Goal: Task Accomplishment & Management: Manage account settings

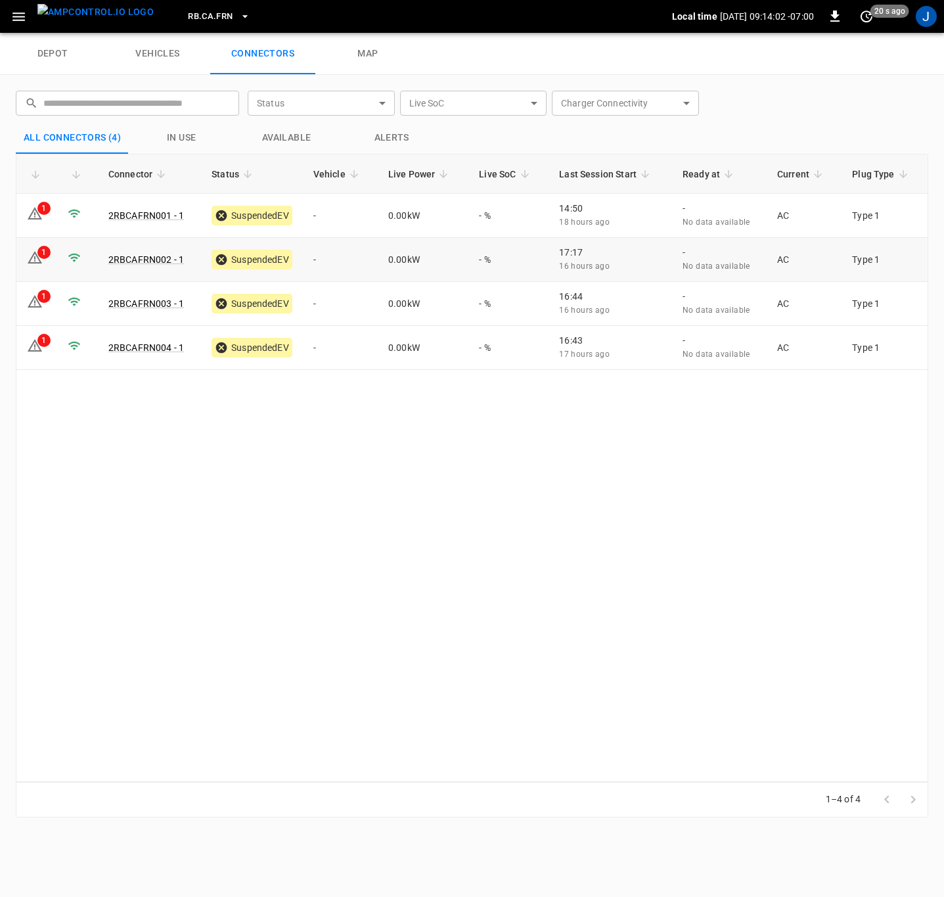
click at [318, 265] on td "-" at bounding box center [340, 260] width 75 height 44
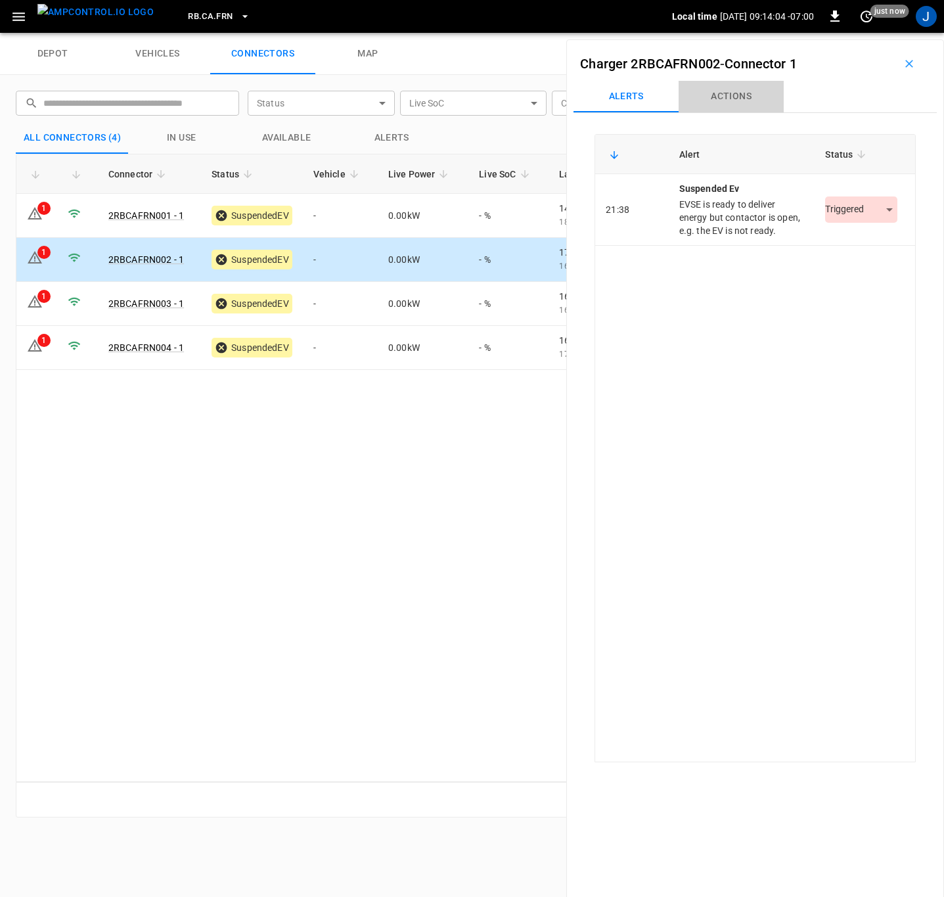
click at [738, 97] on button "Actions" at bounding box center [731, 97] width 105 height 32
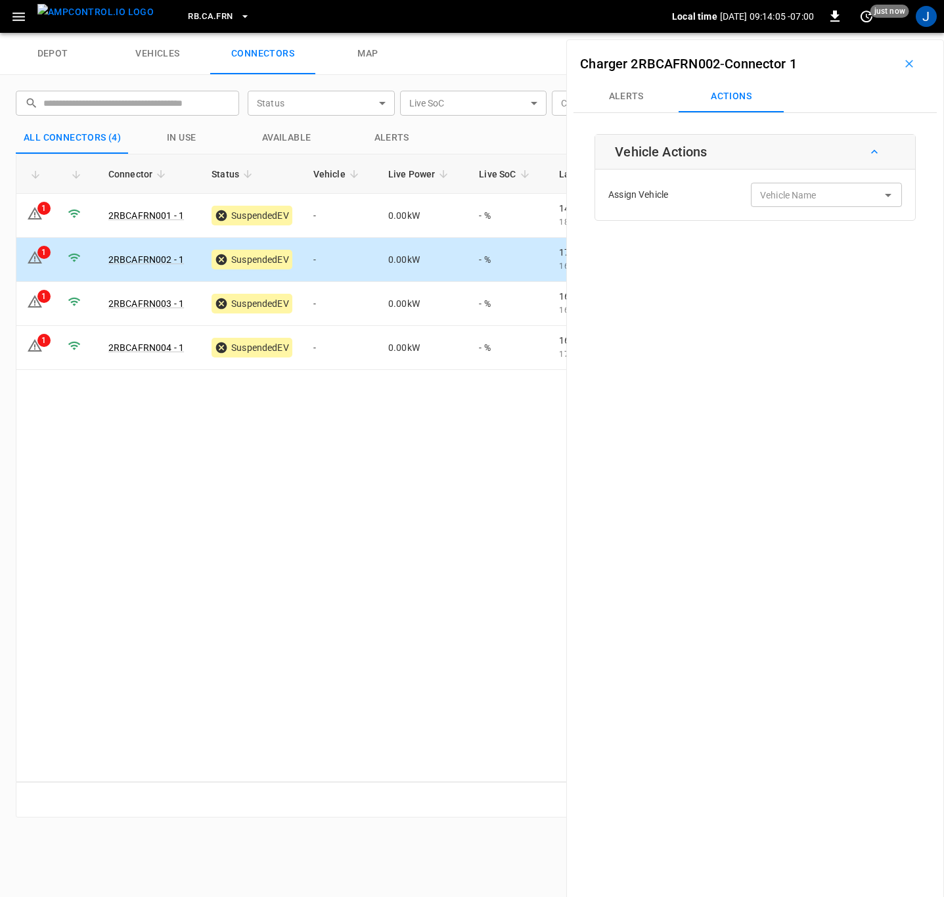
click at [796, 191] on div "Vehicle Name Vehicle Name" at bounding box center [826, 195] width 151 height 24
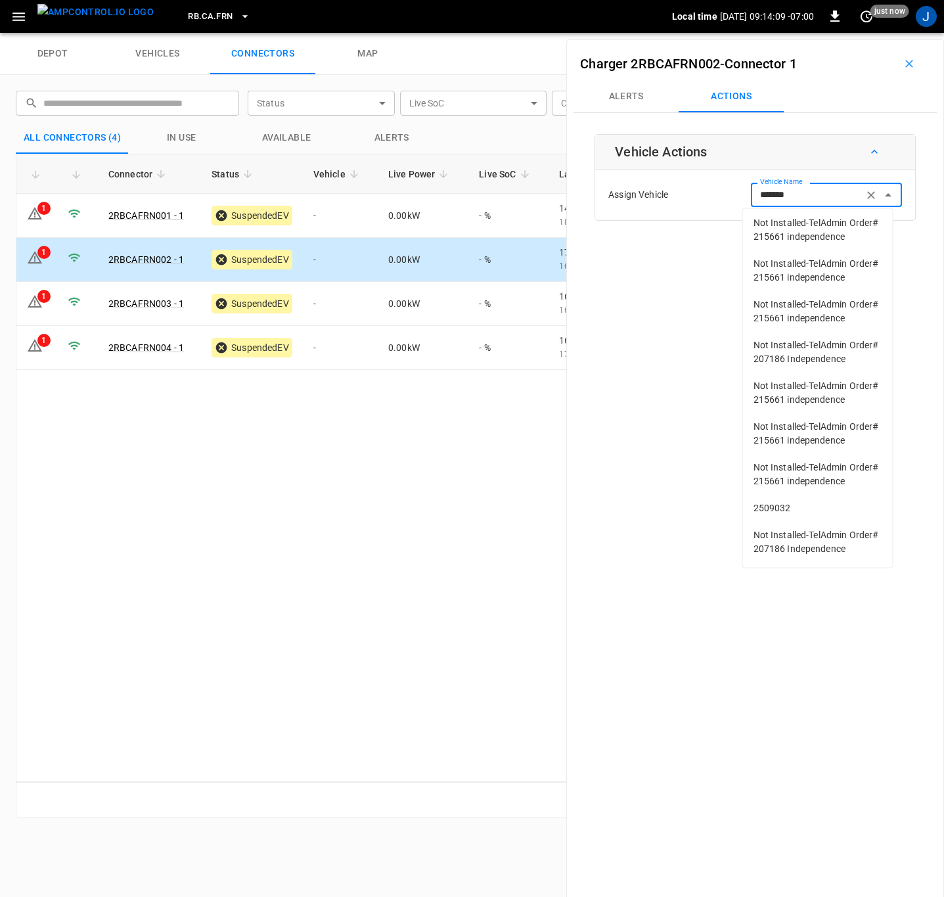
scroll to position [136, 0]
click at [779, 495] on li "2509032" at bounding box center [818, 508] width 150 height 27
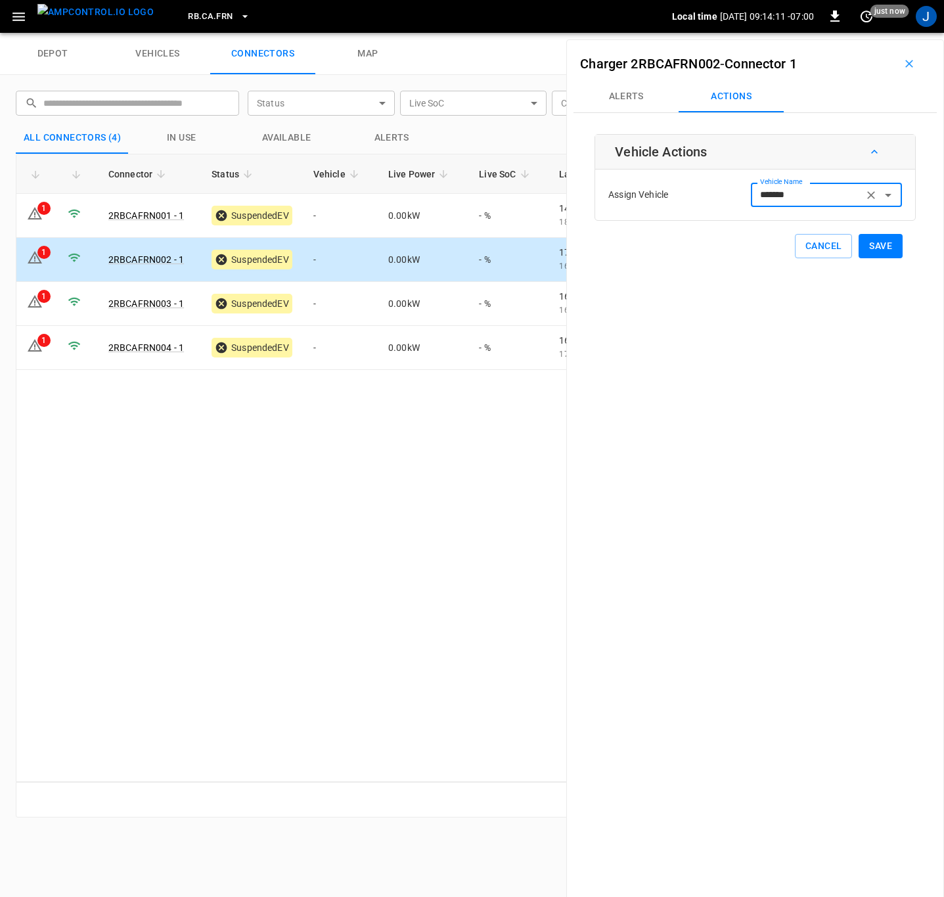
type input "*******"
click at [869, 248] on button "Save" at bounding box center [881, 246] width 44 height 24
click at [329, 306] on td "-" at bounding box center [340, 304] width 75 height 44
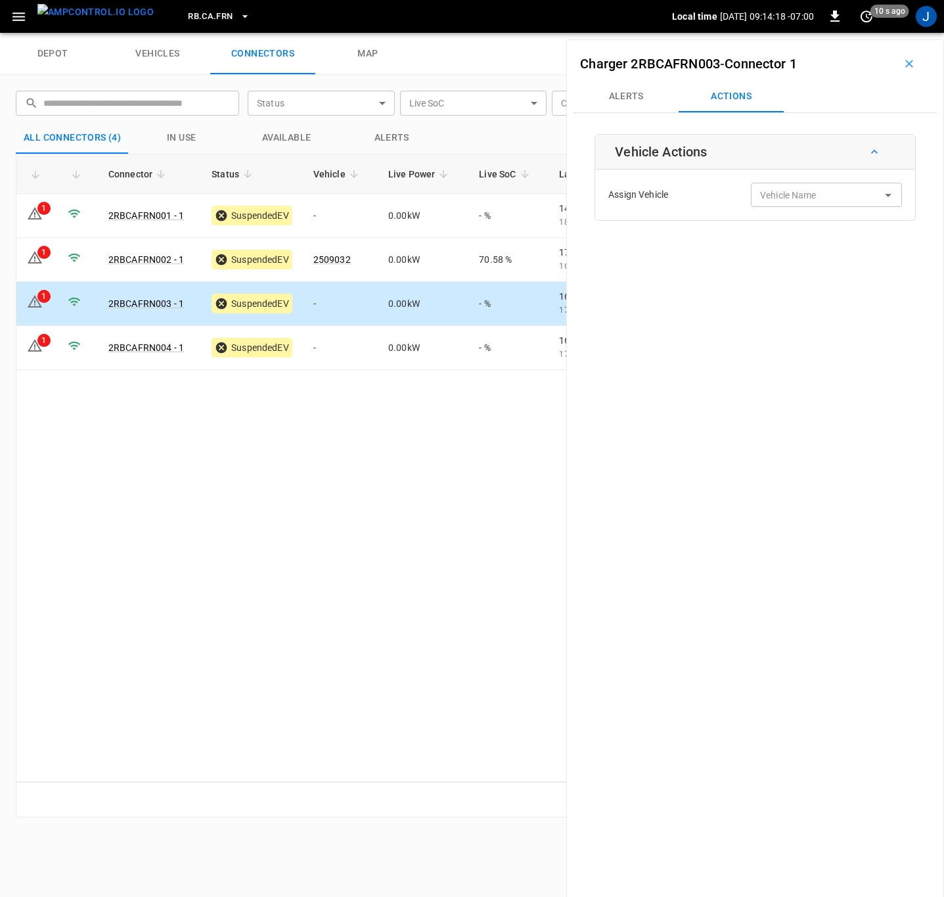
click at [785, 199] on input "Vehicle Name" at bounding box center [807, 195] width 104 height 16
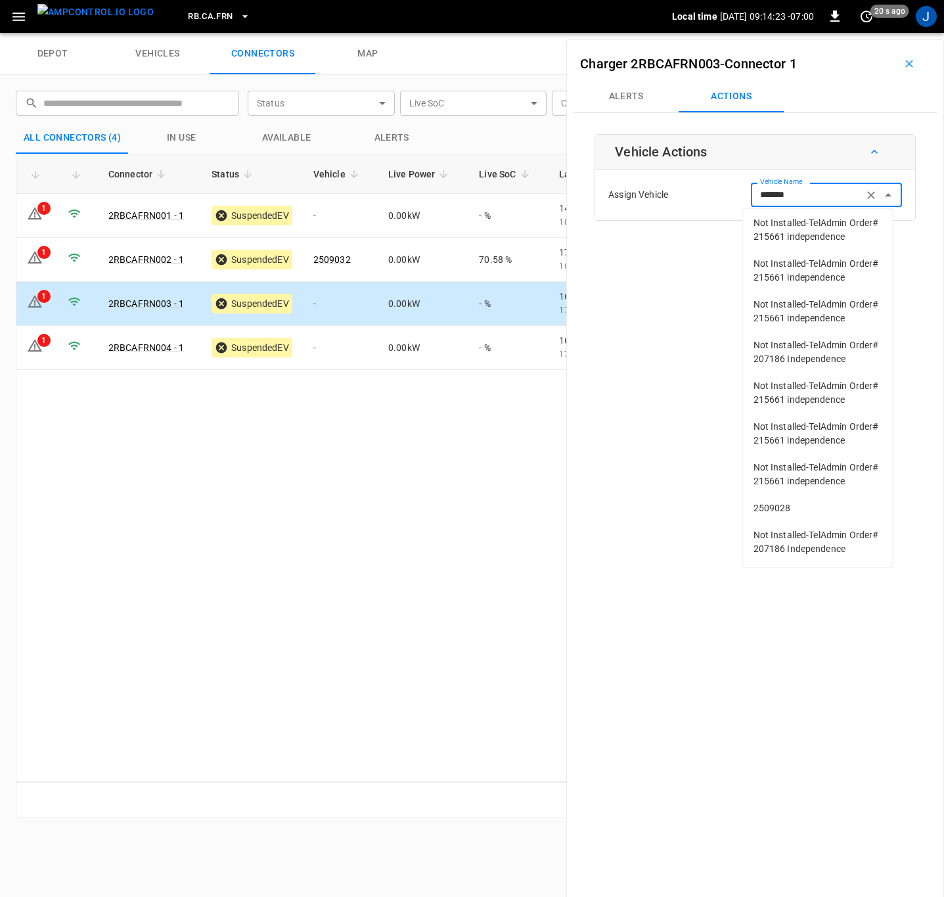
click at [781, 501] on span "2509028" at bounding box center [818, 508] width 129 height 14
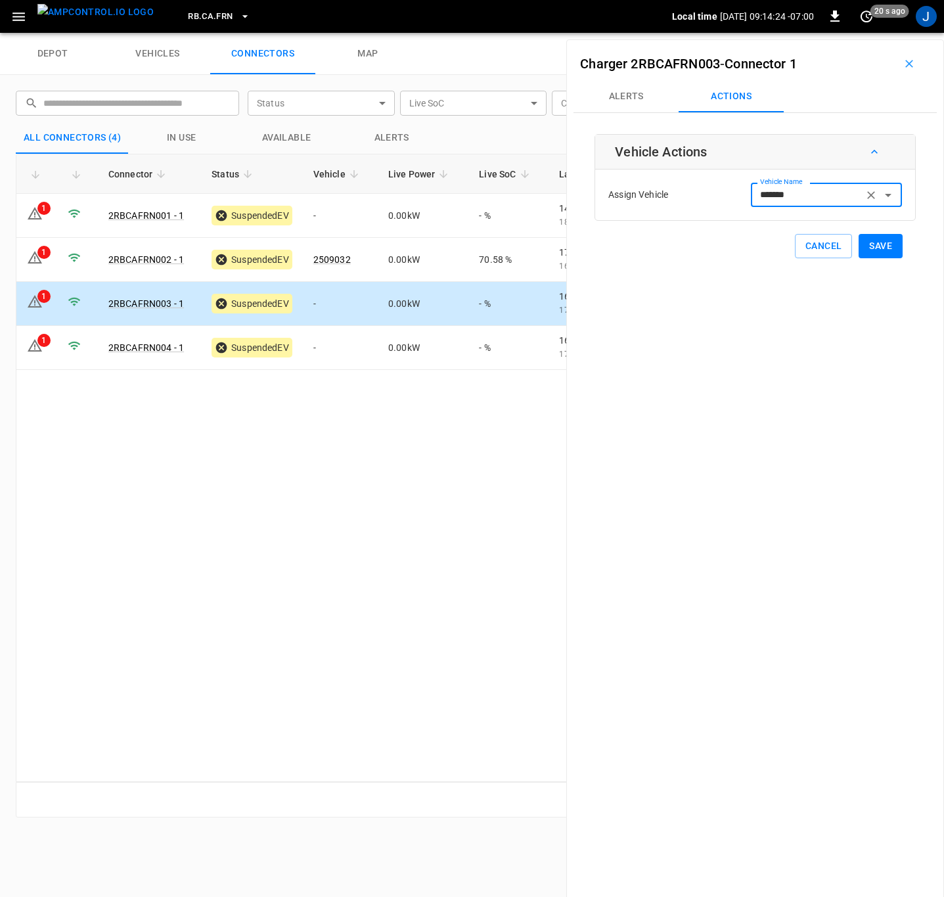
type input "*******"
click at [876, 250] on button "Save" at bounding box center [881, 246] width 44 height 24
click at [335, 351] on td "-" at bounding box center [340, 348] width 75 height 44
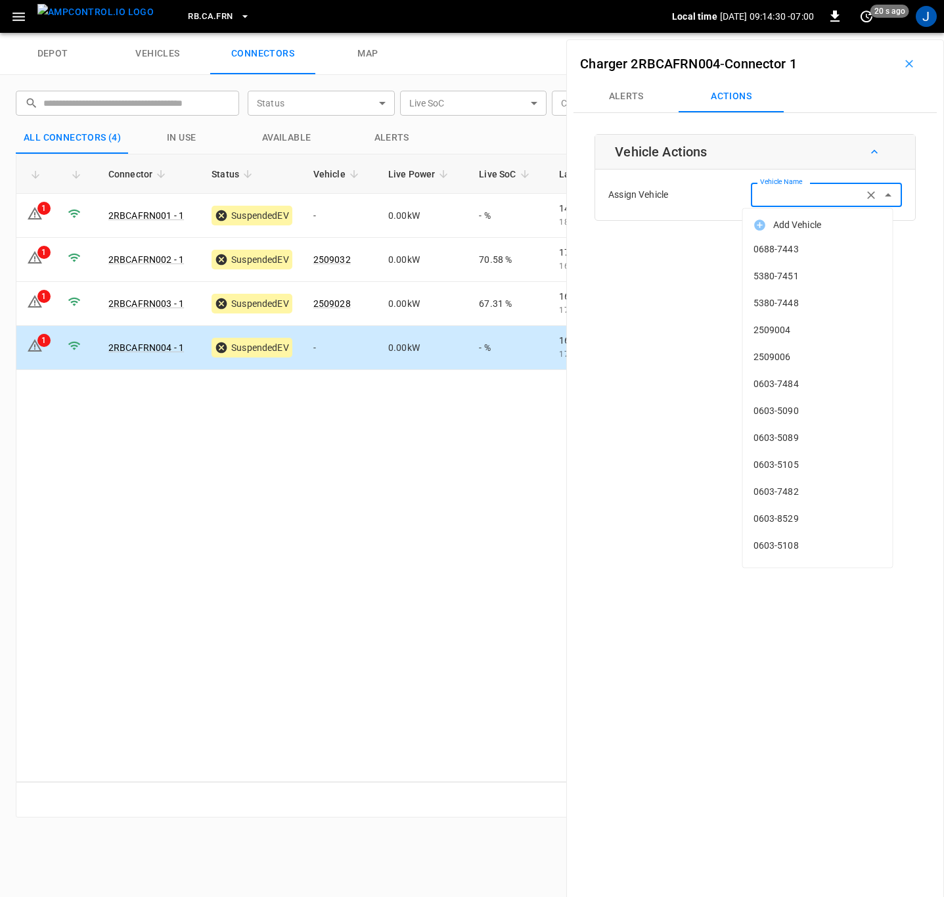
click at [803, 199] on div "Vehicle Name Vehicle Name" at bounding box center [826, 195] width 151 height 24
type input "*"
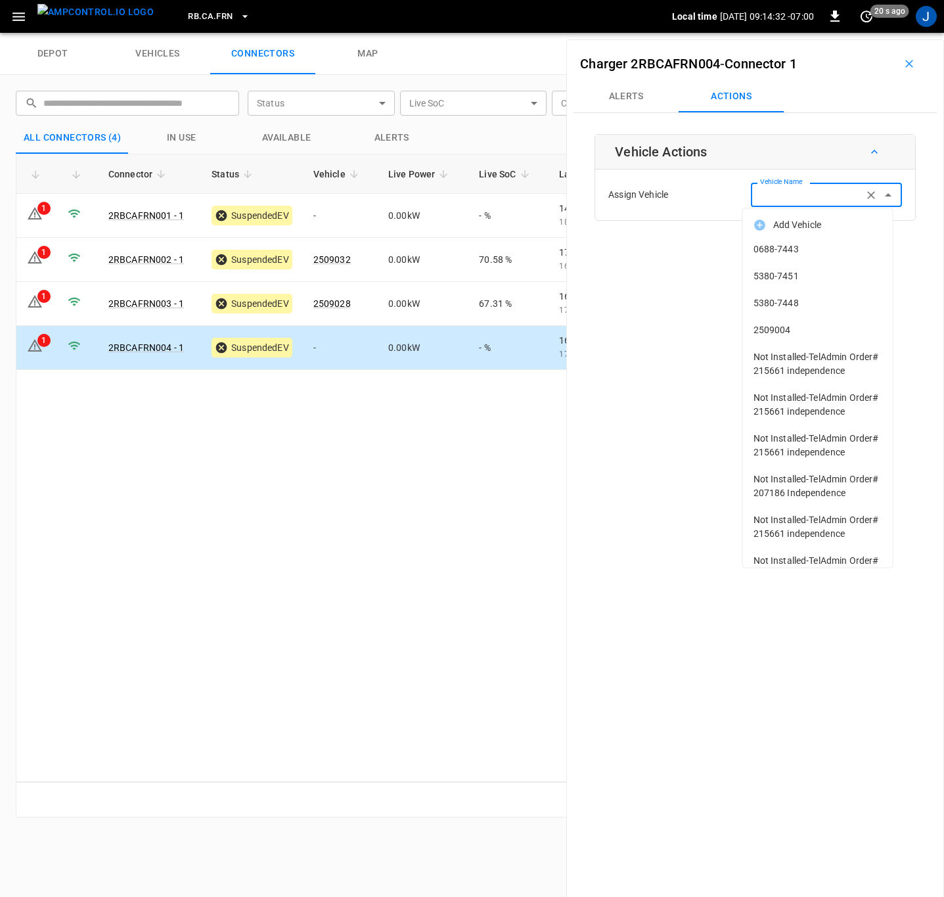
type input "*"
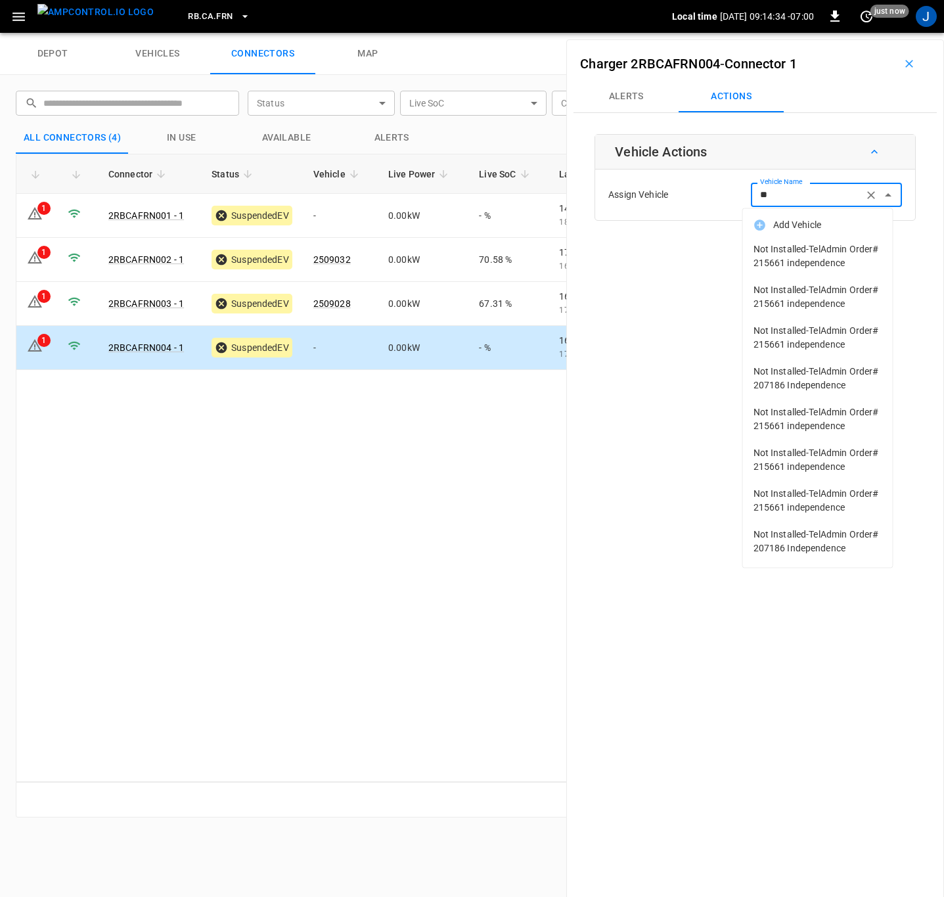
type input "*"
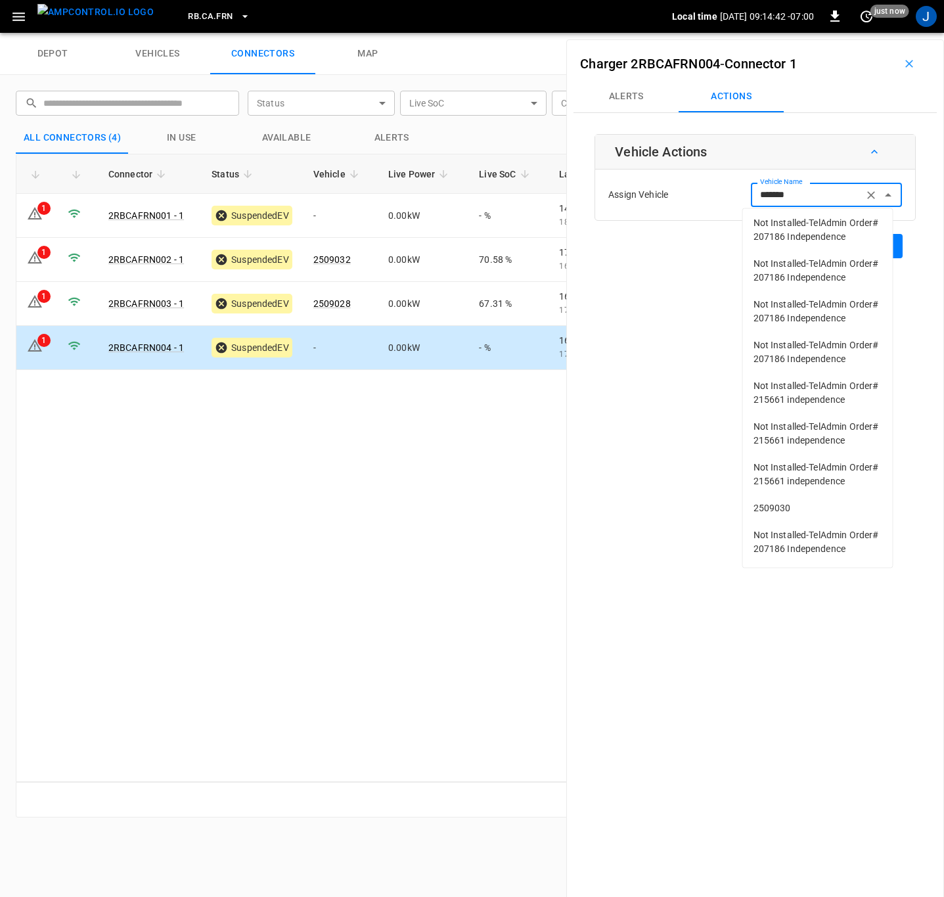
scroll to position [1577, 0]
type input "*******"
click at [734, 401] on div "Charger 2RBCAFRN004 - Connector 1 Alerts Actions Vehicle Actions Assign Vehicle…" at bounding box center [755, 487] width 378 height 897
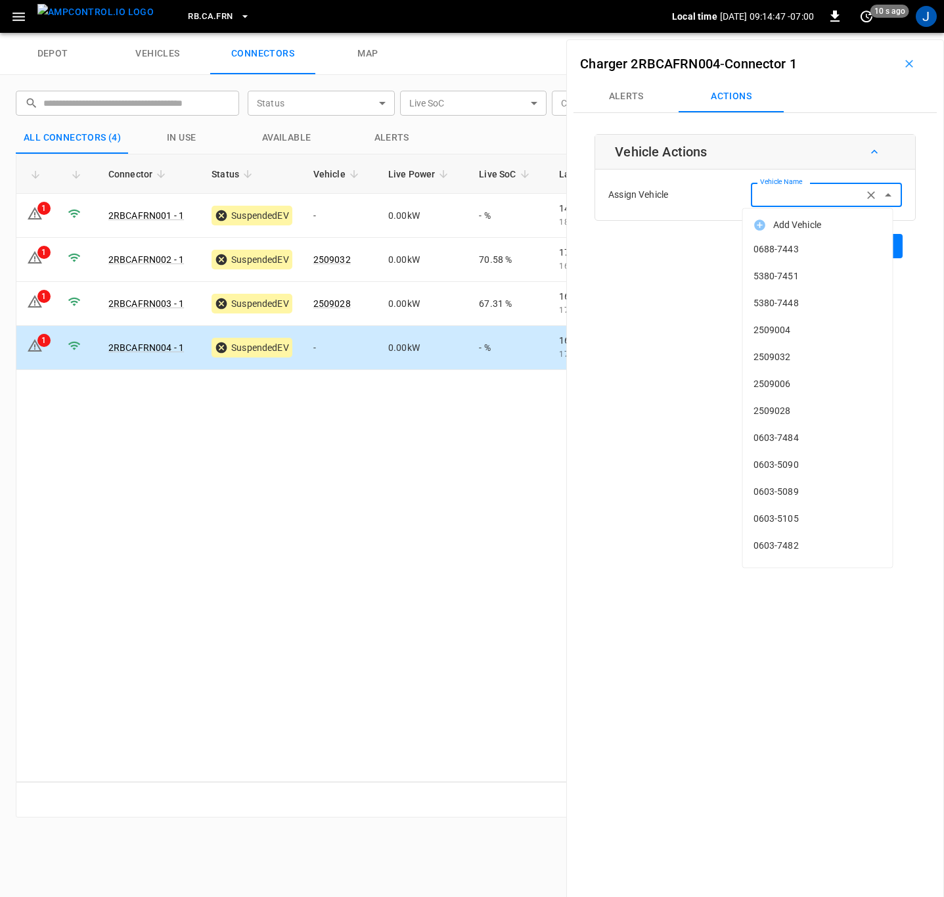
click at [785, 194] on div "Vehicle Name Vehicle Name" at bounding box center [826, 195] width 151 height 24
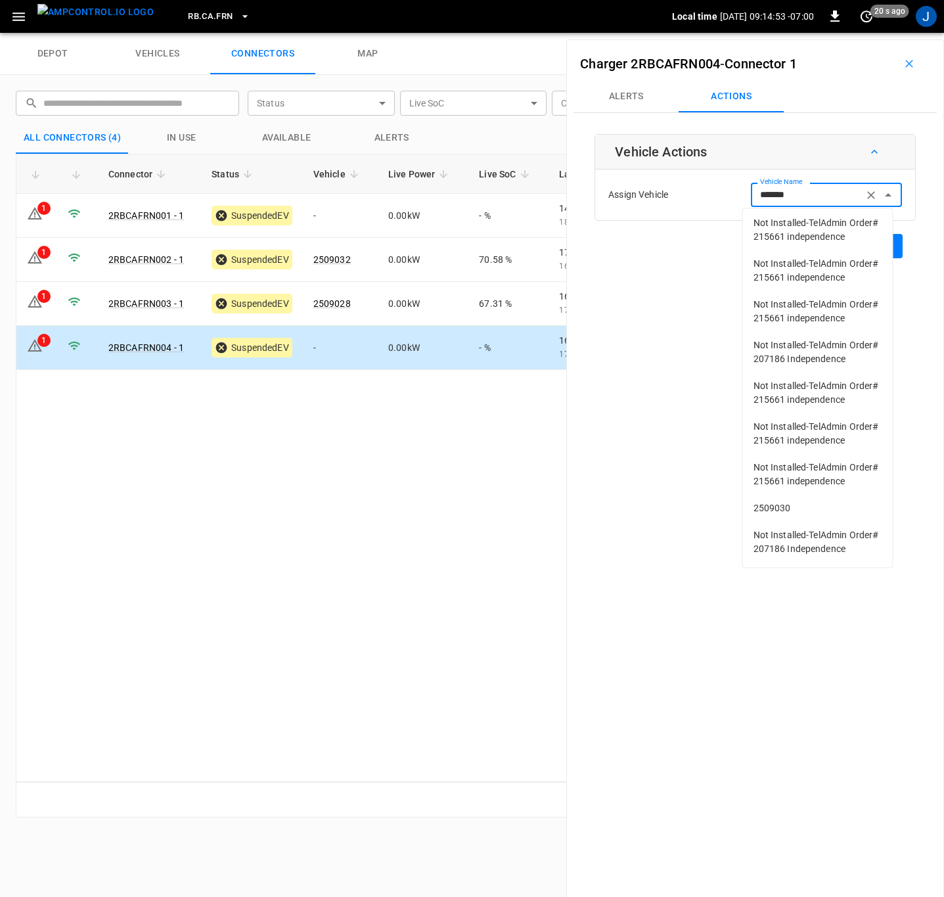
scroll to position [136, 0]
click at [795, 501] on span "2509030" at bounding box center [818, 508] width 129 height 14
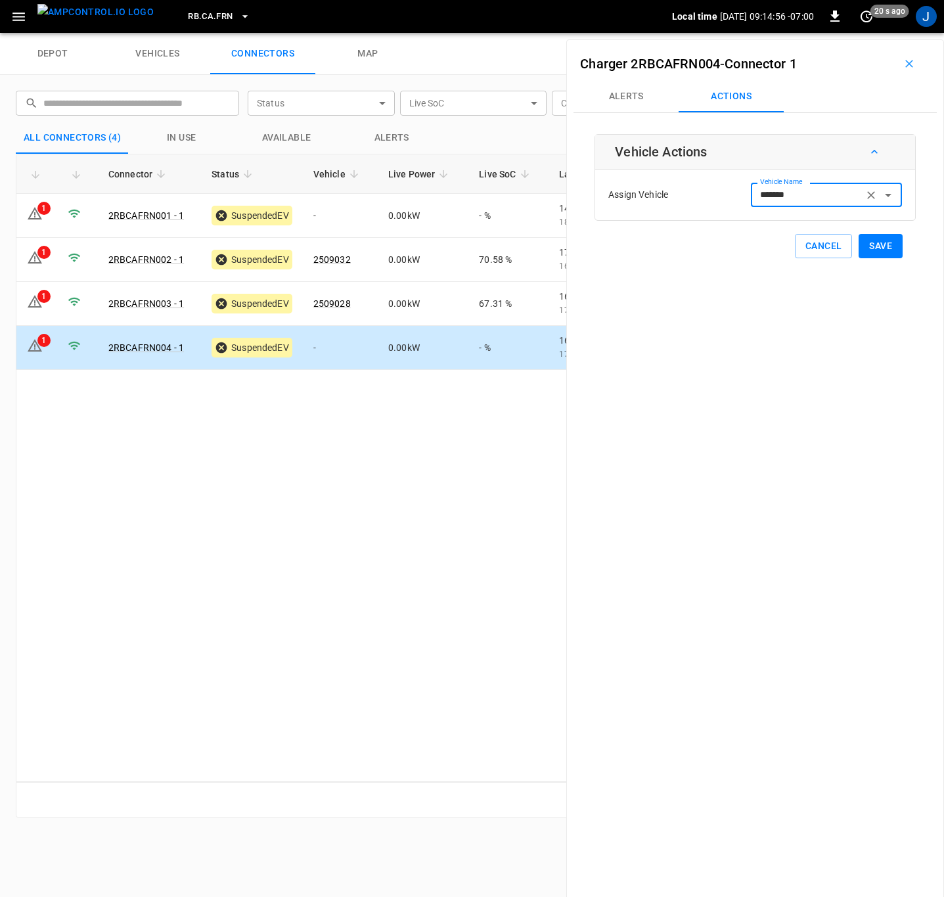
type input "*******"
click at [867, 242] on button "Save" at bounding box center [881, 246] width 44 height 24
click at [905, 62] on icon "button" at bounding box center [909, 63] width 13 height 13
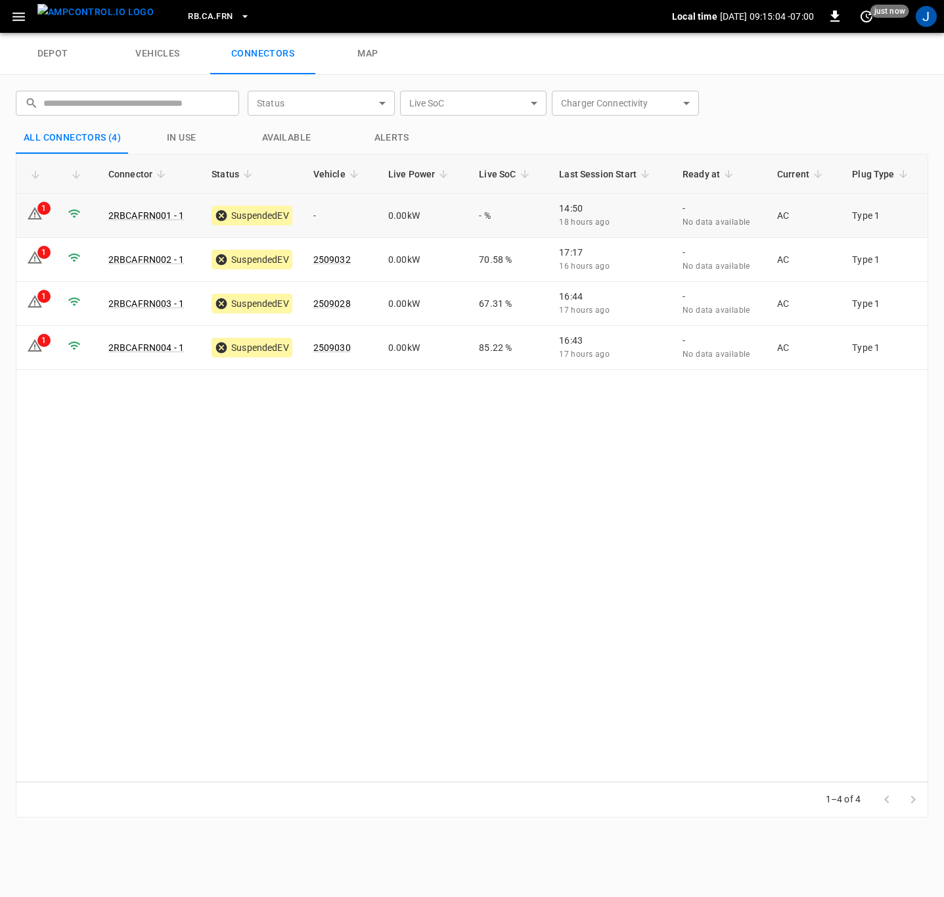
click at [47, 219] on td "1" at bounding box center [36, 216] width 41 height 44
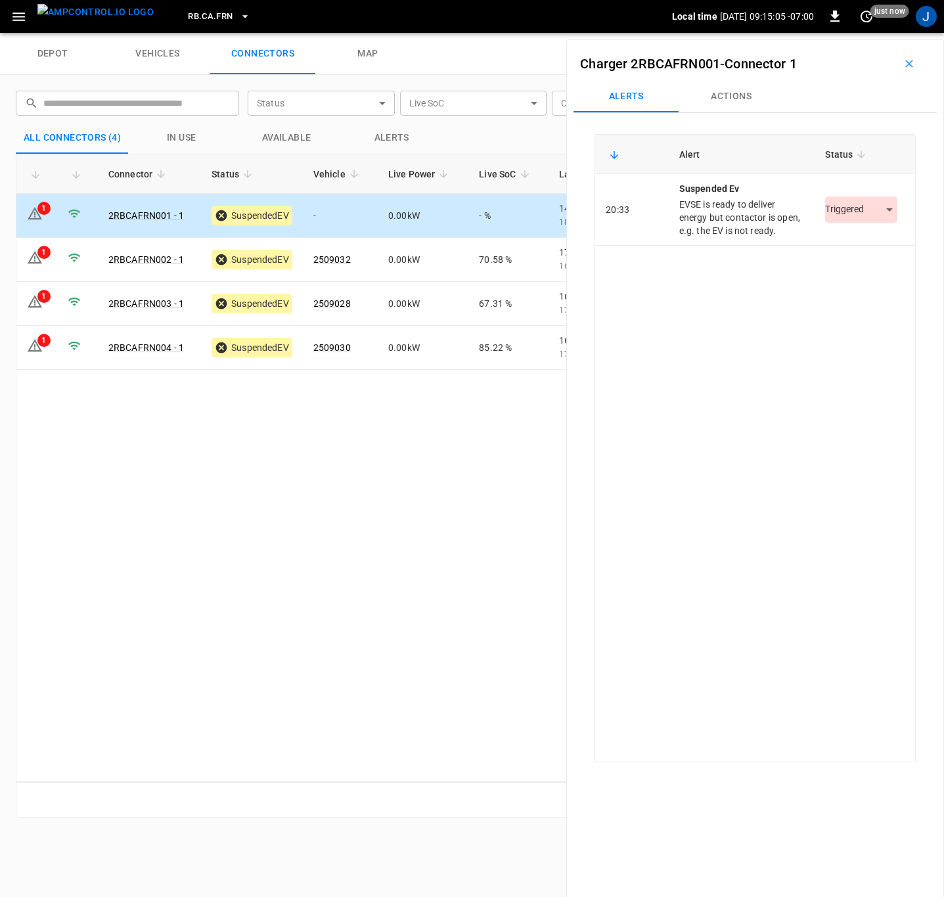
click at [878, 33] on body "RB.CA.FRN Local time 2025-10-11 09:15:05 -07:00 0 just now J depot vehicles con…" at bounding box center [472, 16] width 944 height 33
click at [854, 249] on li "Resolved" at bounding box center [854, 250] width 82 height 22
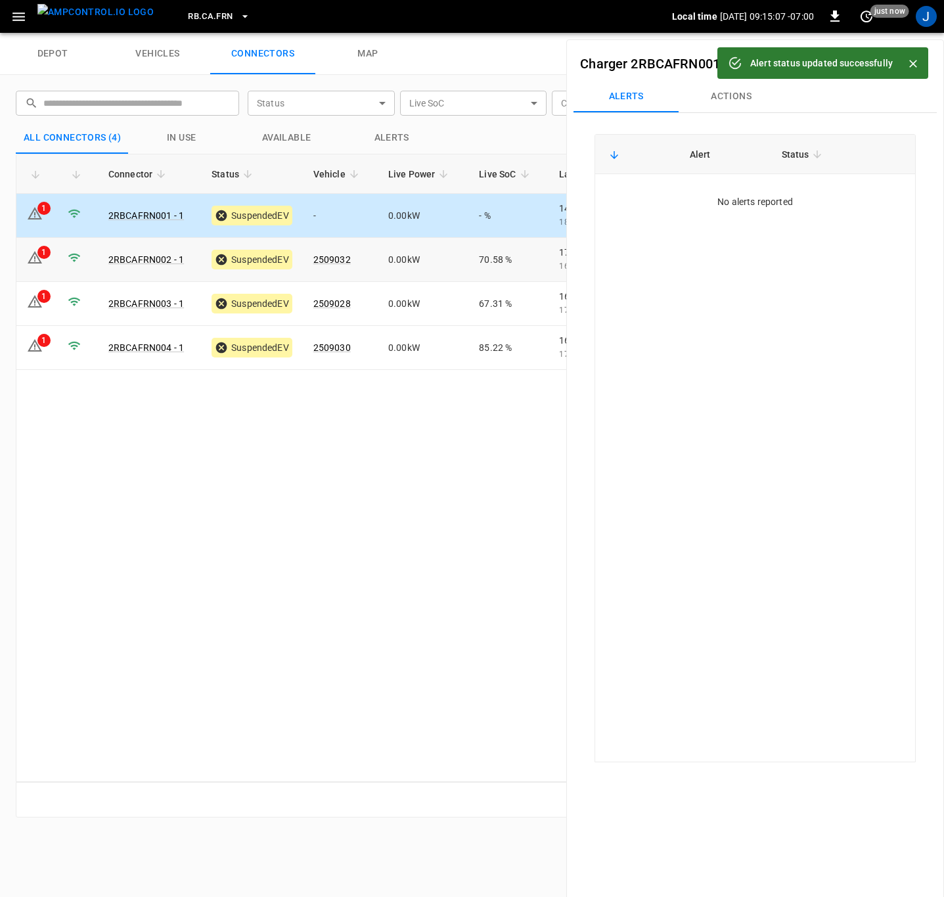
click at [32, 263] on icon at bounding box center [35, 257] width 14 height 12
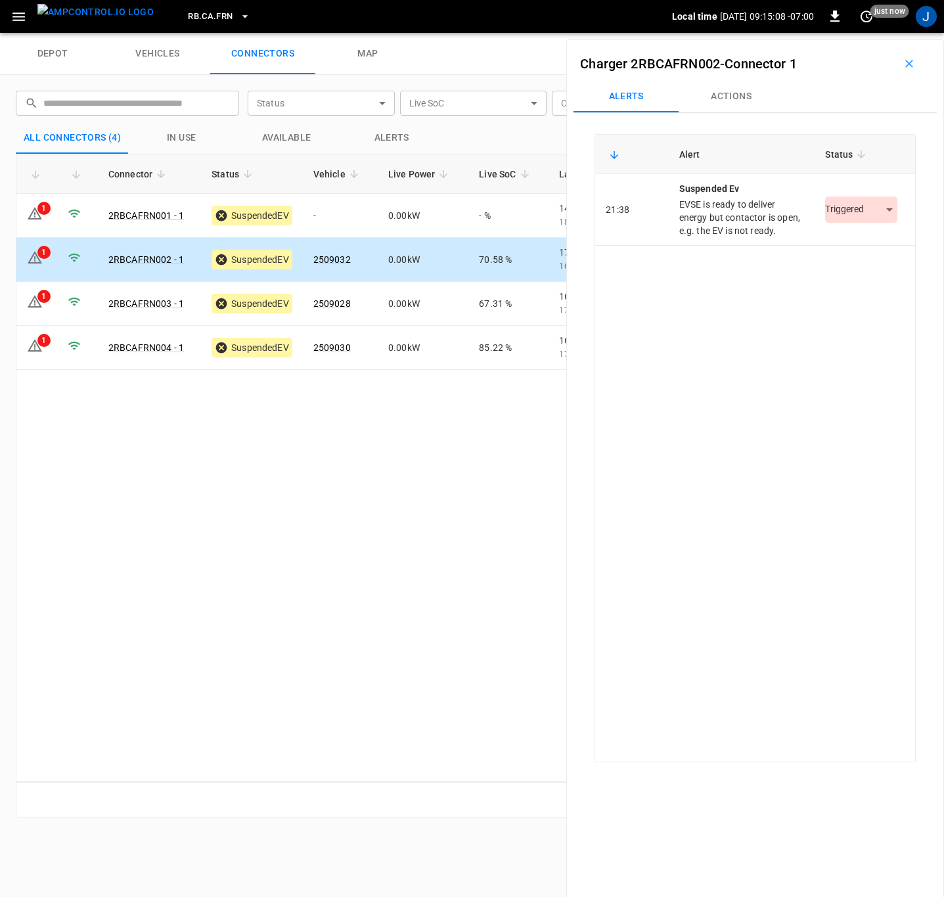
click at [879, 33] on body "RB.CA.FRN Local time 2025-10-11 09:15:08 -07:00 0 just now J depot vehicles con…" at bounding box center [472, 16] width 944 height 33
click at [850, 251] on li "Resolved" at bounding box center [854, 250] width 82 height 22
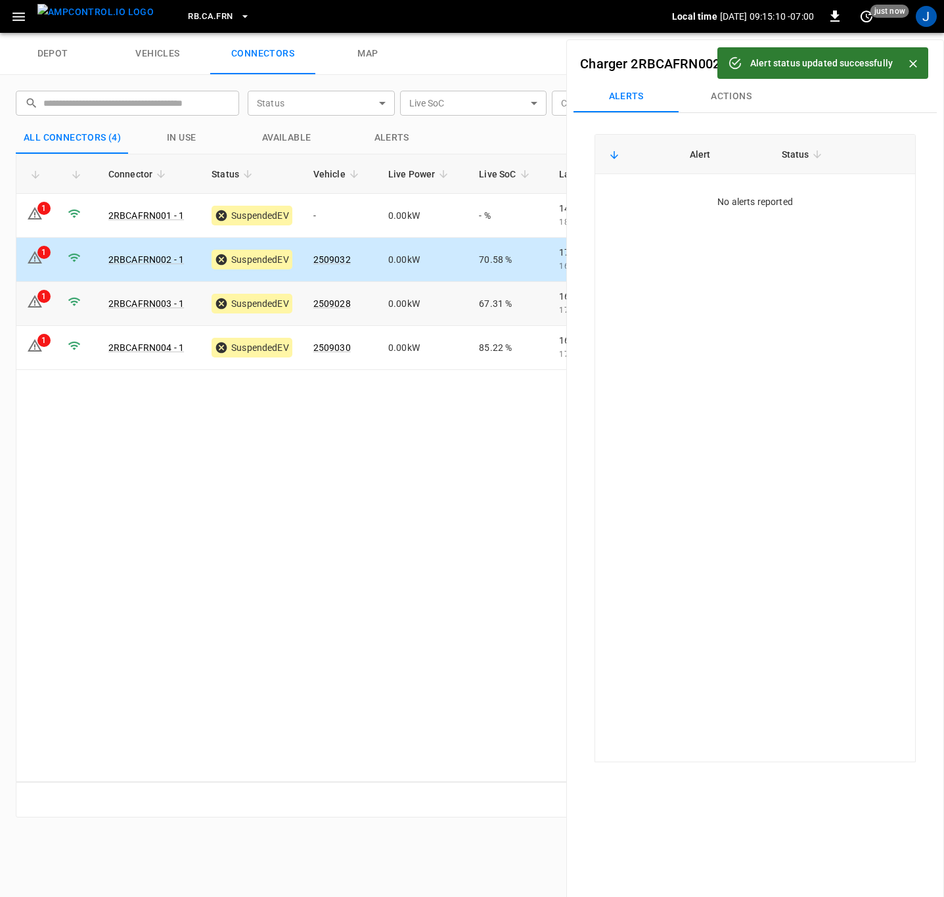
click at [35, 302] on icon at bounding box center [34, 302] width 1 height 5
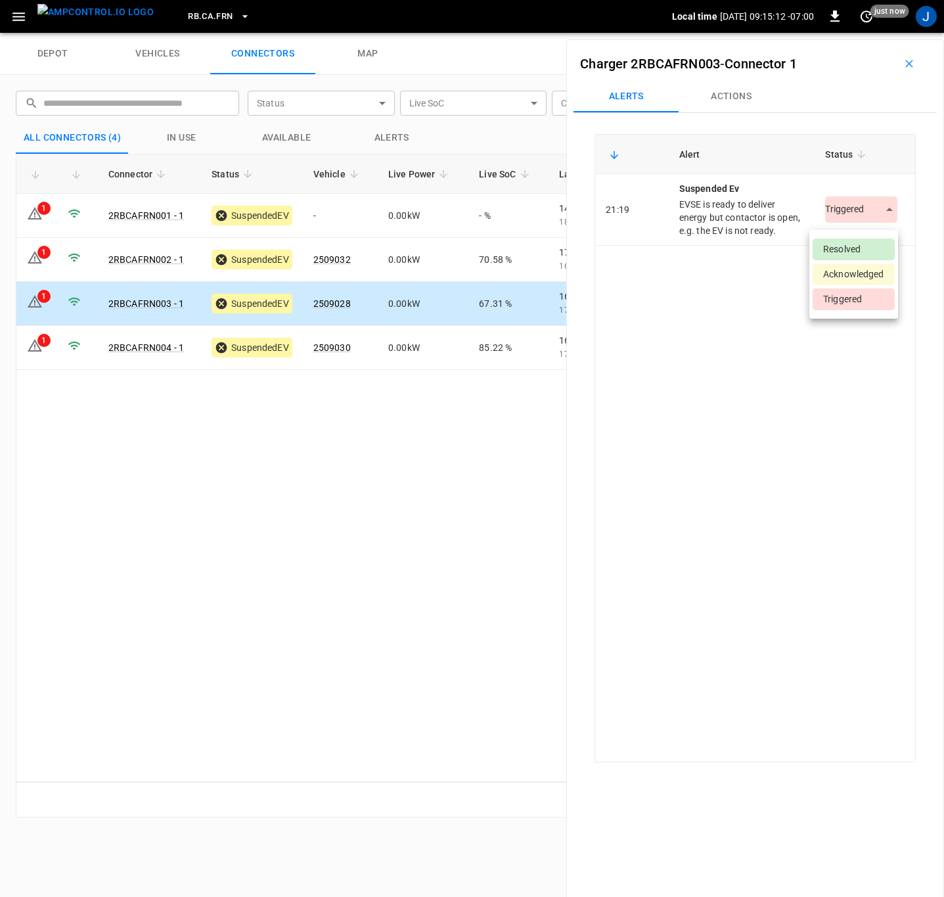
click at [883, 33] on body "RB.CA.FRN Local time 2025-10-11 09:15:12 -07:00 0 just now J depot vehicles con…" at bounding box center [472, 16] width 944 height 33
click at [864, 252] on li "Resolved" at bounding box center [854, 250] width 82 height 22
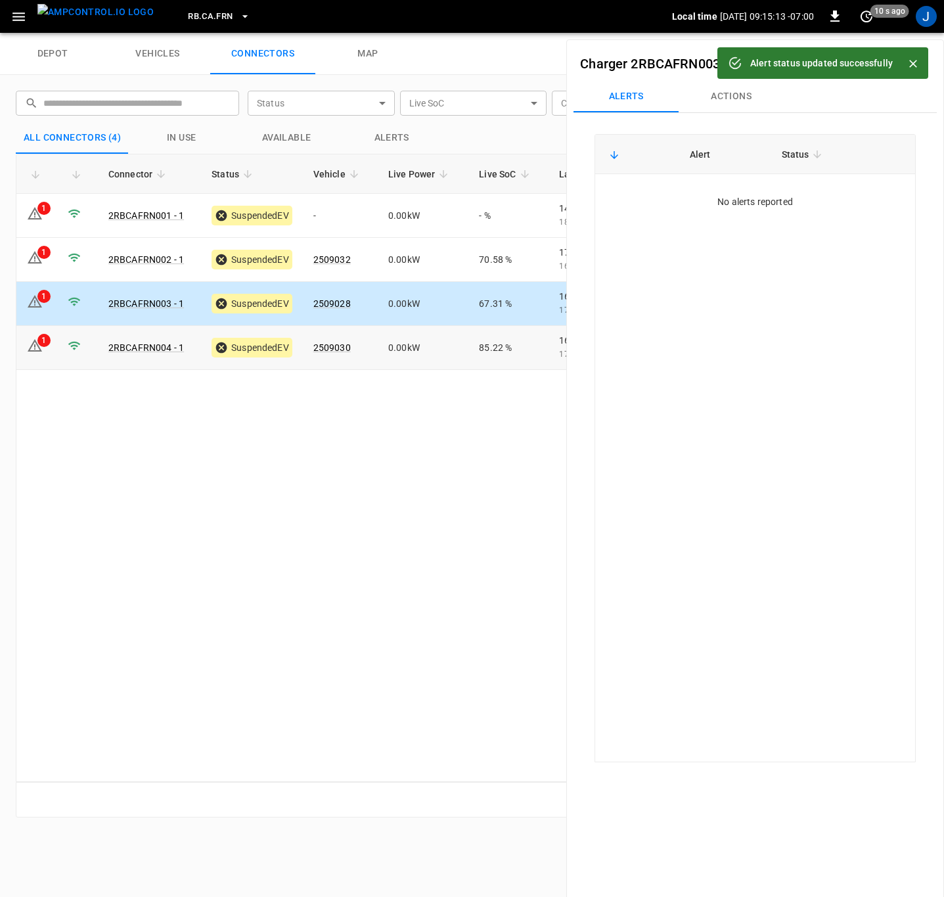
click at [39, 350] on icon at bounding box center [35, 346] width 16 height 16
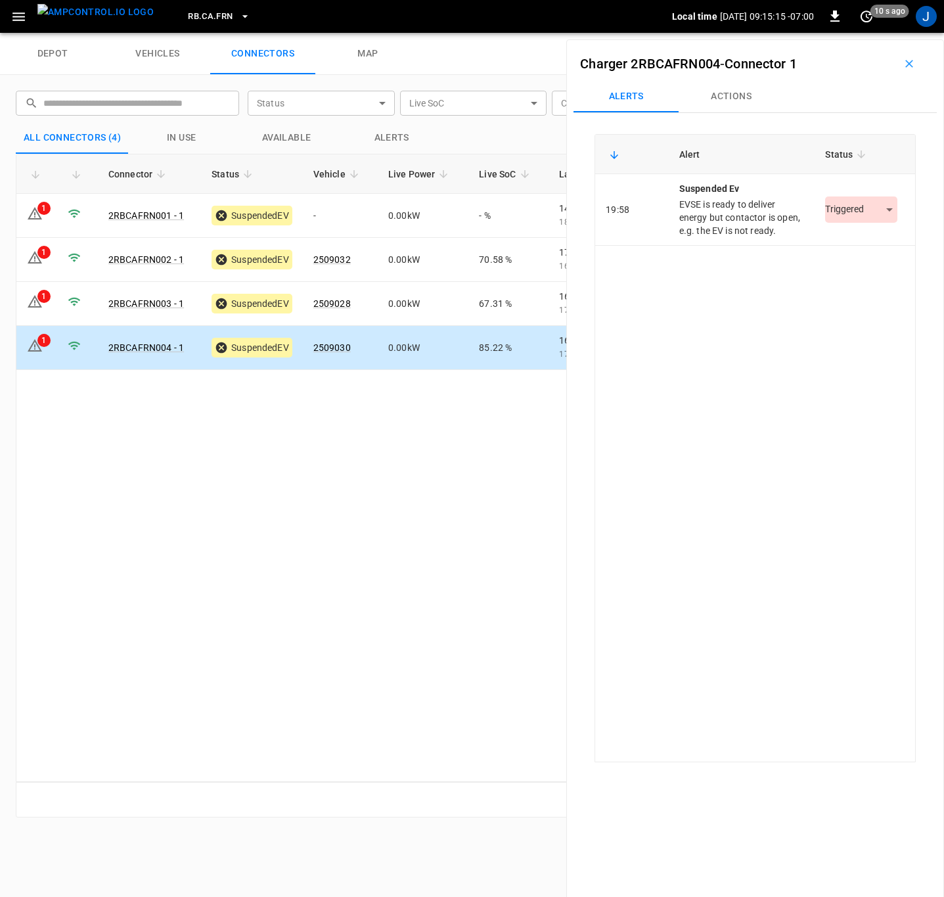
click at [885, 33] on body "RB.CA.FRN Local time 2025-10-11 09:15:15 -07:00 0 10 s ago J depot vehicles con…" at bounding box center [472, 16] width 944 height 33
click at [862, 249] on li "Resolved" at bounding box center [854, 250] width 82 height 22
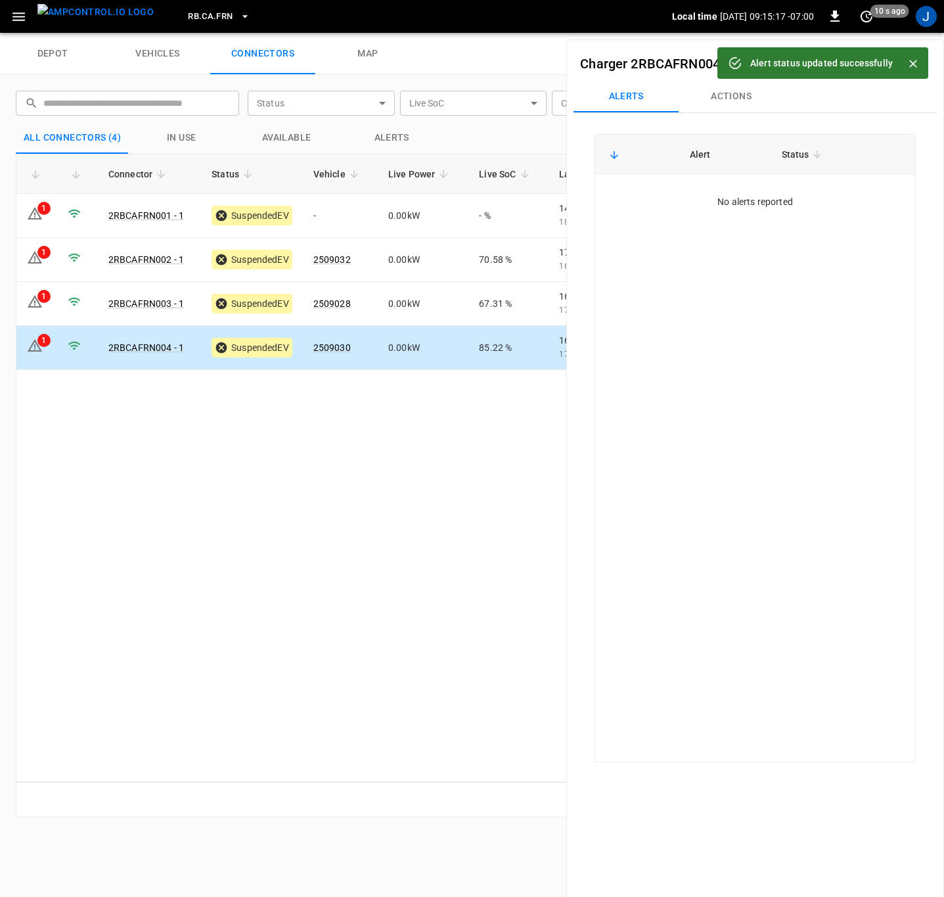
click at [361, 560] on div "Connector Status Vehicle Live Power Live SoC Last Session Start Ready at Curren…" at bounding box center [472, 468] width 913 height 628
click at [38, 296] on div "1" at bounding box center [43, 296] width 13 height 13
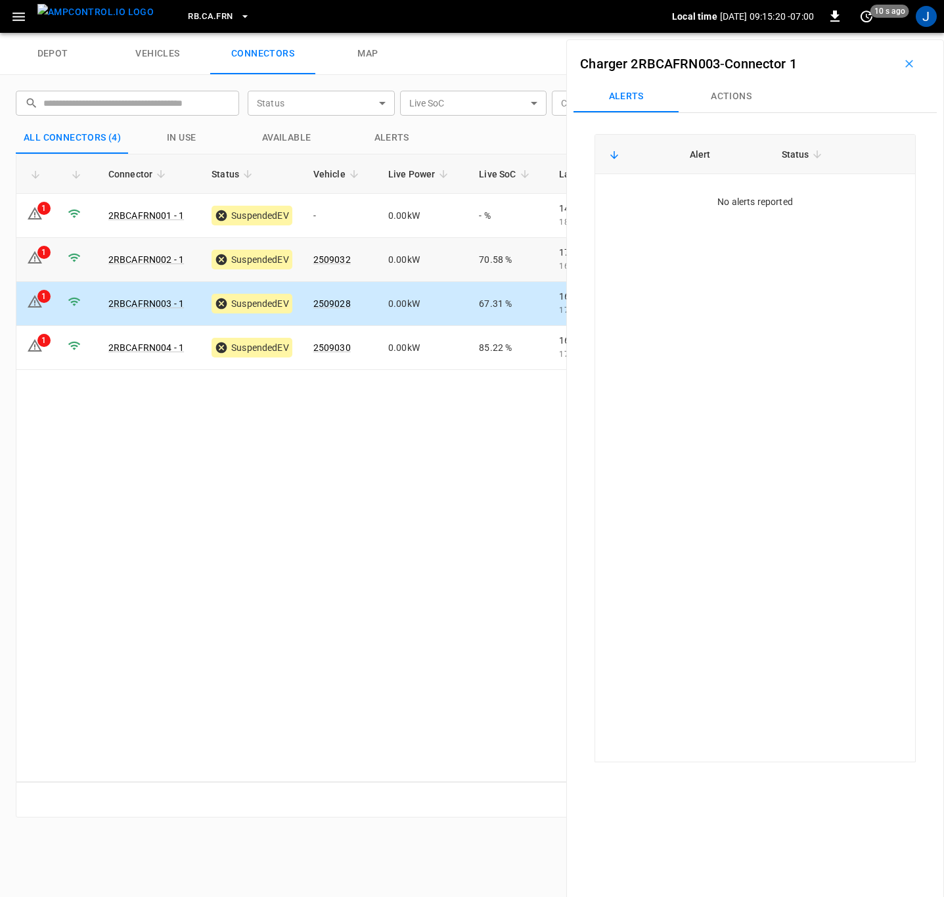
click at [39, 261] on icon at bounding box center [35, 257] width 14 height 12
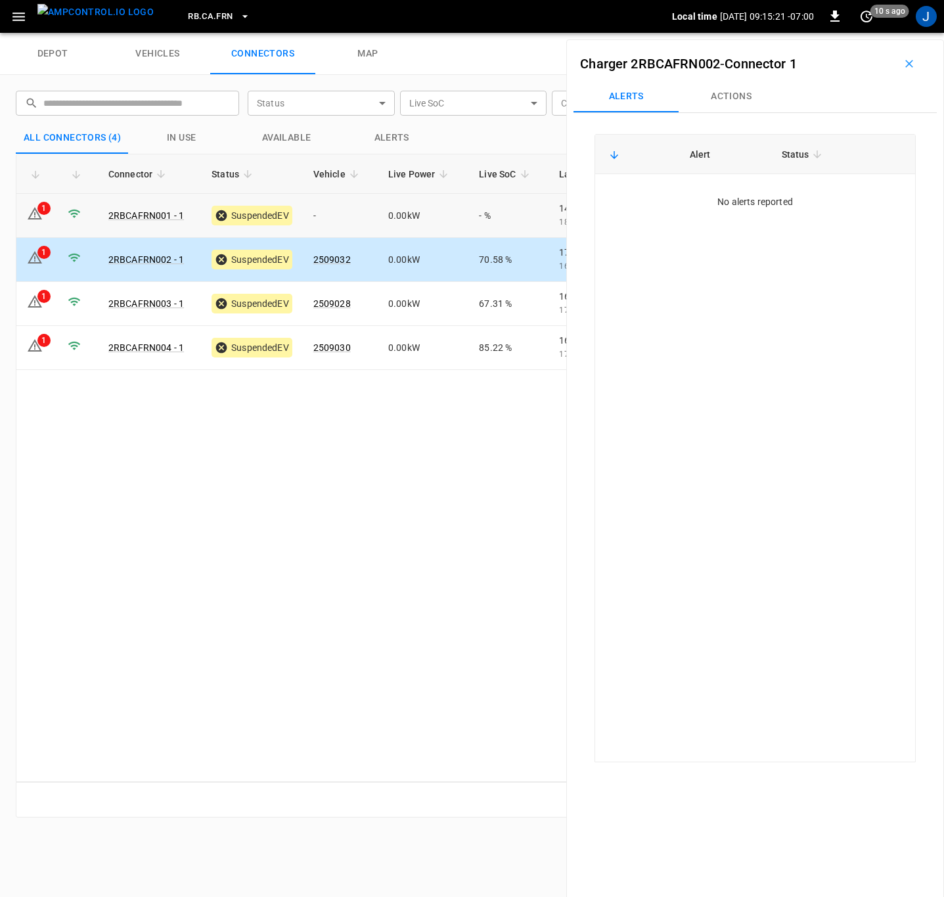
click at [44, 217] on td "1" at bounding box center [36, 216] width 41 height 44
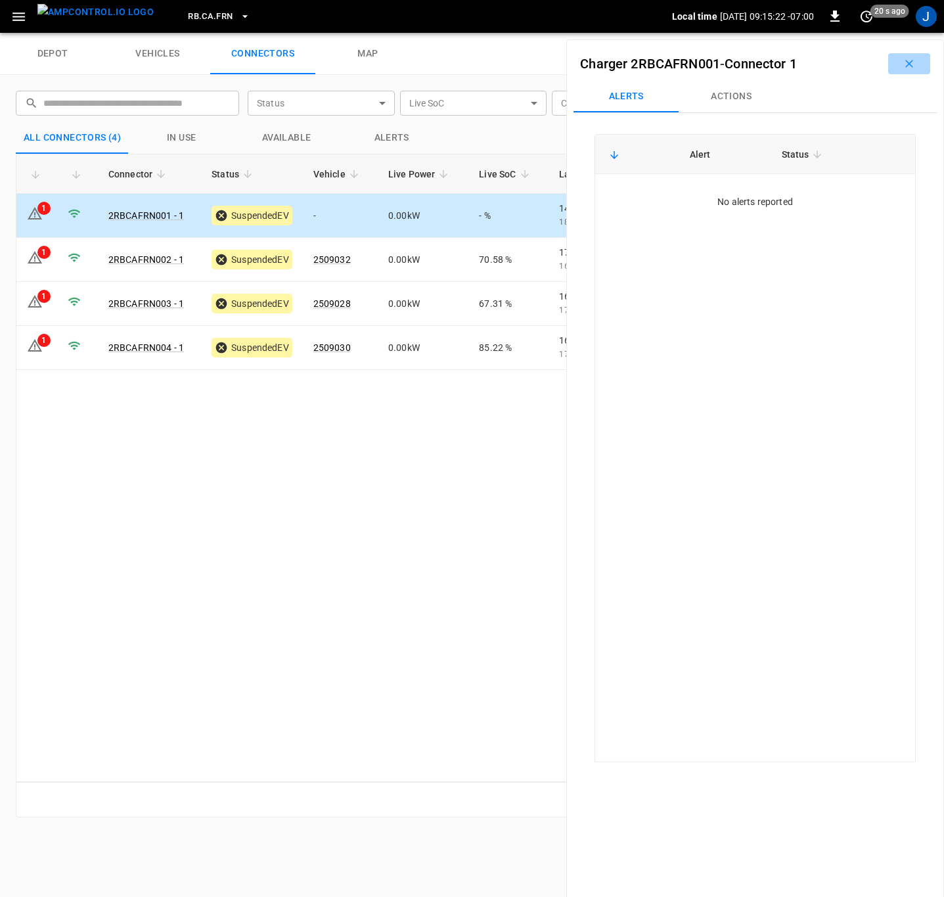
click at [903, 60] on icon "button" at bounding box center [909, 63] width 13 height 13
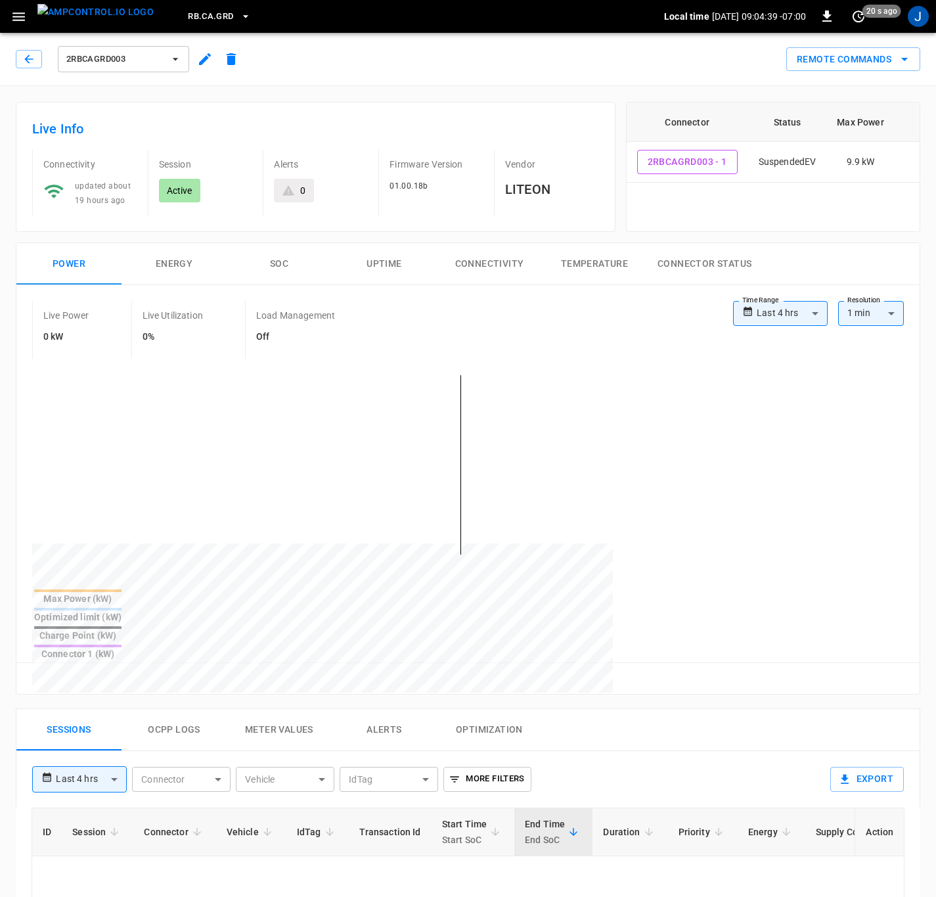
type input "**********"
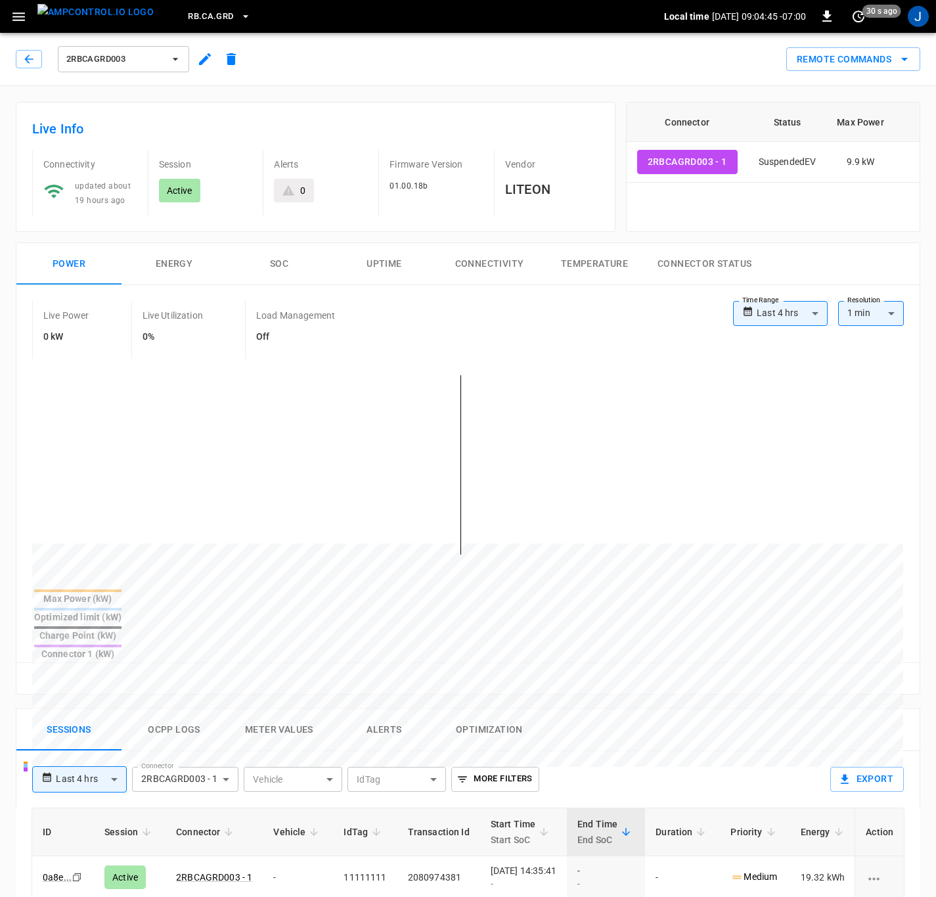
click at [116, 735] on body "**********" at bounding box center [468, 743] width 936 height 1486
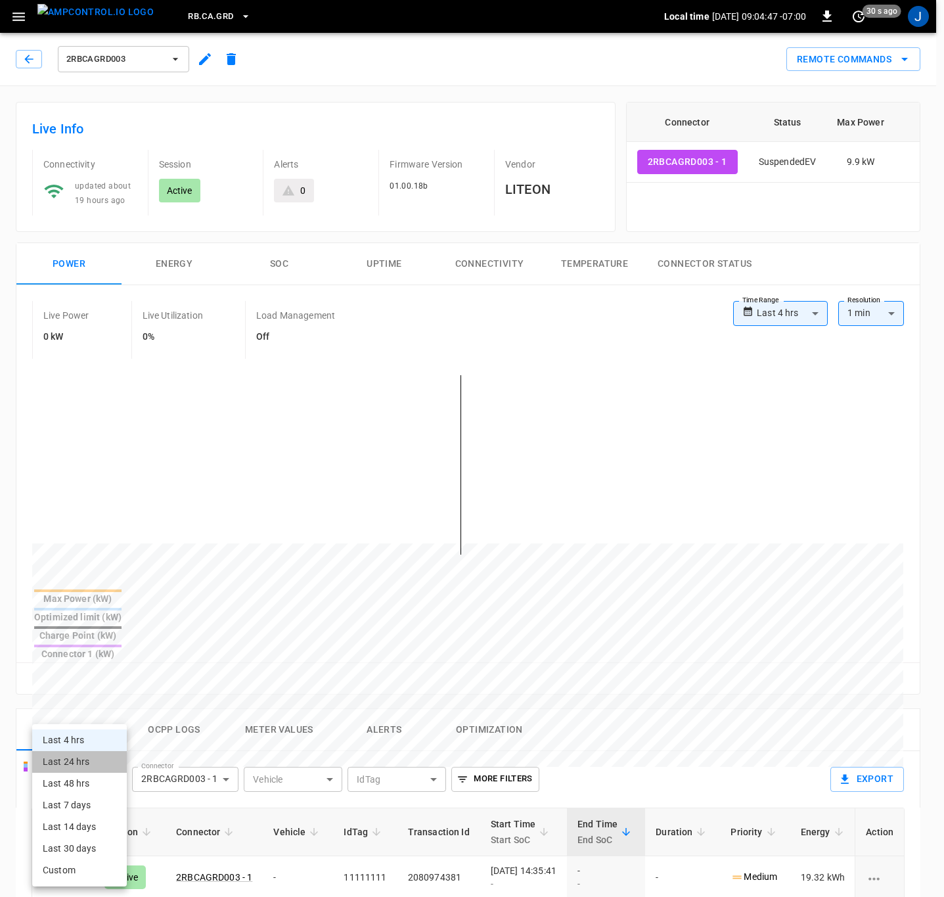
click at [72, 763] on li "Last 24 hrs" at bounding box center [79, 762] width 95 height 22
type input "**********"
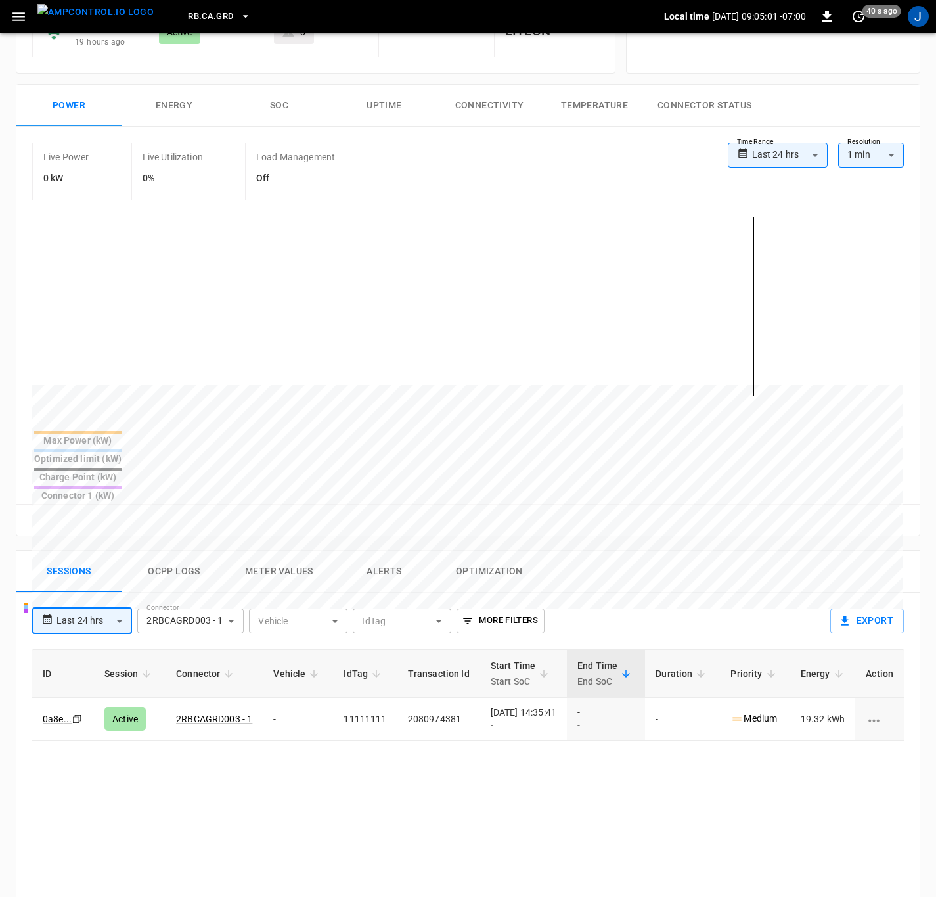
scroll to position [182, 0]
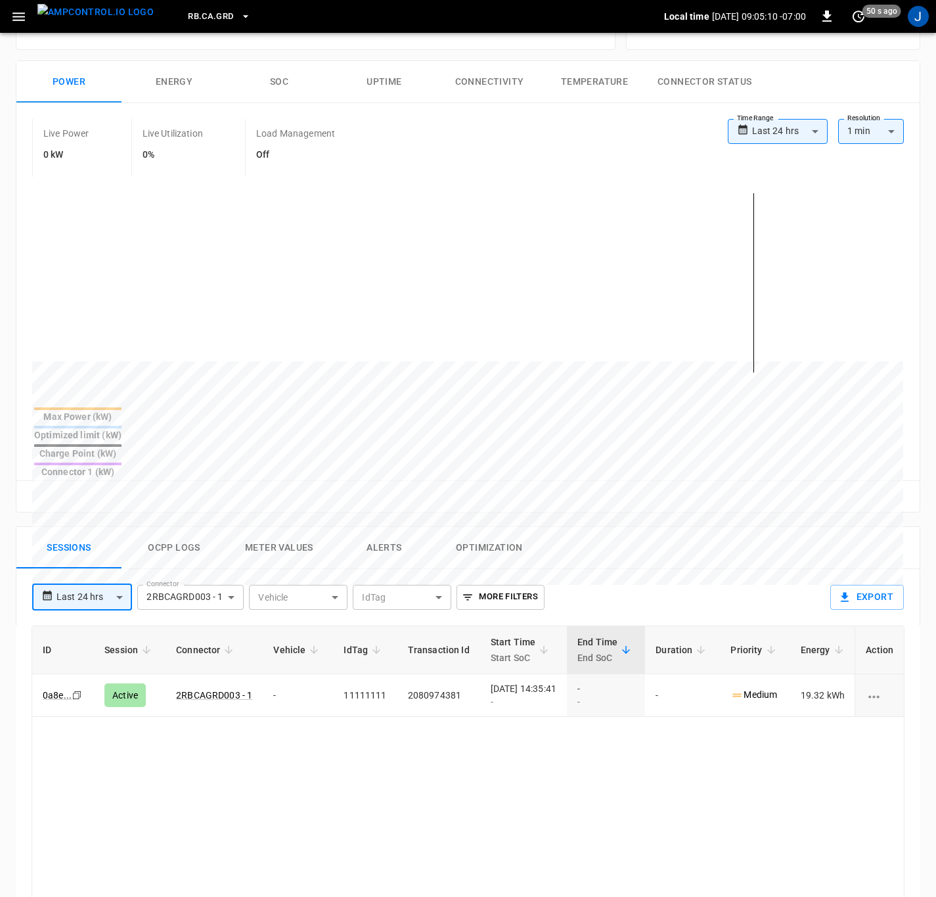
click at [702, 674] on td "-" at bounding box center [682, 695] width 75 height 43
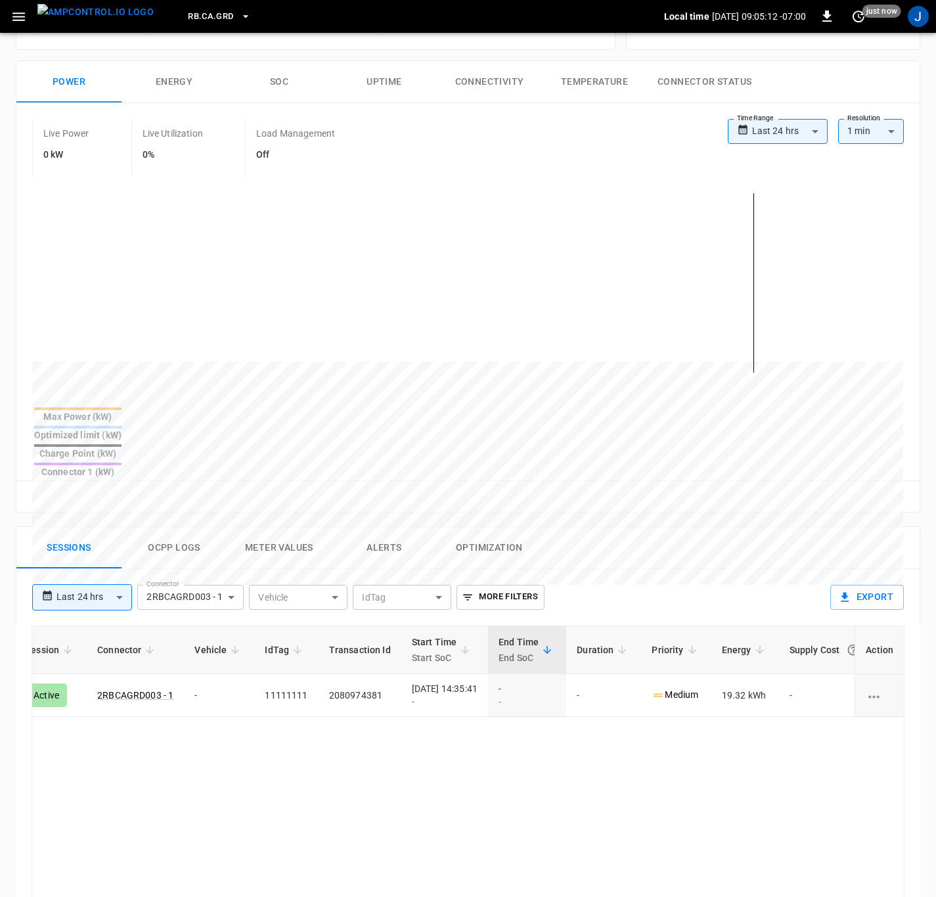
scroll to position [0, 111]
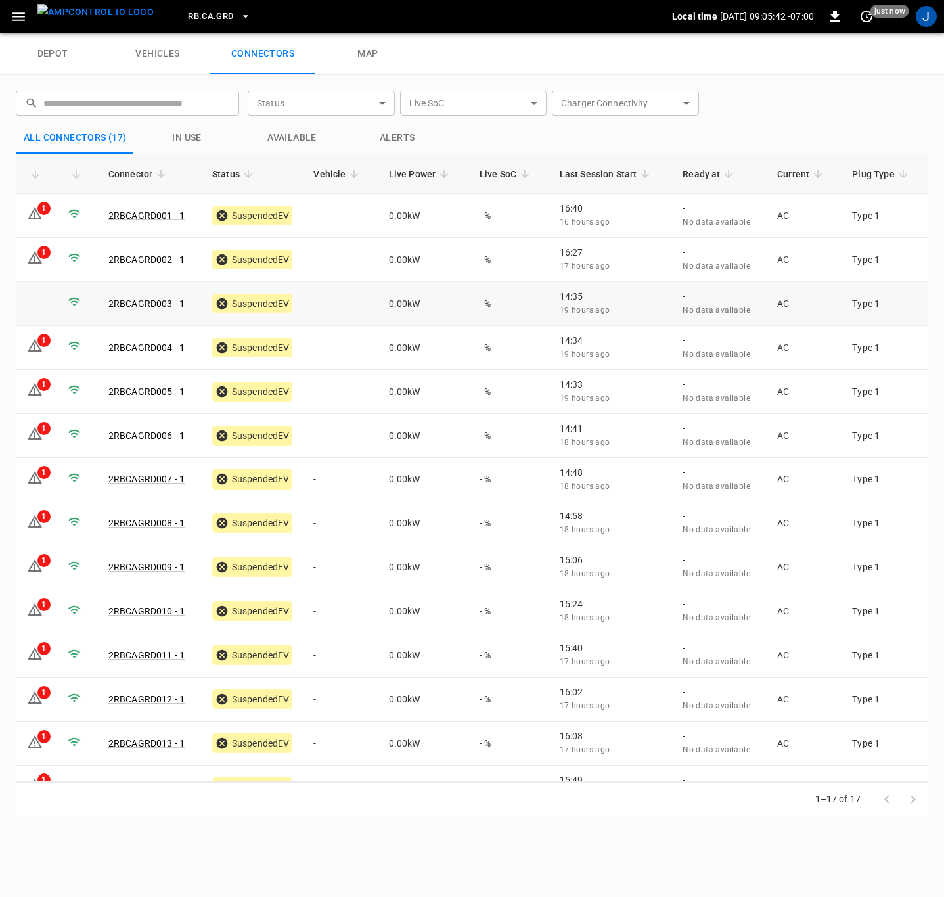
click at [164, 298] on link "2RBCAGRD003 - 1" at bounding box center [146, 303] width 76 height 11
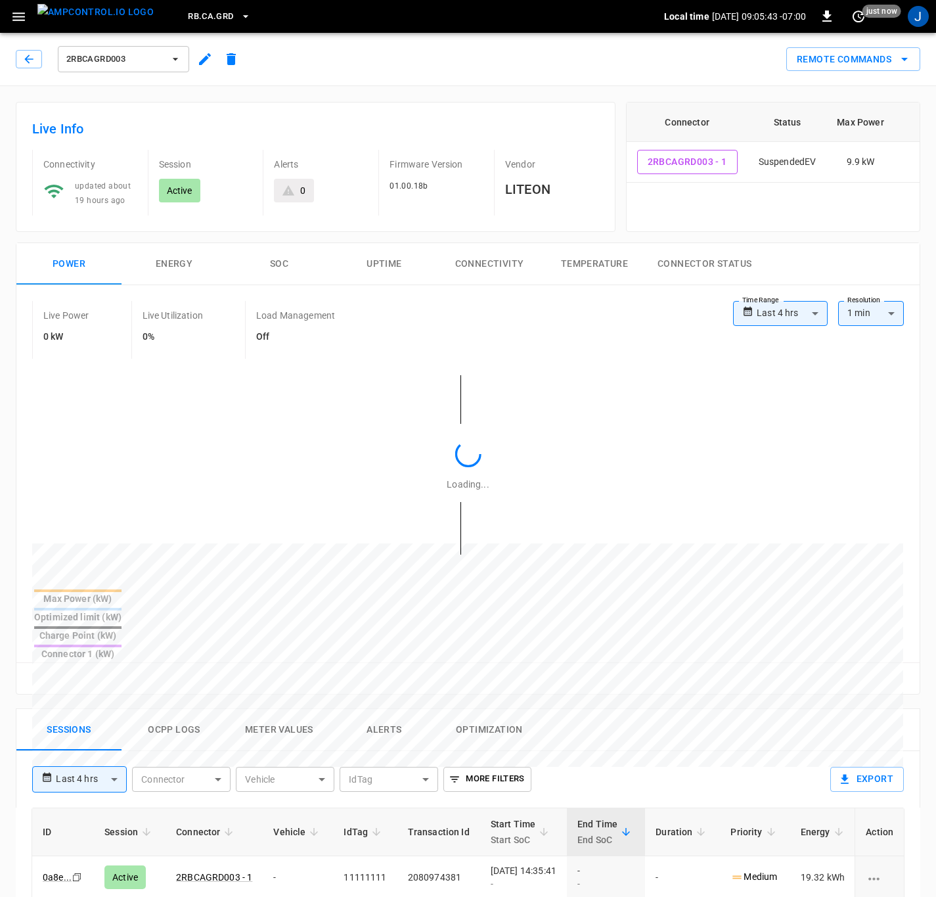
type input "**********"
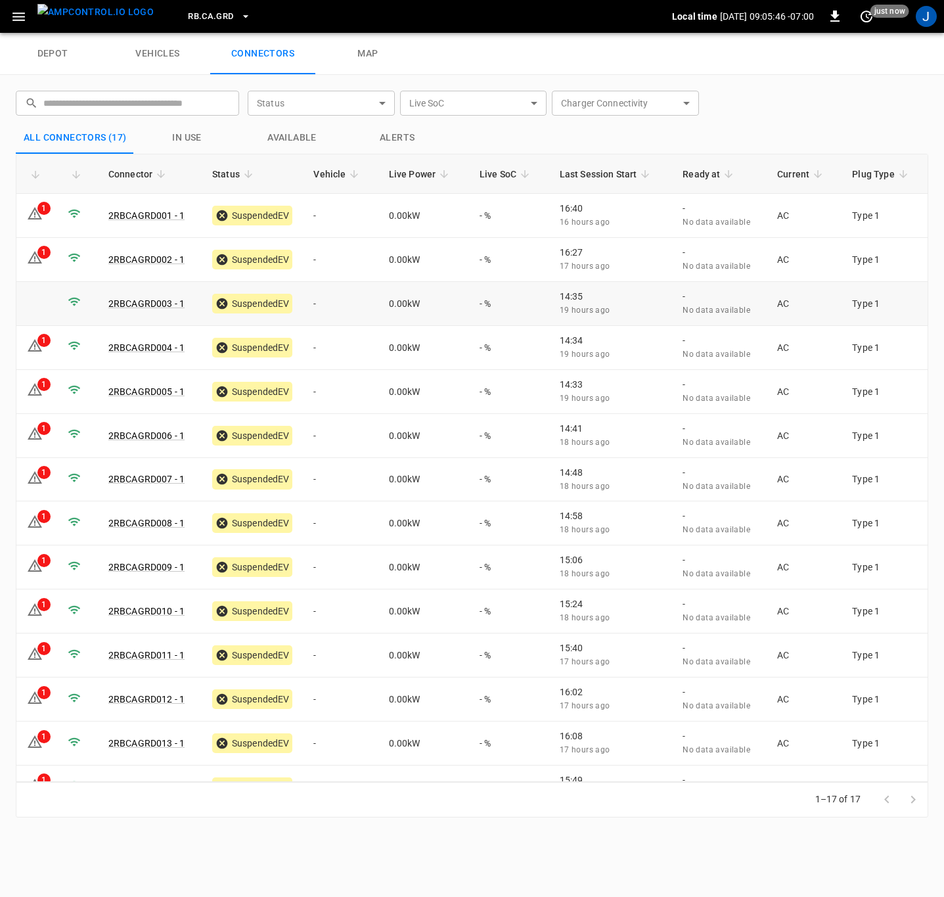
click at [341, 306] on td "-" at bounding box center [340, 304] width 75 height 44
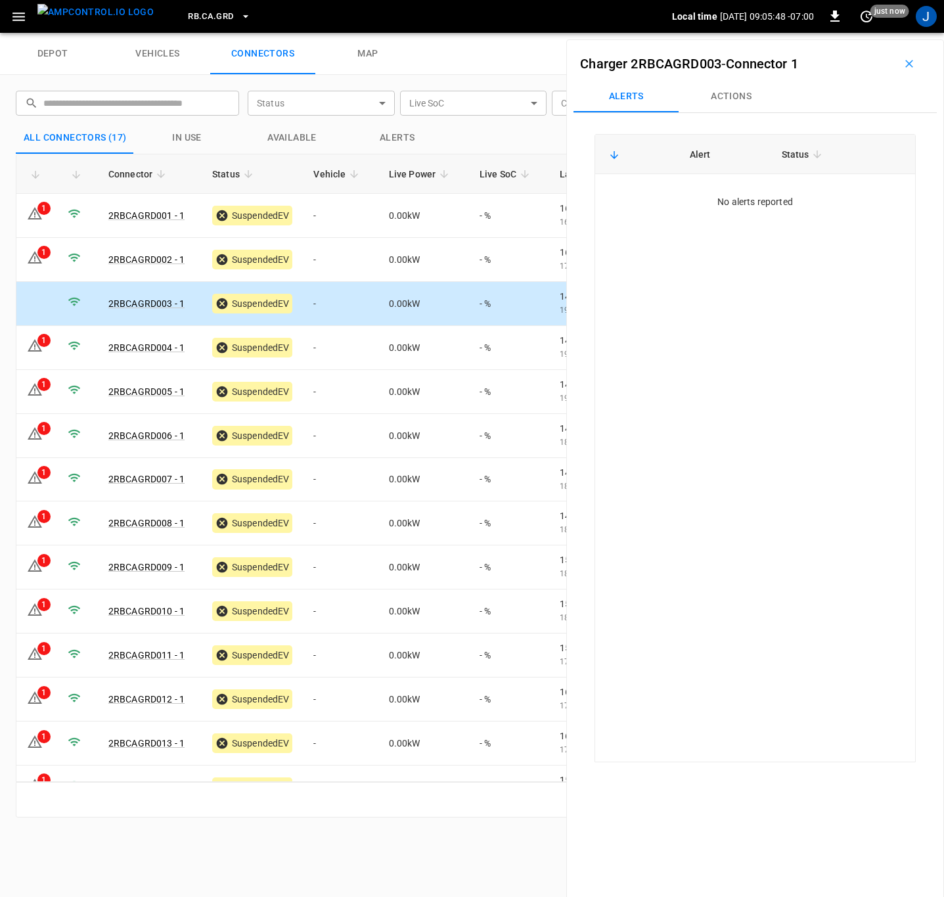
click at [749, 89] on button "Actions" at bounding box center [731, 97] width 105 height 32
click at [787, 199] on div "Vehicle Name Vehicle Name" at bounding box center [826, 195] width 151 height 24
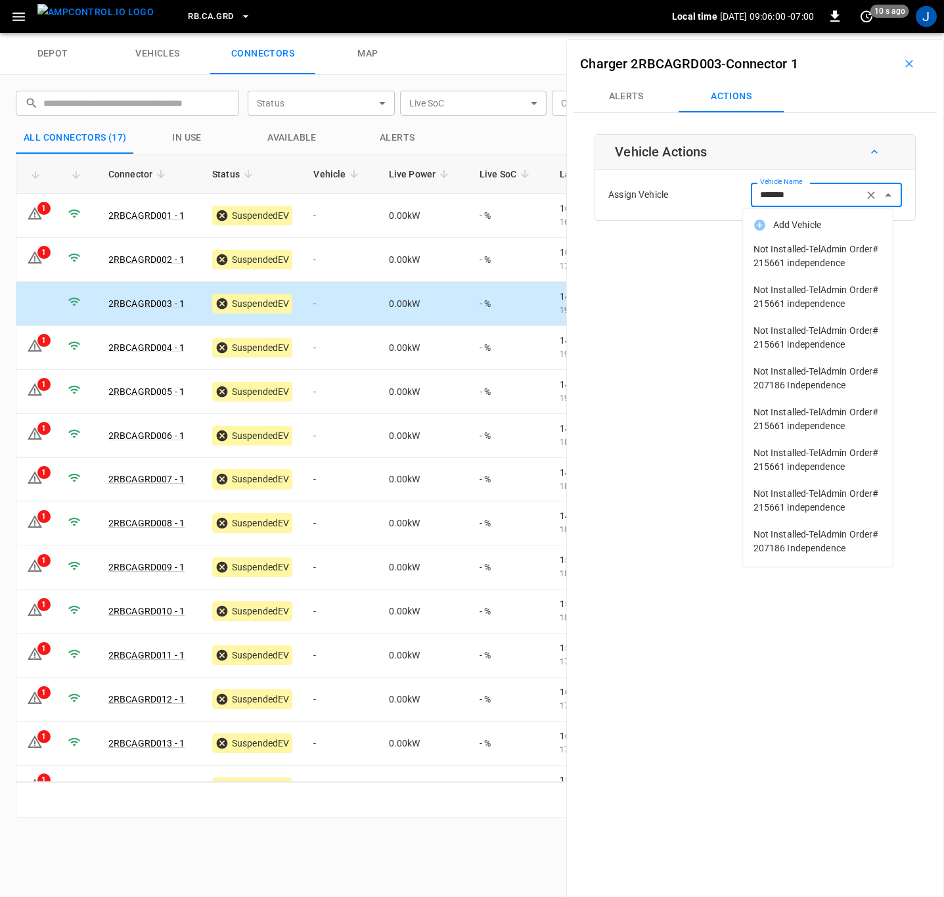
type input "*******"
click at [904, 60] on icon "button" at bounding box center [909, 63] width 13 height 13
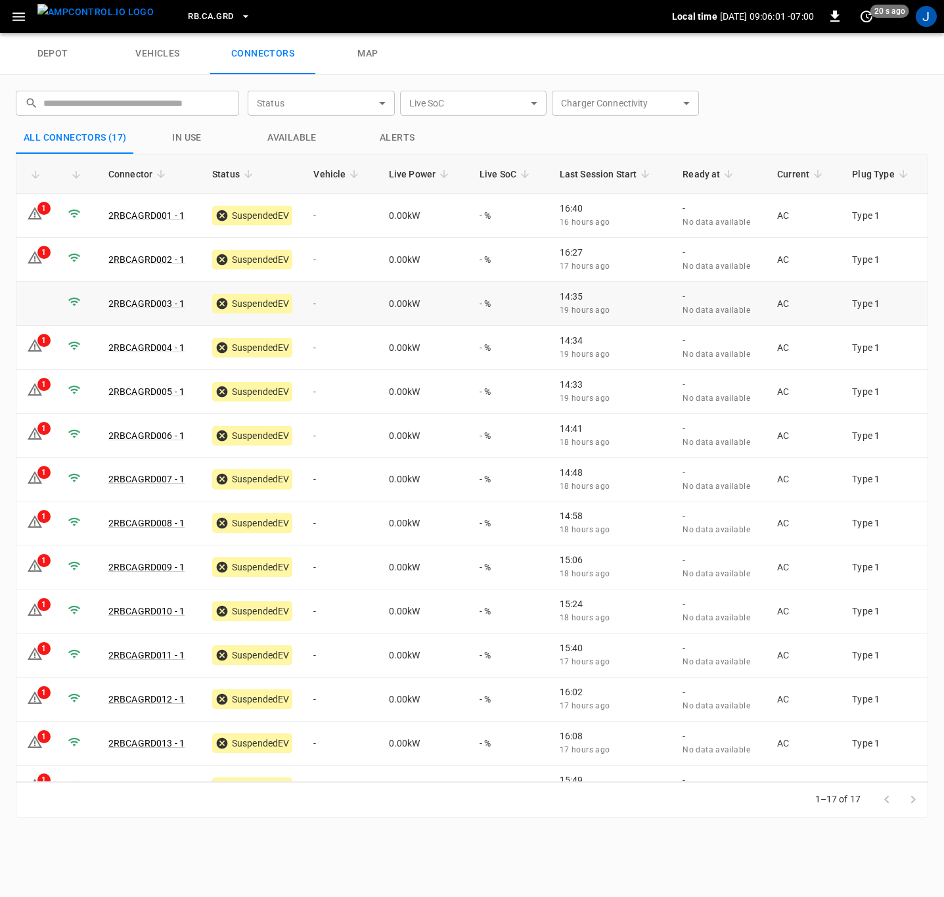
click at [160, 302] on link "2RBCAGRD003 - 1" at bounding box center [146, 303] width 76 height 11
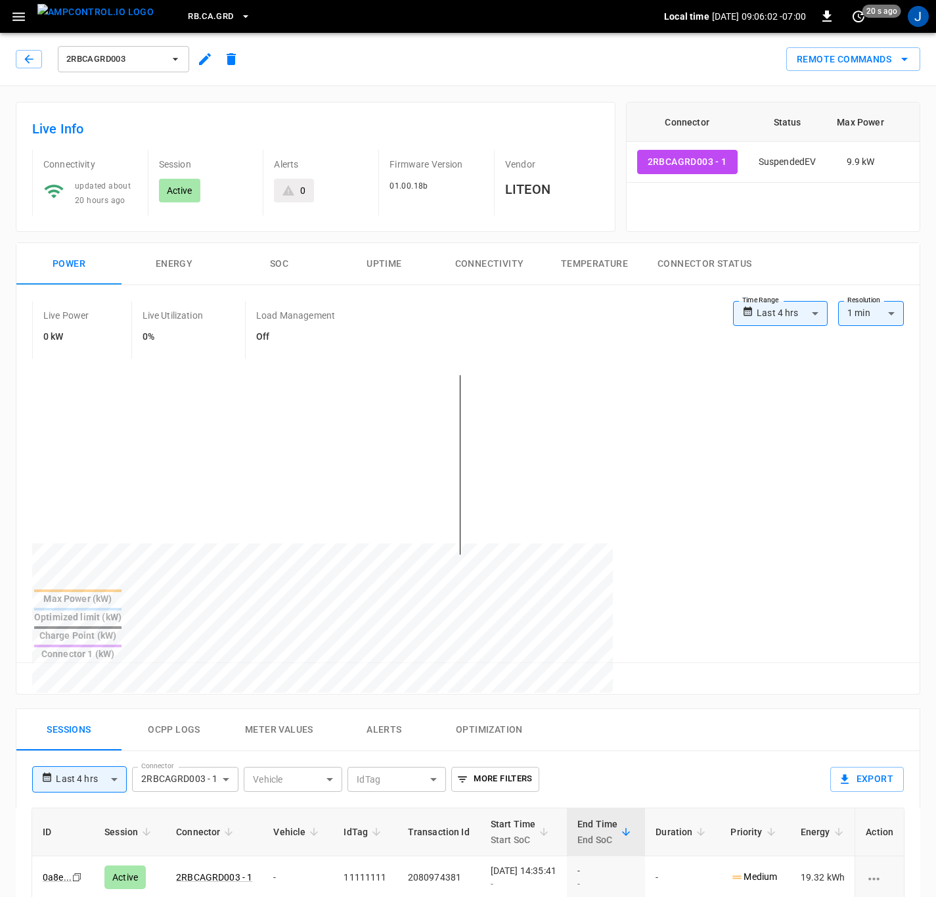
type input "**********"
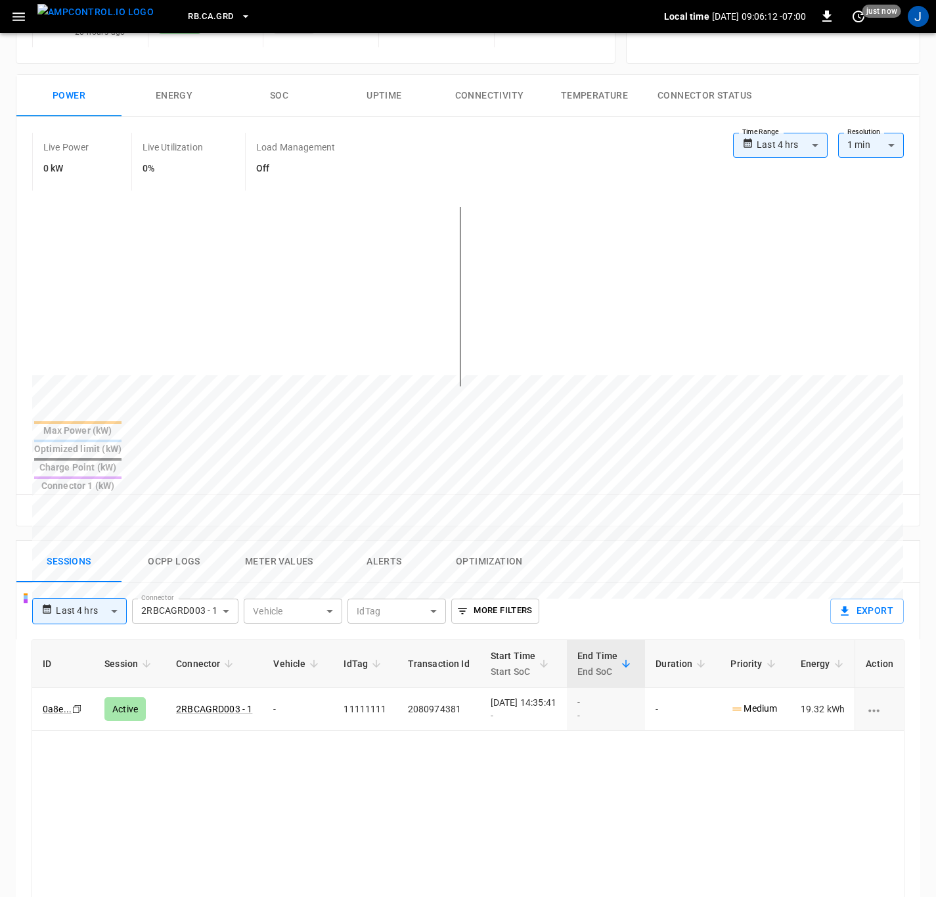
scroll to position [176, 0]
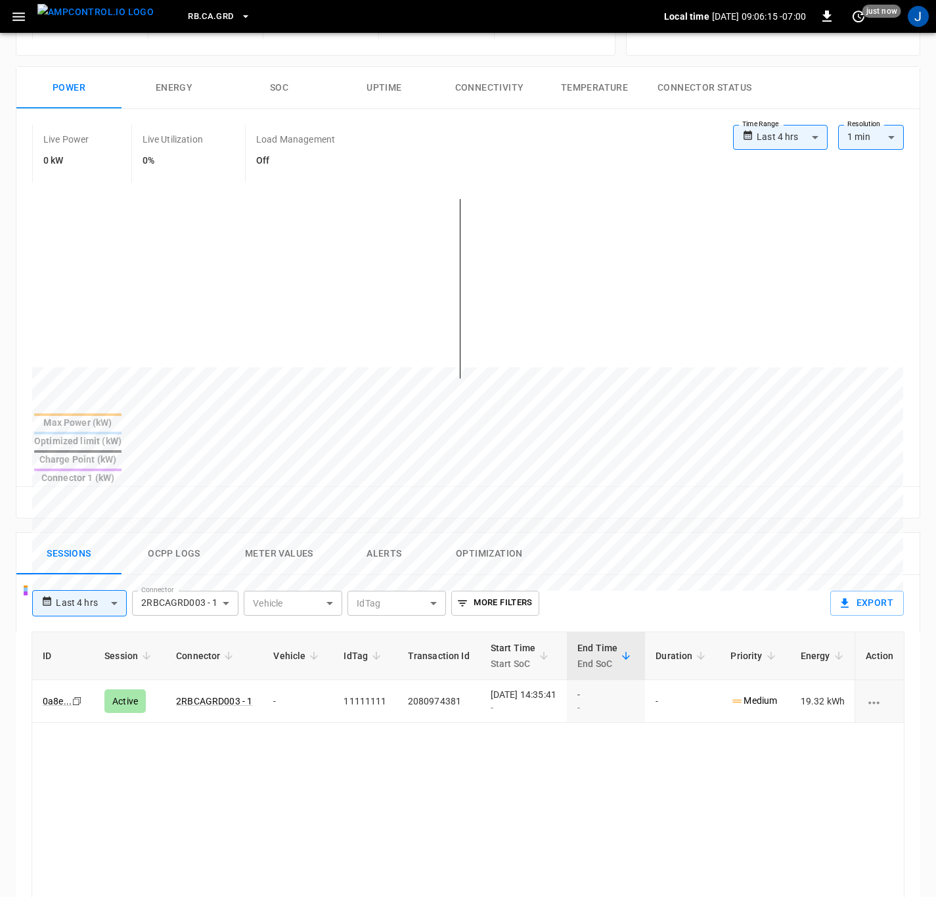
click at [311, 680] on td "-" at bounding box center [298, 701] width 70 height 43
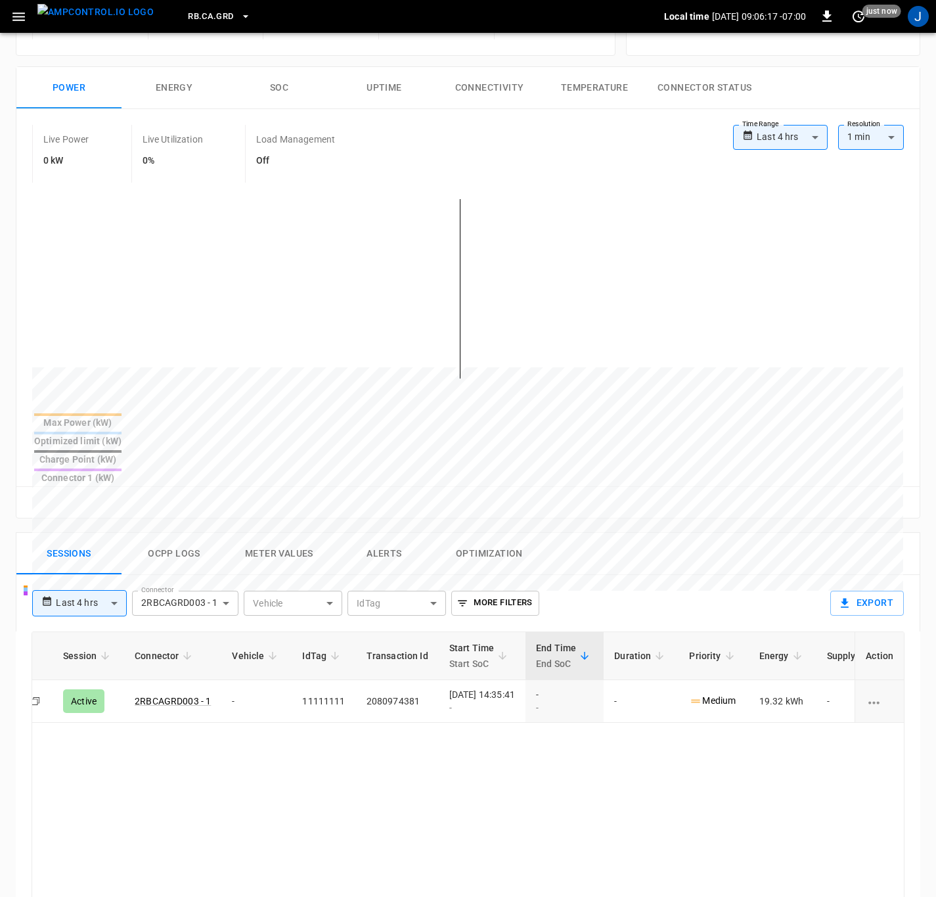
scroll to position [0, 39]
click at [818, 135] on body "**********" at bounding box center [468, 567] width 936 height 1486
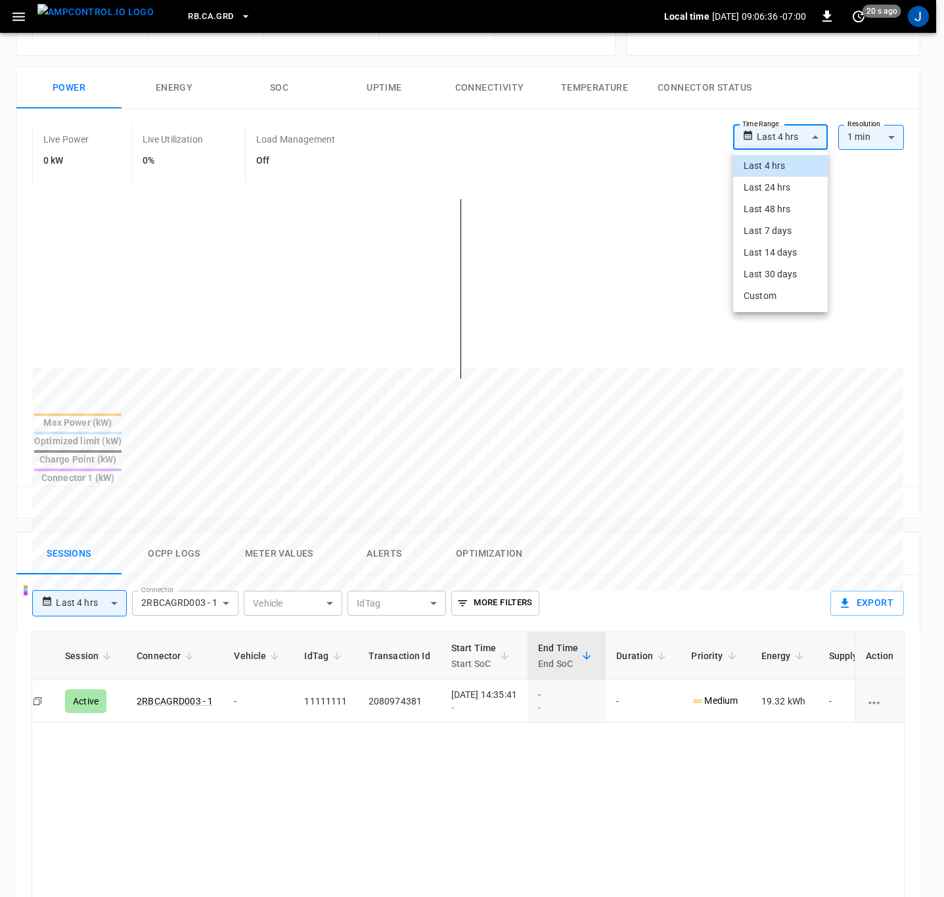
click at [771, 189] on li "Last 24 hrs" at bounding box center [780, 188] width 95 height 22
type input "**********"
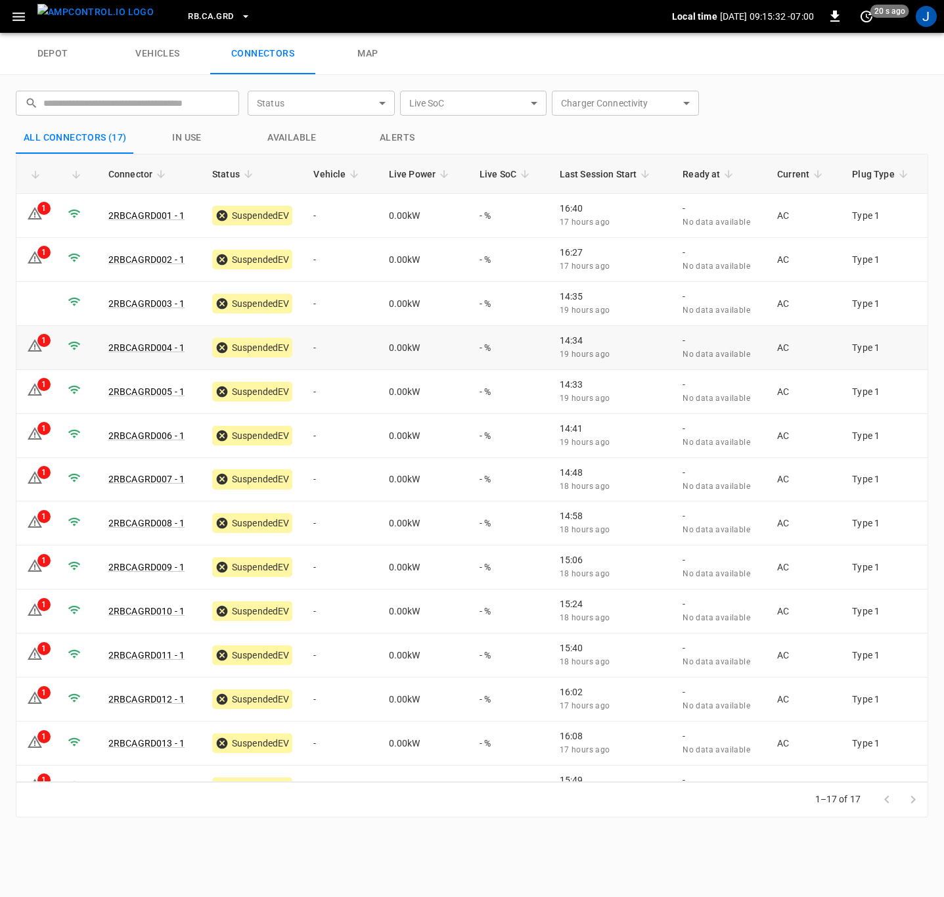
click at [320, 345] on td "-" at bounding box center [340, 348] width 75 height 44
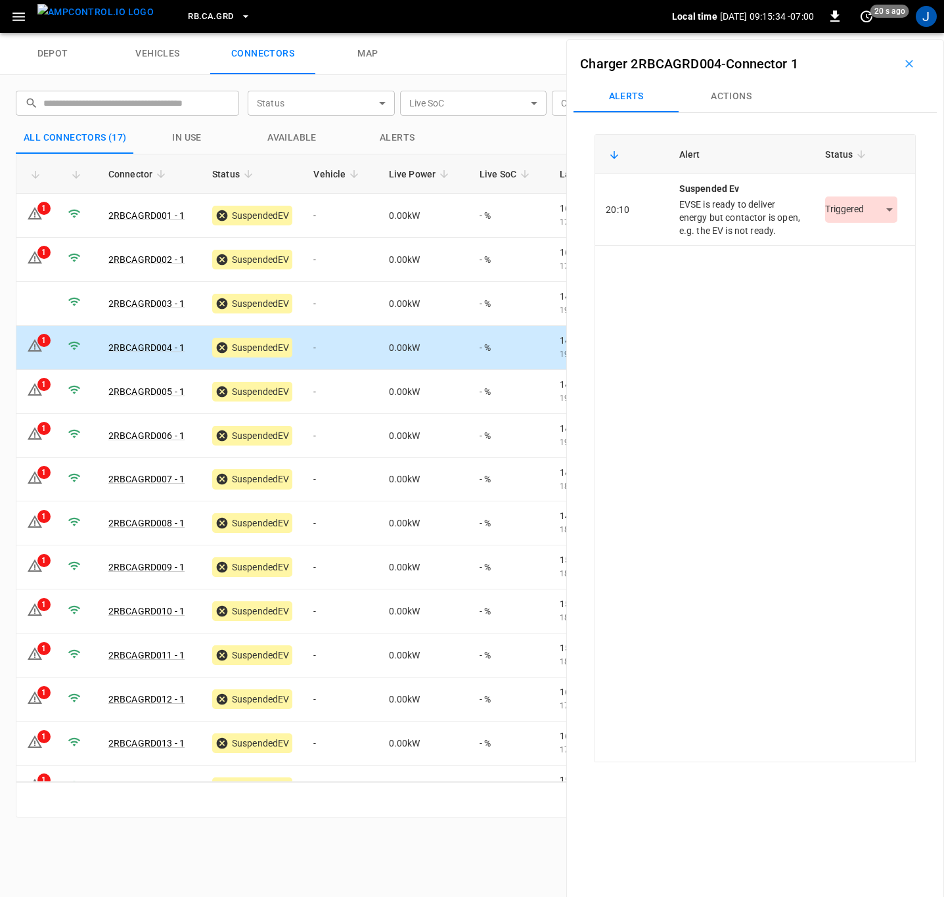
click at [746, 95] on button "Actions" at bounding box center [731, 97] width 105 height 32
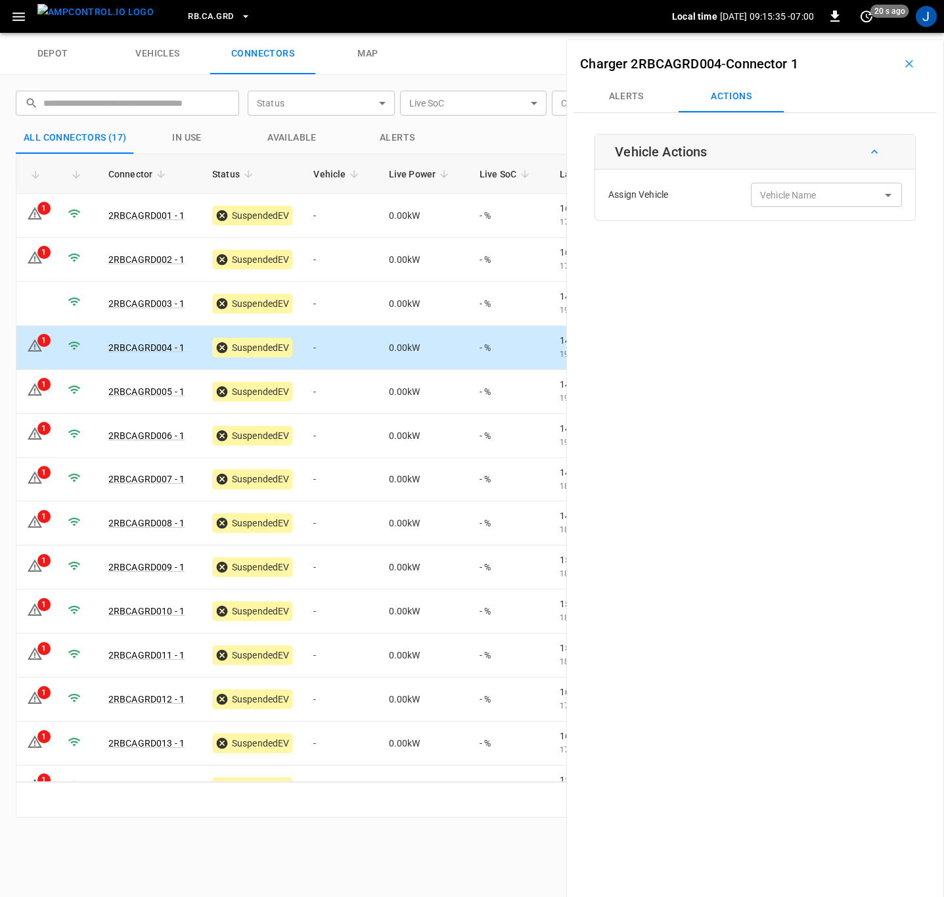
click at [840, 203] on input "Vehicle Name" at bounding box center [807, 195] width 104 height 16
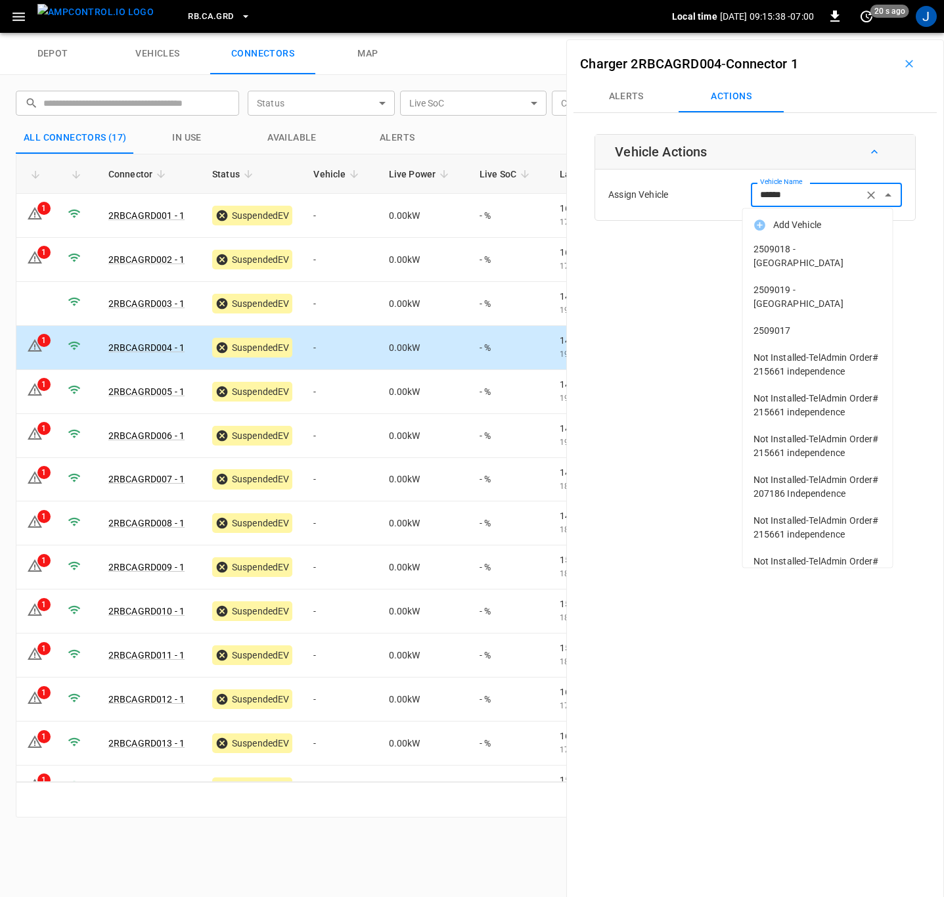
type input "*******"
click at [783, 252] on span "2509017" at bounding box center [818, 249] width 129 height 14
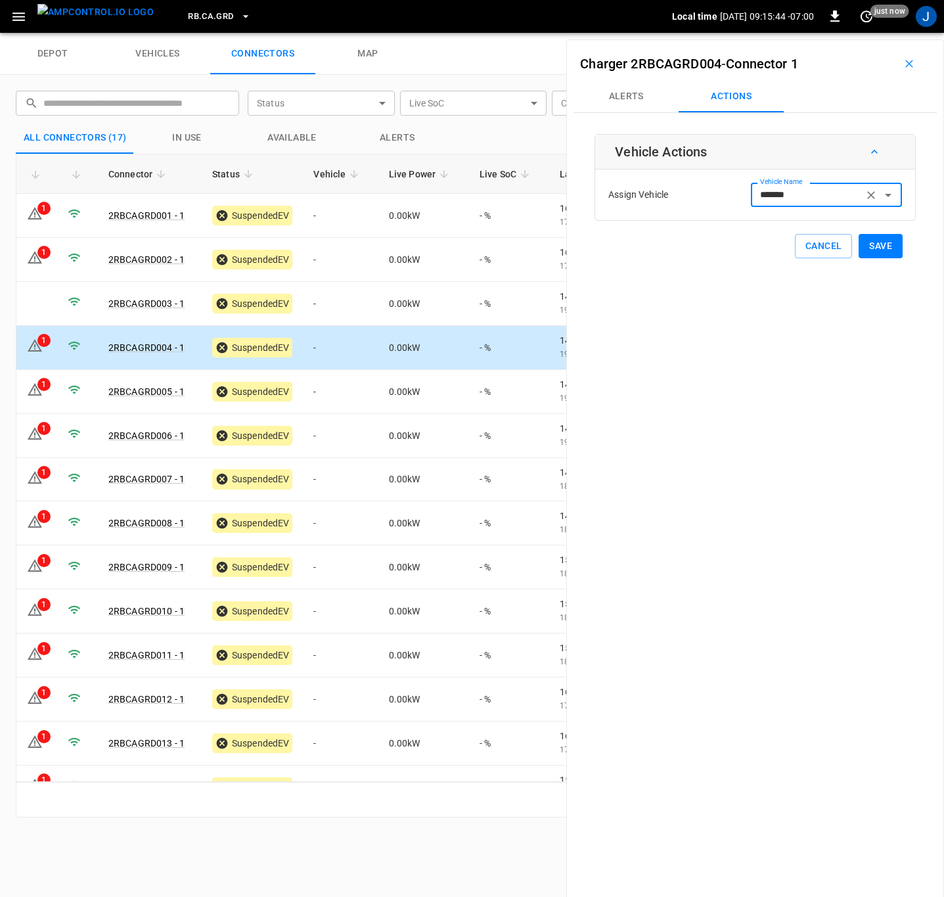
type input "*******"
click at [877, 249] on button "Save" at bounding box center [881, 246] width 44 height 24
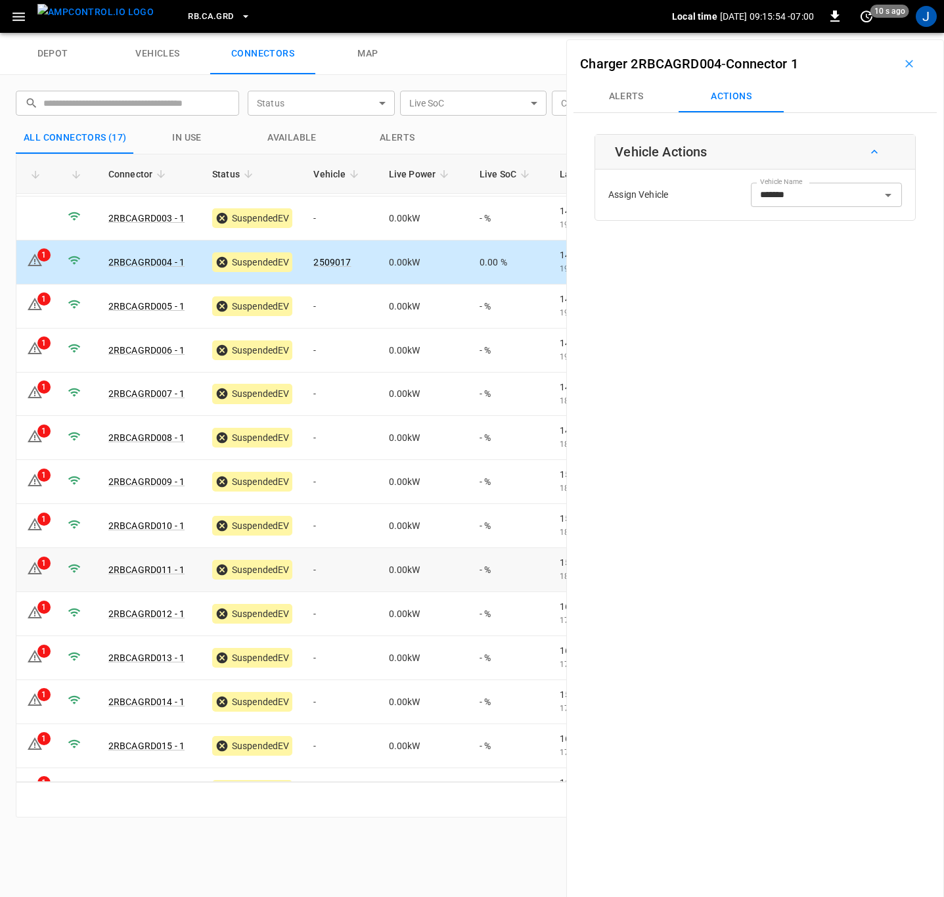
scroll to position [160, 0]
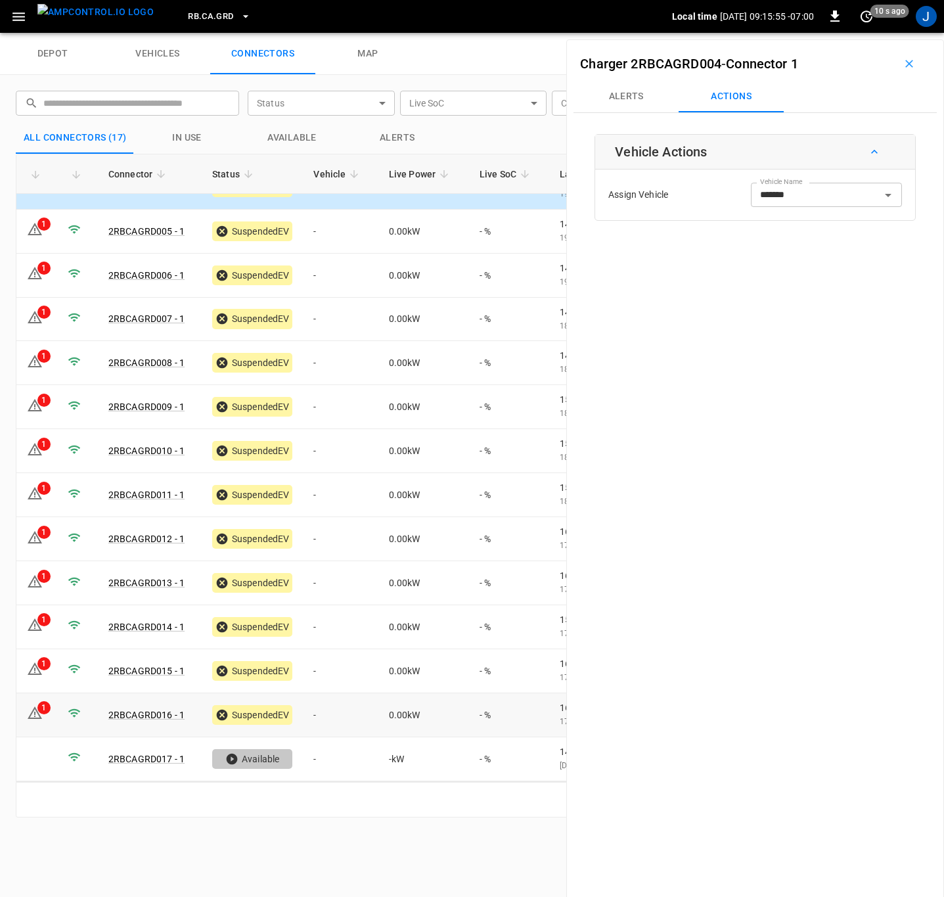
click at [321, 714] on td "-" at bounding box center [340, 715] width 75 height 44
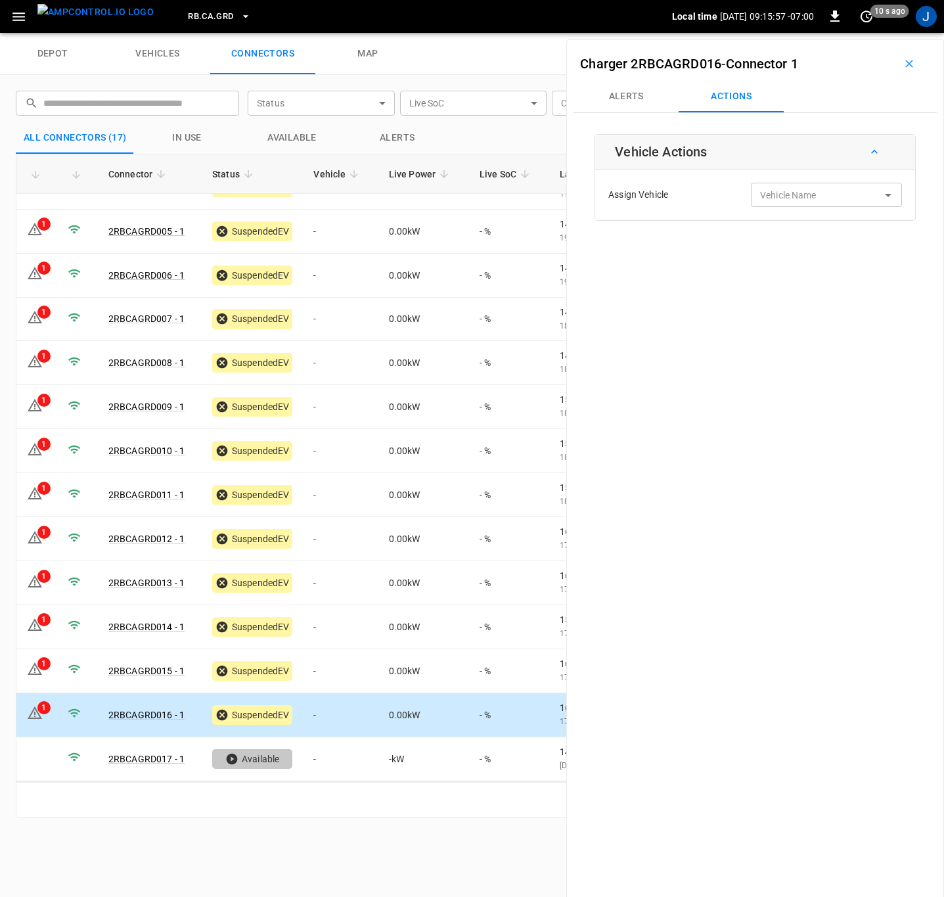
click at [803, 202] on div "Vehicle Name Vehicle Name" at bounding box center [826, 195] width 151 height 24
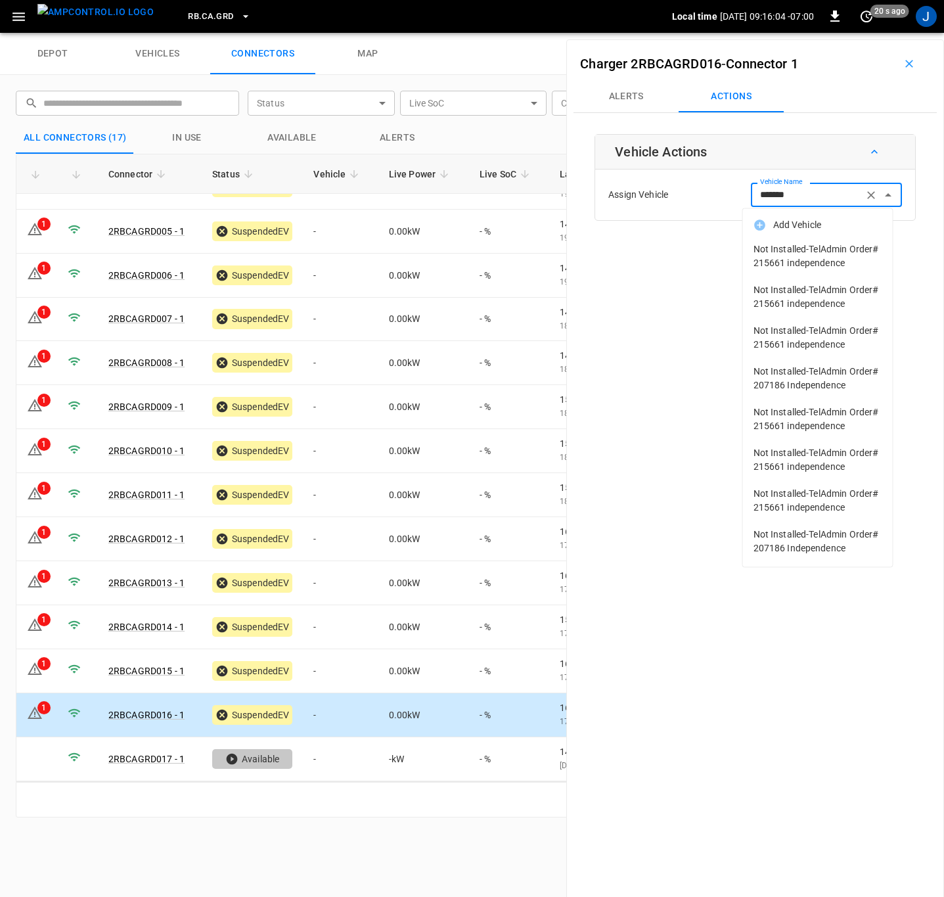
scroll to position [0, 0]
type input "*******"
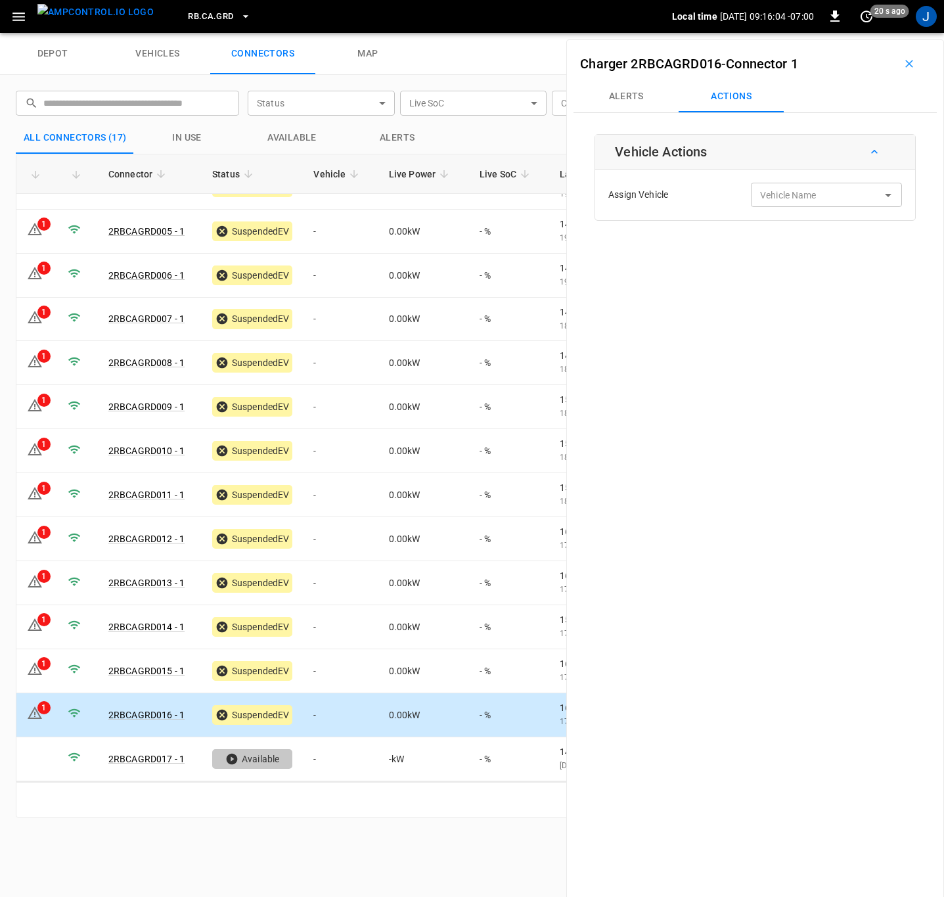
click at [662, 421] on div "Charger 2RBCAGRD016 - Connector 1 Alerts Actions Vehicle Actions Assign Vehicle…" at bounding box center [755, 487] width 378 height 897
click at [807, 202] on div "Vehicle Name Vehicle Name" at bounding box center [826, 195] width 151 height 24
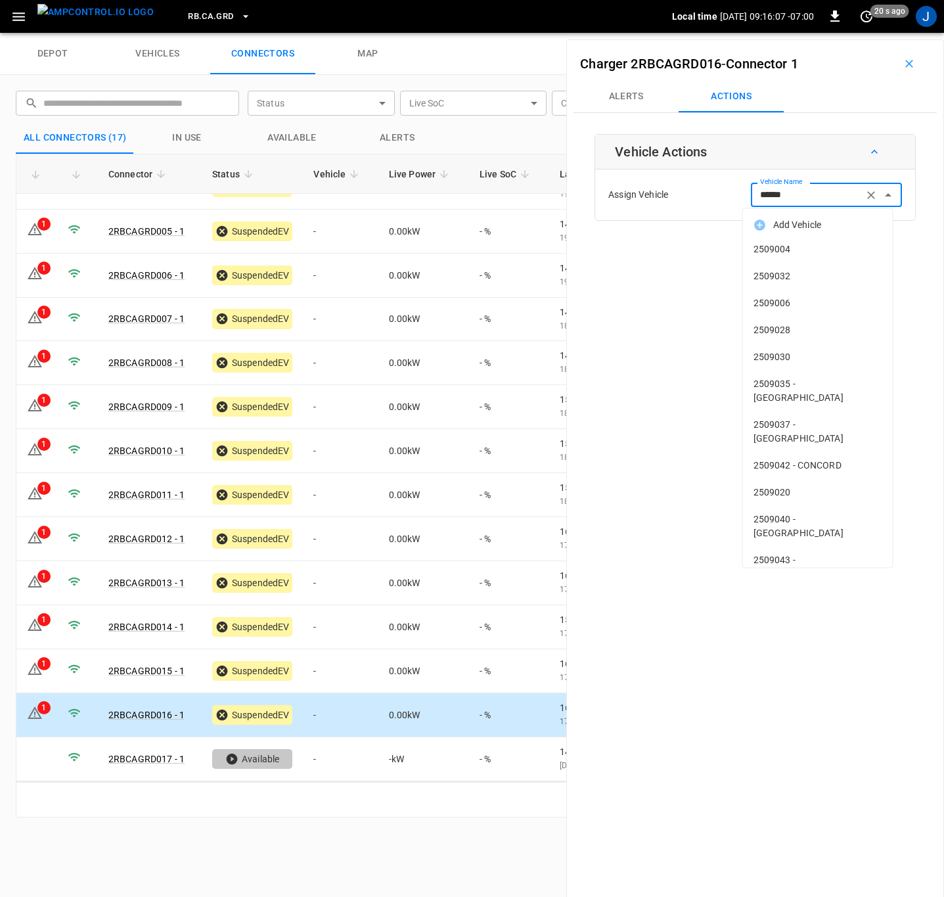
type input "*******"
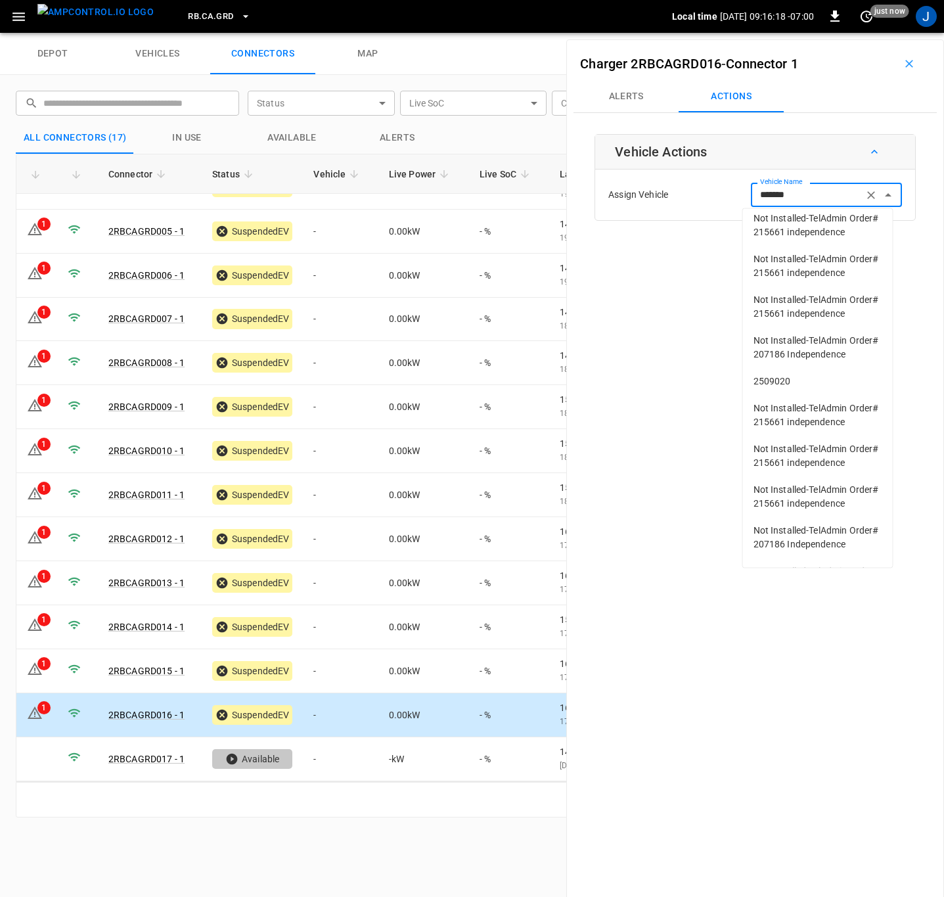
scroll to position [394, 0]
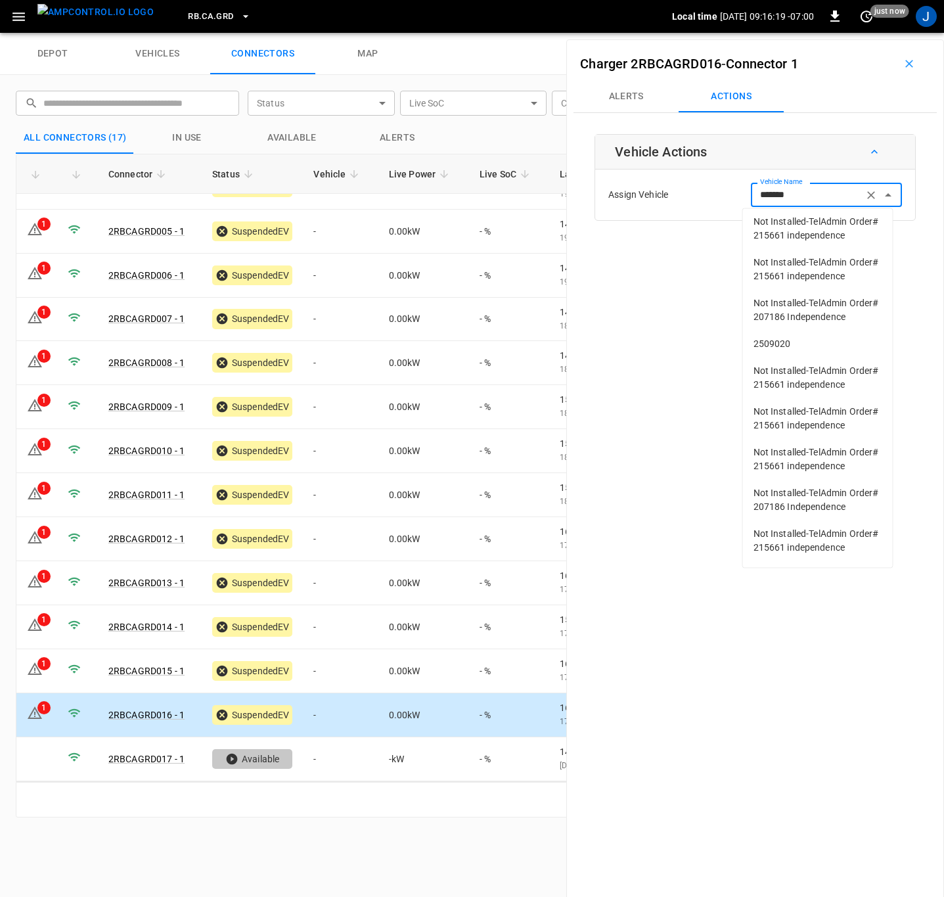
click at [769, 351] on span "2509020" at bounding box center [818, 344] width 129 height 14
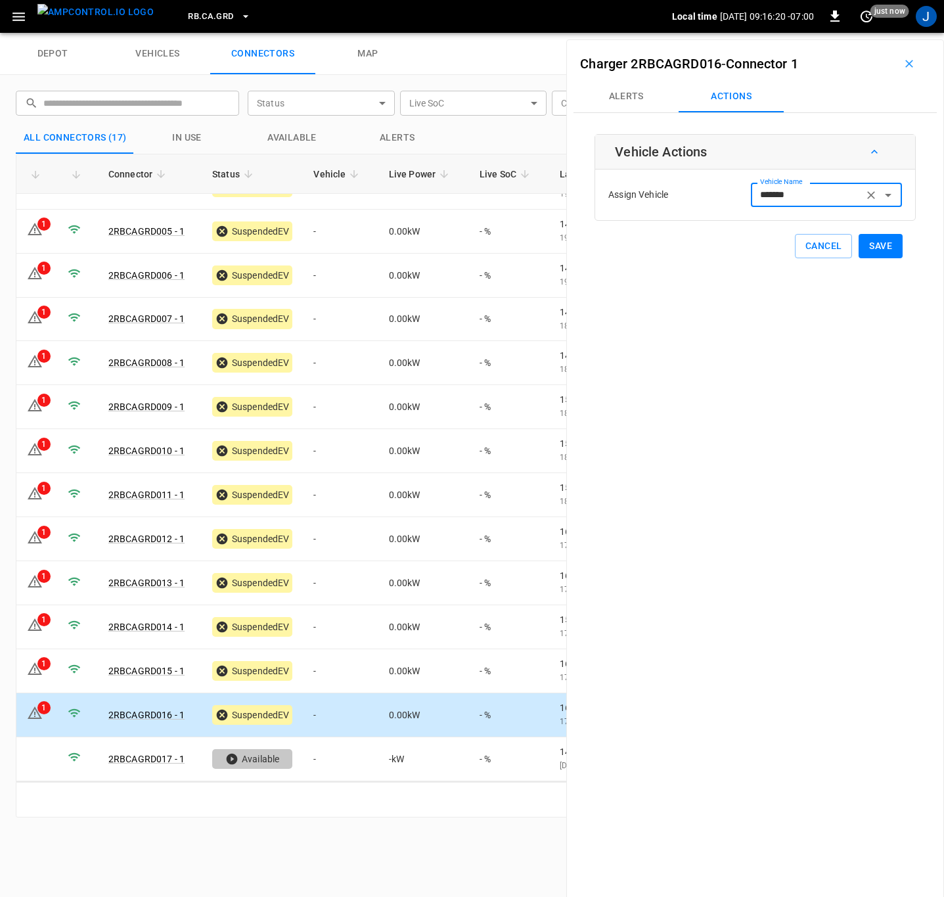
type input "*******"
click at [865, 244] on button "Save" at bounding box center [881, 246] width 44 height 24
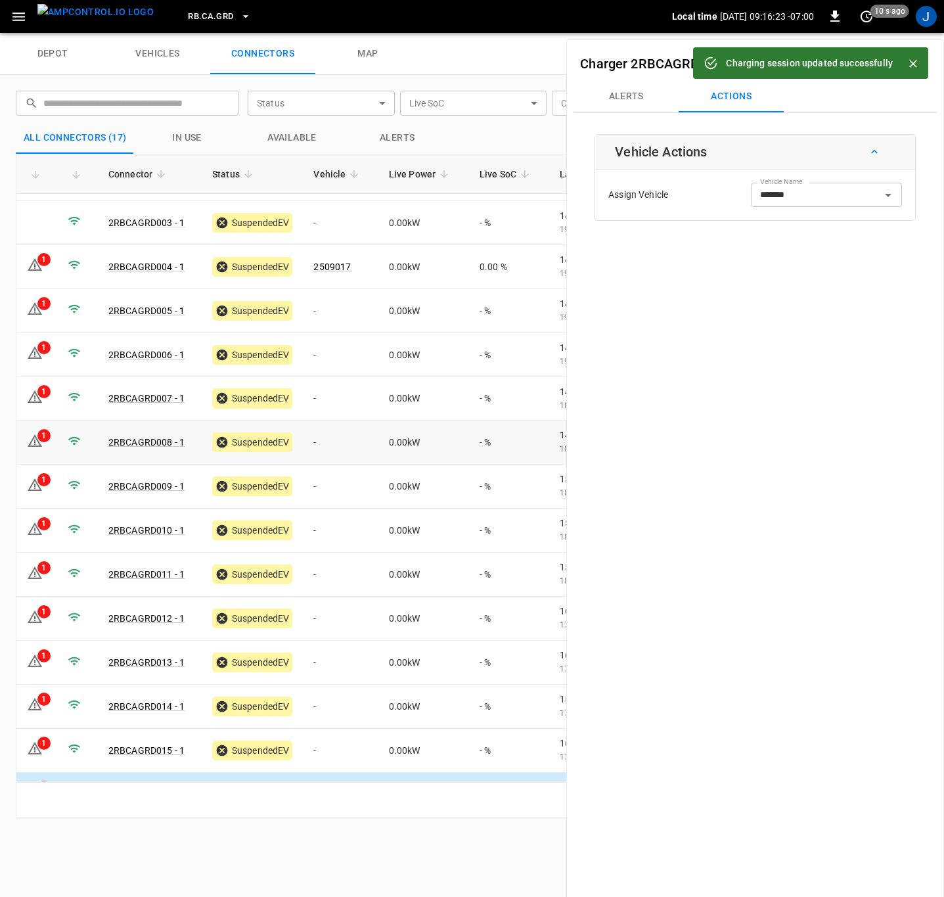
scroll to position [0, 0]
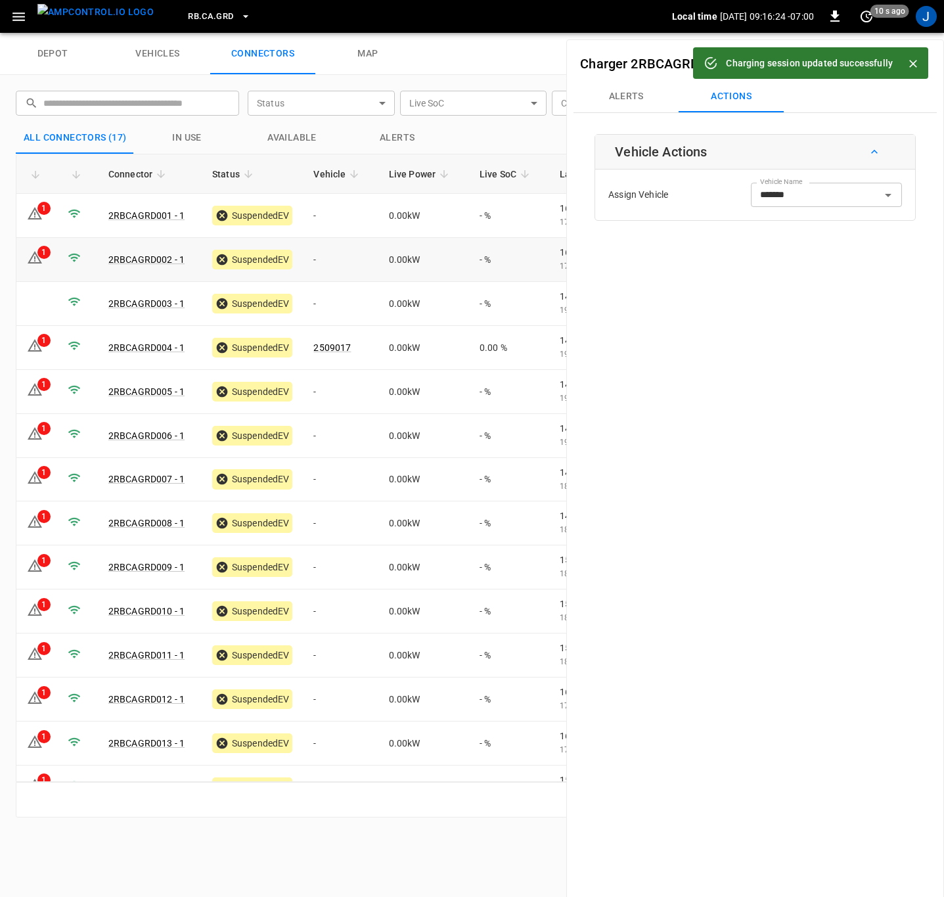
click at [332, 261] on td "-" at bounding box center [340, 260] width 75 height 44
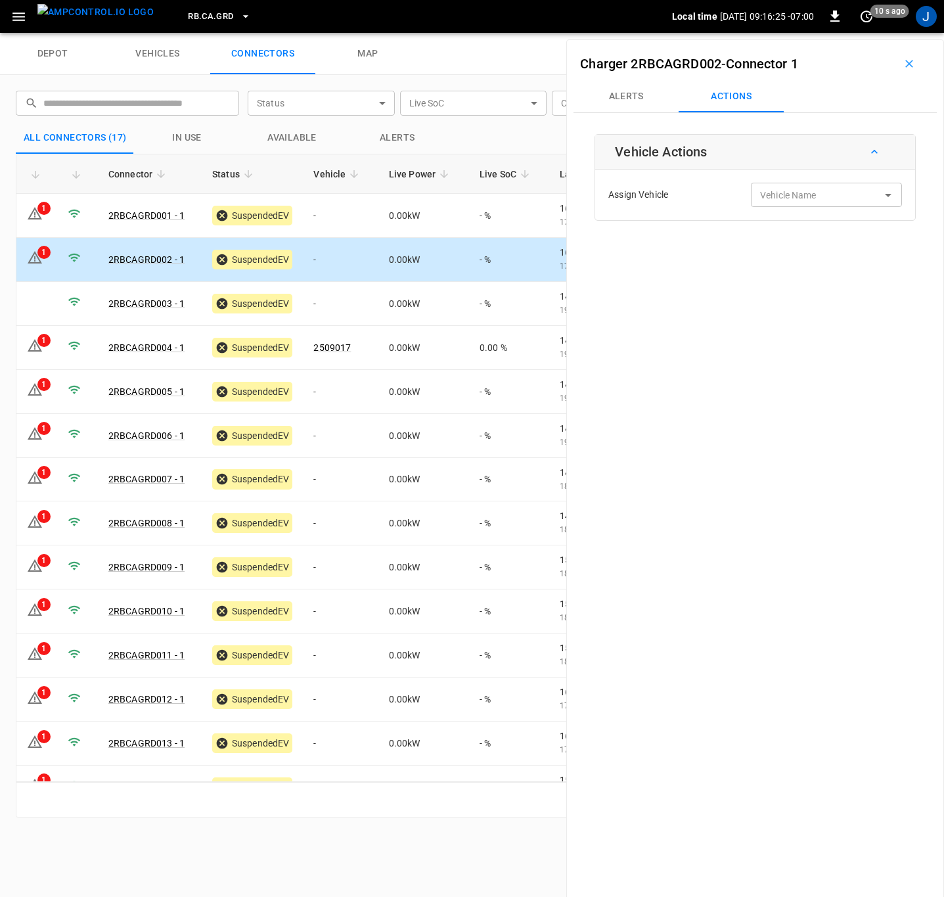
click at [818, 198] on input "Vehicle Name" at bounding box center [807, 195] width 104 height 16
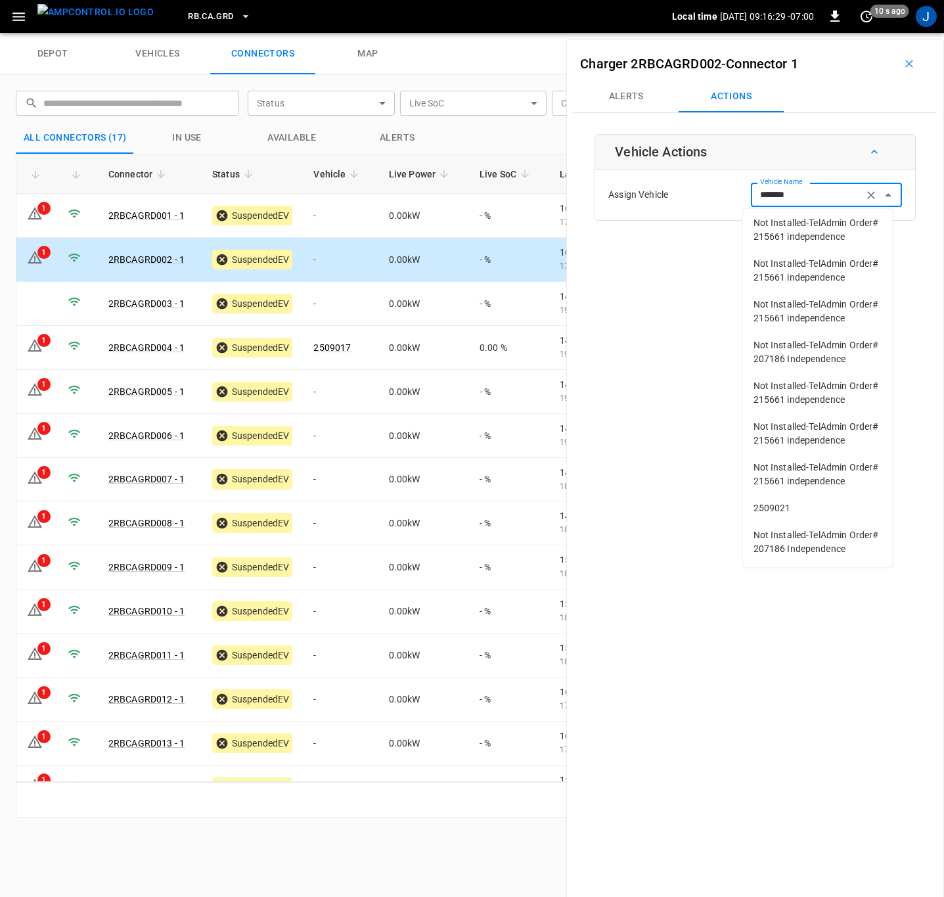
scroll to position [136, 0]
click at [777, 501] on span "2509021" at bounding box center [818, 508] width 129 height 14
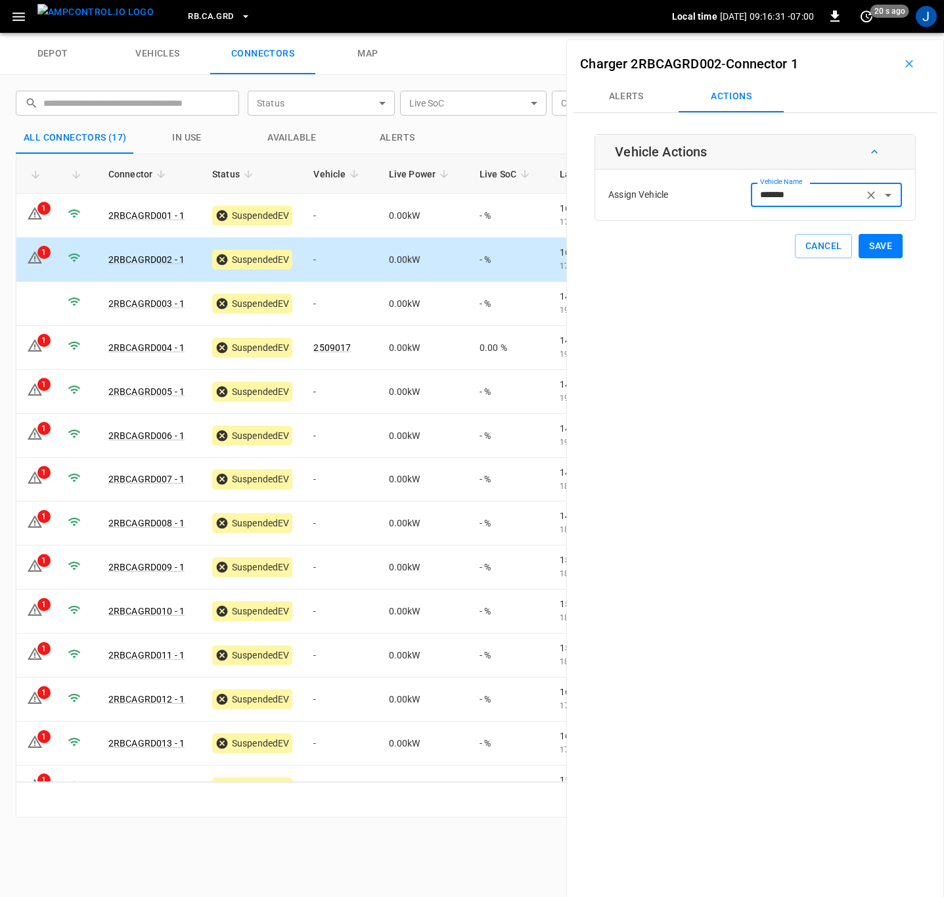
type input "*******"
click at [879, 246] on button "Save" at bounding box center [881, 246] width 44 height 24
click at [322, 487] on td "-" at bounding box center [340, 480] width 75 height 44
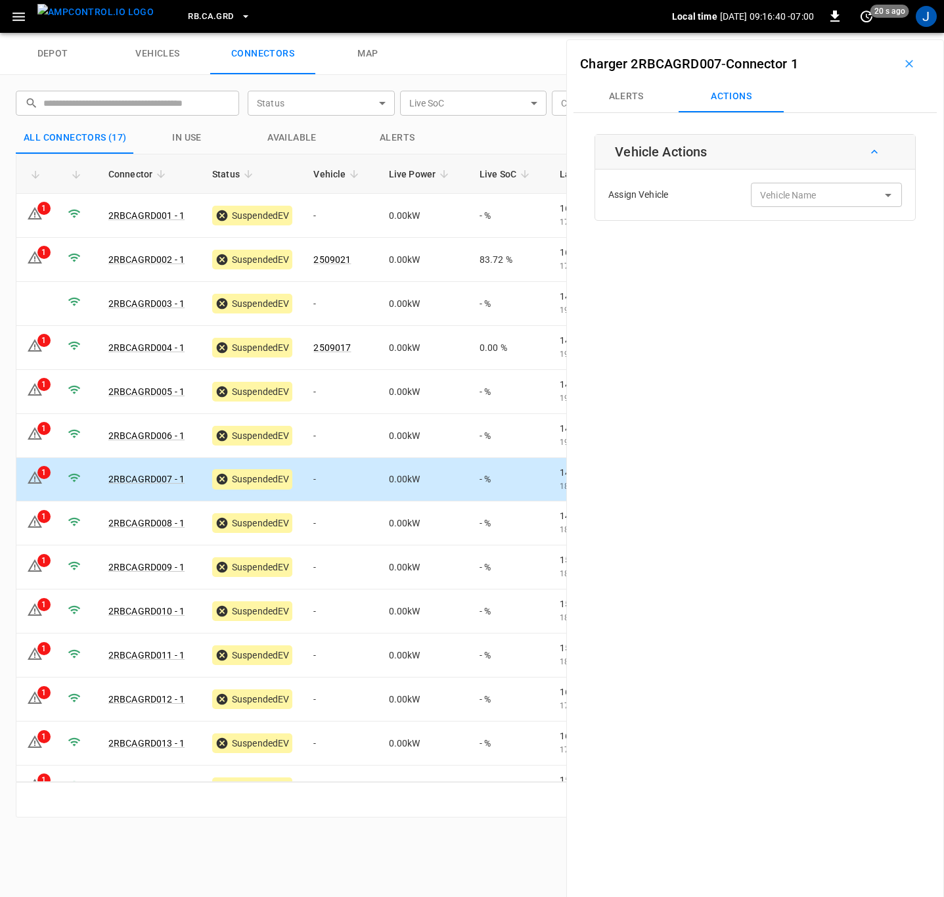
click at [818, 196] on input "Vehicle Name" at bounding box center [807, 195] width 104 height 16
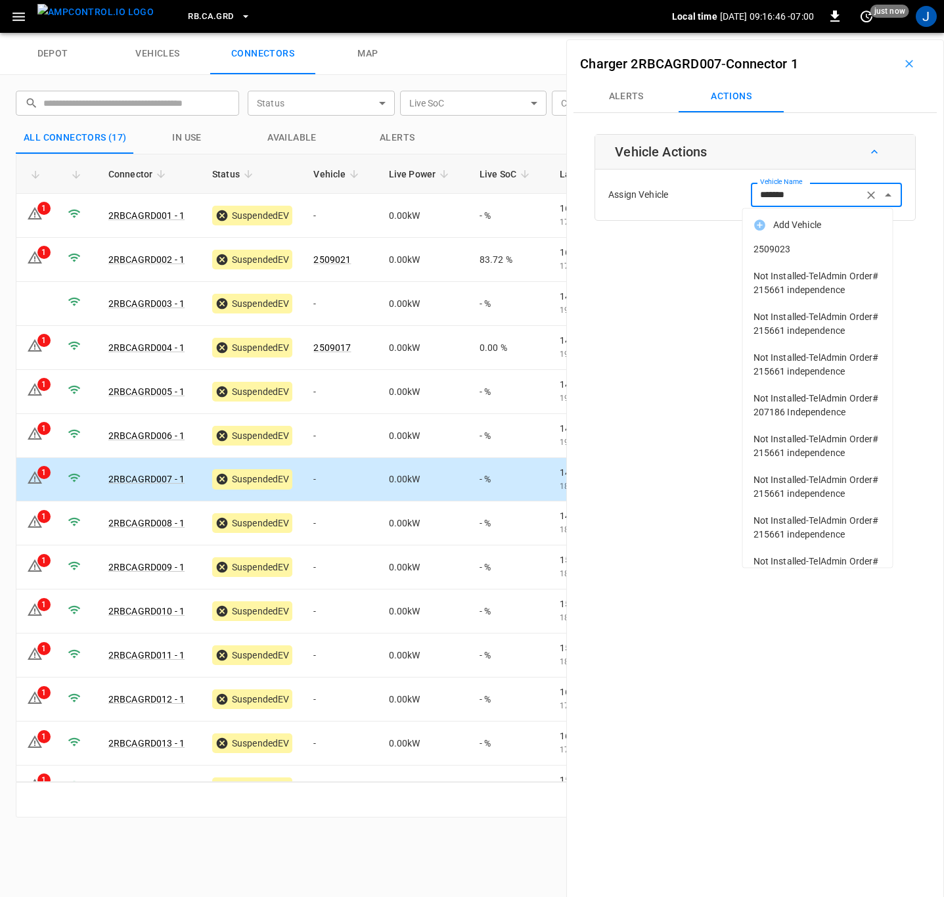
scroll to position [0, 0]
click at [785, 251] on span "2509023" at bounding box center [818, 249] width 129 height 14
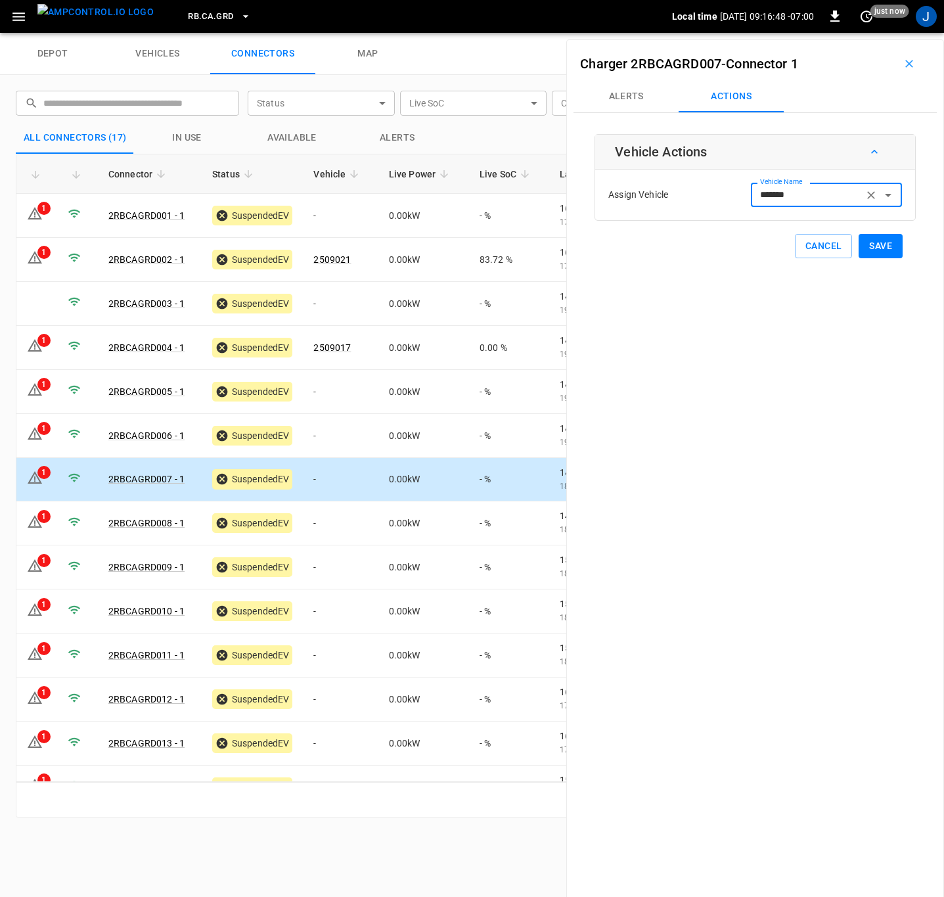
type input "*******"
click at [874, 247] on button "Save" at bounding box center [881, 246] width 44 height 24
click at [321, 442] on td "-" at bounding box center [340, 436] width 75 height 44
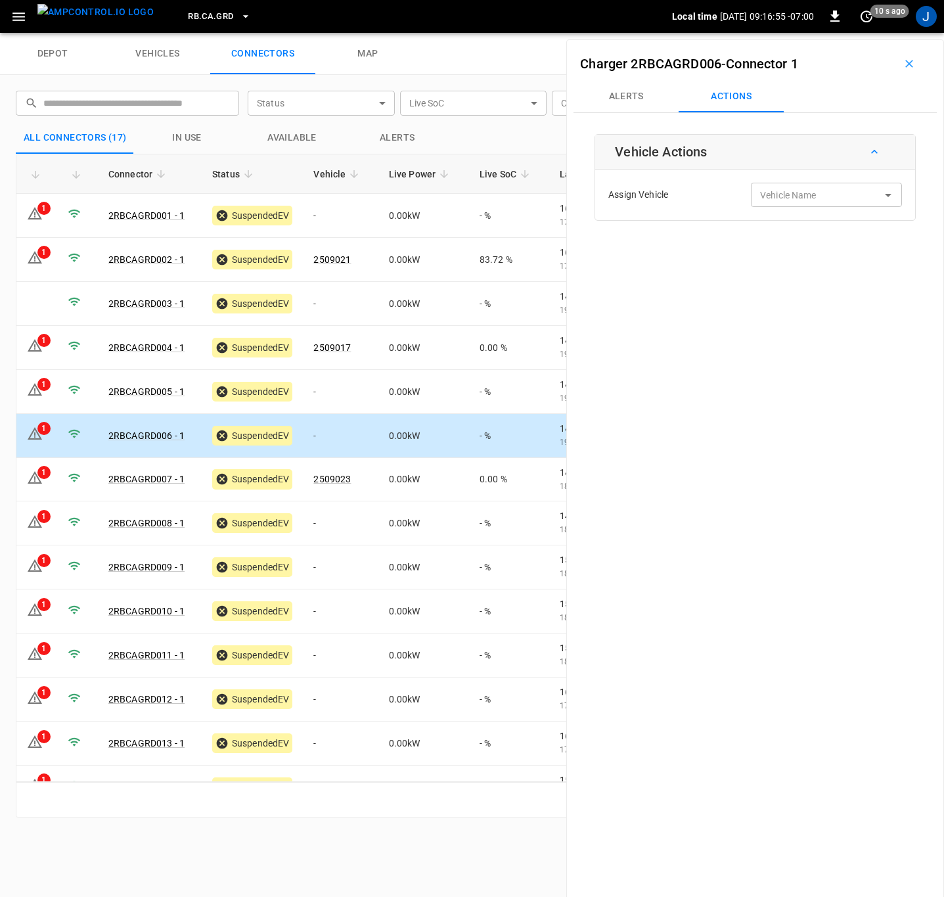
click at [810, 189] on input "Vehicle Name" at bounding box center [807, 195] width 104 height 16
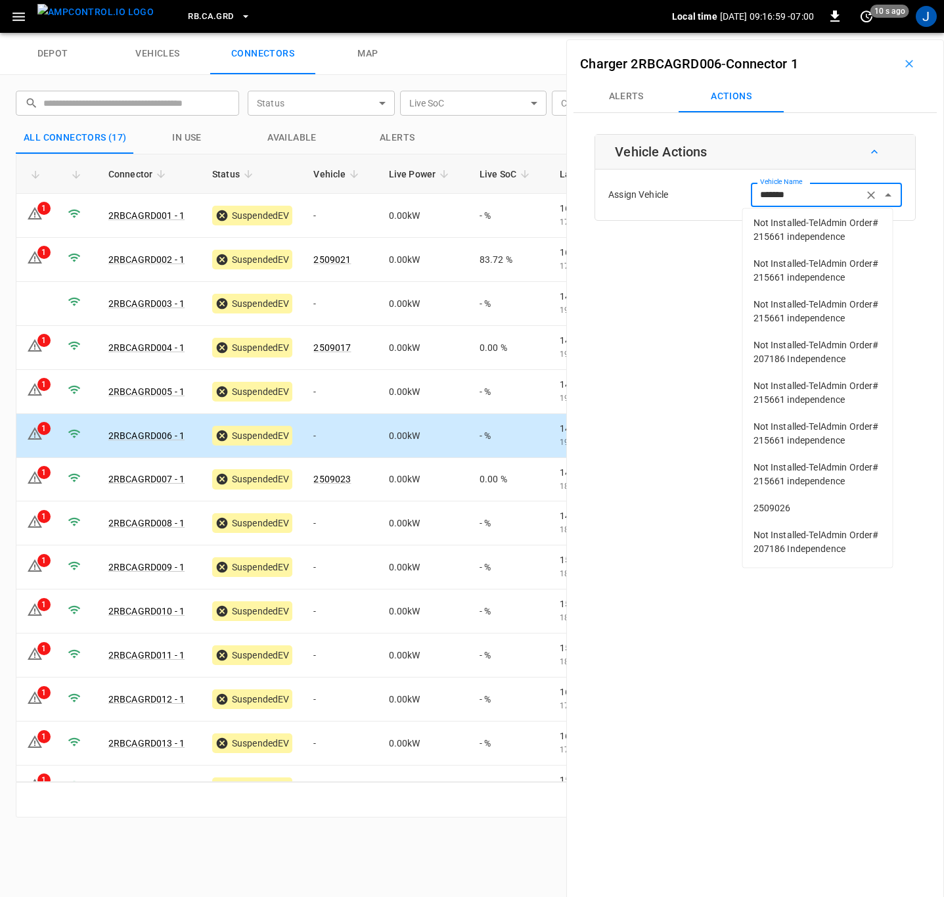
scroll to position [136, 0]
drag, startPoint x: 760, startPoint y: 493, endPoint x: 819, endPoint y: 461, distance: 67.0
click at [761, 501] on span "2509026" at bounding box center [818, 508] width 129 height 14
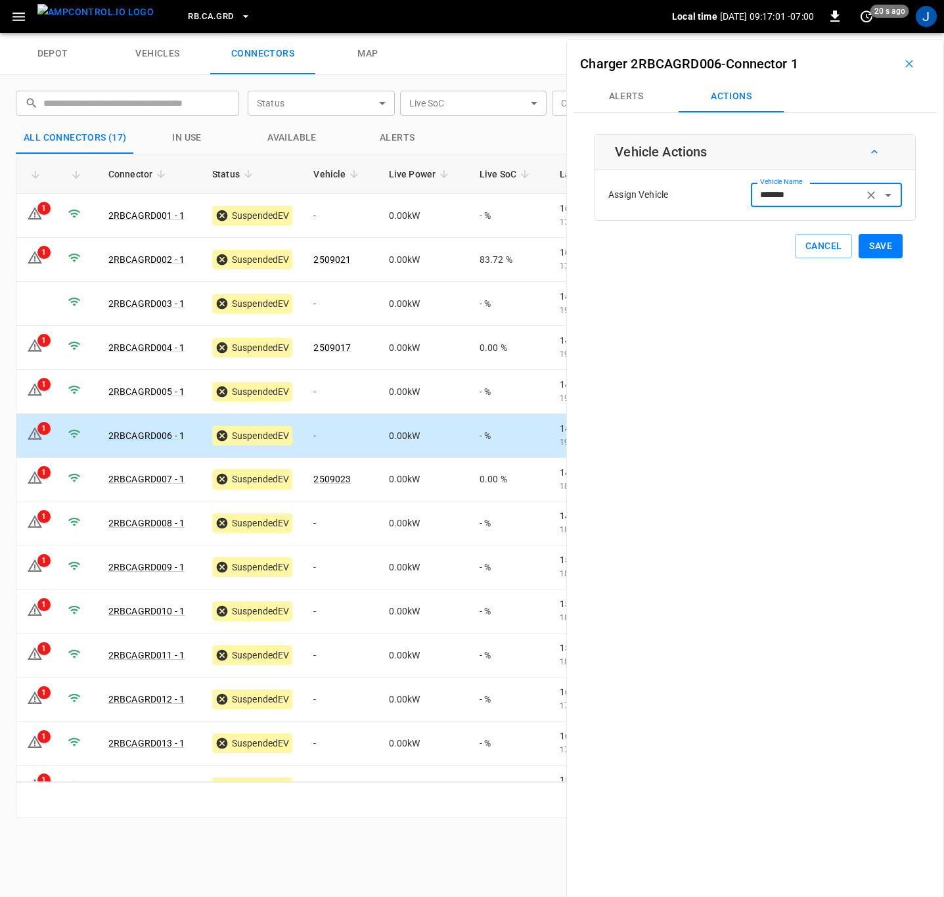
type input "*******"
click at [874, 247] on button "Save" at bounding box center [881, 246] width 44 height 24
click at [331, 523] on td "-" at bounding box center [340, 523] width 75 height 44
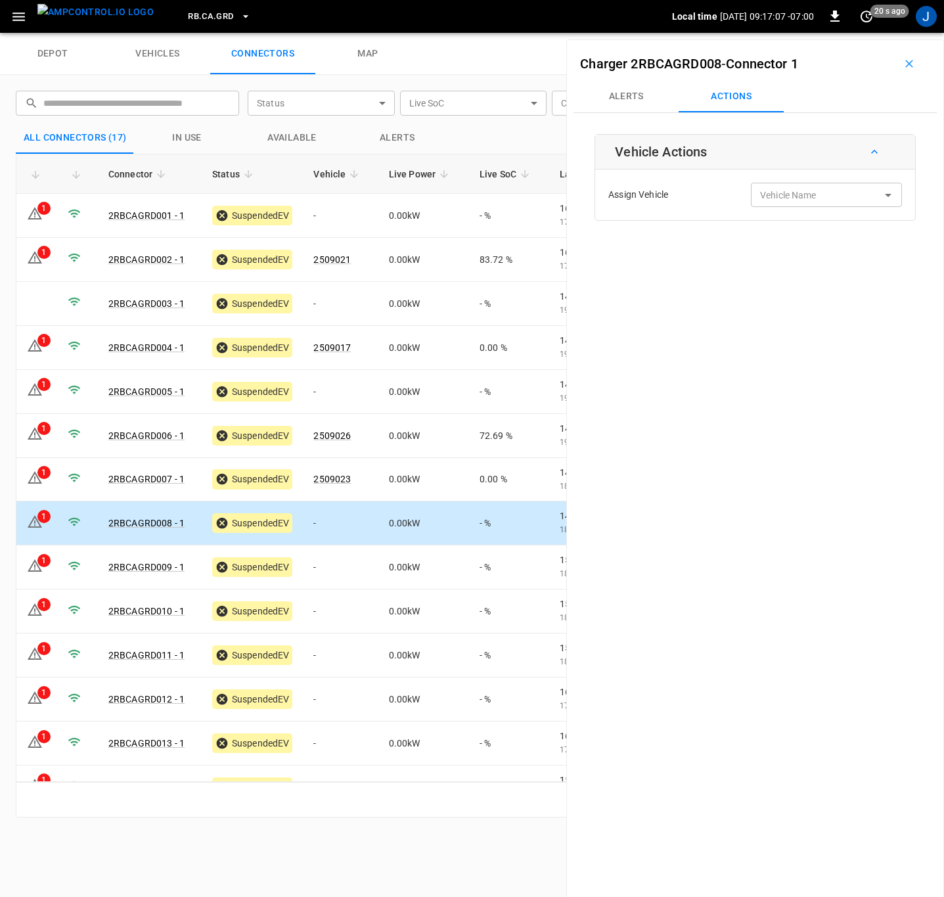
click at [807, 190] on div "Vehicle Name Vehicle Name" at bounding box center [826, 195] width 151 height 24
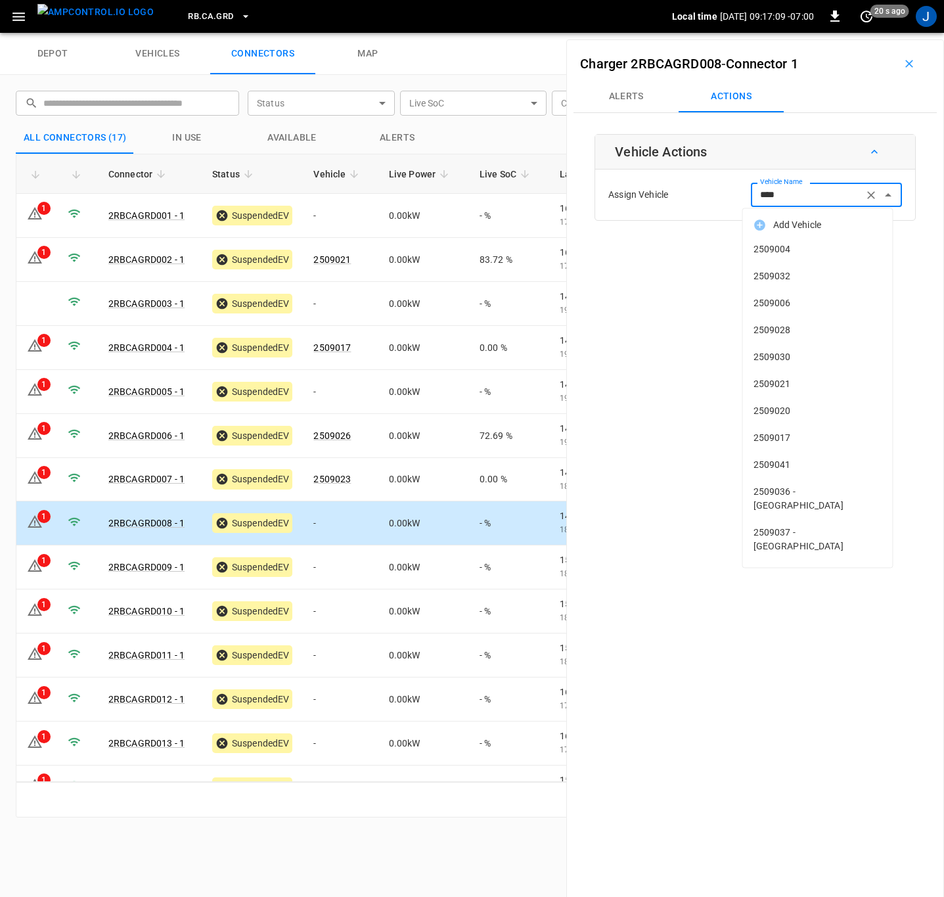
type input "*****"
type input "*"
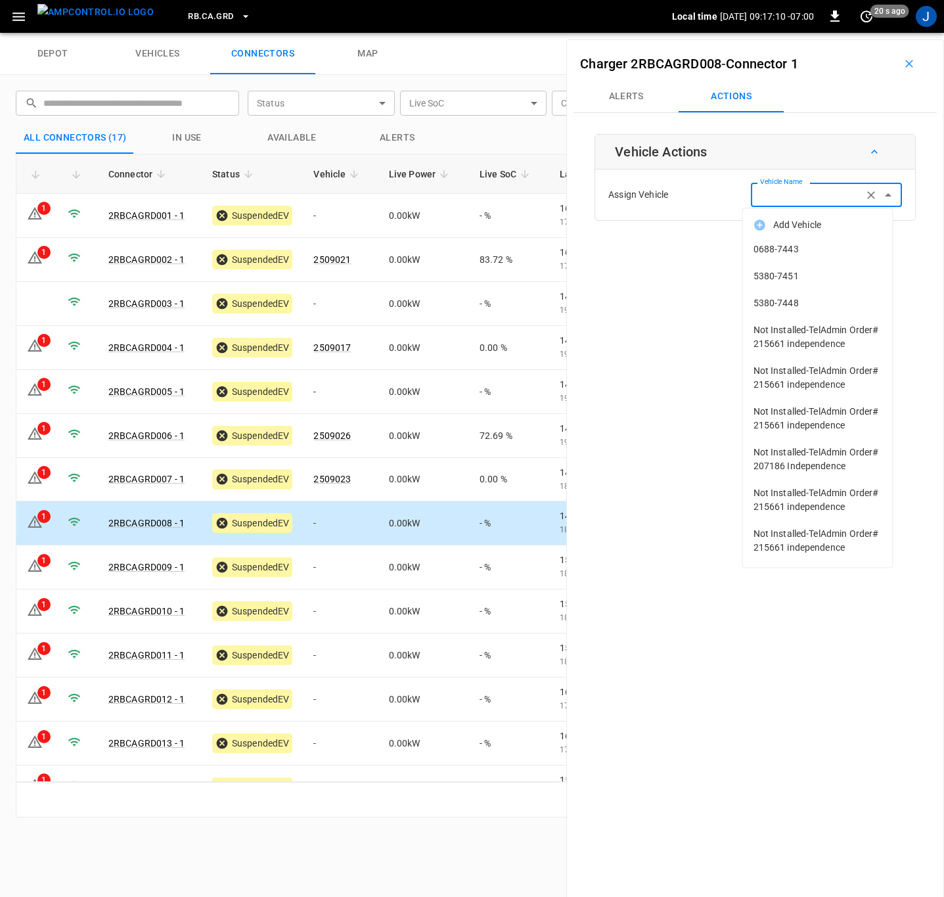
type input "*"
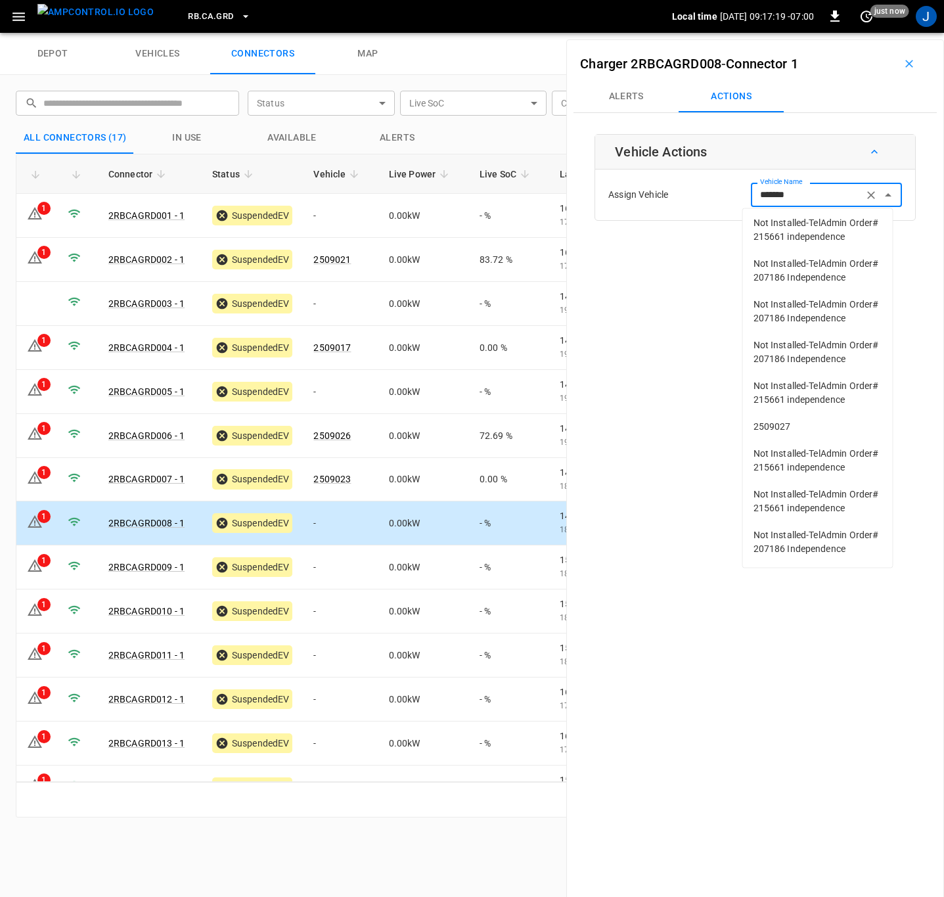
scroll to position [1498, 0]
click at [750, 413] on li "2509027" at bounding box center [818, 426] width 150 height 27
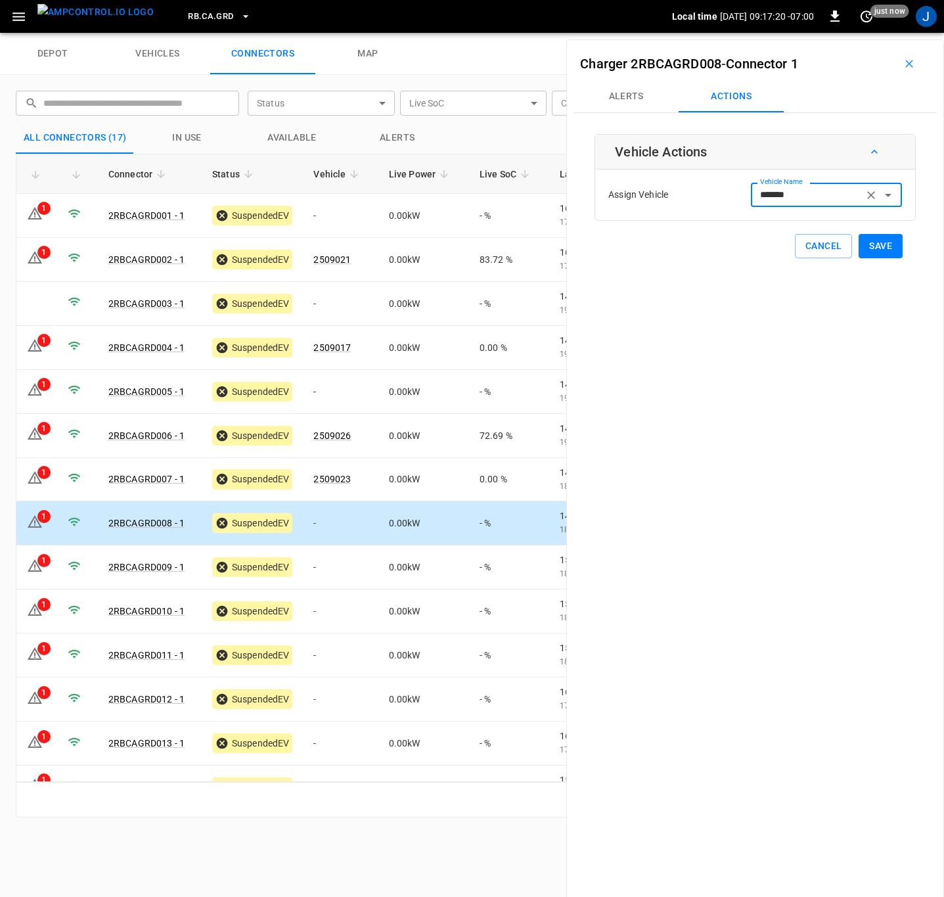
type input "*******"
click at [645, 333] on div "Charger 2RBCAGRD008 - Connector 1 Alerts Actions Vehicle Actions Assign Vehicle…" at bounding box center [755, 487] width 378 height 897
drag, startPoint x: 817, startPoint y: 192, endPoint x: 710, endPoint y: 185, distance: 107.3
click at [710, 185] on div "Assign Vehicle Vehicle Name ******* Vehicle Name" at bounding box center [755, 195] width 313 height 44
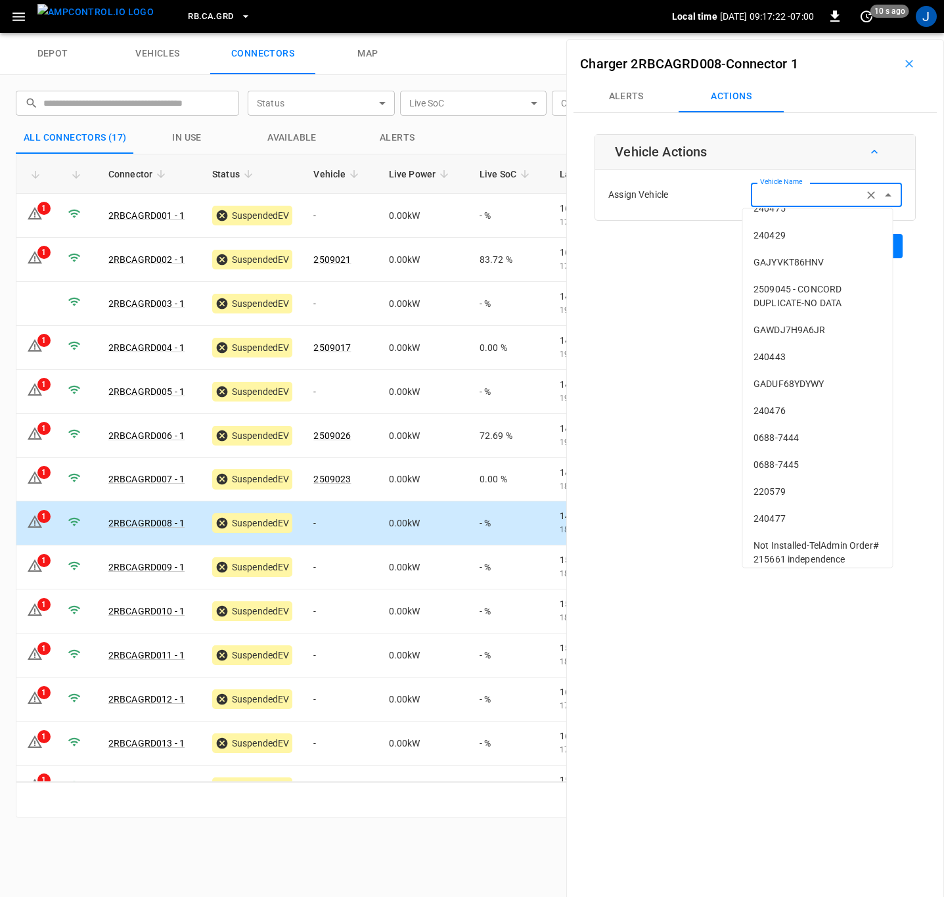
scroll to position [0, 0]
type input "*******"
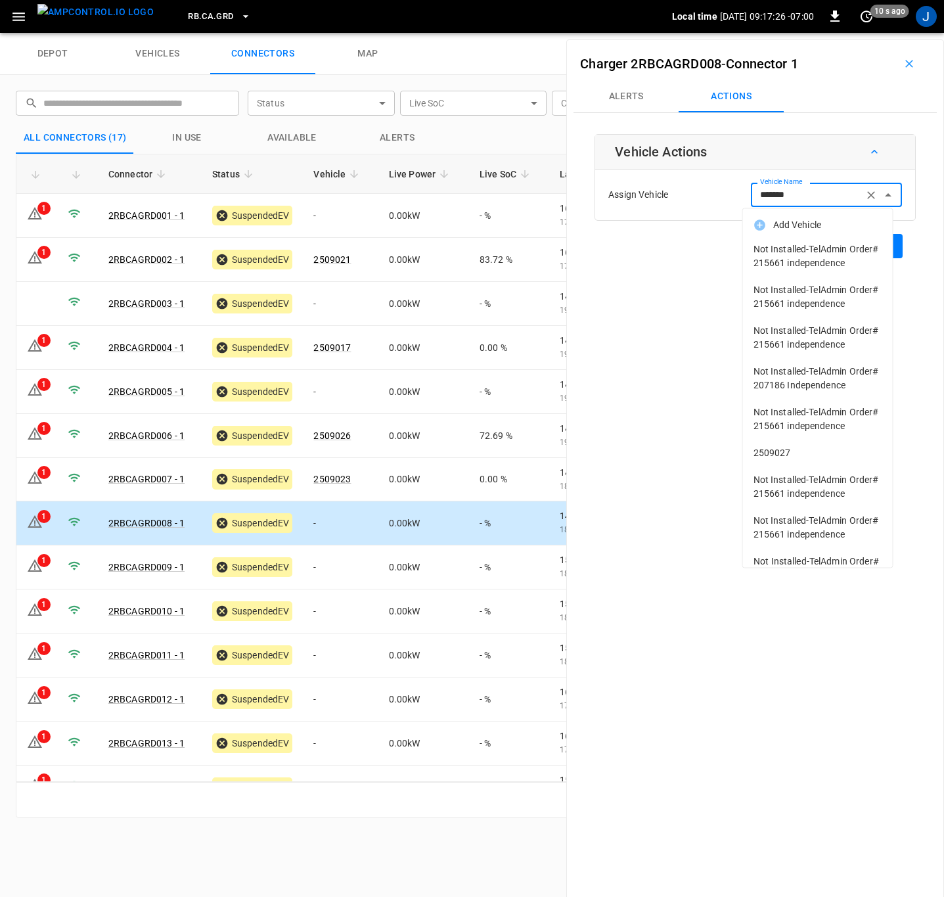
click at [777, 460] on span "2509027" at bounding box center [818, 453] width 129 height 14
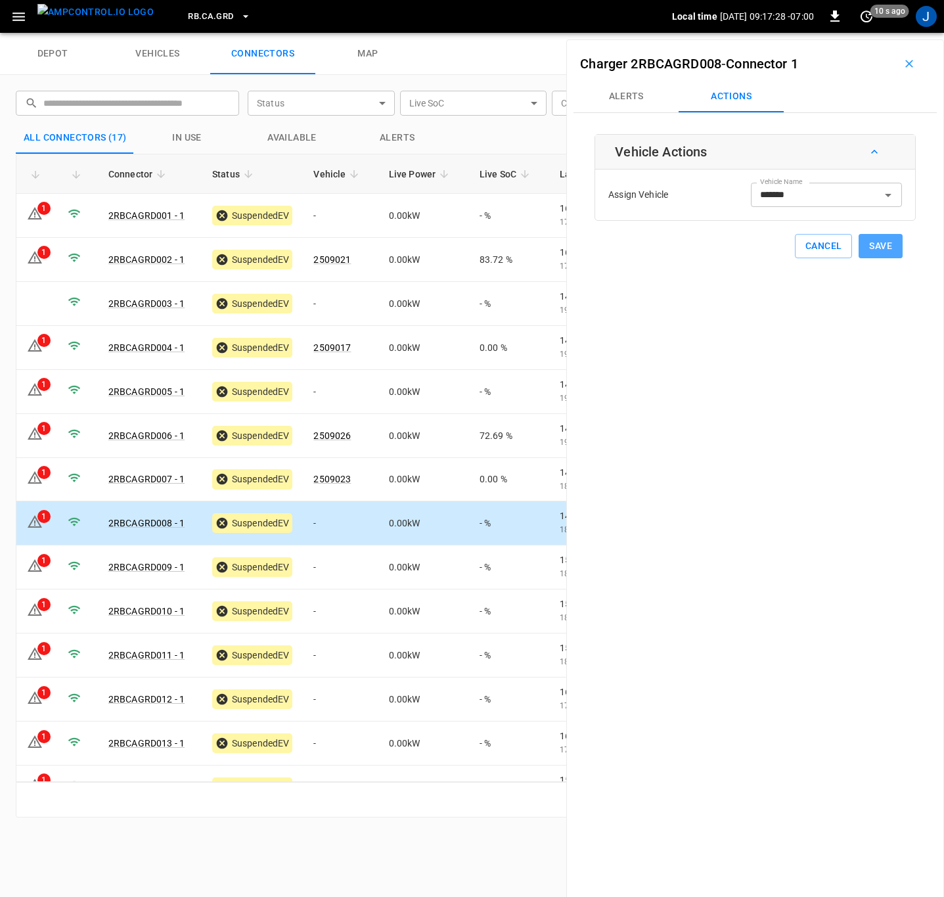
click at [882, 247] on button "Save" at bounding box center [881, 246] width 44 height 24
click at [319, 702] on td "-" at bounding box center [340, 699] width 75 height 44
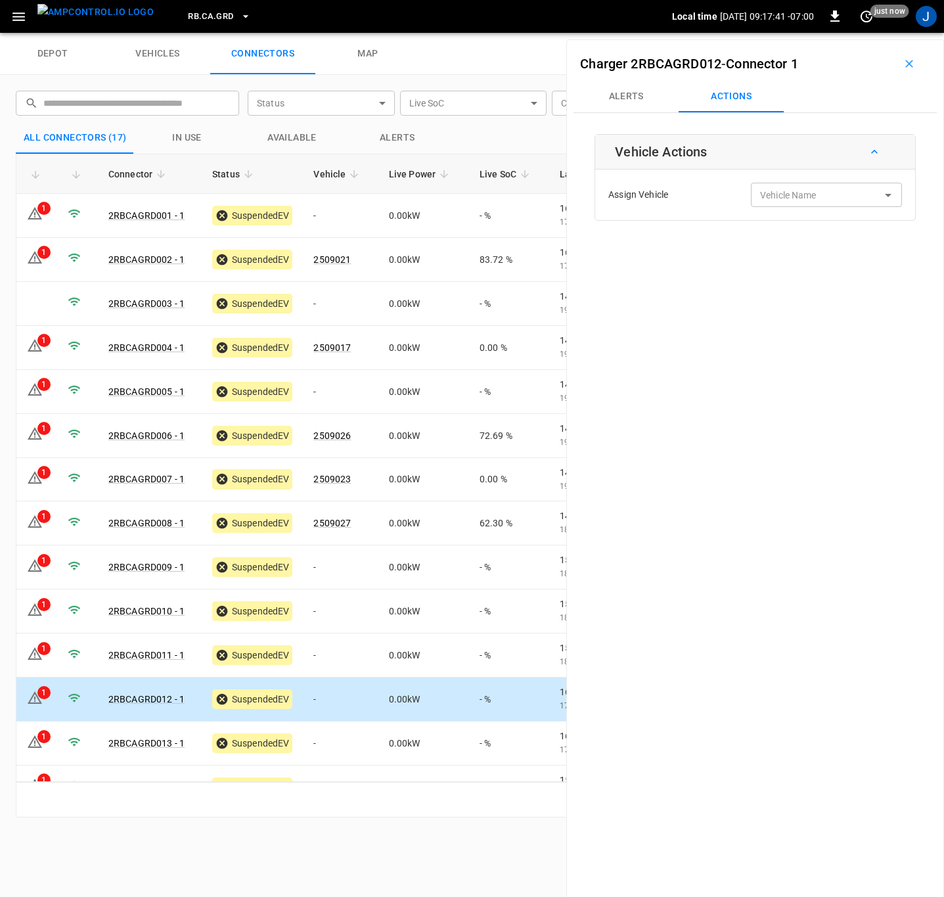
click at [785, 190] on div "Vehicle Name Vehicle Name" at bounding box center [826, 195] width 151 height 24
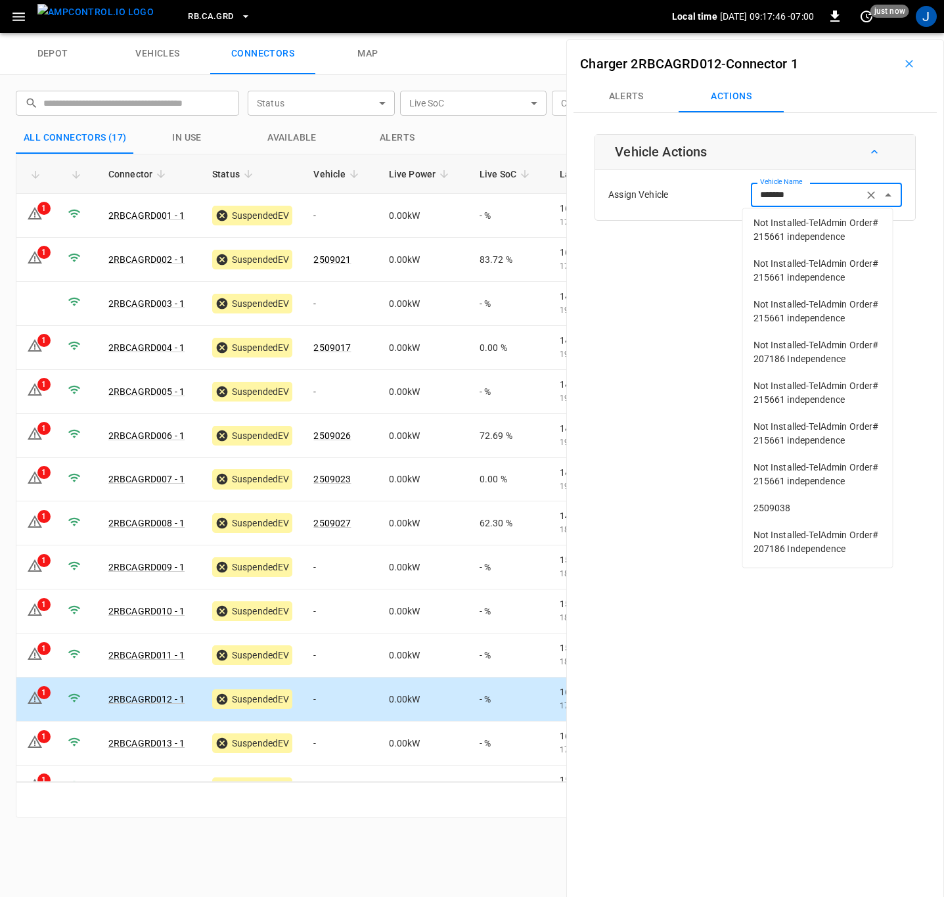
scroll to position [136, 0]
click at [781, 501] on span "2509038" at bounding box center [818, 508] width 129 height 14
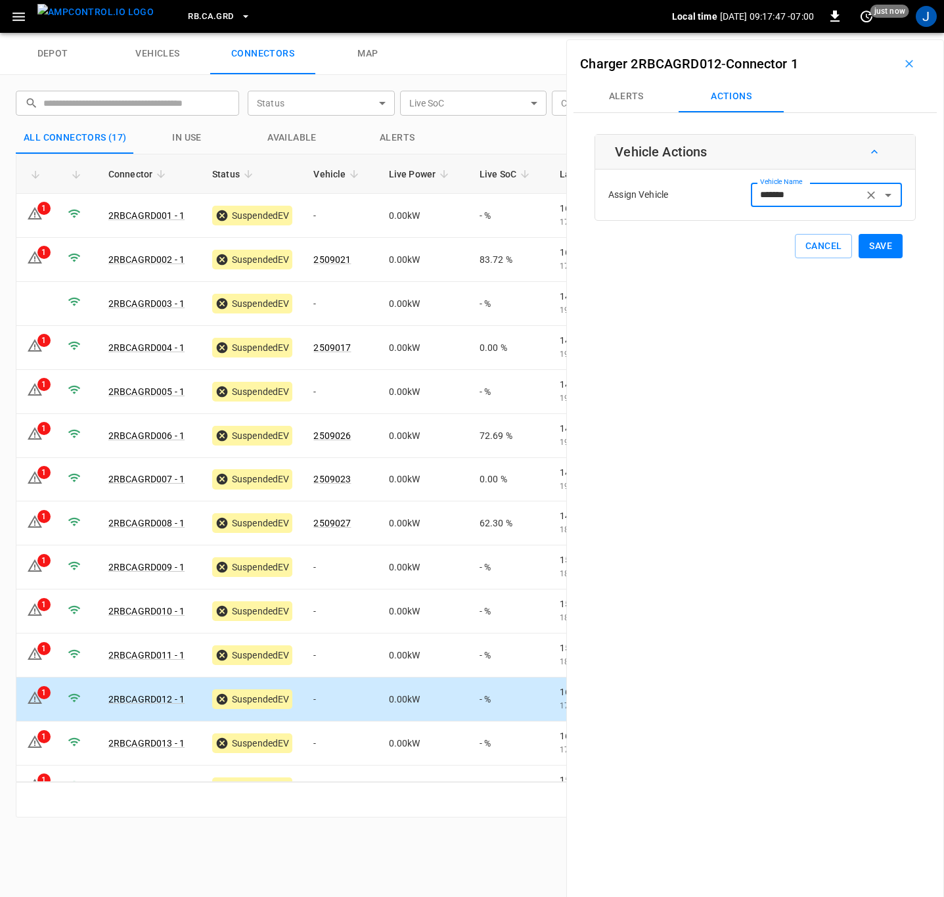
type input "*******"
click at [864, 246] on button "Save" at bounding box center [881, 246] width 44 height 24
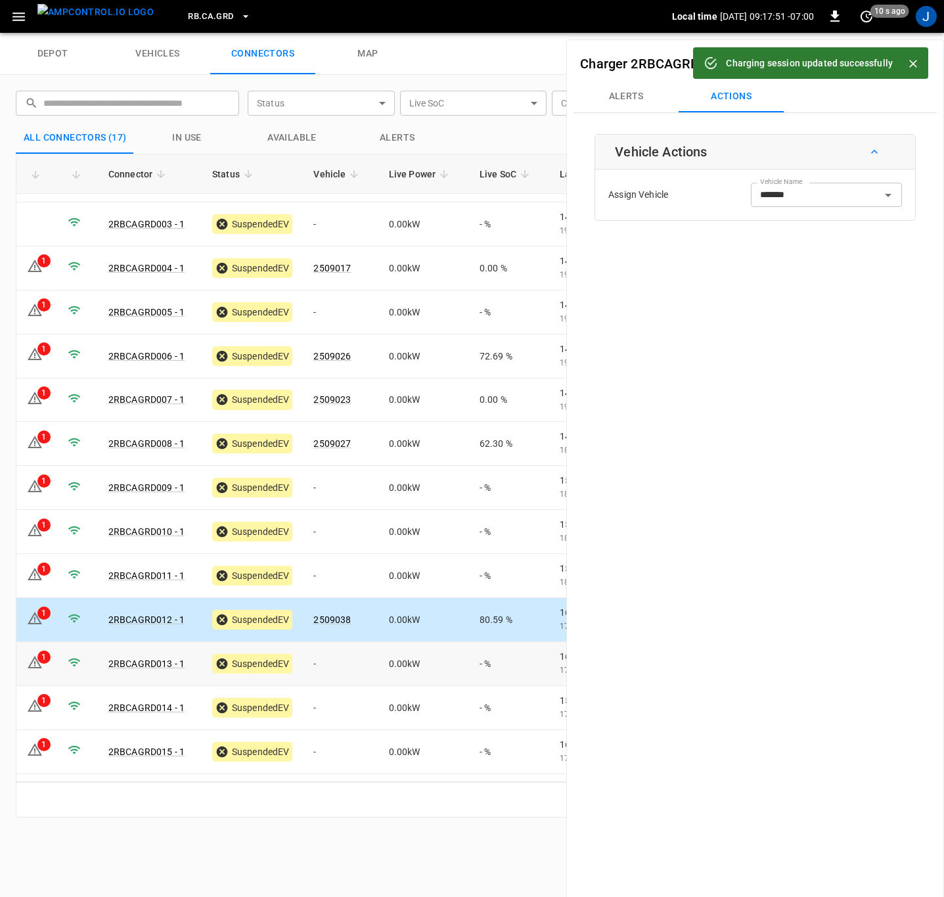
scroll to position [160, 0]
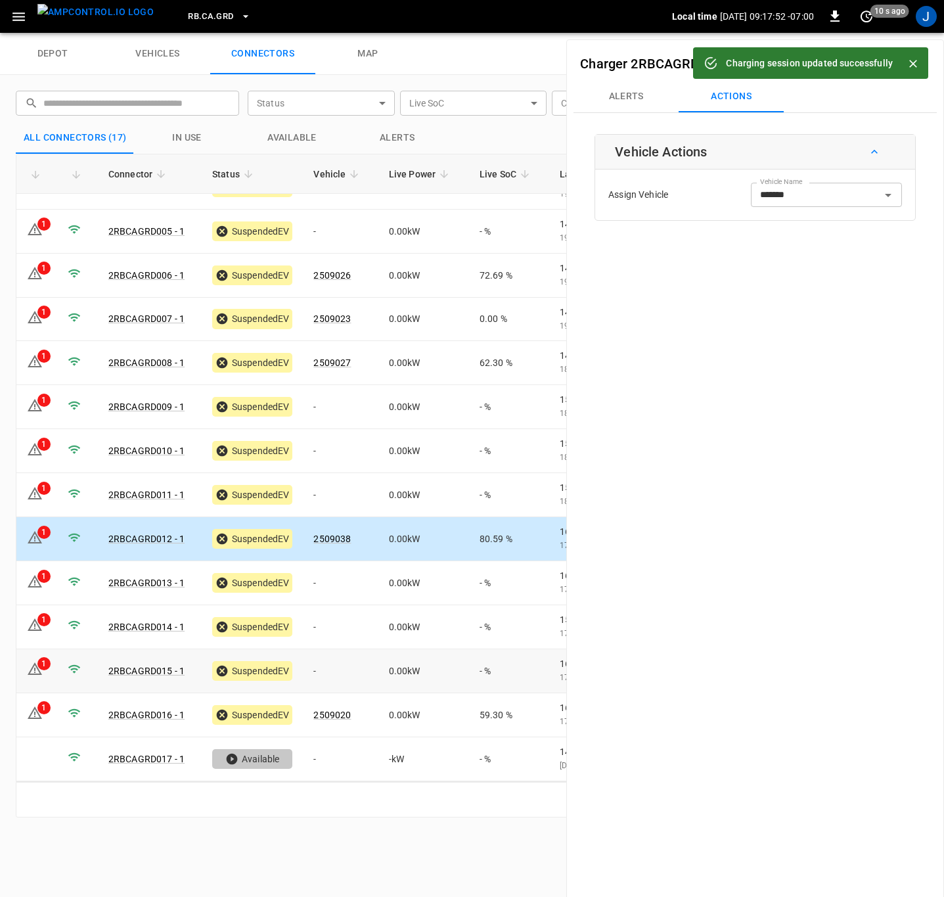
drag, startPoint x: 313, startPoint y: 663, endPoint x: 728, endPoint y: 444, distance: 469.1
click at [313, 663] on td "-" at bounding box center [340, 671] width 75 height 44
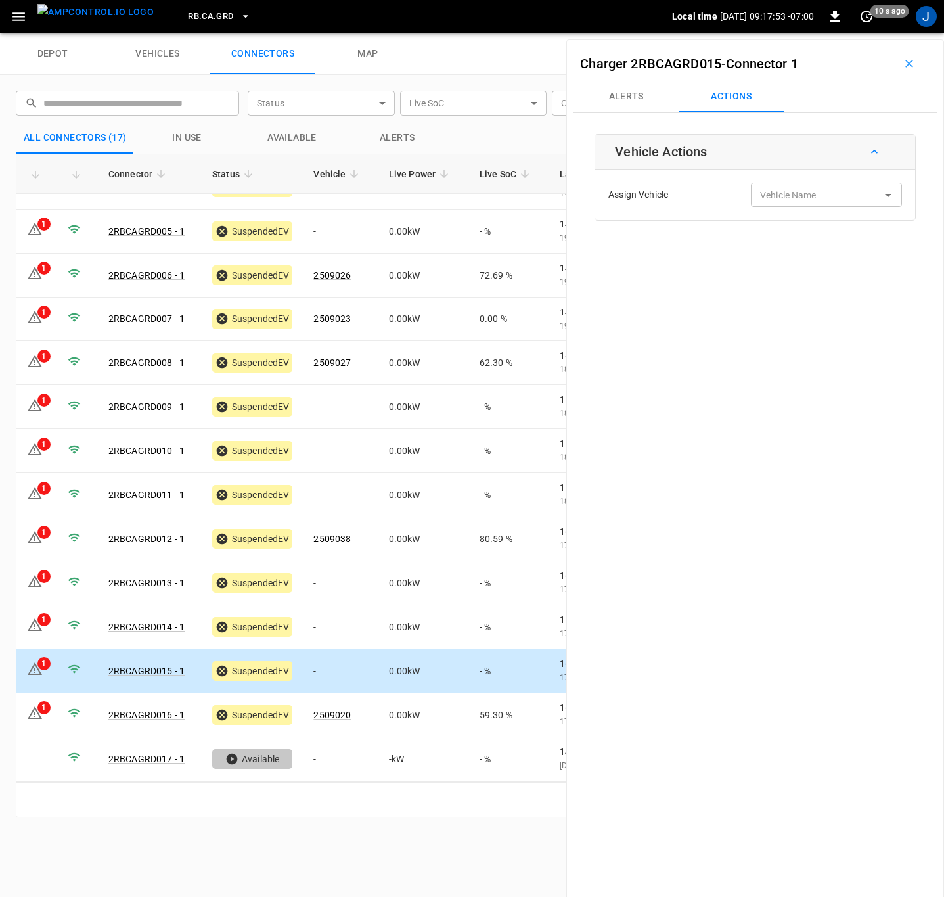
click at [803, 189] on div "Vehicle Name Vehicle Name" at bounding box center [826, 195] width 151 height 24
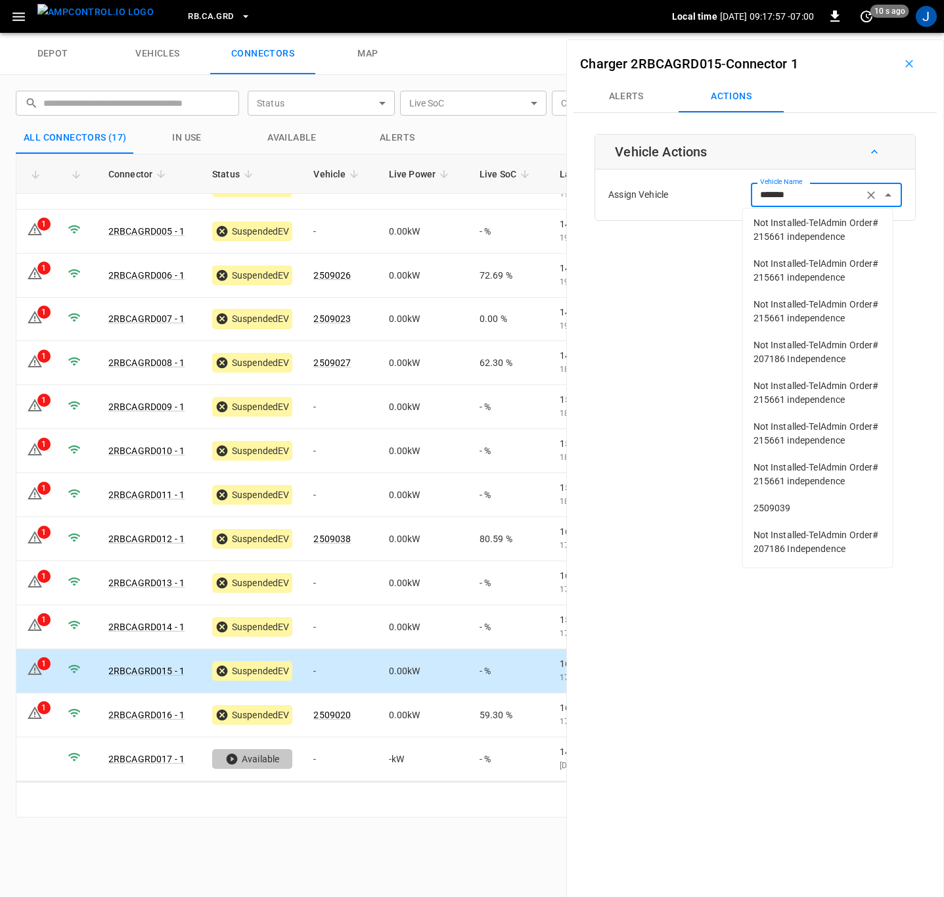
scroll to position [136, 0]
click at [777, 501] on span "2509039" at bounding box center [818, 508] width 129 height 14
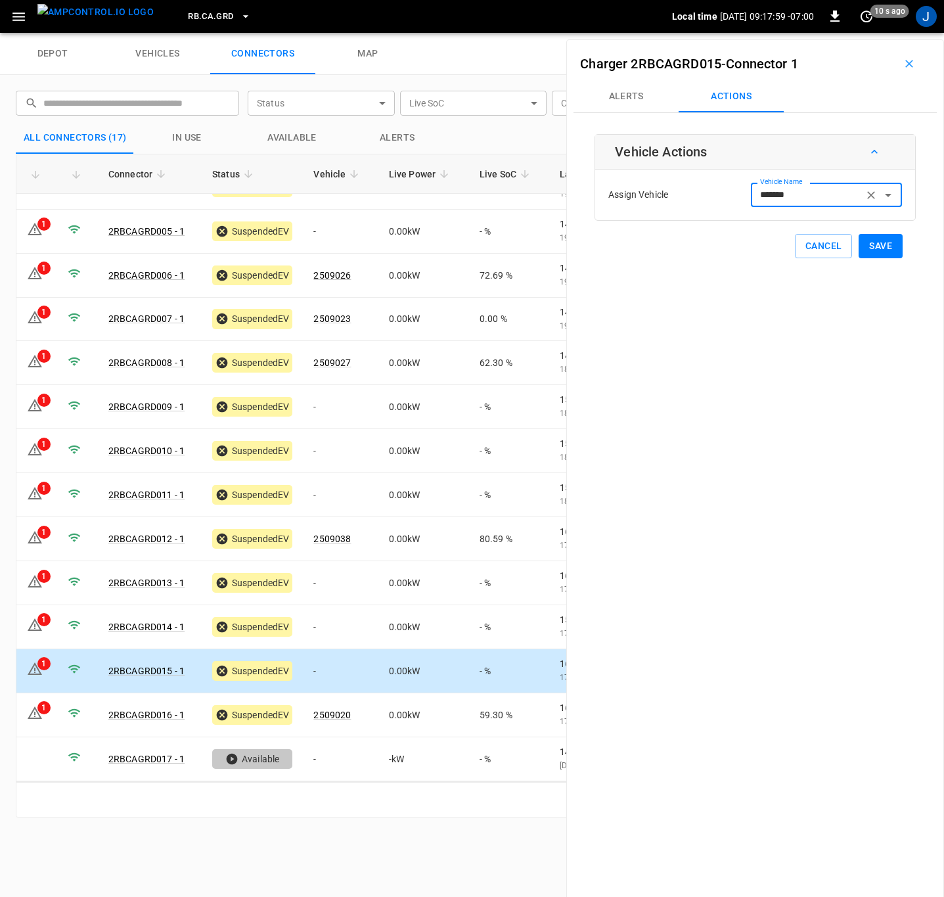
type input "*******"
click at [876, 242] on button "Save" at bounding box center [881, 246] width 44 height 24
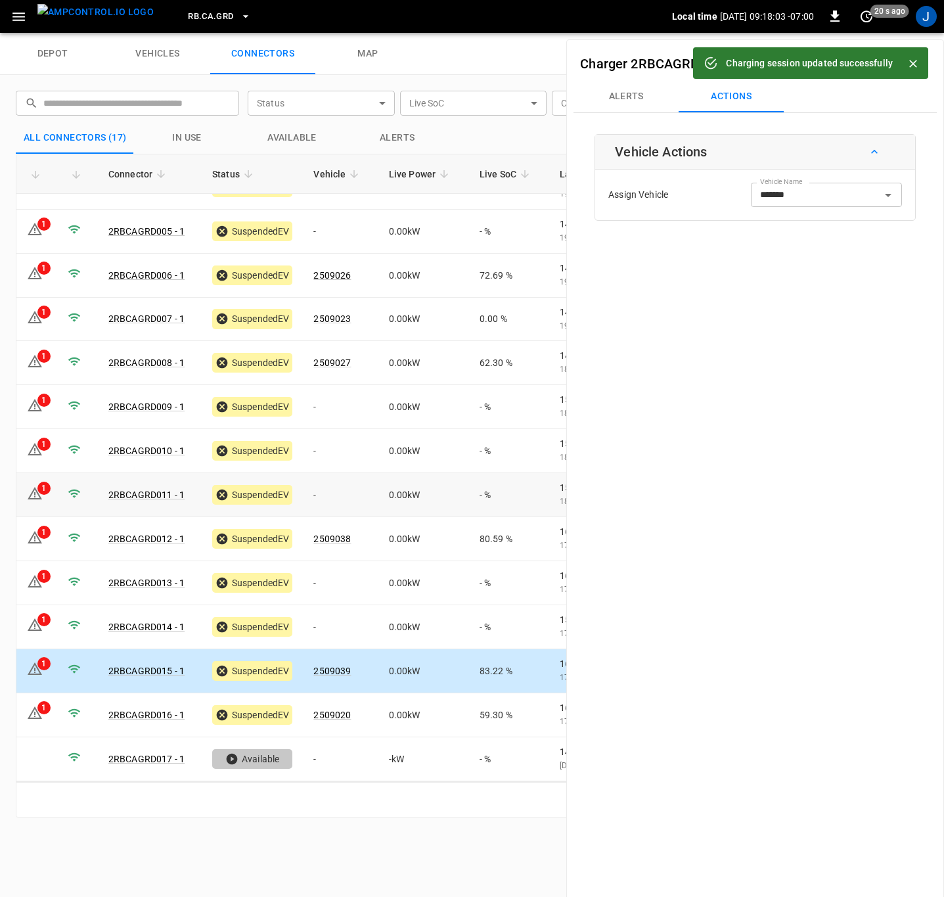
click at [335, 497] on td "-" at bounding box center [340, 495] width 75 height 44
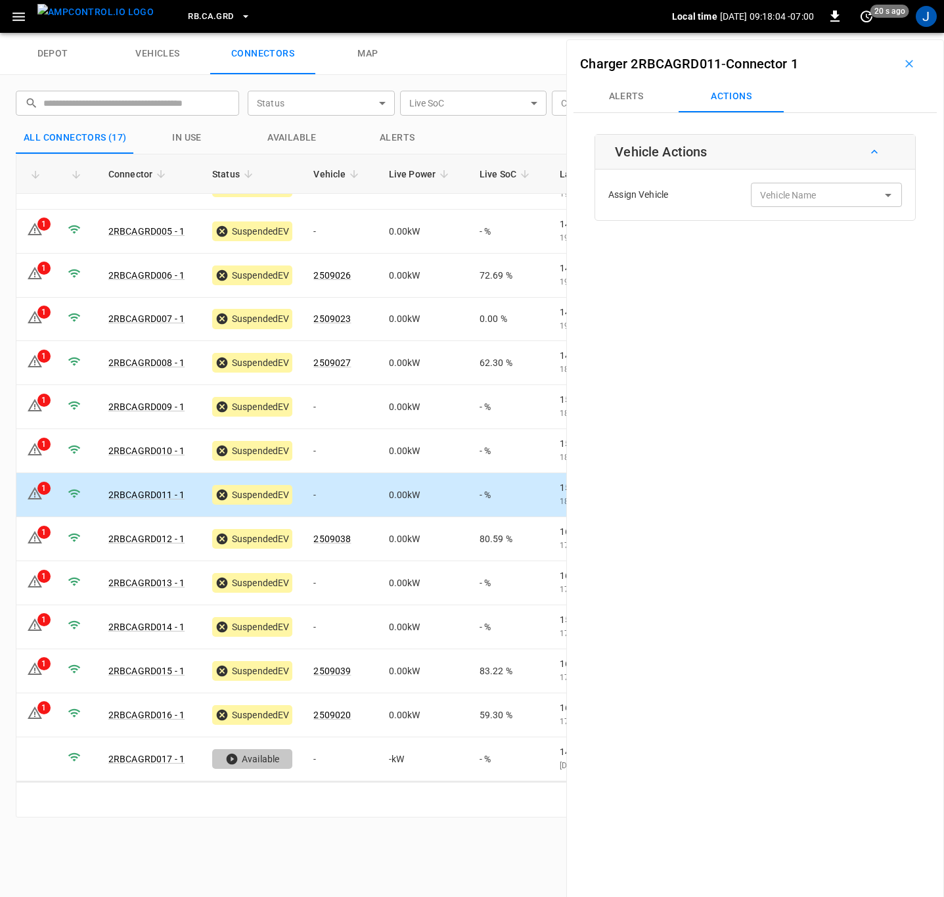
click at [773, 198] on div "Vehicle Name Vehicle Name" at bounding box center [826, 195] width 151 height 24
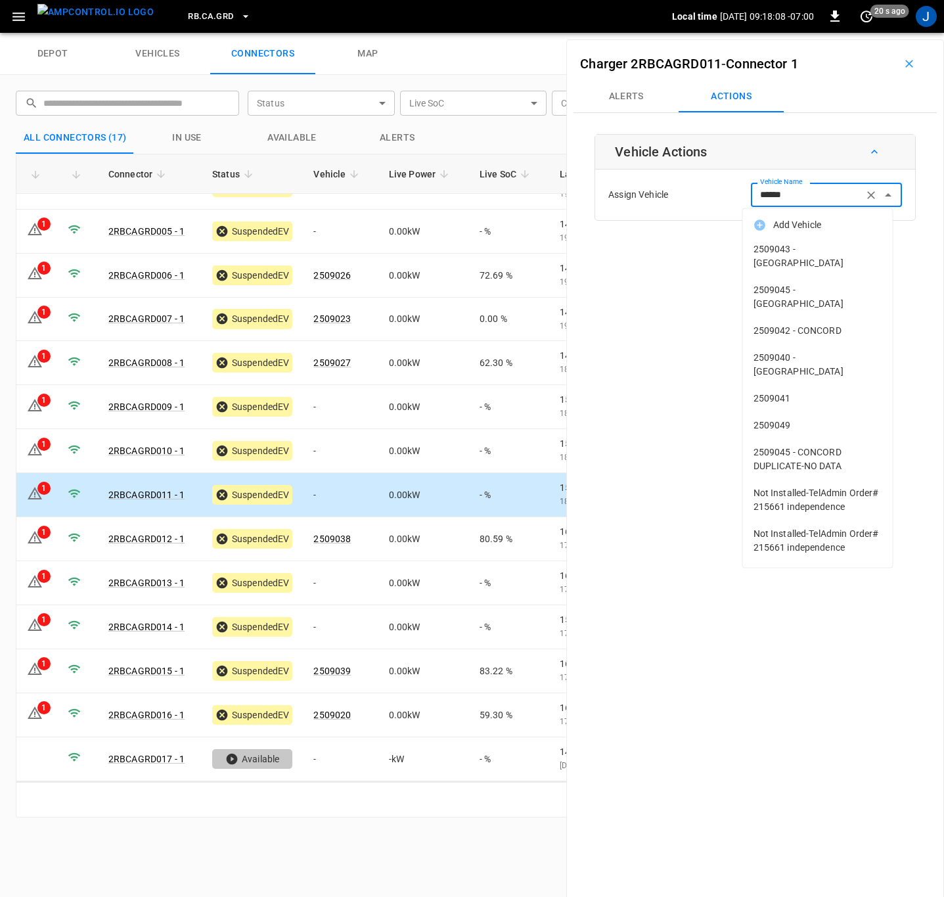
type input "*******"
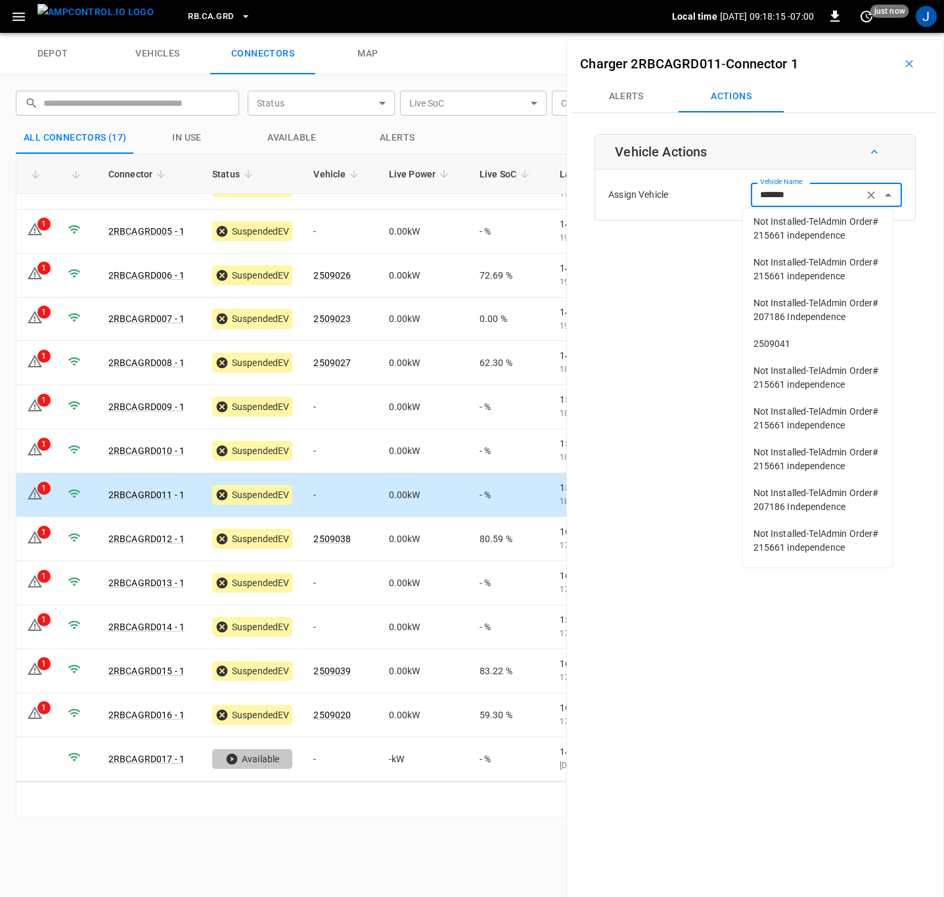
scroll to position [493, 0]
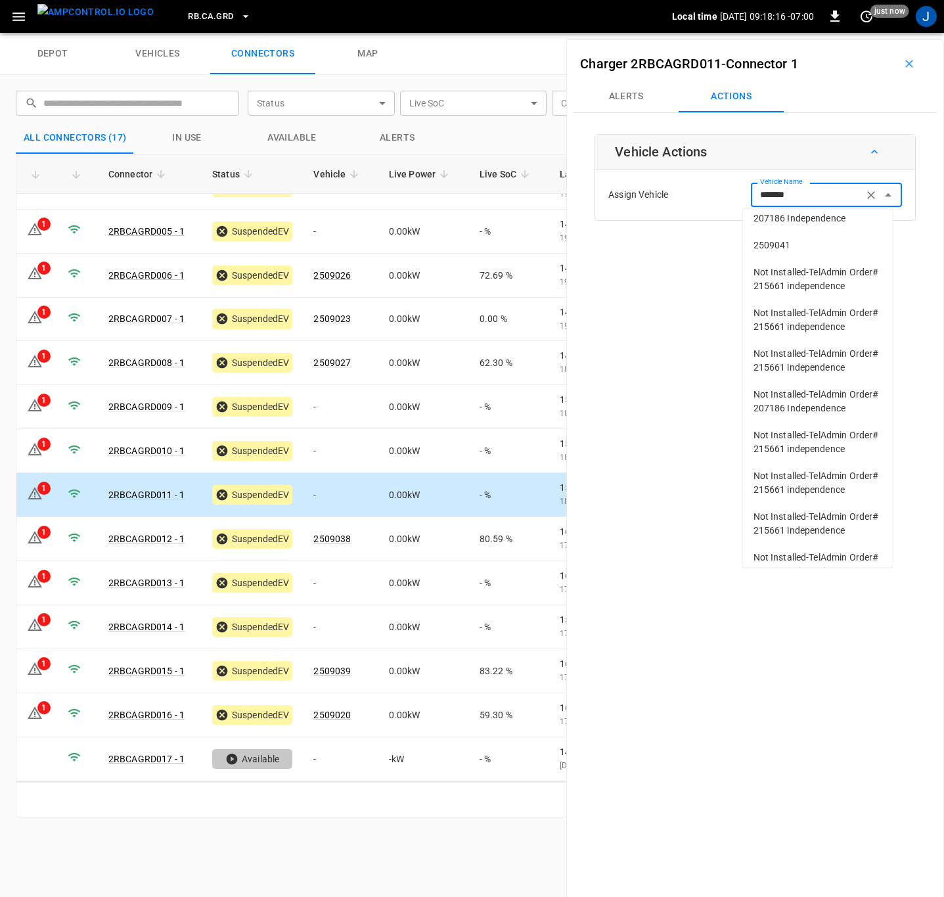
click at [779, 252] on span "2509041" at bounding box center [818, 246] width 129 height 14
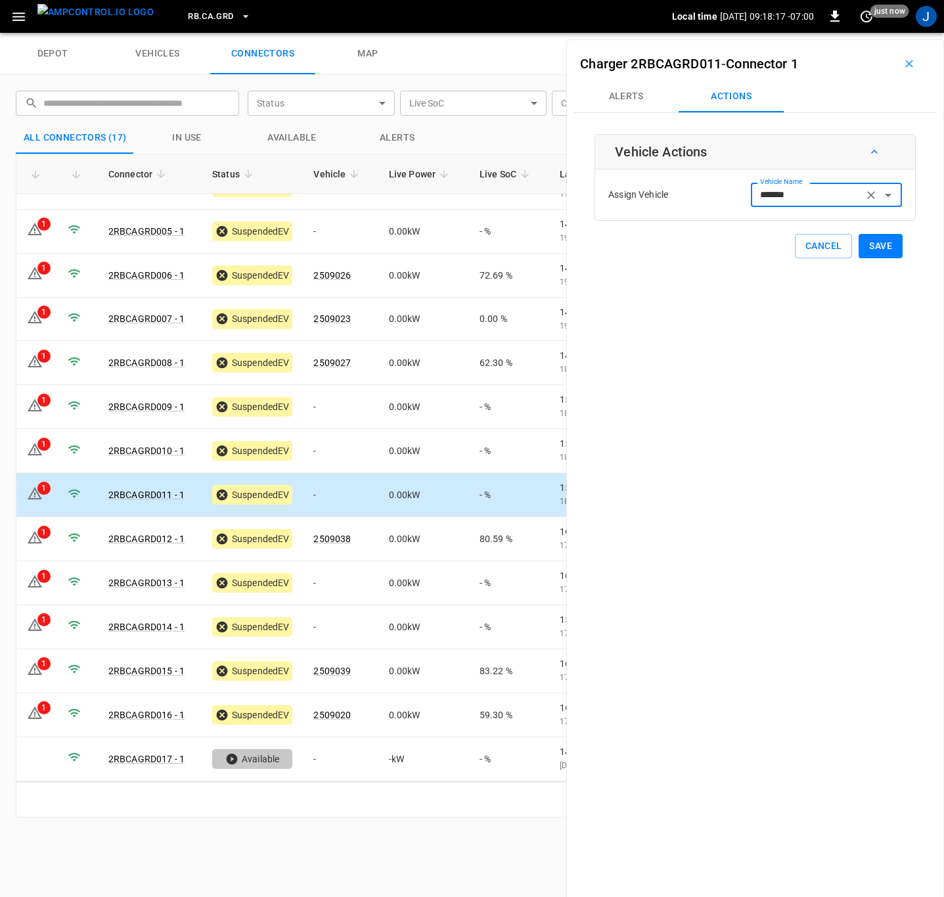
type input "*******"
click at [878, 251] on button "Save" at bounding box center [881, 246] width 44 height 24
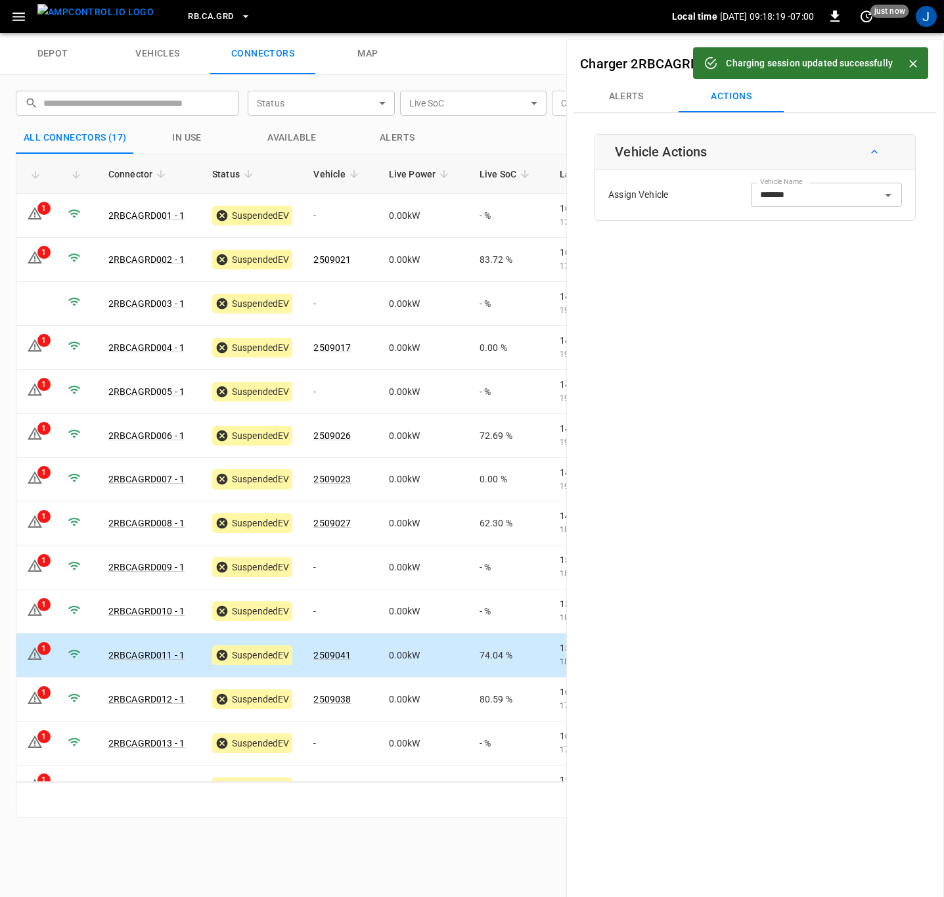
scroll to position [160, 0]
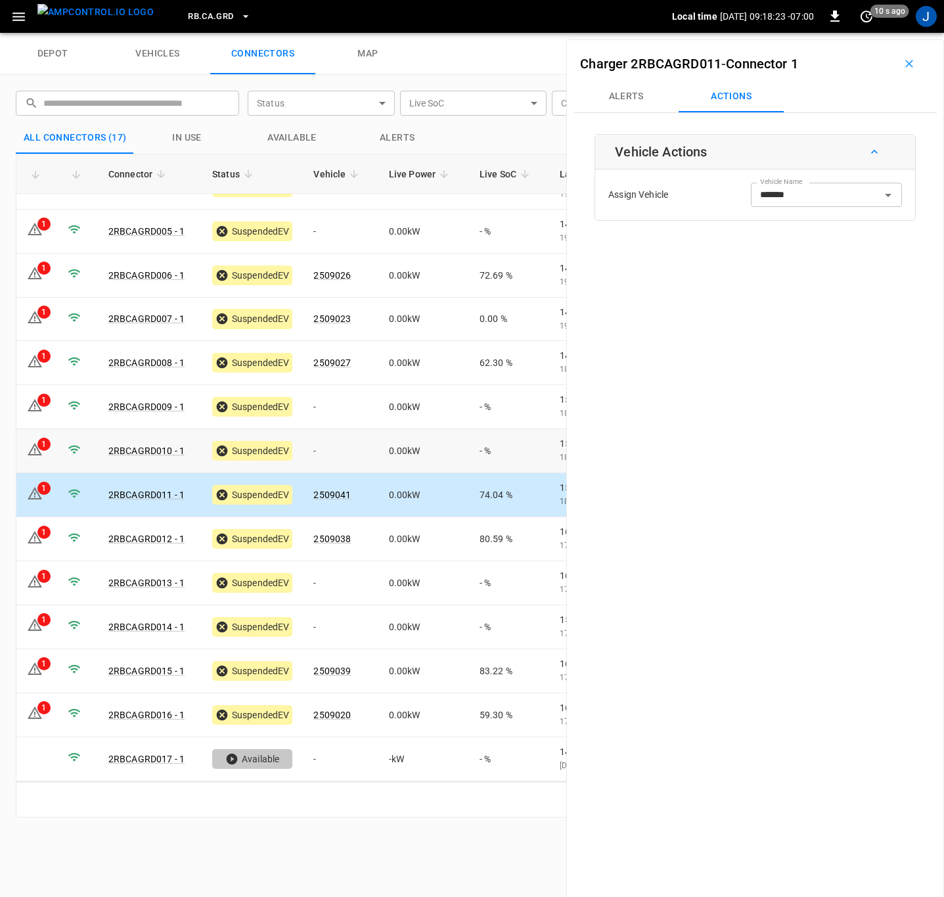
click at [325, 449] on td "-" at bounding box center [340, 451] width 75 height 44
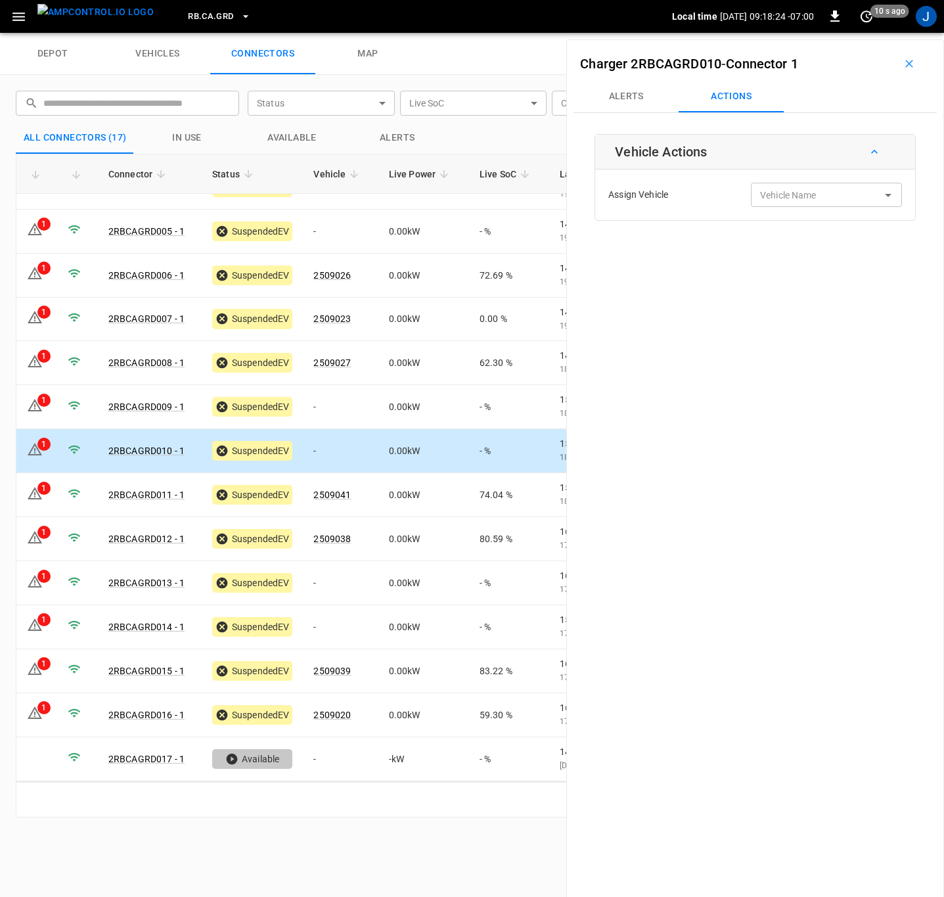
click at [781, 189] on div "Vehicle Name Vehicle Name" at bounding box center [826, 195] width 151 height 24
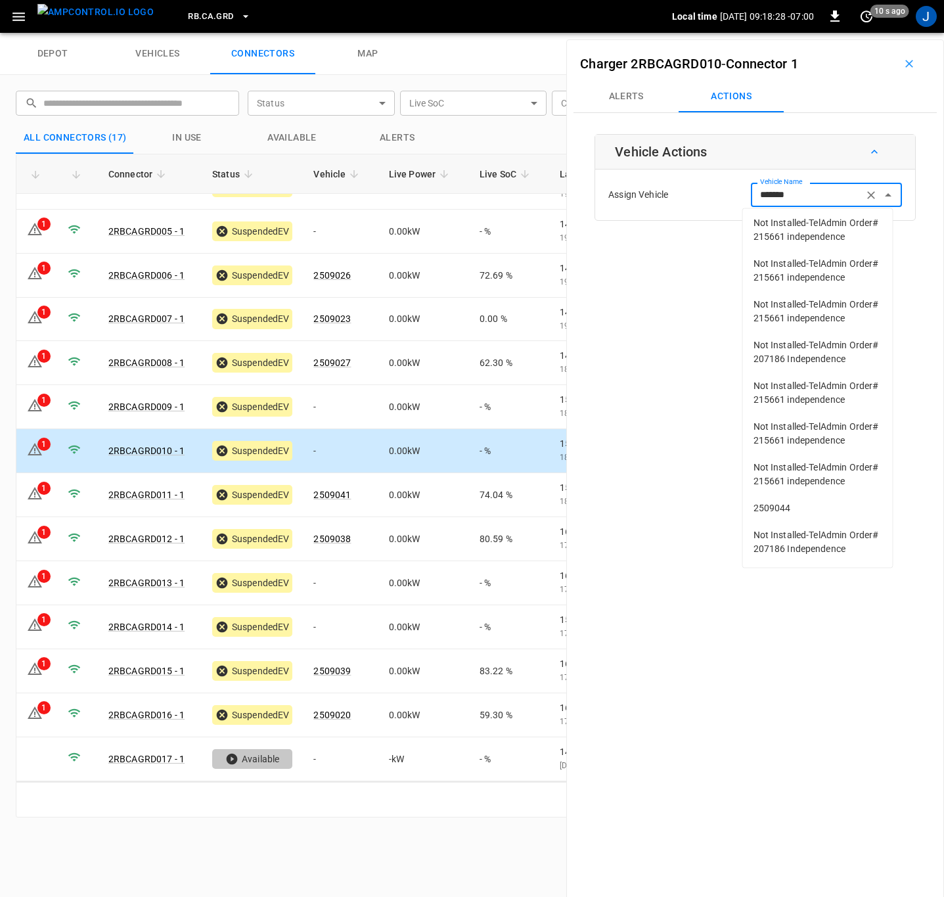
scroll to position [136, 0]
click at [789, 501] on span "2509044" at bounding box center [818, 508] width 129 height 14
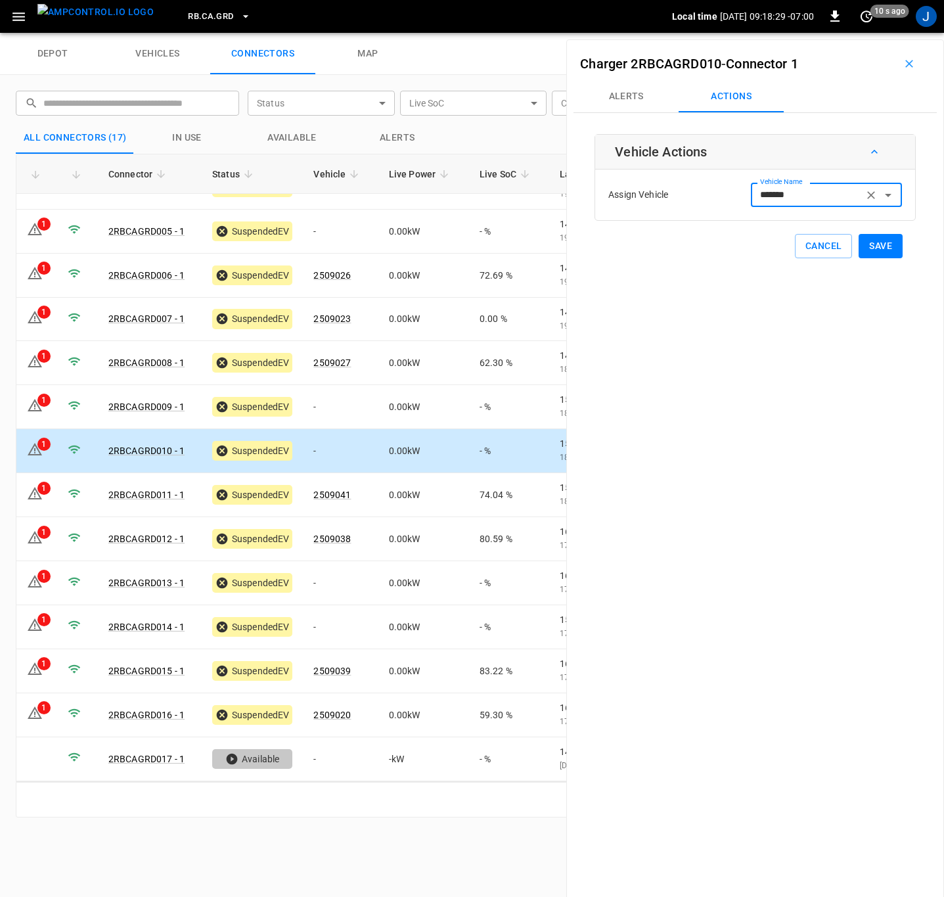
type input "*******"
click at [881, 244] on button "Save" at bounding box center [881, 246] width 44 height 24
click at [338, 586] on td "-" at bounding box center [340, 583] width 75 height 44
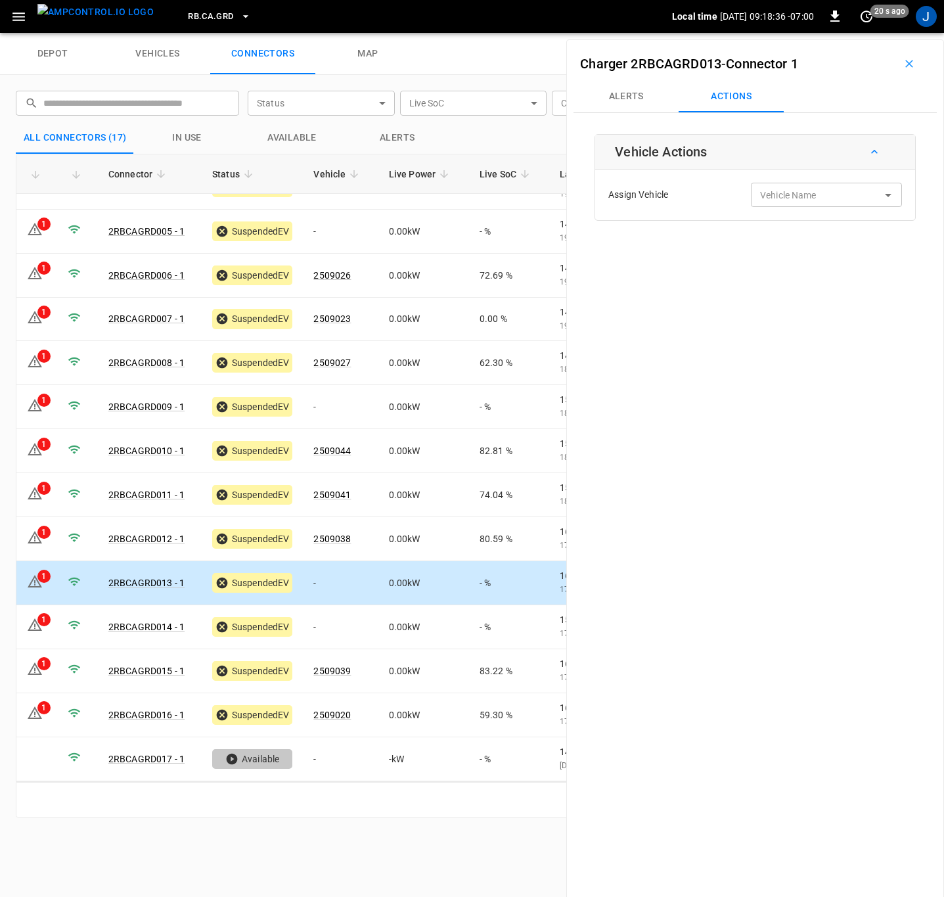
click at [783, 196] on div "Vehicle Name Vehicle Name" at bounding box center [826, 195] width 151 height 24
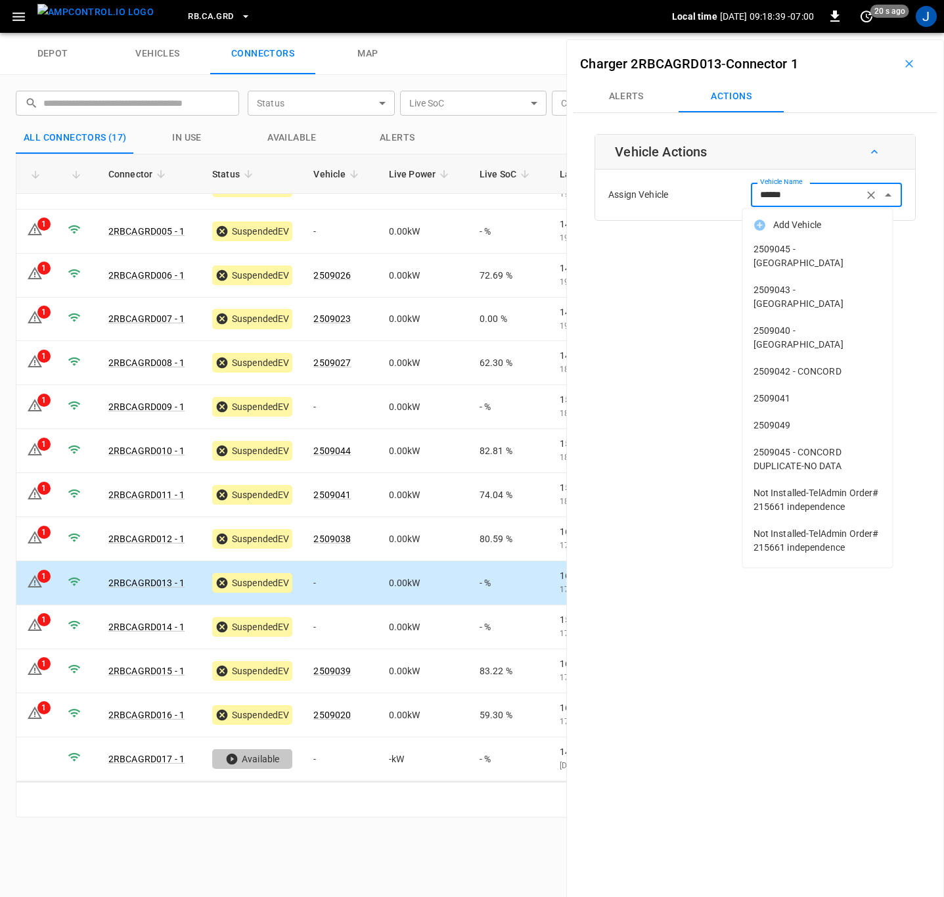
type input "*******"
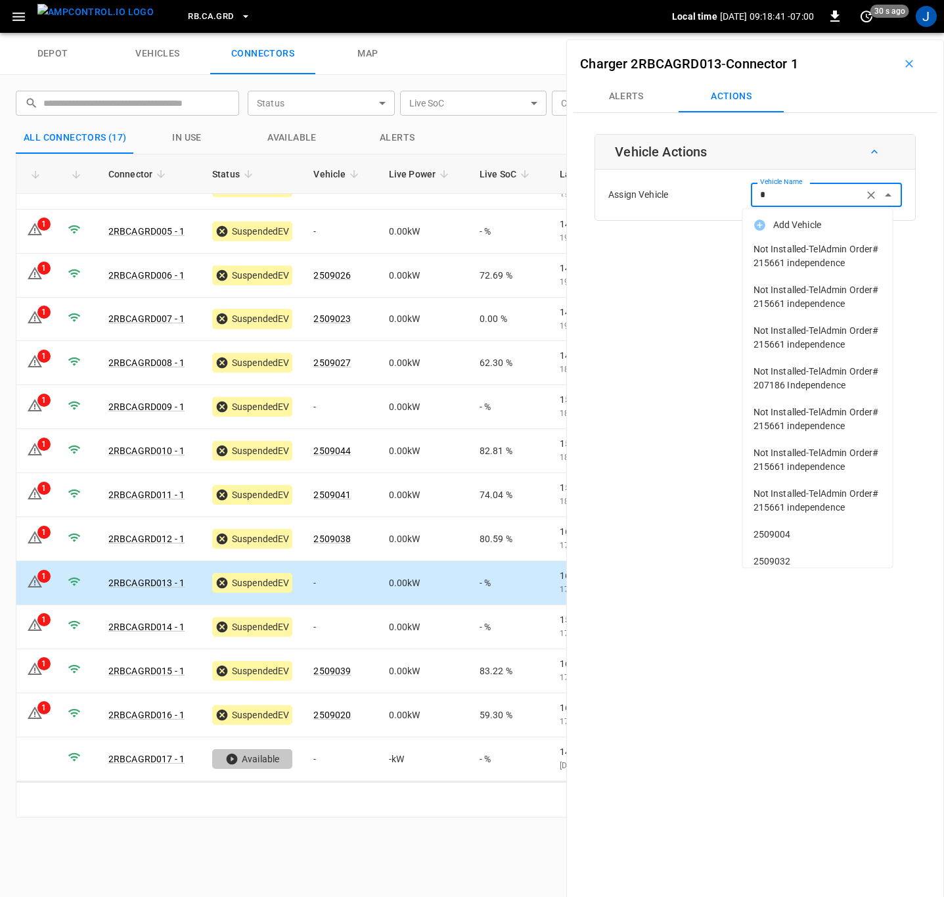
type input "**"
type input "*"
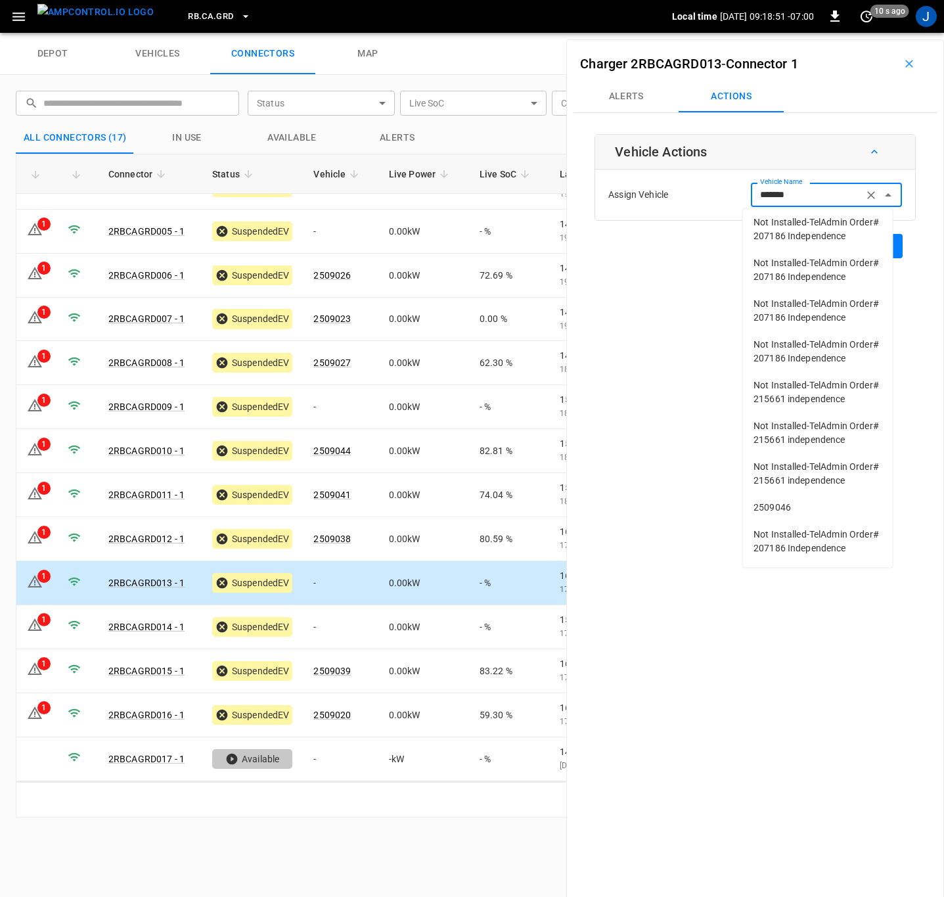
scroll to position [1552, 0]
click at [769, 501] on span "2509046" at bounding box center [818, 508] width 129 height 14
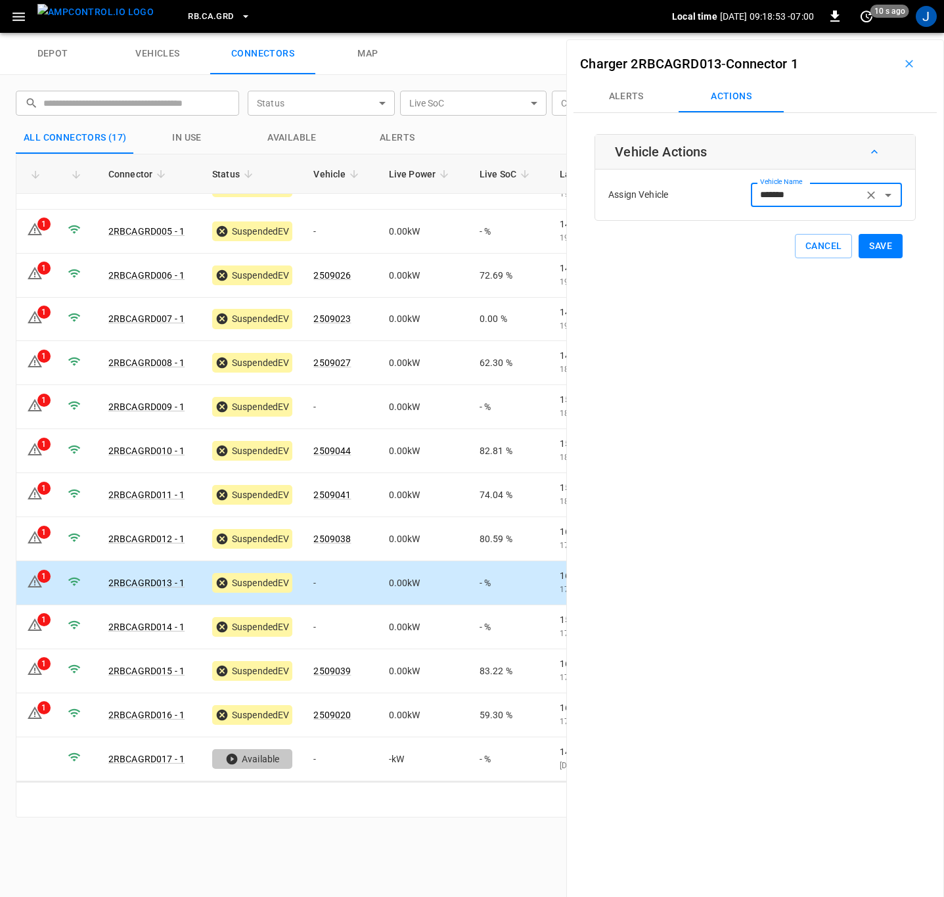
type input "*******"
click at [873, 245] on button "Save" at bounding box center [881, 246] width 44 height 24
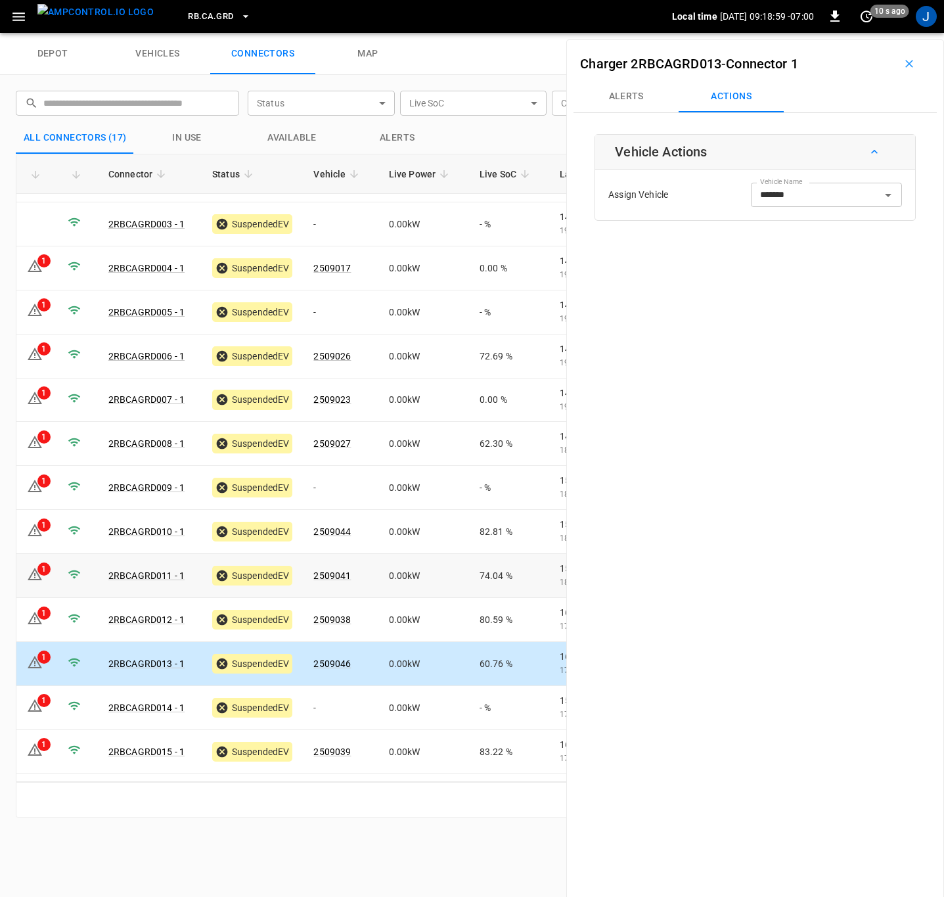
scroll to position [0, 0]
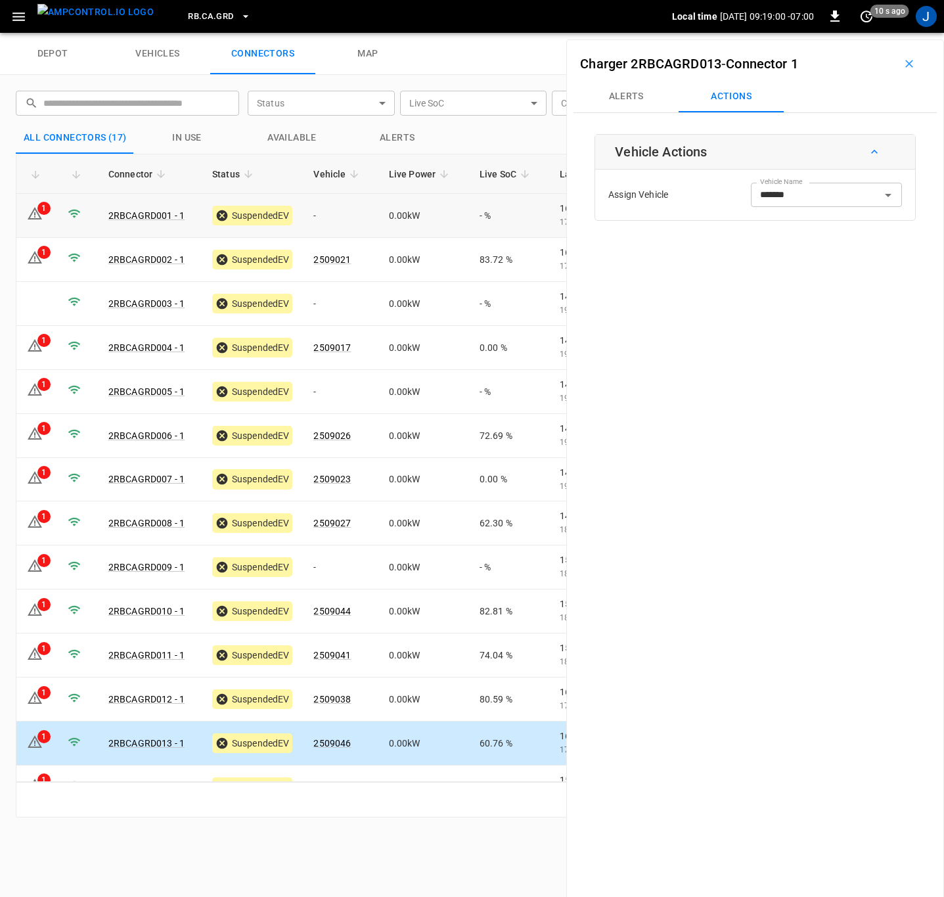
click at [332, 210] on td "-" at bounding box center [340, 216] width 75 height 44
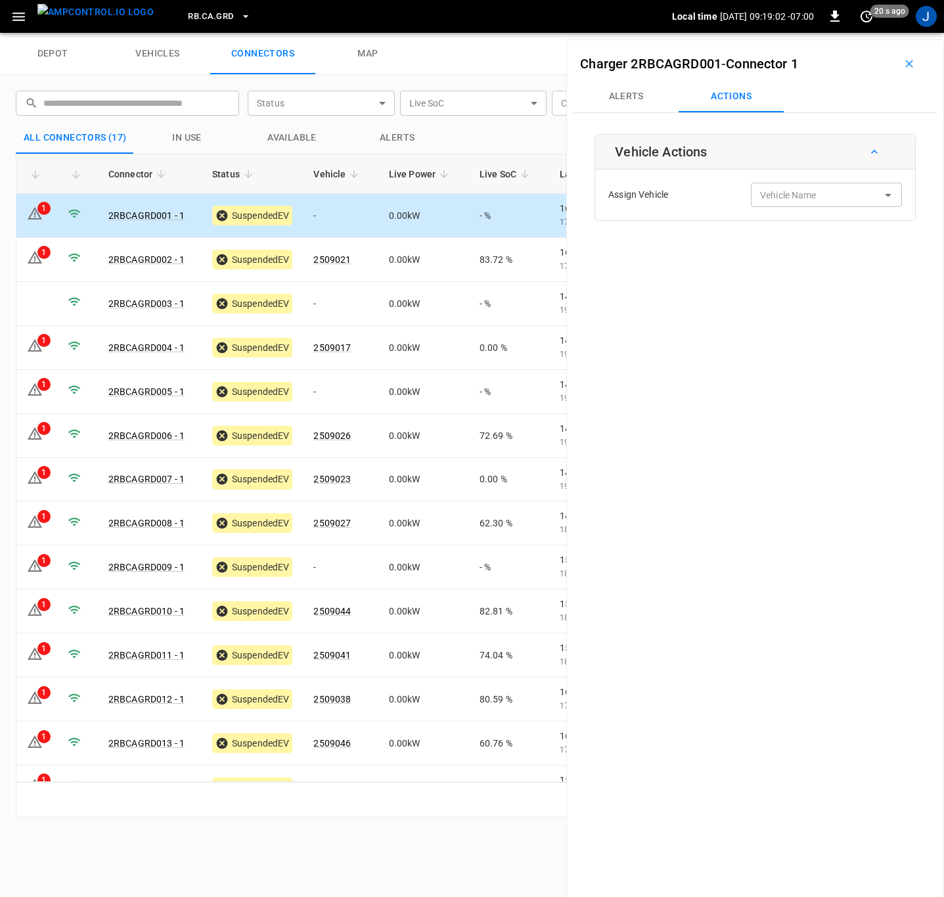
click at [783, 197] on div "Vehicle Name Vehicle Name" at bounding box center [826, 195] width 151 height 24
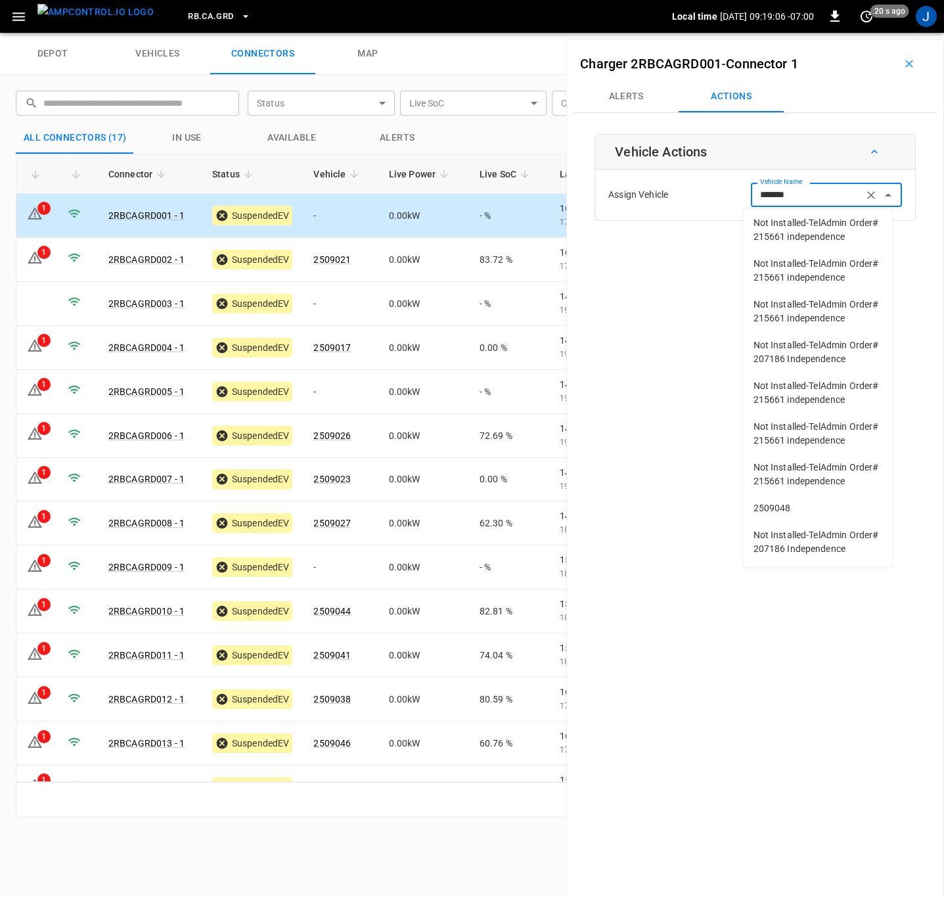
scroll to position [136, 0]
click at [779, 501] on span "2509048" at bounding box center [818, 508] width 129 height 14
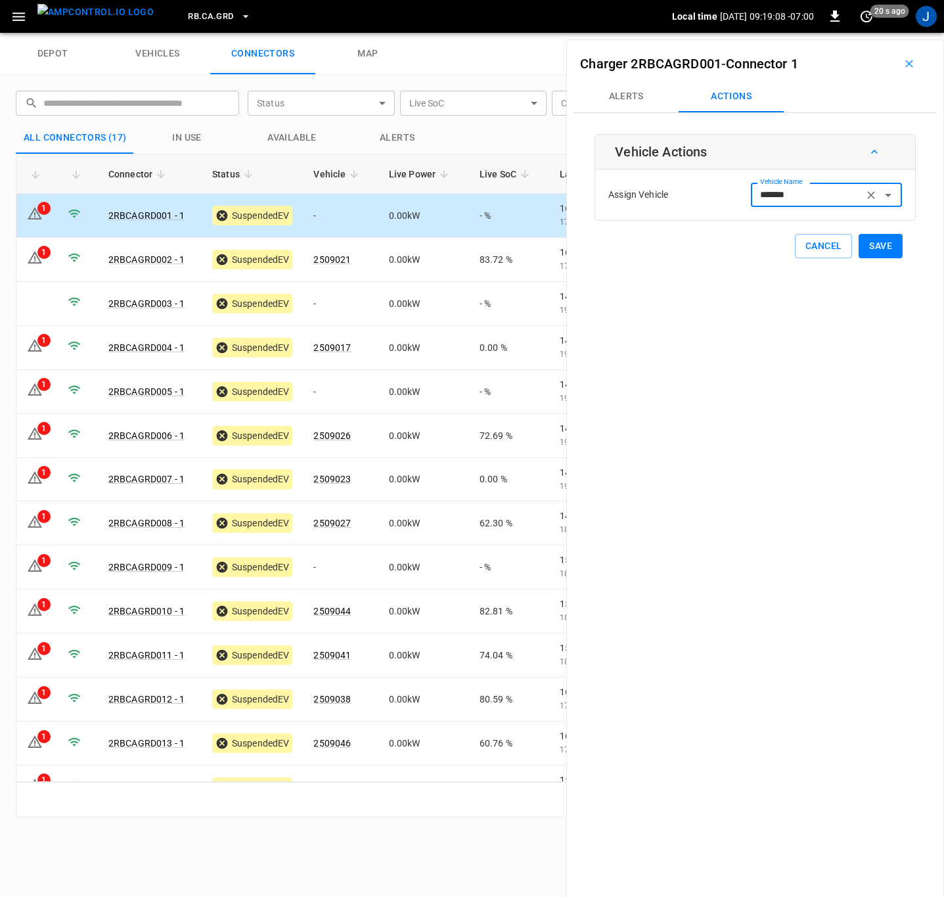
type input "*******"
click at [870, 245] on button "Save" at bounding box center [881, 246] width 44 height 24
click at [342, 568] on td "-" at bounding box center [340, 567] width 75 height 44
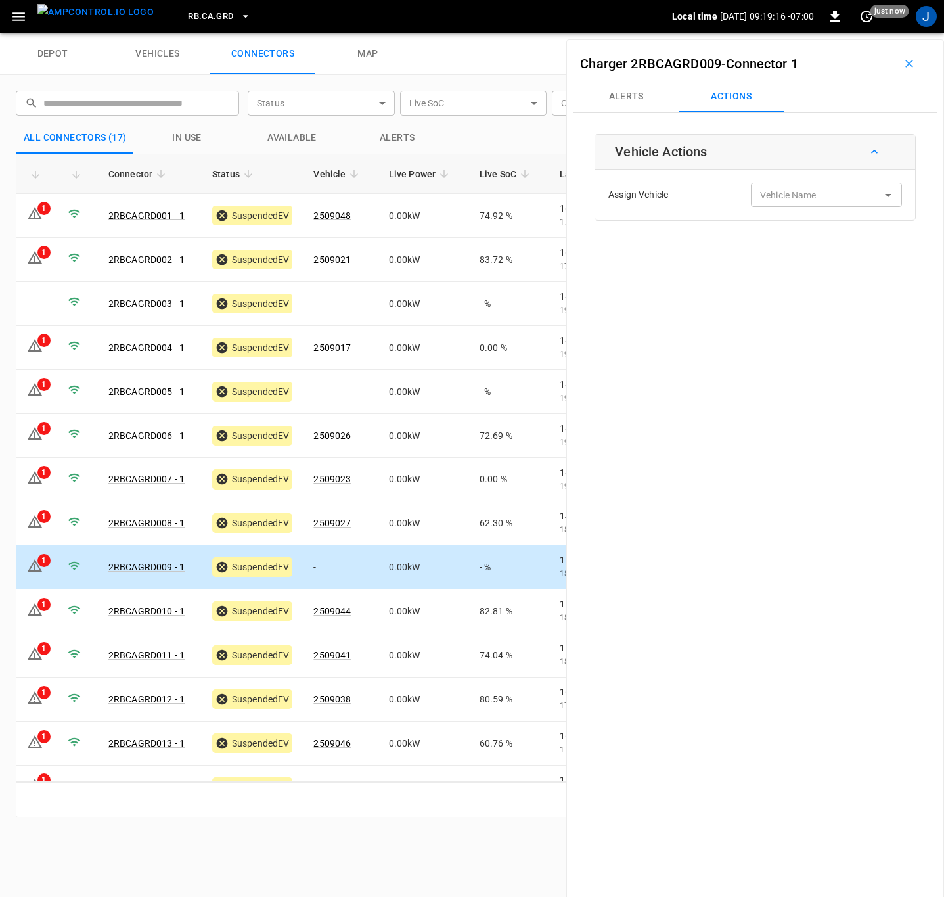
click at [789, 195] on div "Vehicle Name Vehicle Name" at bounding box center [826, 195] width 151 height 24
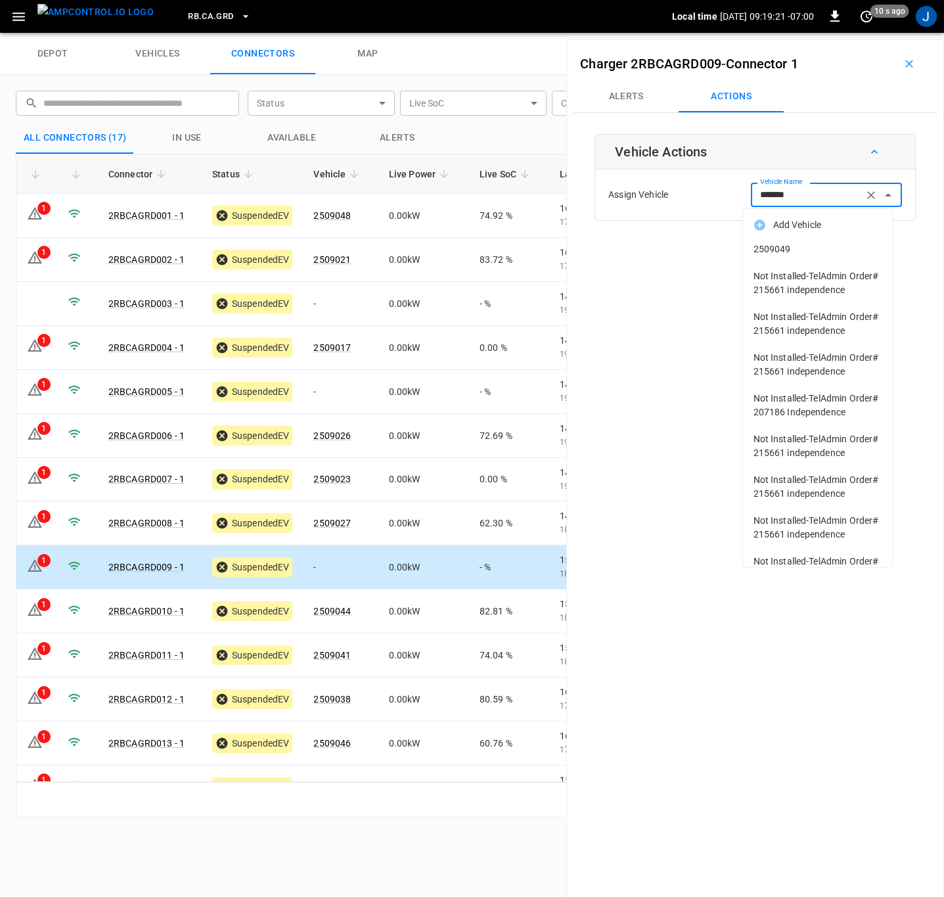
click at [775, 244] on span "2509049" at bounding box center [818, 249] width 129 height 14
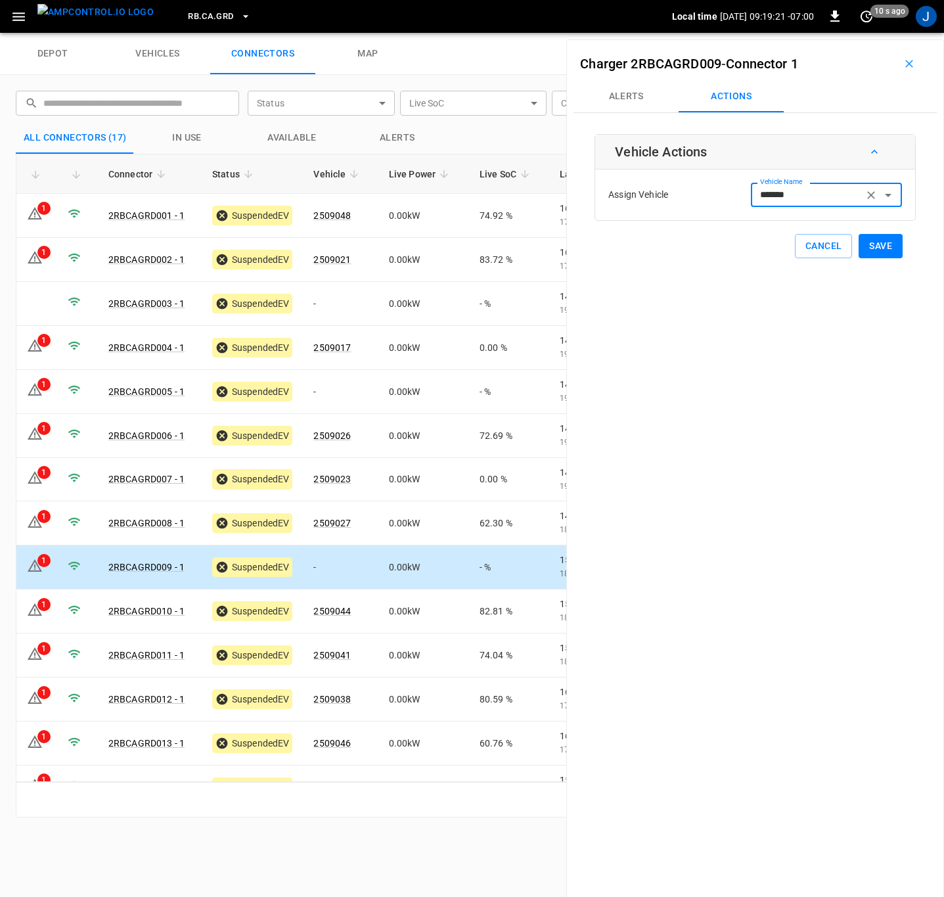
type input "*******"
click at [872, 245] on button "Save" at bounding box center [881, 246] width 44 height 24
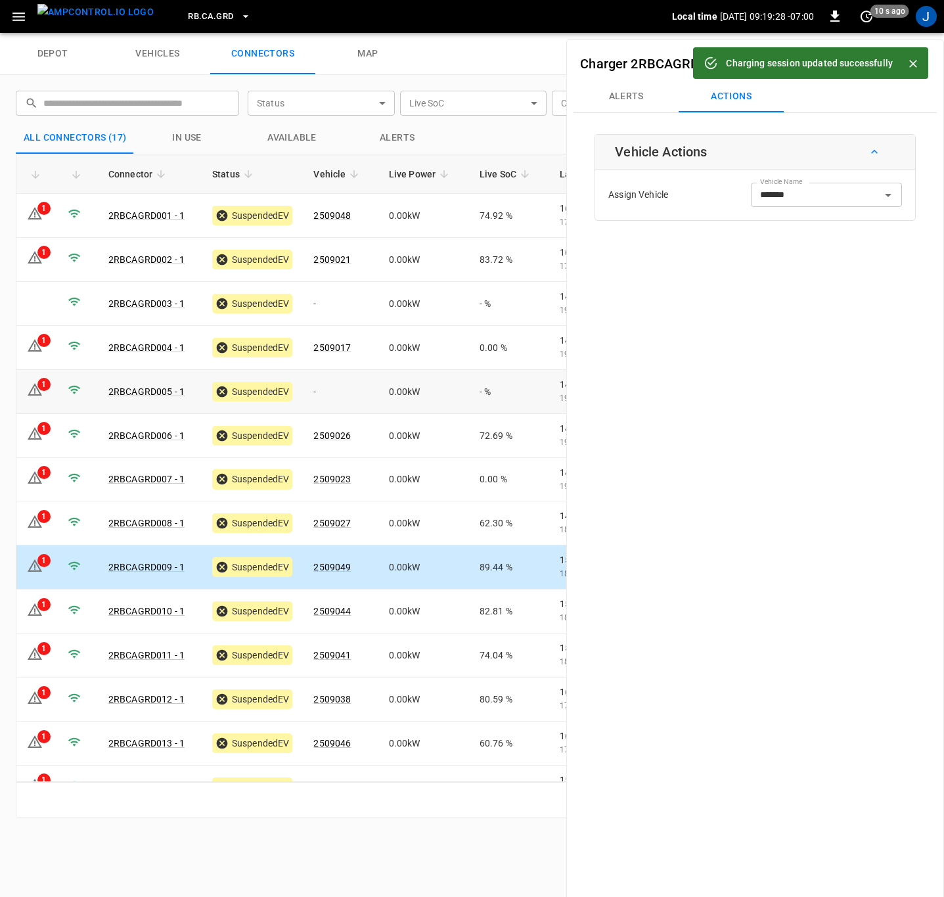
click at [329, 387] on td "-" at bounding box center [340, 392] width 75 height 44
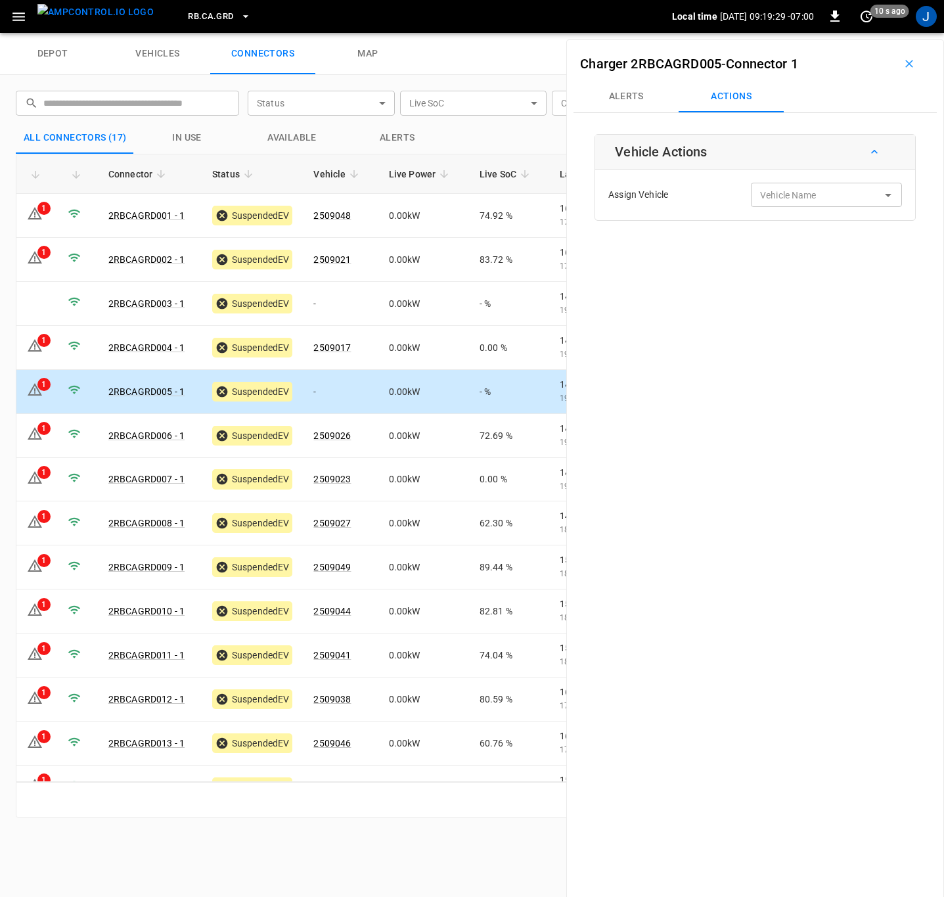
click at [781, 198] on div "Vehicle Name Vehicle Name" at bounding box center [826, 195] width 151 height 24
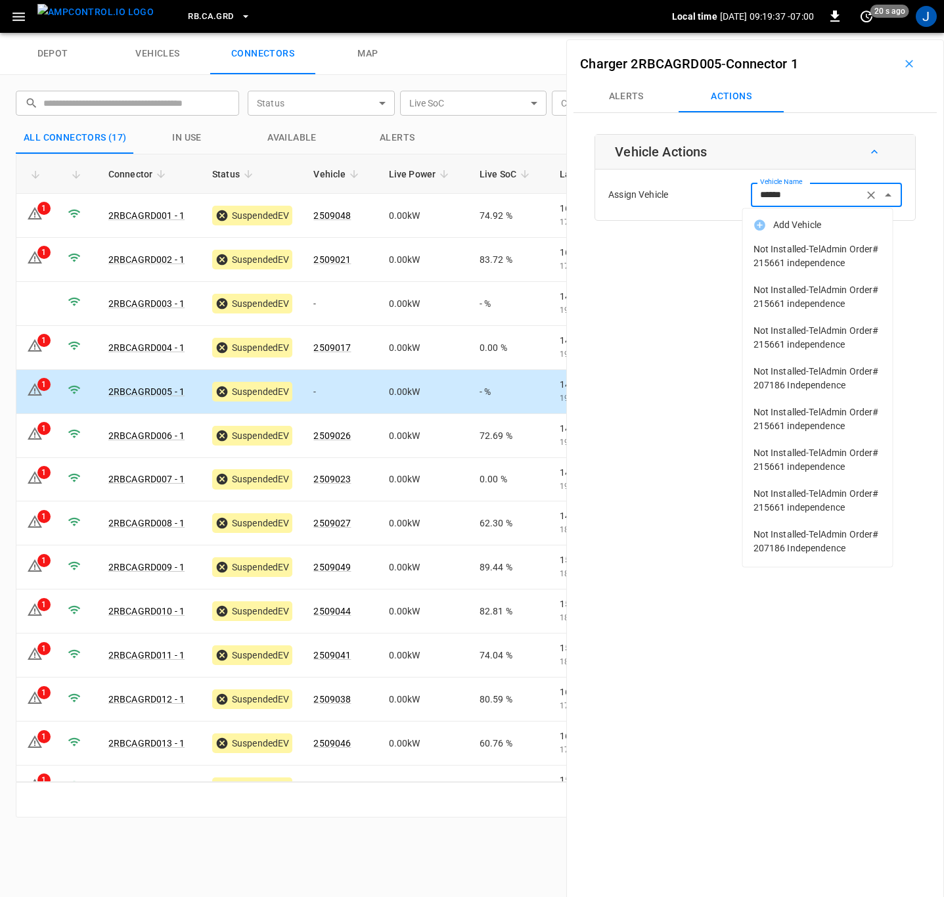
type input "*******"
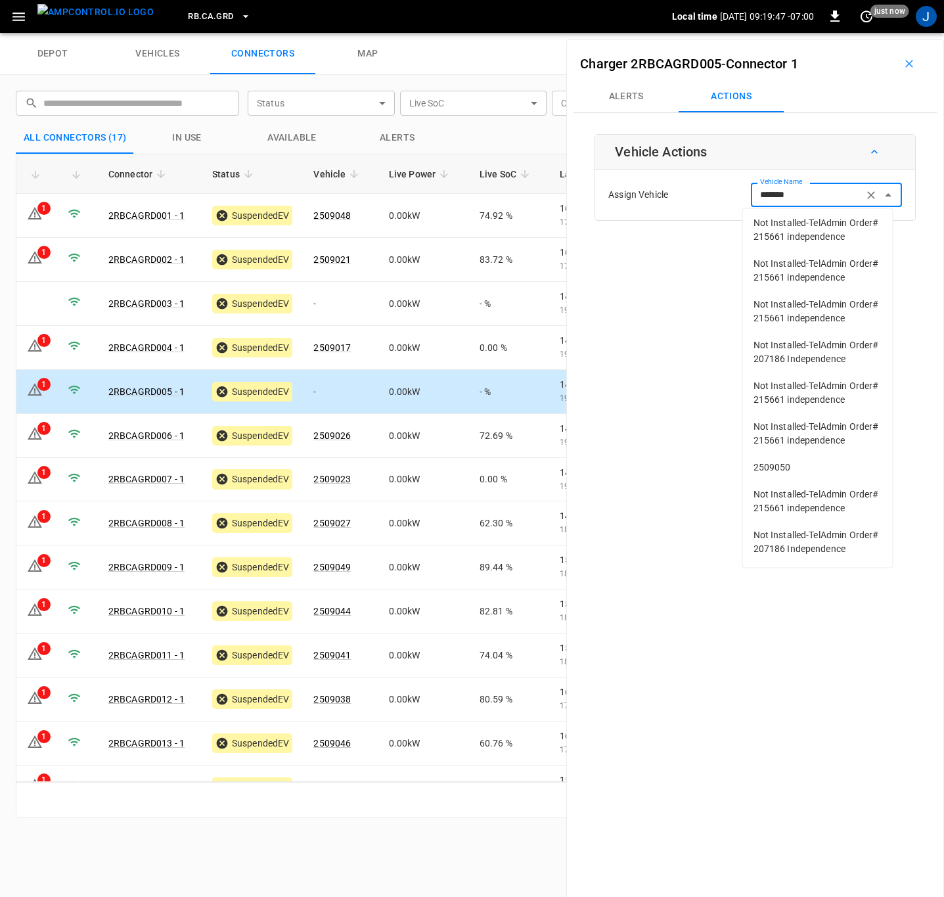
scroll to position [572, 0]
type input "*******"
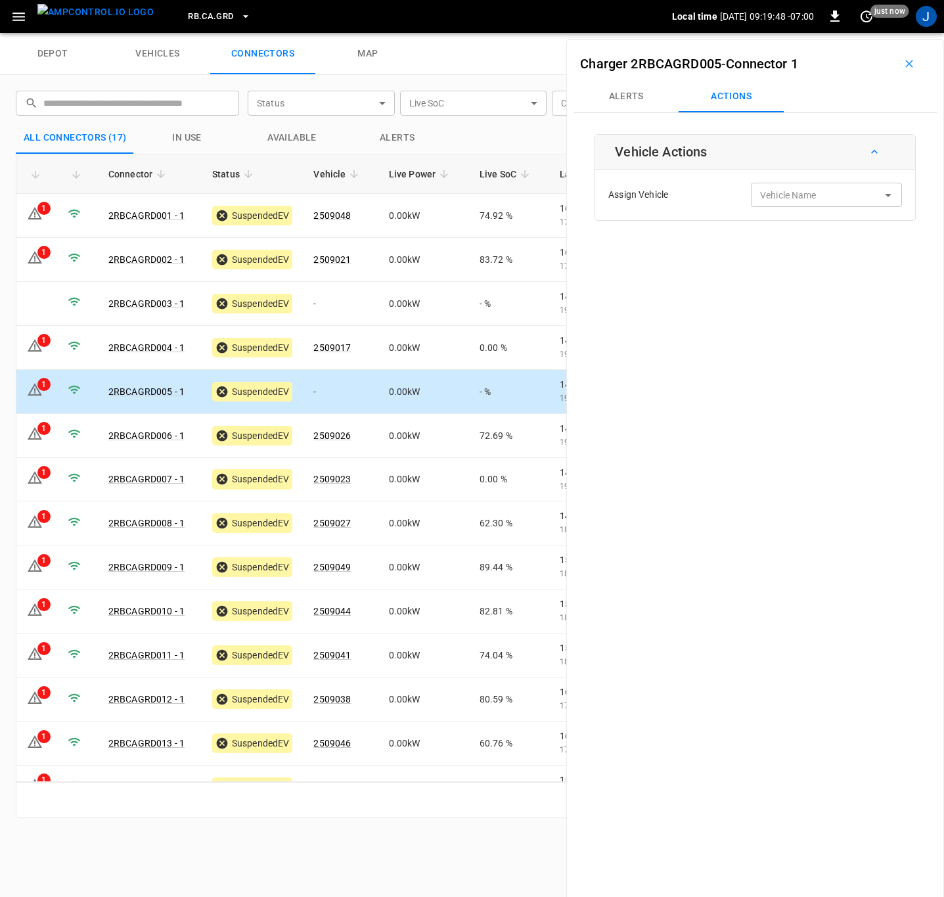
click at [643, 369] on div "Charger 2RBCAGRD005 - Connector 1 Alerts Actions Vehicle Actions Assign Vehicle…" at bounding box center [755, 487] width 378 height 897
click at [810, 191] on input "Vehicle Name" at bounding box center [807, 195] width 104 height 16
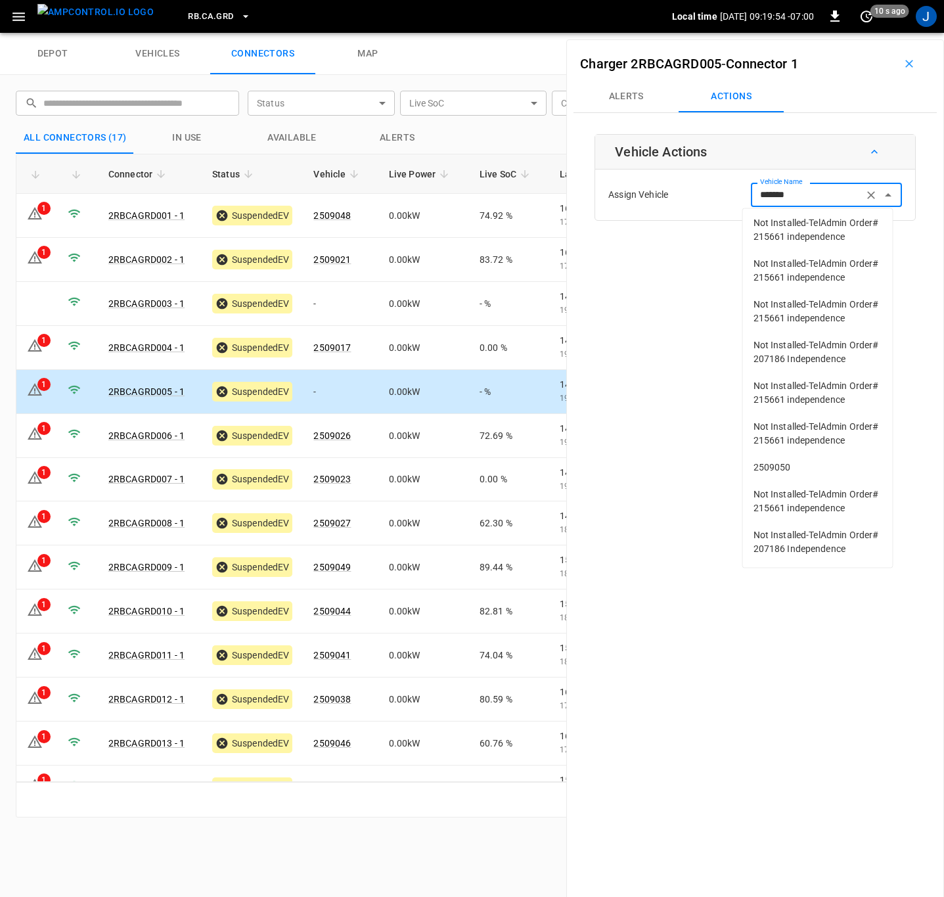
scroll to position [136, 0]
click at [769, 461] on span "2509050" at bounding box center [818, 468] width 129 height 14
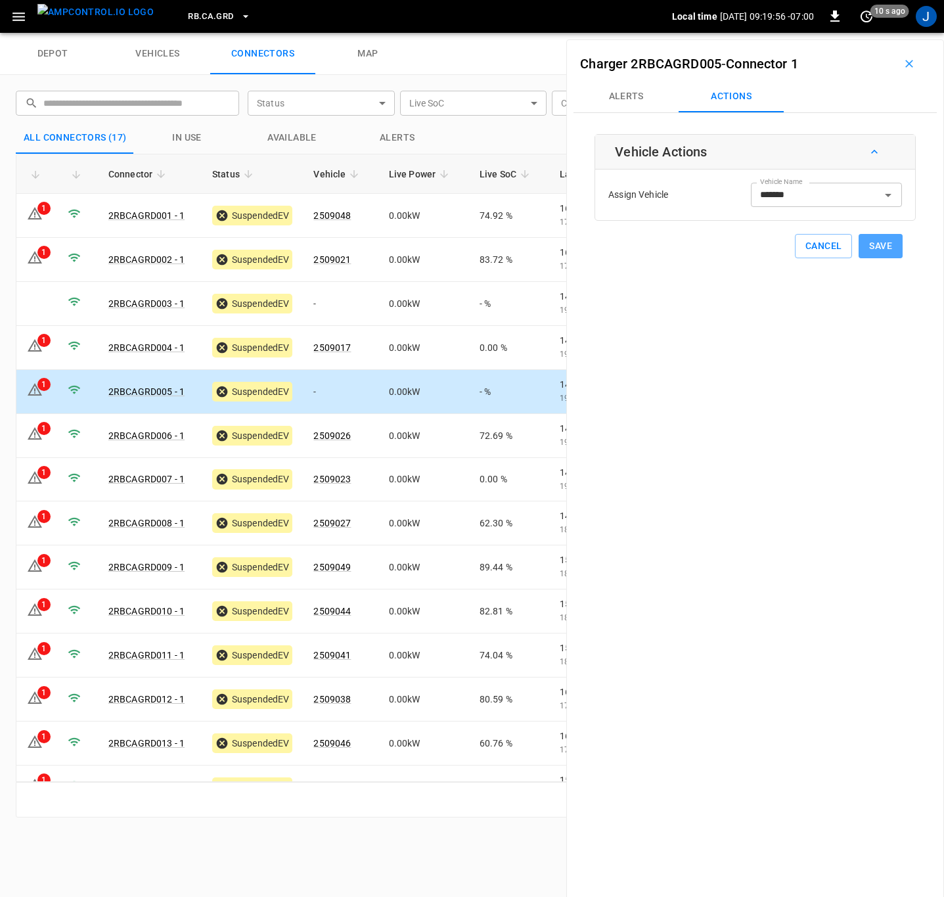
click at [866, 243] on button "Save" at bounding box center [881, 246] width 44 height 24
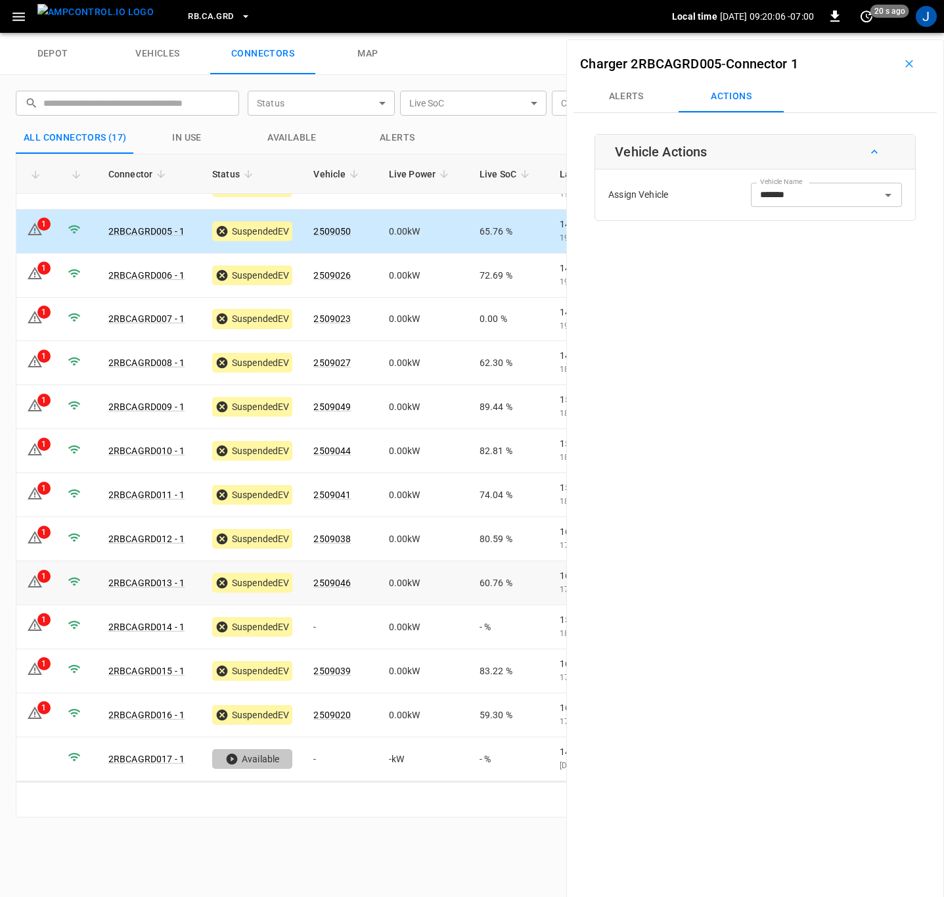
scroll to position [0, 0]
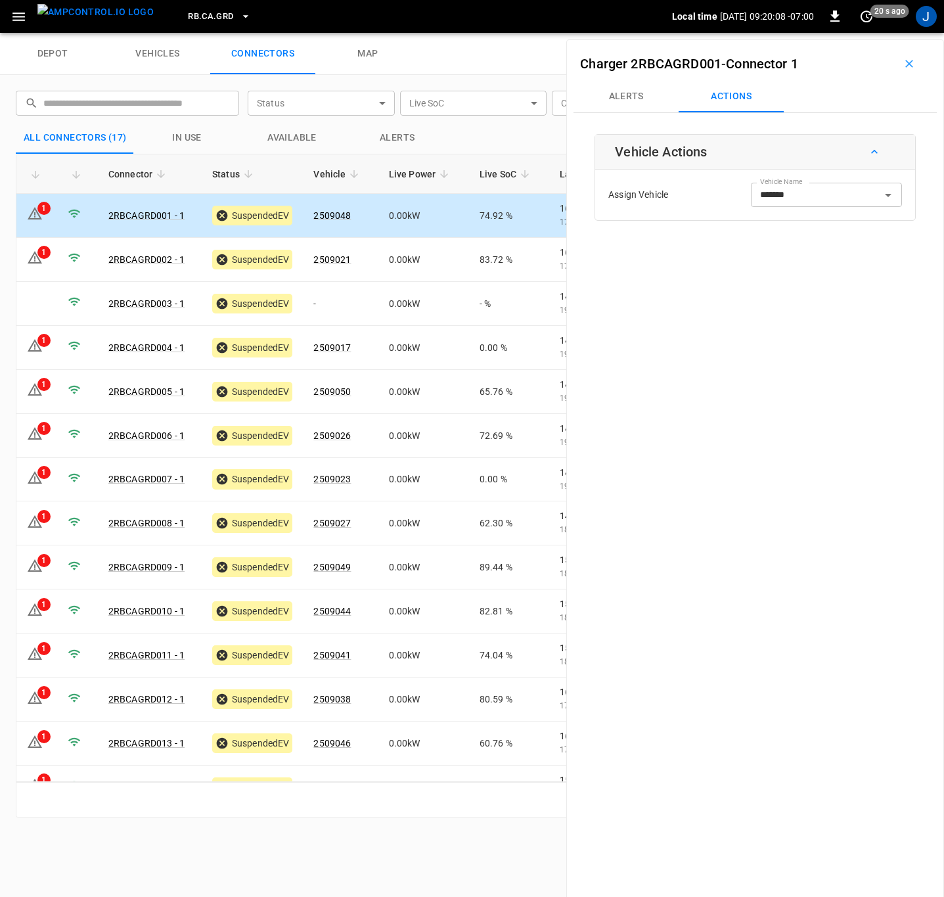
type input "*******"
click at [633, 78] on div "Charger 2RBCAGRD001 - Connector 1" at bounding box center [755, 64] width 363 height 34
click at [628, 101] on button "Alerts" at bounding box center [626, 97] width 105 height 32
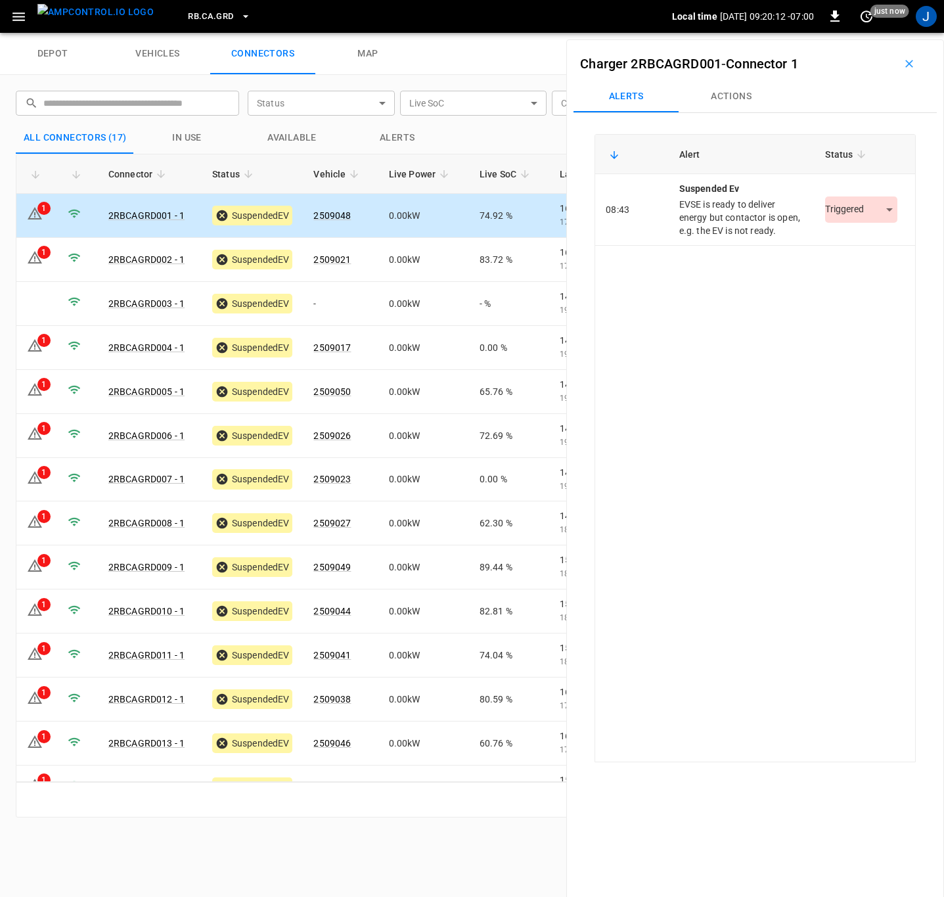
click at [883, 33] on body "RB.CA.GRD Local time 2025-10-11 09:20:12 -07:00 0 just now J depot vehicles con…" at bounding box center [472, 16] width 944 height 33
click at [854, 247] on li "Resolved" at bounding box center [854, 250] width 82 height 22
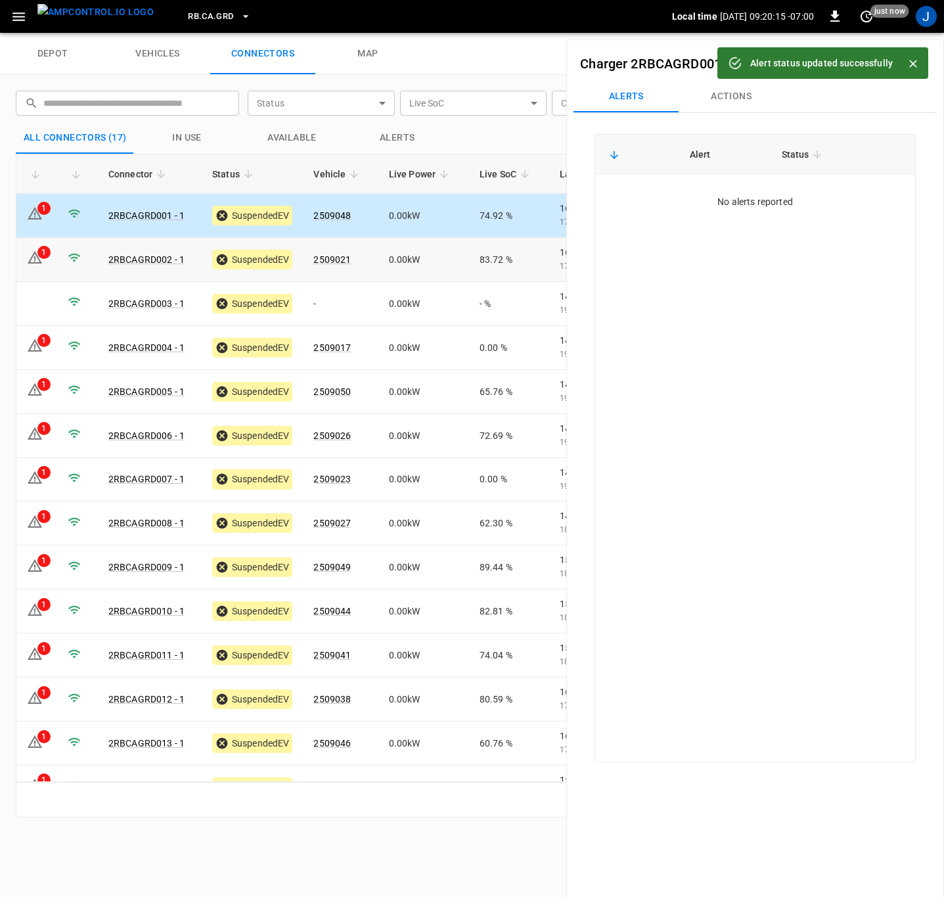
click at [32, 257] on icon at bounding box center [35, 257] width 14 height 12
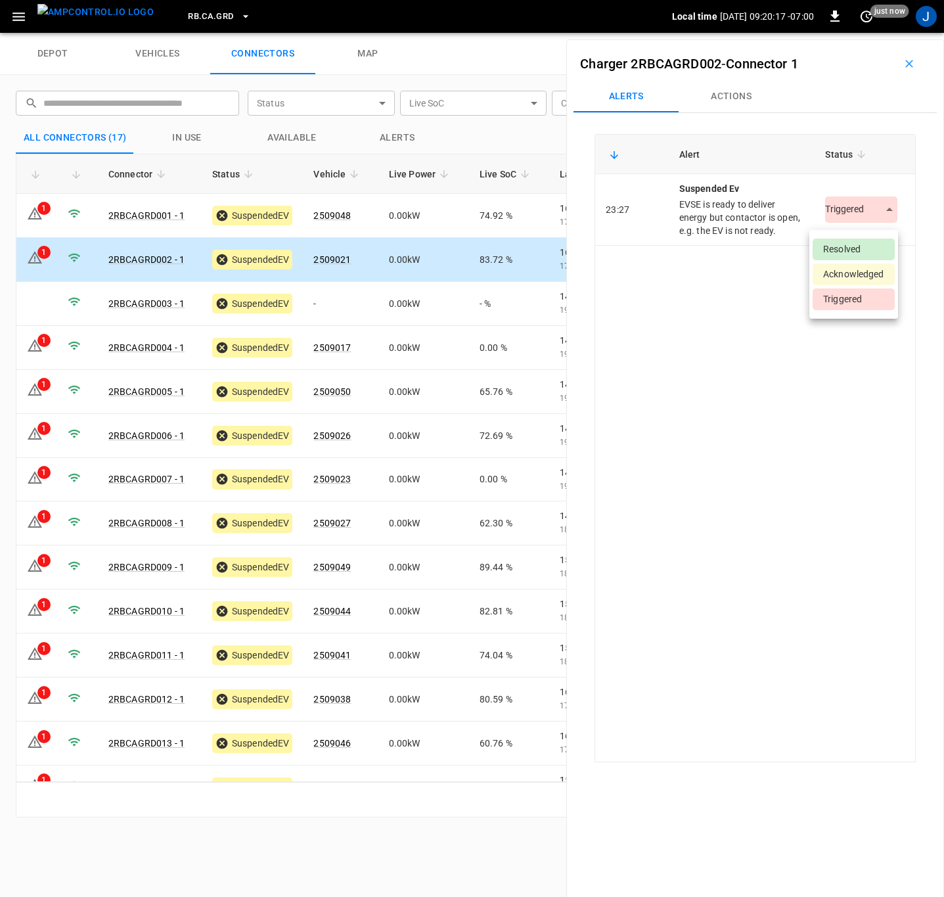
click at [877, 33] on body "RB.CA.GRD Local time 2025-10-11 09:20:17 -07:00 0 just now J depot vehicles con…" at bounding box center [472, 16] width 944 height 33
click at [840, 246] on li "Resolved" at bounding box center [854, 250] width 82 height 22
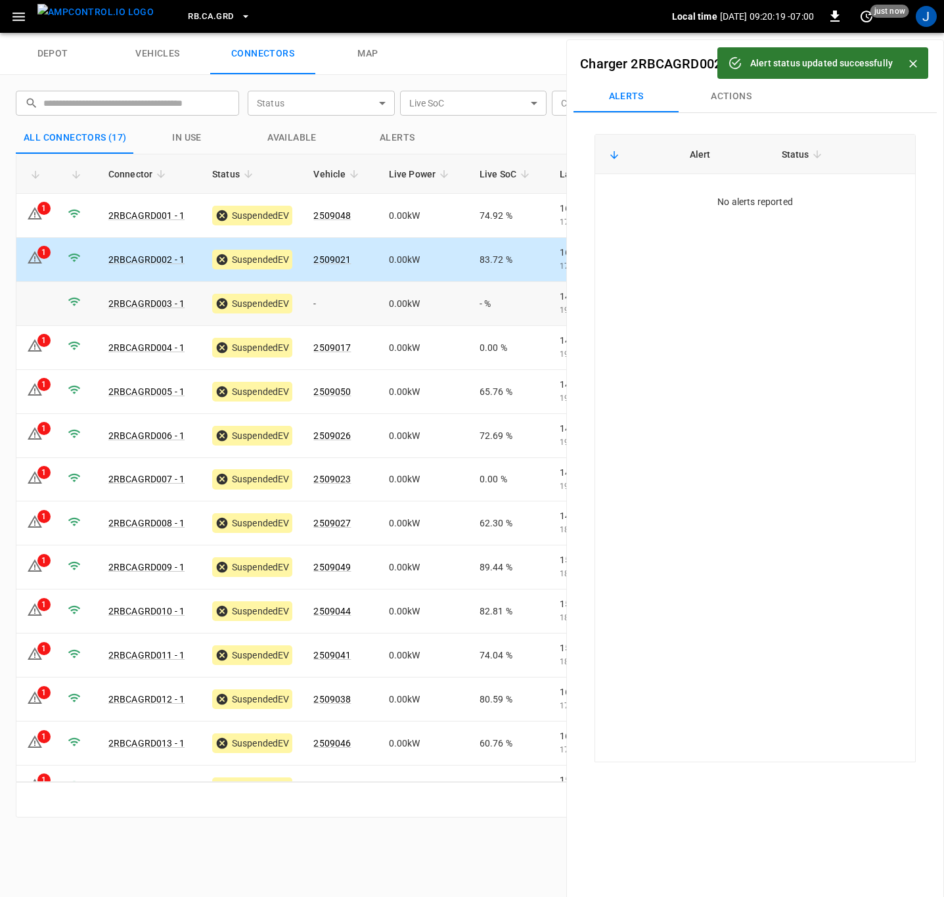
click at [30, 288] on td at bounding box center [36, 304] width 41 height 44
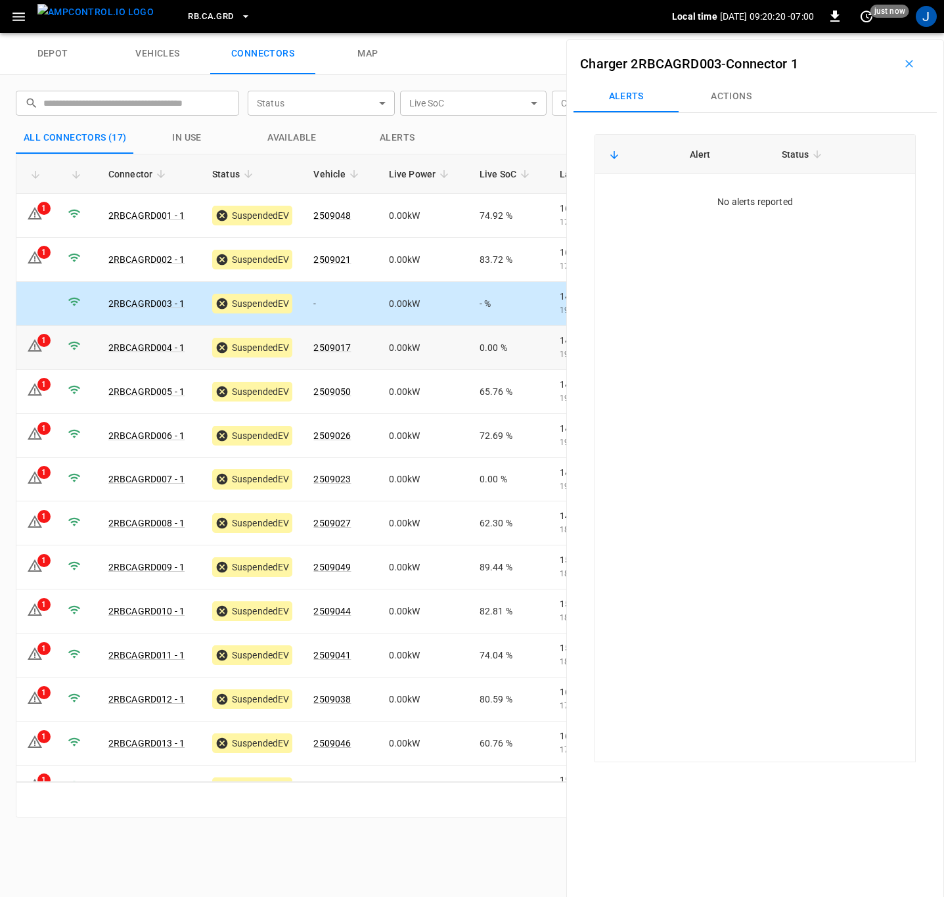
click at [40, 353] on icon at bounding box center [35, 346] width 16 height 16
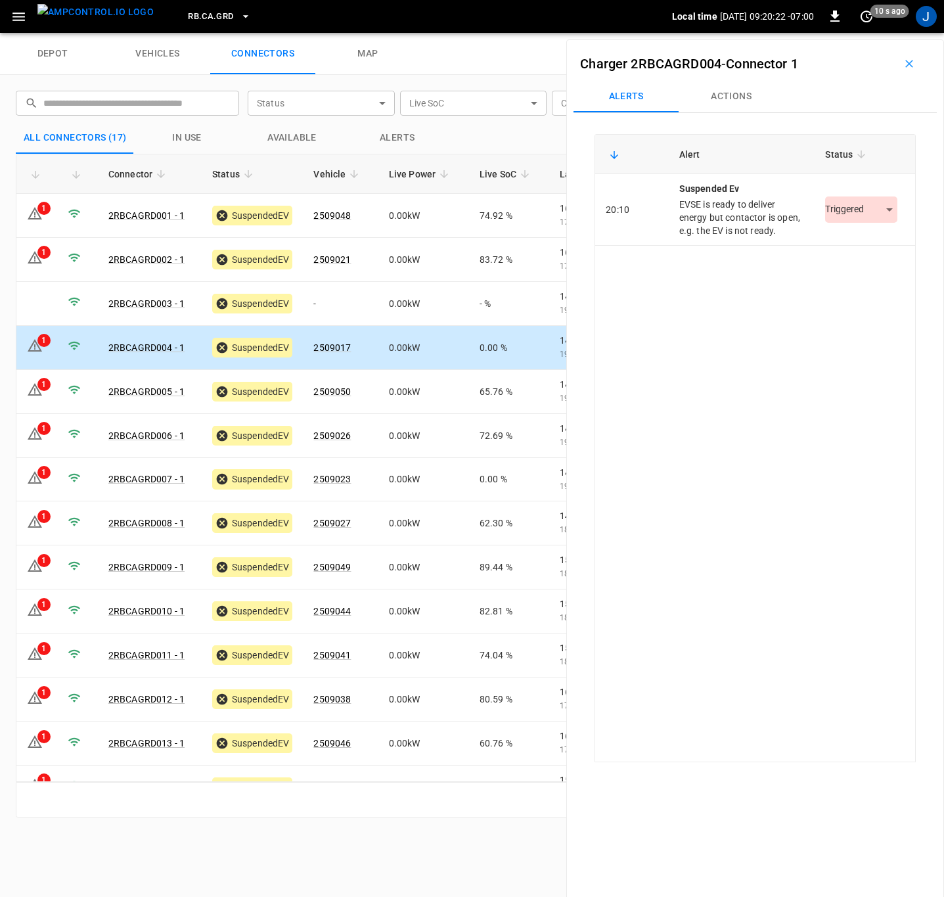
click at [883, 33] on body "RB.CA.GRD Local time 2025-10-11 09:20:22 -07:00 0 10 s ago J depot vehicles con…" at bounding box center [472, 16] width 944 height 33
click at [864, 245] on li "Resolved" at bounding box center [854, 250] width 82 height 22
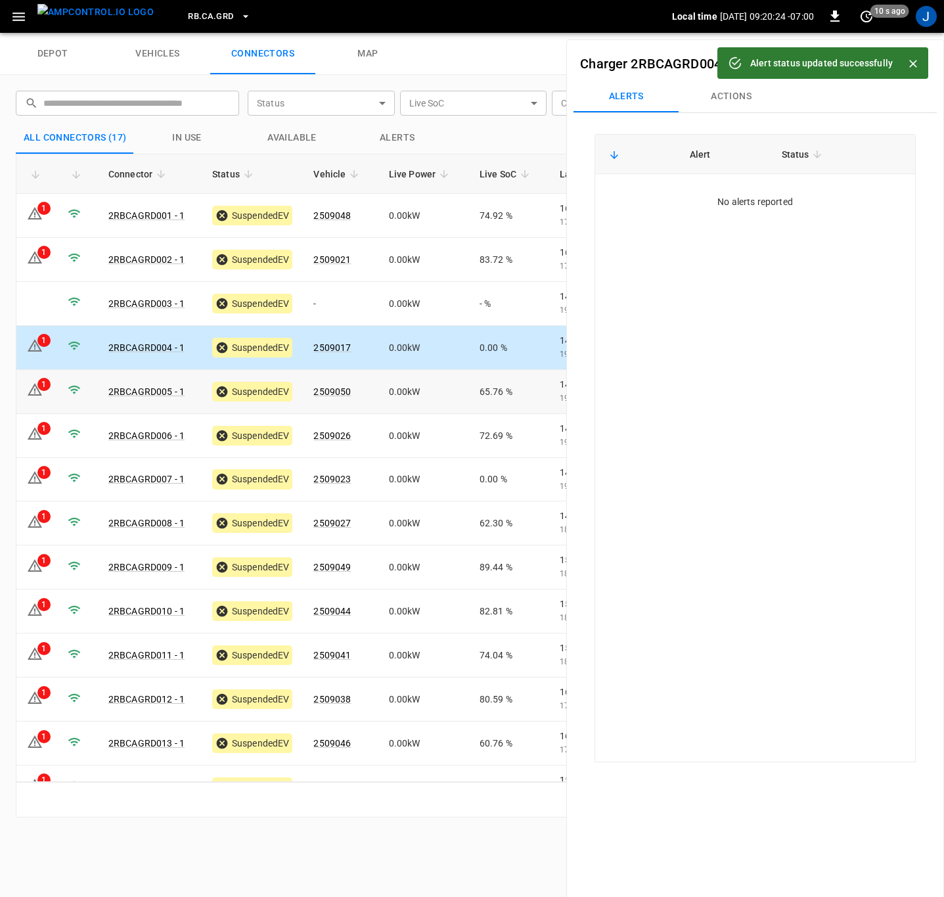
click at [40, 388] on div "1" at bounding box center [43, 384] width 13 height 13
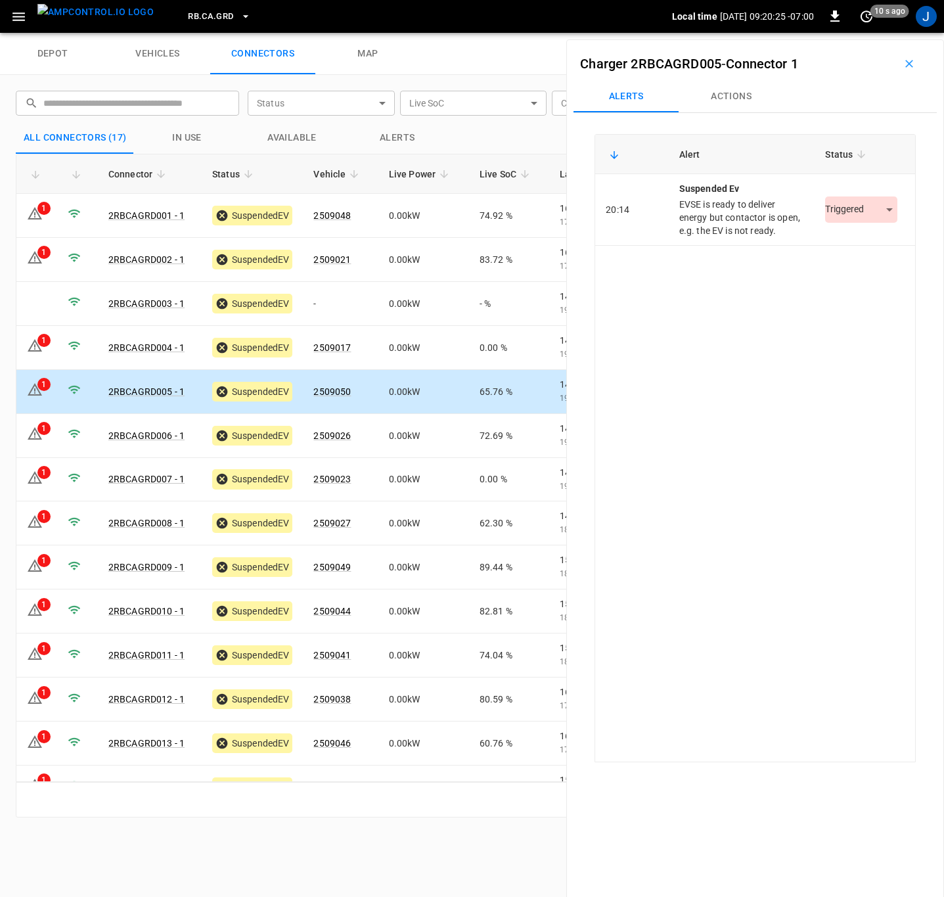
click at [873, 33] on body "RB.CA.GRD Local time 2025-10-11 09:20:25 -07:00 0 10 s ago J depot vehicles con…" at bounding box center [472, 16] width 944 height 33
click at [846, 249] on li "Resolved" at bounding box center [854, 250] width 82 height 22
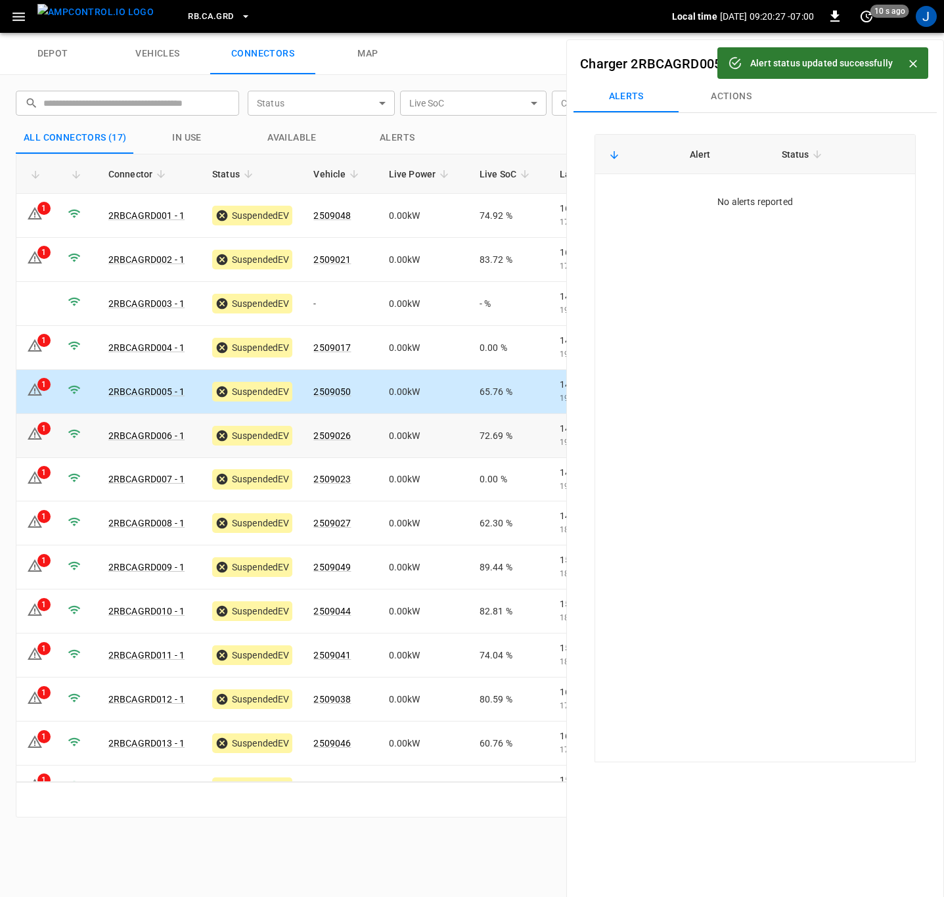
click at [40, 438] on icon at bounding box center [35, 433] width 14 height 12
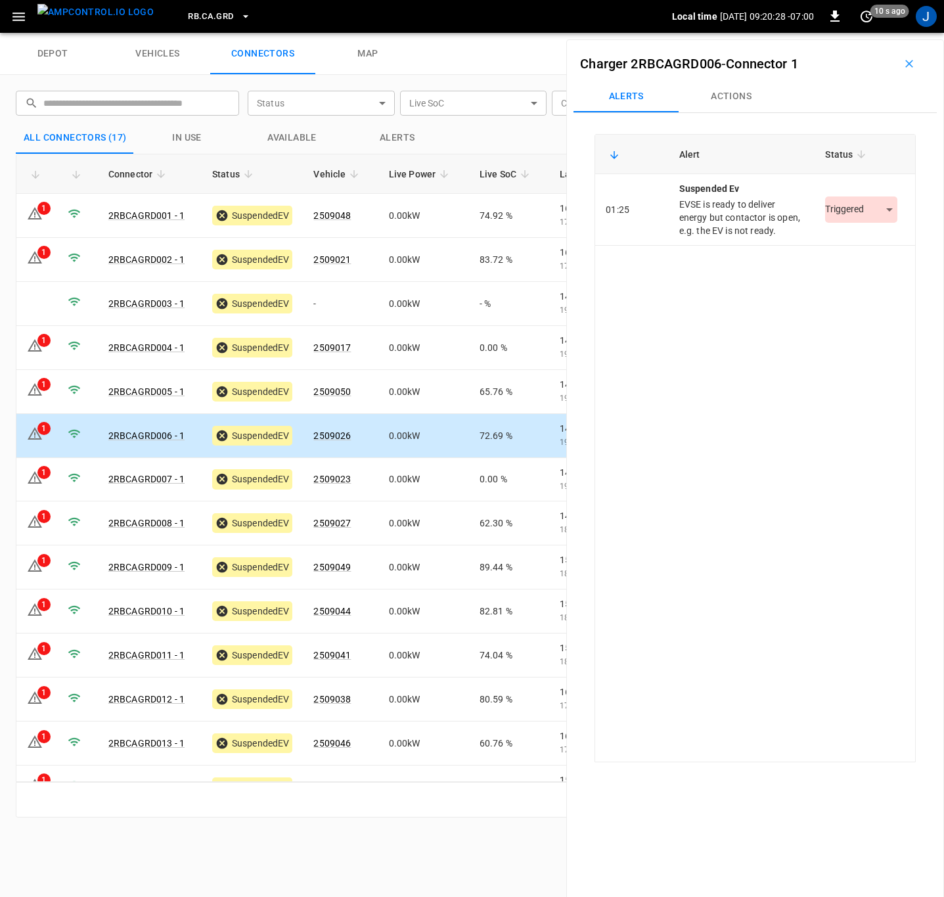
click at [876, 33] on body "RB.CA.GRD Local time 2025-10-11 09:20:28 -07:00 0 10 s ago J depot vehicles con…" at bounding box center [472, 16] width 944 height 33
click at [848, 252] on li "Resolved" at bounding box center [854, 250] width 82 height 22
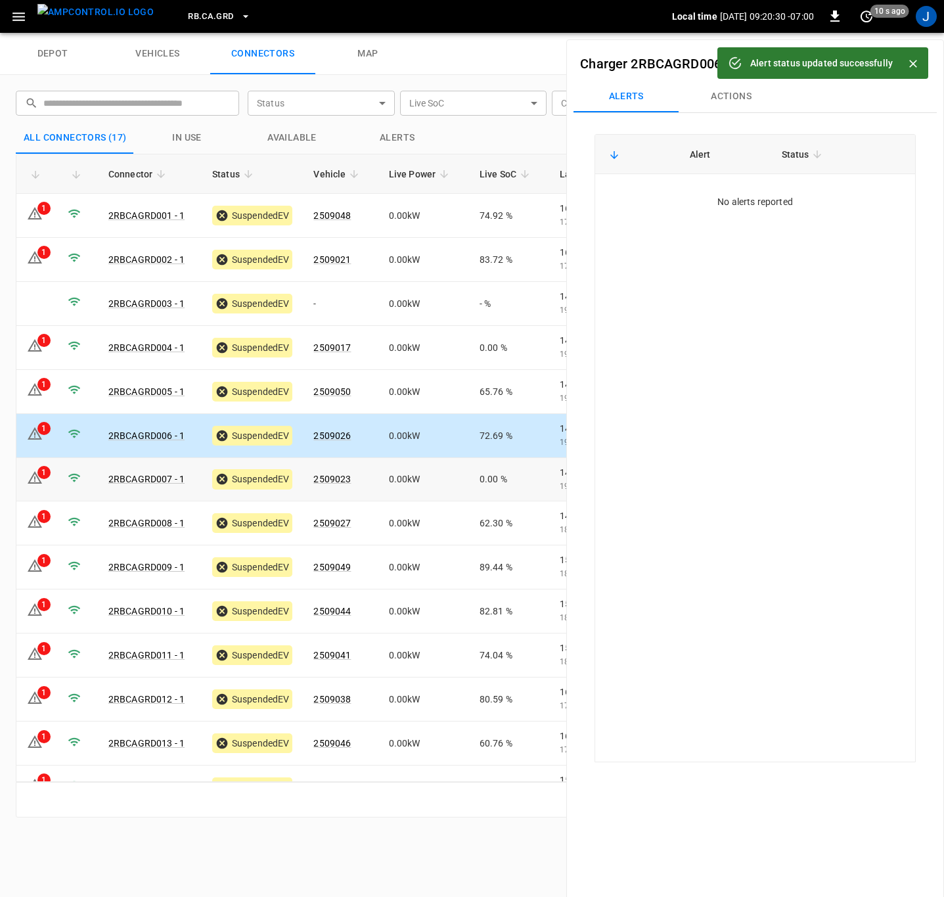
click at [39, 480] on icon at bounding box center [35, 477] width 14 height 12
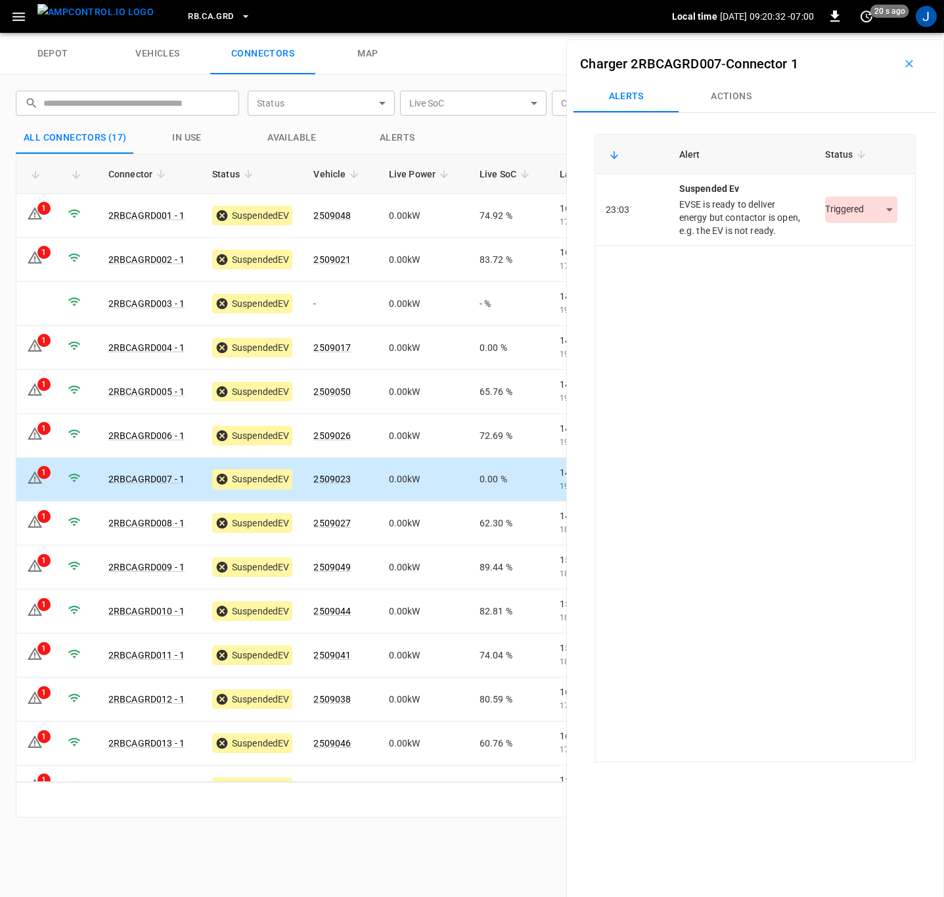
click at [882, 33] on body "RB.CA.GRD Local time 2025-10-11 09:20:32 -07:00 0 20 s ago J depot vehicles con…" at bounding box center [472, 16] width 944 height 33
click at [846, 249] on li "Resolved" at bounding box center [854, 250] width 82 height 22
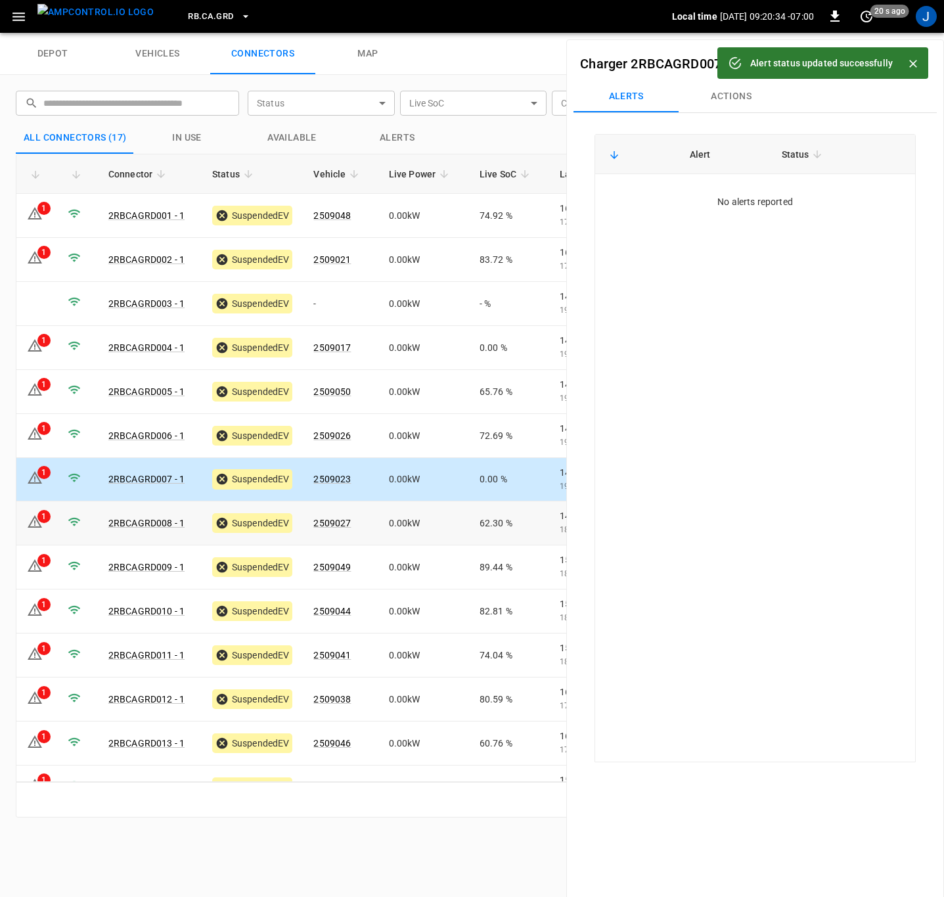
click at [38, 518] on div "1" at bounding box center [43, 516] width 13 height 13
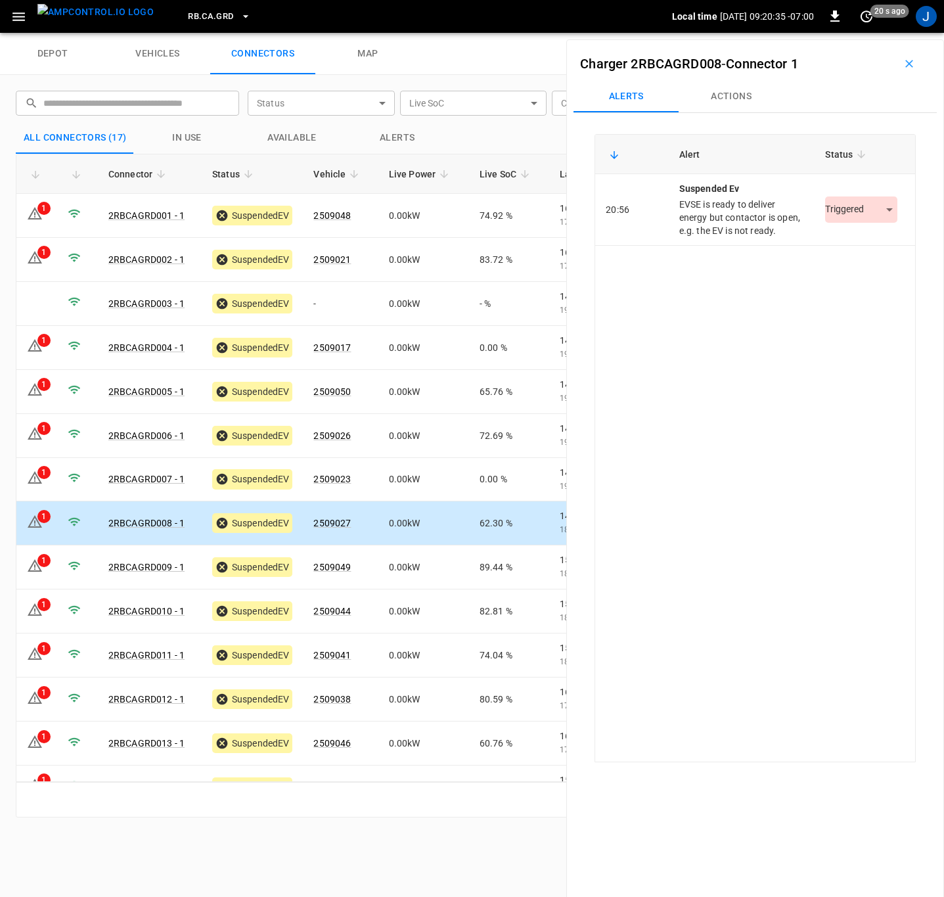
click at [883, 33] on body "RB.CA.GRD Local time 2025-10-11 09:20:35 -07:00 0 20 s ago J depot vehicles con…" at bounding box center [472, 16] width 944 height 33
click at [861, 252] on li "Resolved" at bounding box center [854, 250] width 82 height 22
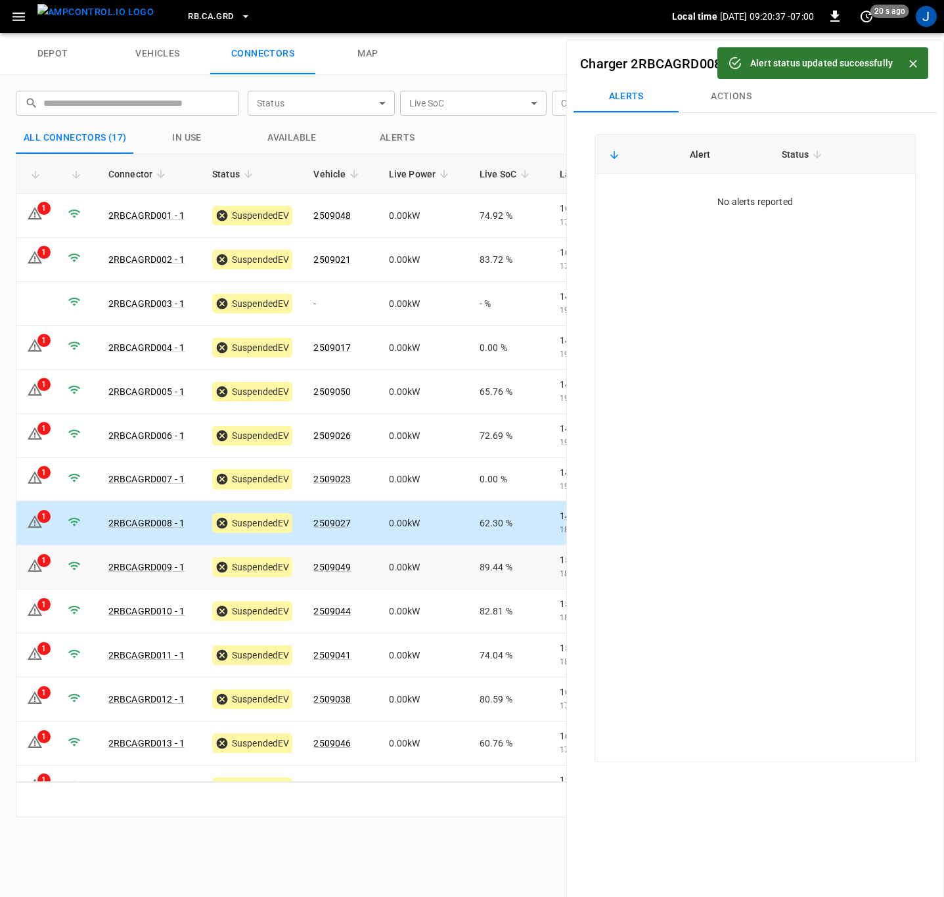
click at [34, 566] on icon at bounding box center [35, 566] width 16 height 16
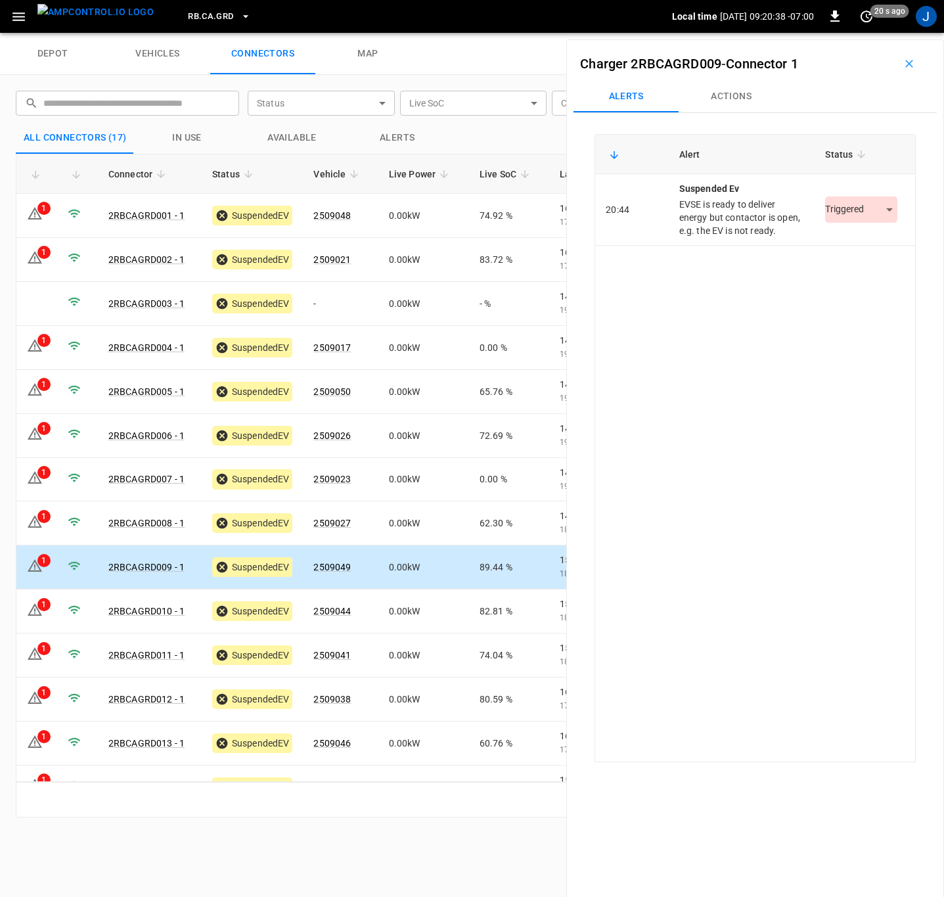
click at [882, 33] on body "RB.CA.GRD Local time 2025-10-11 09:20:38 -07:00 0 20 s ago J depot vehicles con…" at bounding box center [472, 16] width 944 height 33
click at [844, 248] on li "Resolved" at bounding box center [854, 250] width 82 height 22
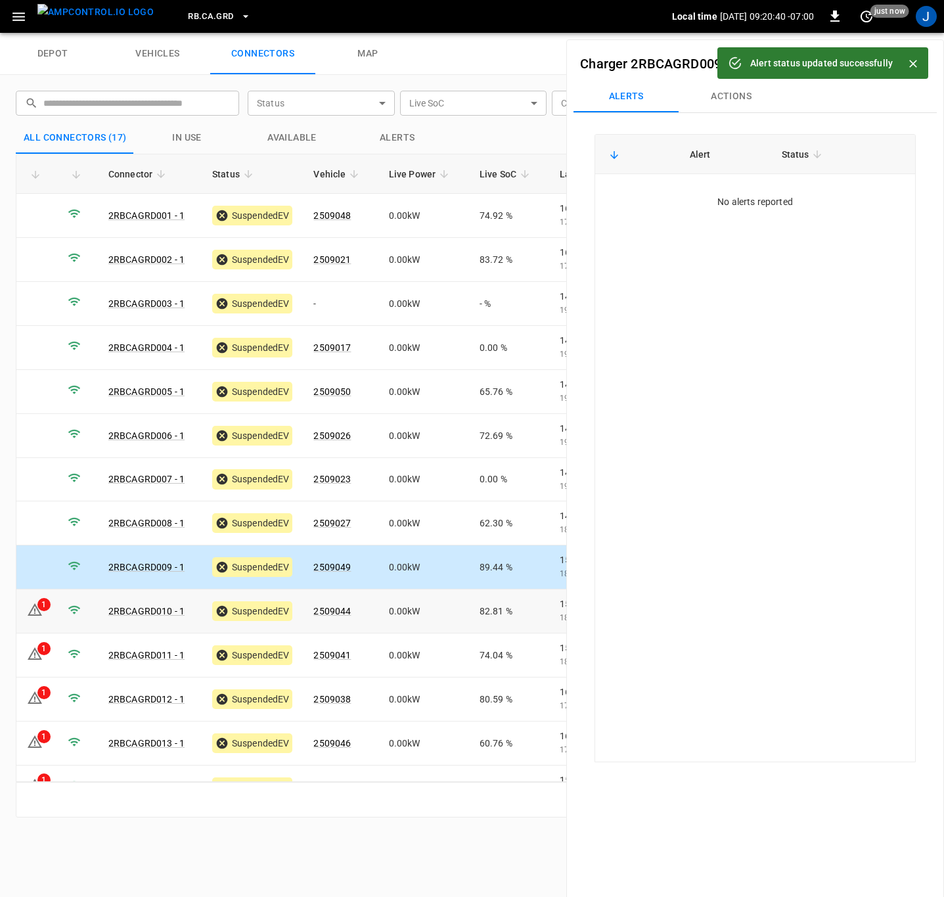
click at [35, 608] on icon at bounding box center [35, 610] width 16 height 16
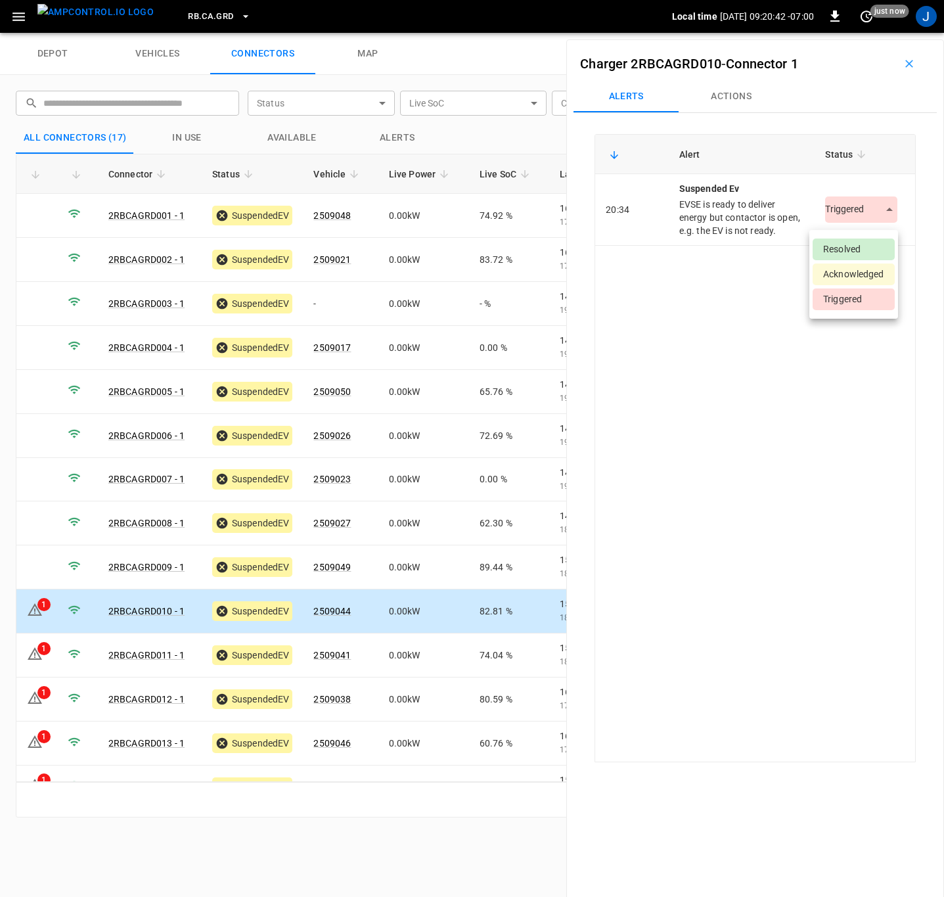
click at [881, 33] on body "RB.CA.GRD Local time 2025-10-11 09:20:42 -07:00 0 just now J depot vehicles con…" at bounding box center [472, 16] width 944 height 33
click at [856, 249] on li "Resolved" at bounding box center [854, 250] width 82 height 22
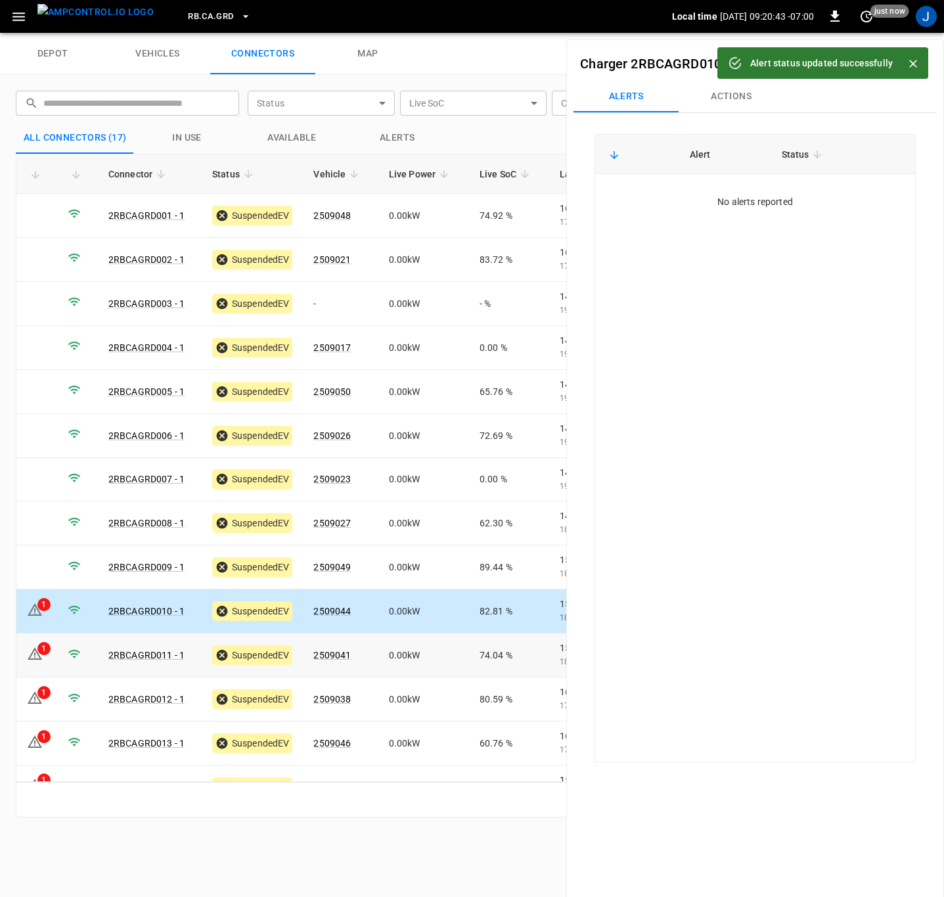
drag, startPoint x: 36, startPoint y: 657, endPoint x: 696, endPoint y: 279, distance: 760.6
click at [36, 656] on icon at bounding box center [35, 654] width 16 height 16
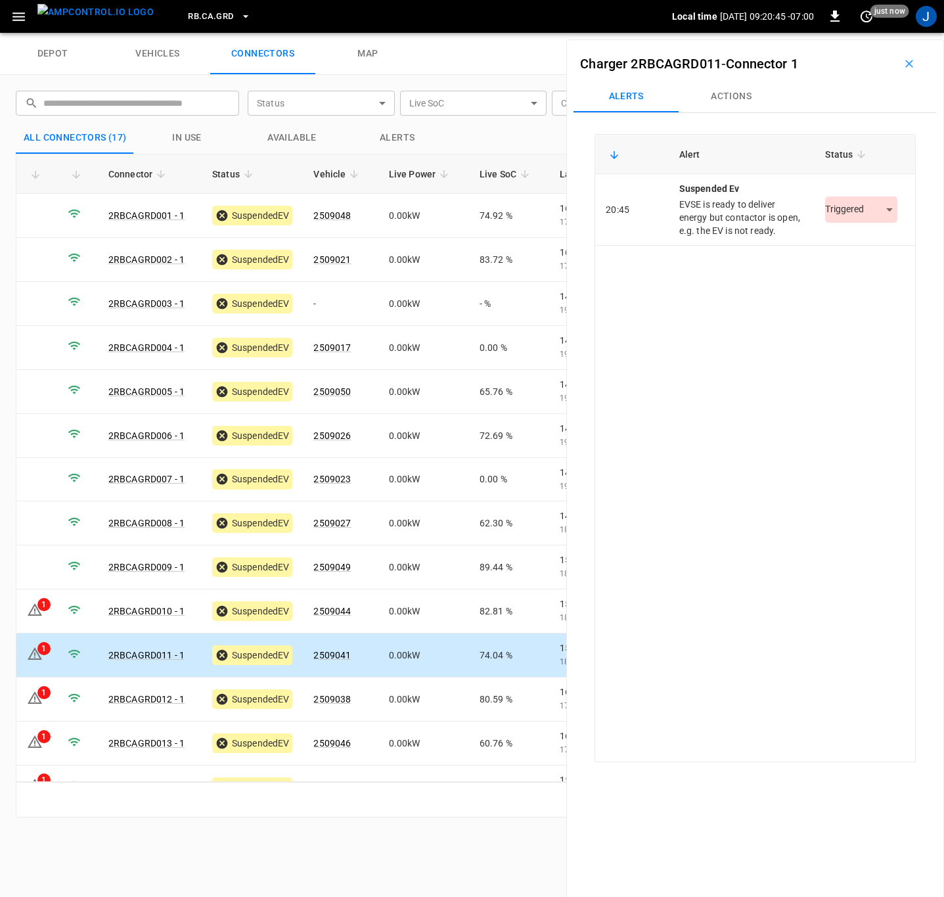
click at [880, 33] on body "RB.CA.GRD Local time 2025-10-11 09:20:45 -07:00 0 just now J depot vehicles con…" at bounding box center [472, 16] width 944 height 33
click at [852, 249] on li "Resolved" at bounding box center [854, 250] width 82 height 22
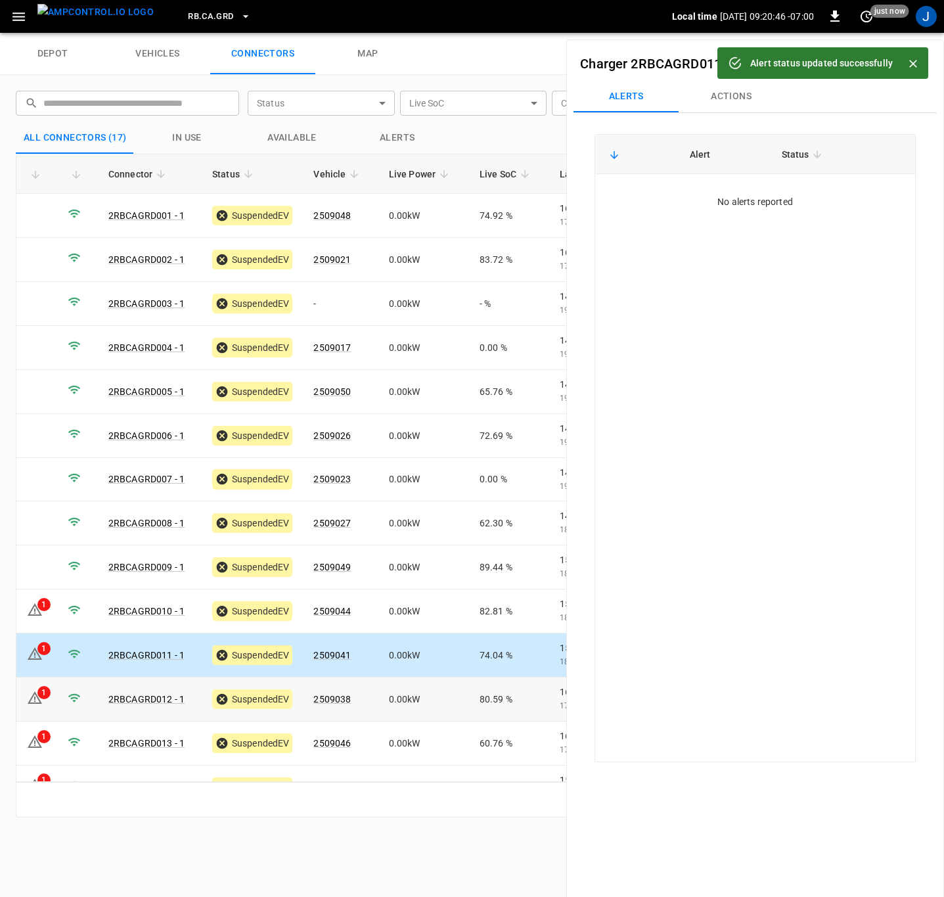
click at [37, 702] on icon at bounding box center [35, 698] width 16 height 16
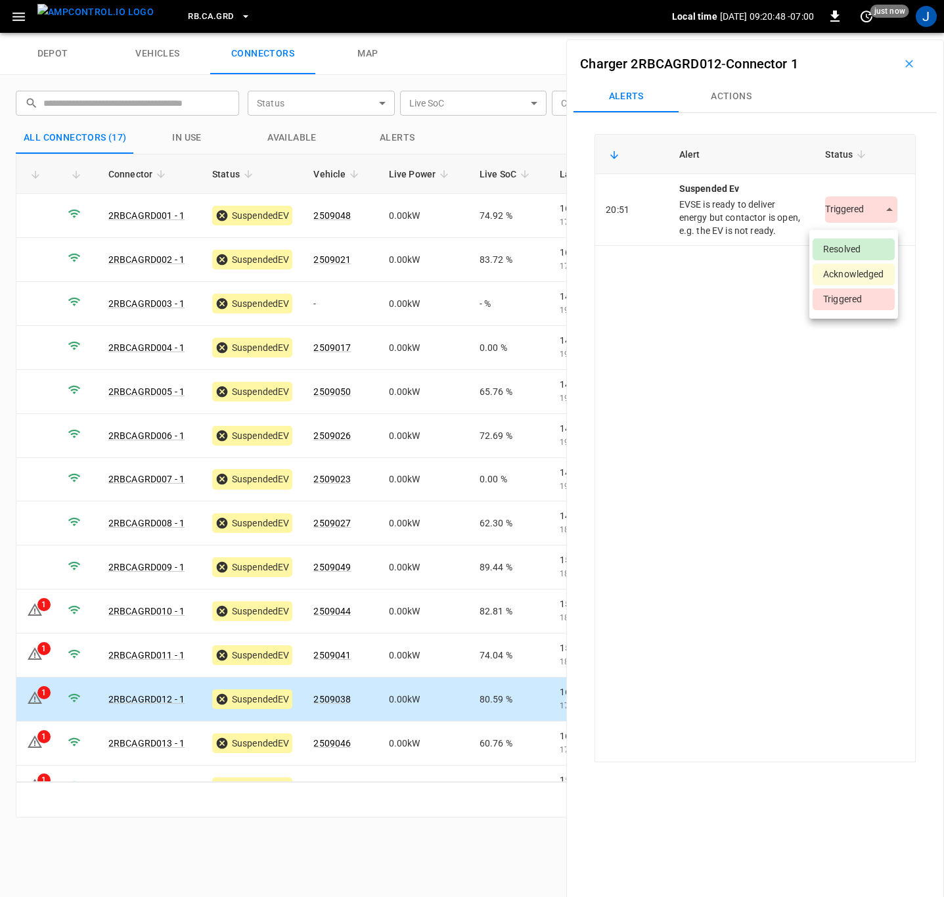
click at [879, 33] on body "RB.CA.GRD Local time 2025-10-11 09:20:48 -07:00 0 just now J depot vehicles con…" at bounding box center [472, 16] width 944 height 33
click at [835, 251] on li "Resolved" at bounding box center [854, 250] width 82 height 22
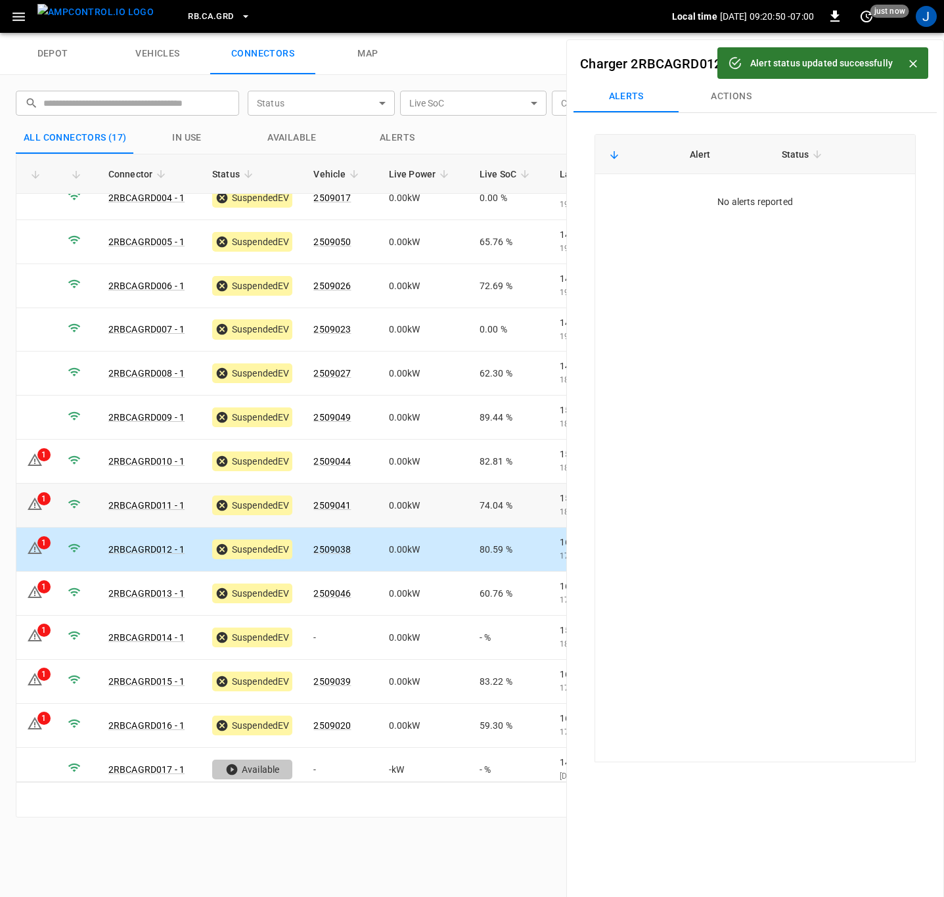
scroll to position [160, 0]
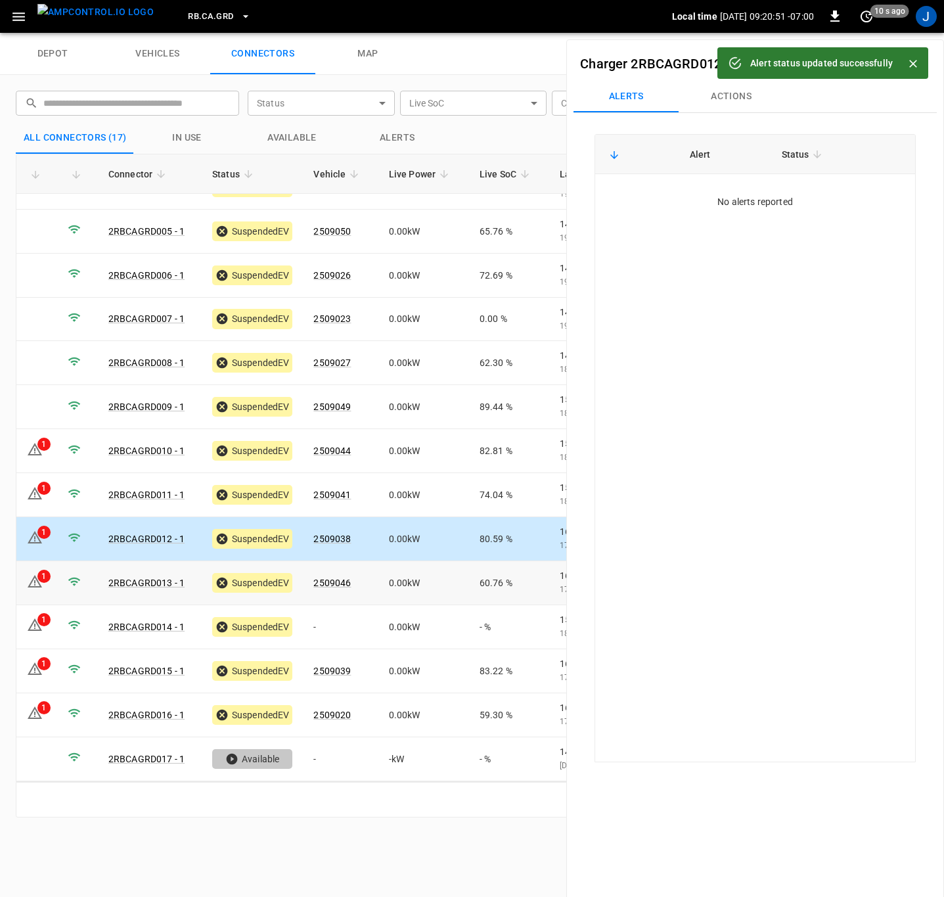
click at [32, 585] on icon at bounding box center [35, 581] width 14 height 12
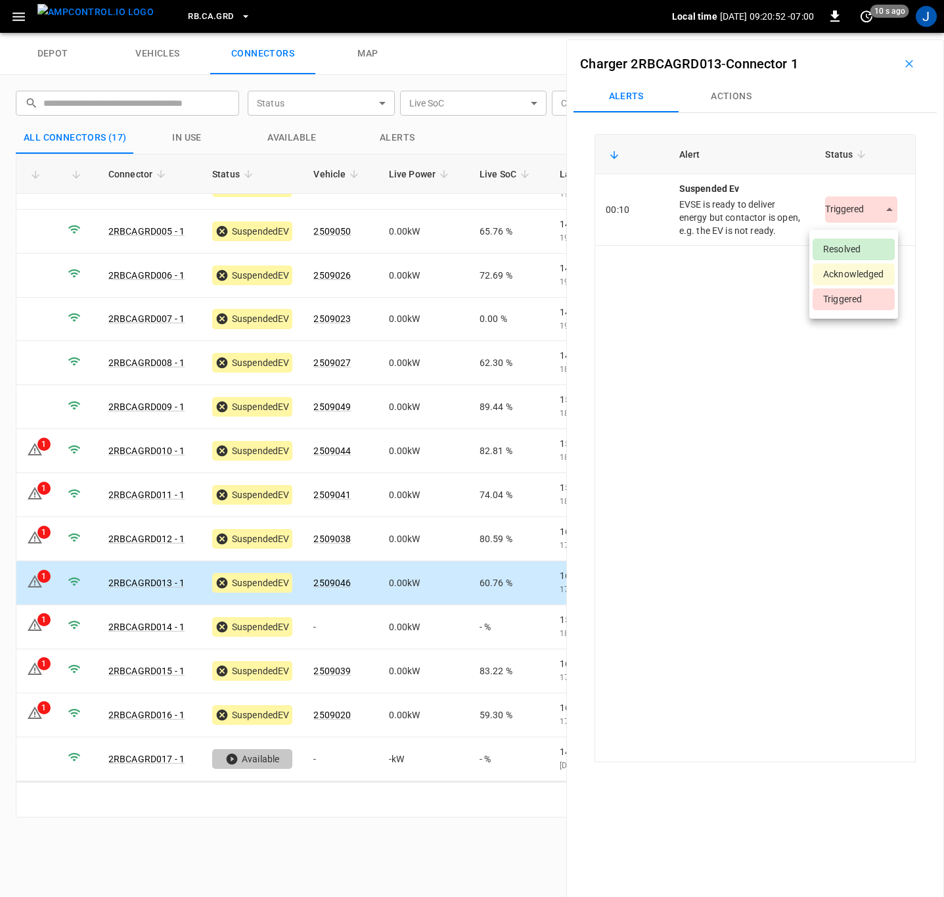
click at [883, 33] on body "RB.CA.GRD Local time 2025-10-11 09:20:52 -07:00 0 10 s ago J depot vehicles con…" at bounding box center [472, 16] width 944 height 33
click at [850, 249] on li "Resolved" at bounding box center [854, 250] width 82 height 22
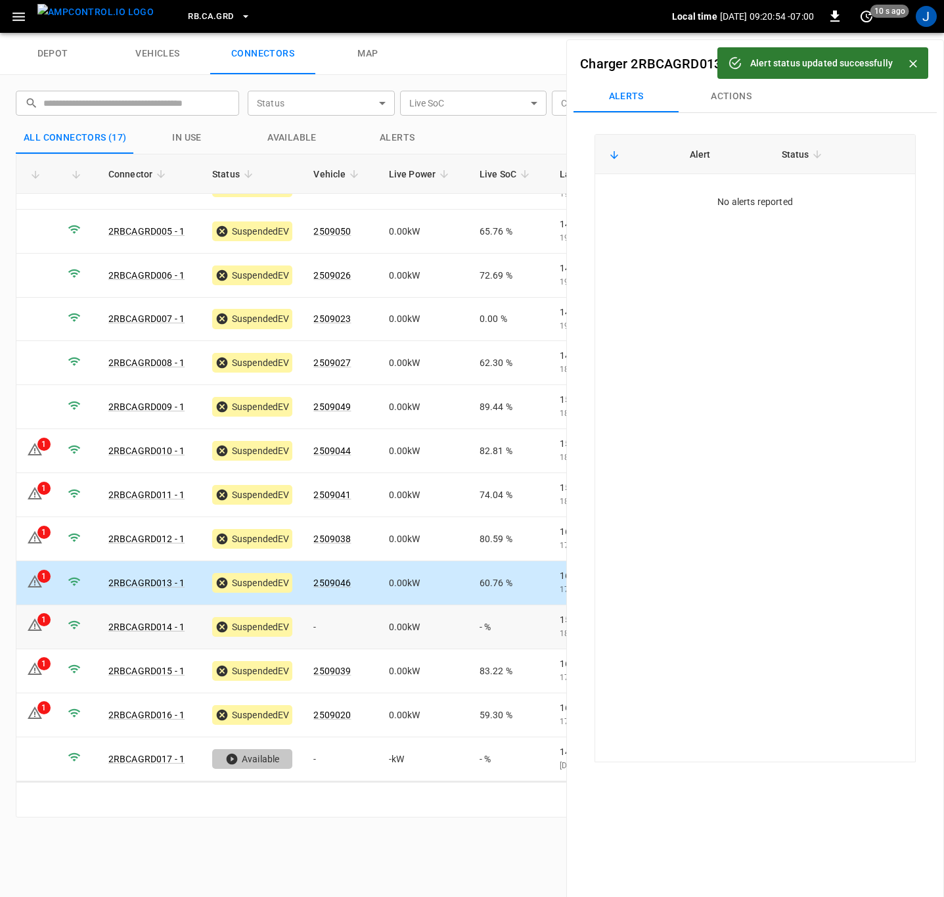
click at [40, 628] on icon at bounding box center [35, 624] width 14 height 12
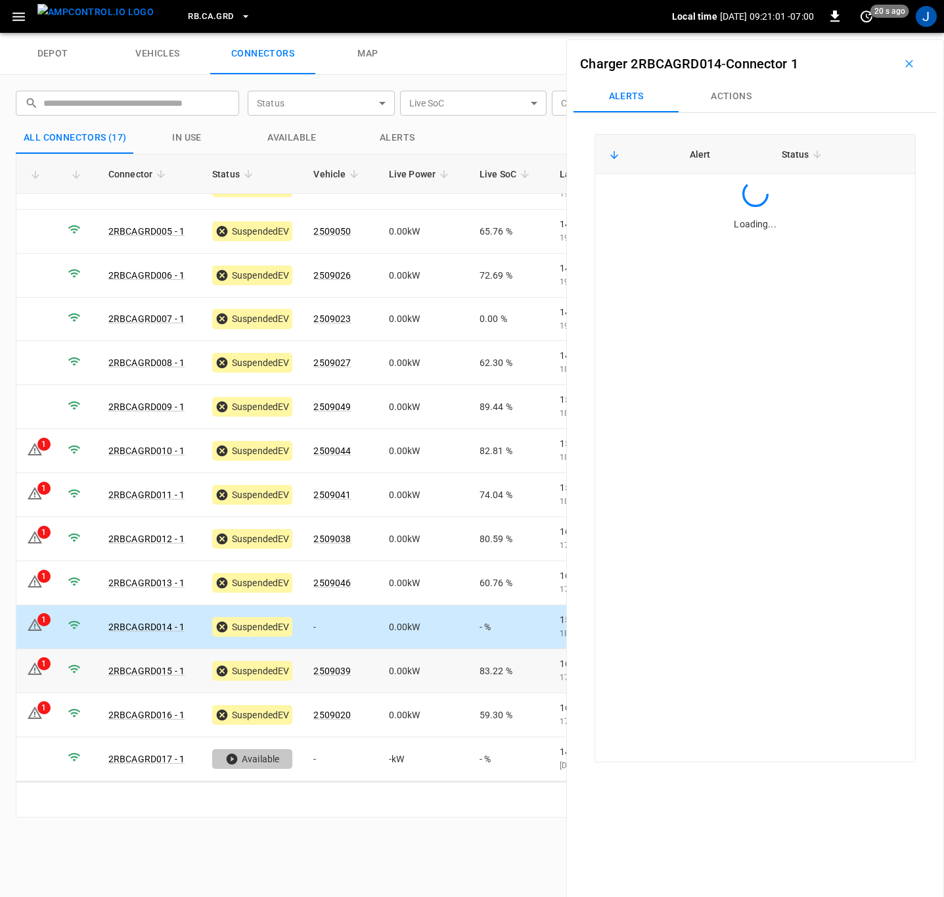
click at [37, 668] on icon at bounding box center [35, 668] width 14 height 12
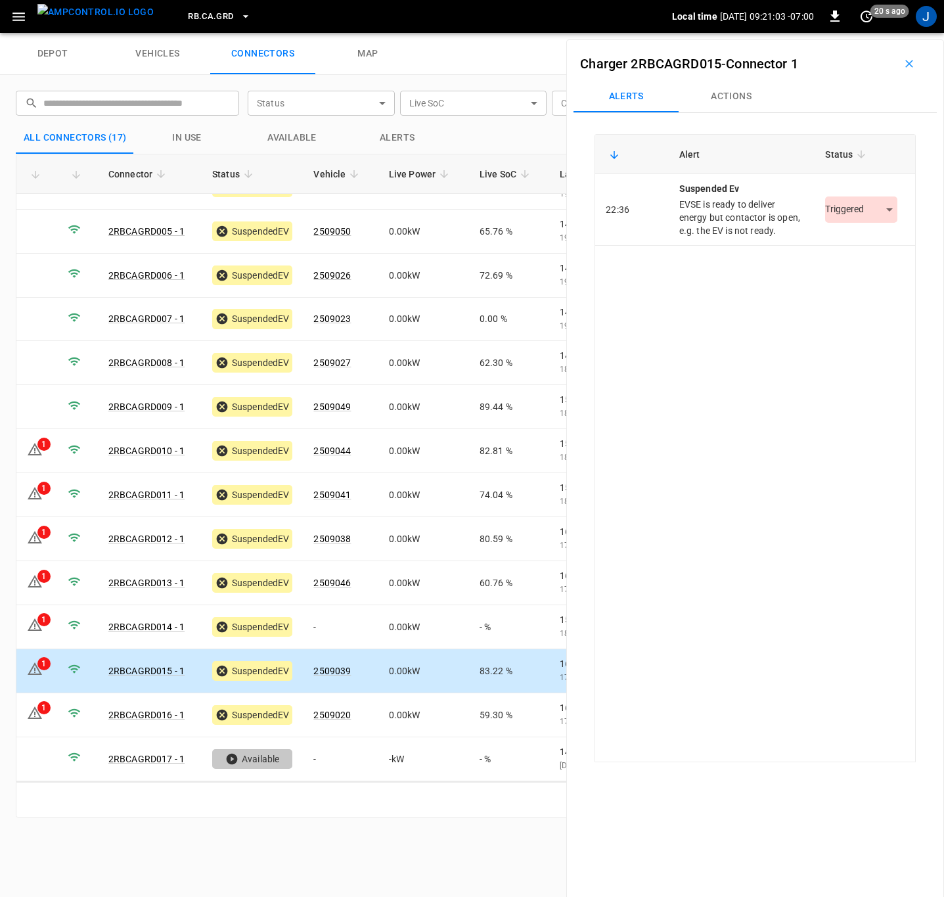
click at [881, 33] on body "RB.CA.GRD Local time 2025-10-11 09:21:03 -07:00 0 20 s ago J depot vehicles con…" at bounding box center [472, 16] width 944 height 33
click at [852, 248] on li "Resolved" at bounding box center [854, 250] width 82 height 22
click at [42, 714] on icon at bounding box center [35, 713] width 16 height 16
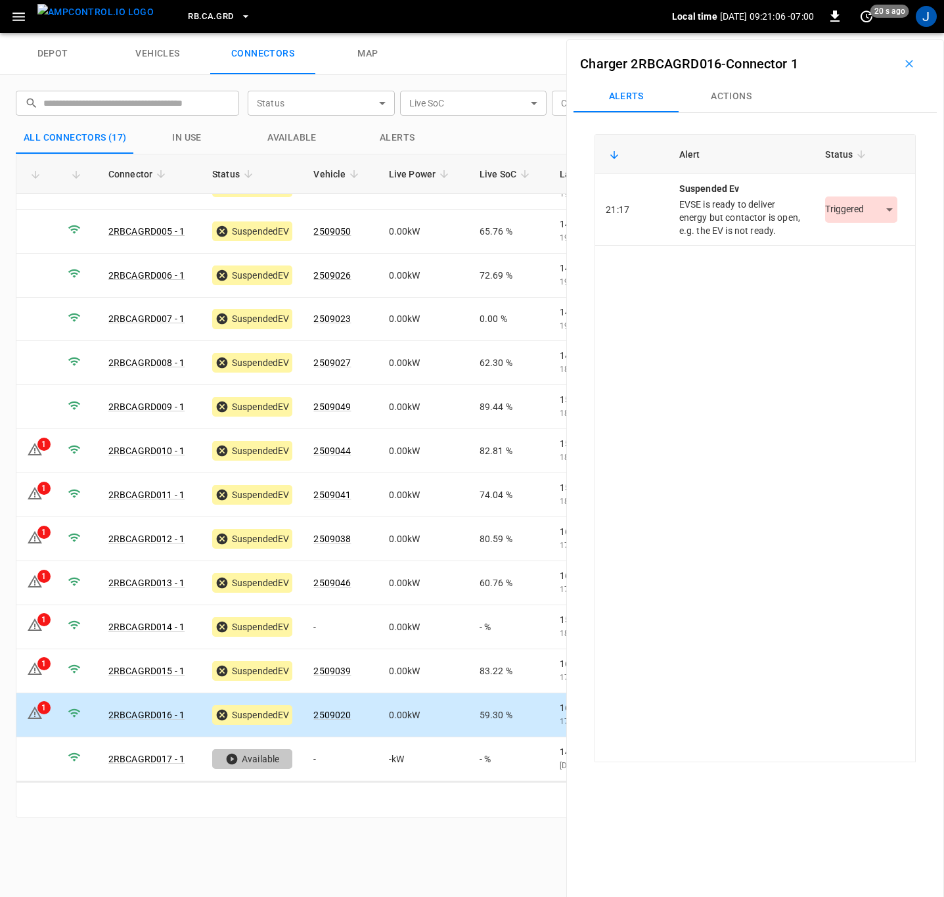
click at [875, 33] on body "RB.CA.GRD Local time 2025-10-11 09:21:06 -07:00 0 20 s ago J depot vehicles con…" at bounding box center [472, 16] width 944 height 33
click at [852, 248] on li "Resolved" at bounding box center [854, 250] width 82 height 22
click at [41, 633] on div "1" at bounding box center [35, 626] width 16 height 19
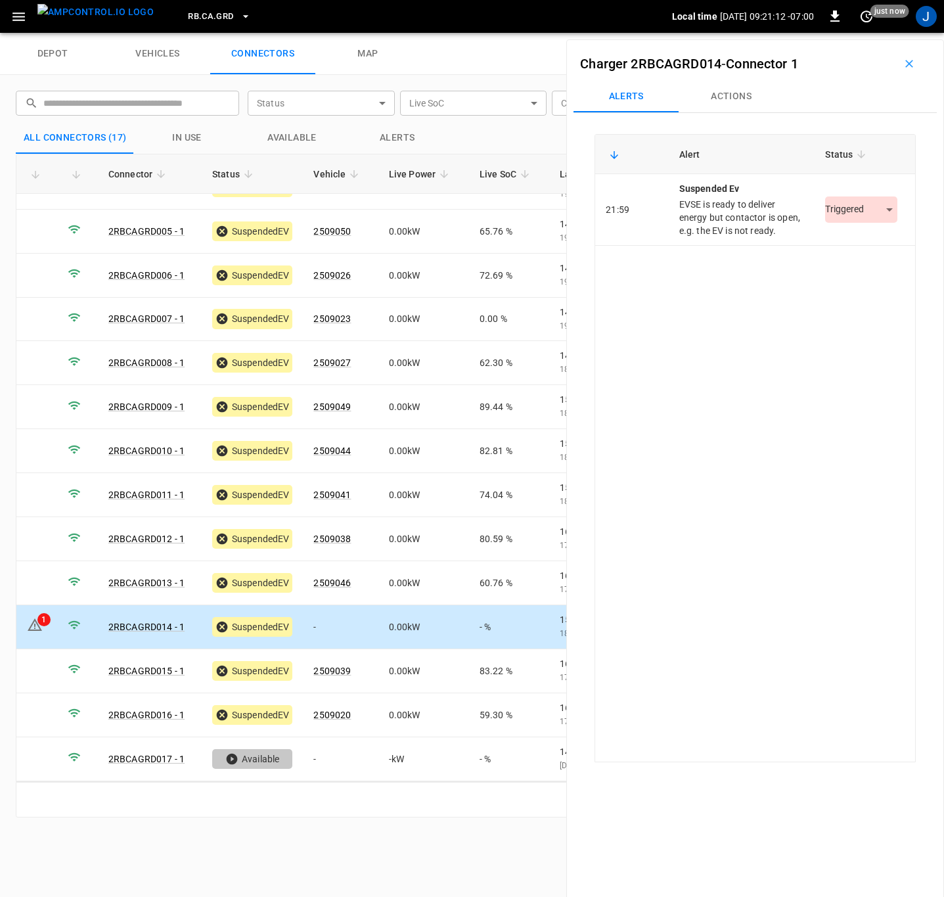
click at [881, 33] on body "RB.CA.GRD Local time 2025-10-11 09:21:12 -07:00 0 just now J depot vehicles con…" at bounding box center [472, 16] width 944 height 33
click at [858, 249] on li "Resolved" at bounding box center [854, 250] width 82 height 22
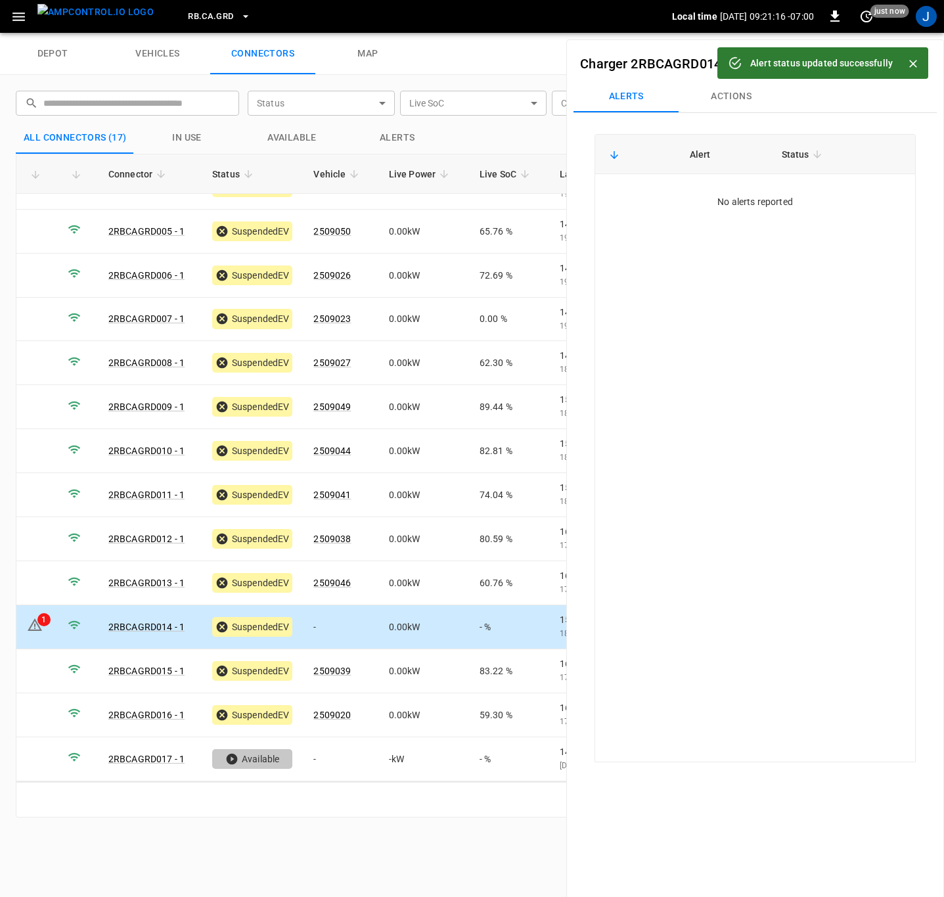
click at [915, 58] on icon "Close" at bounding box center [913, 63] width 13 height 13
click at [906, 66] on icon "button" at bounding box center [910, 64] width 8 height 8
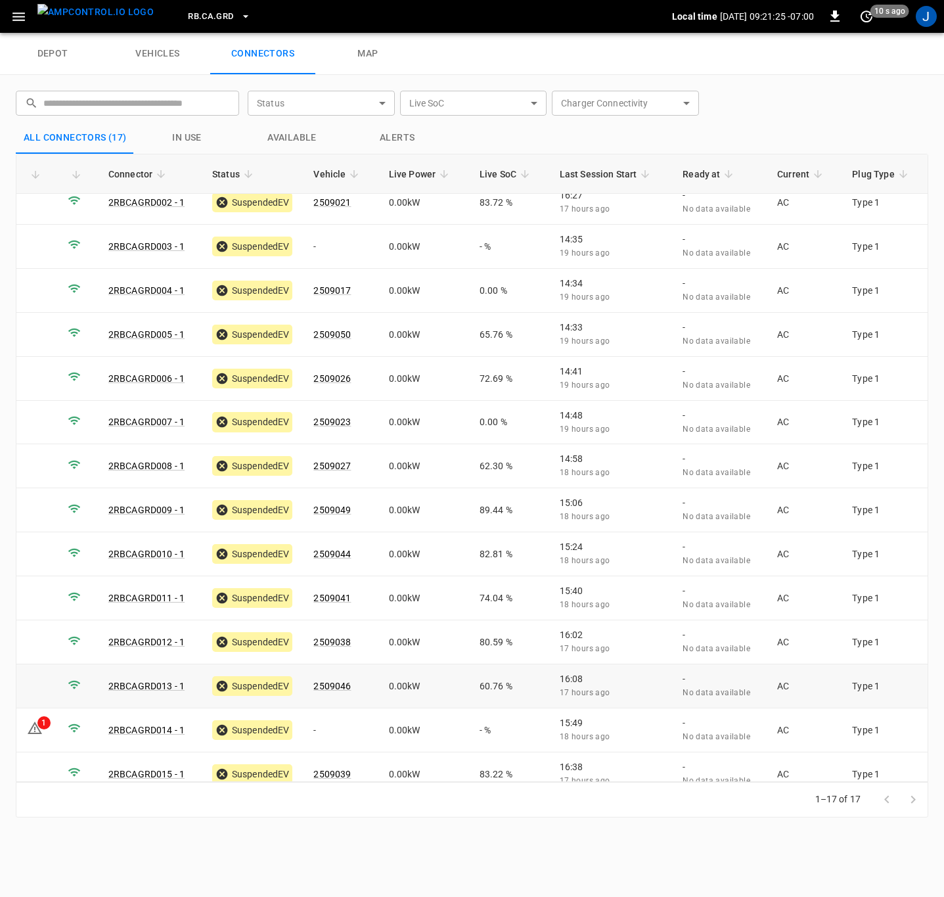
scroll to position [0, 0]
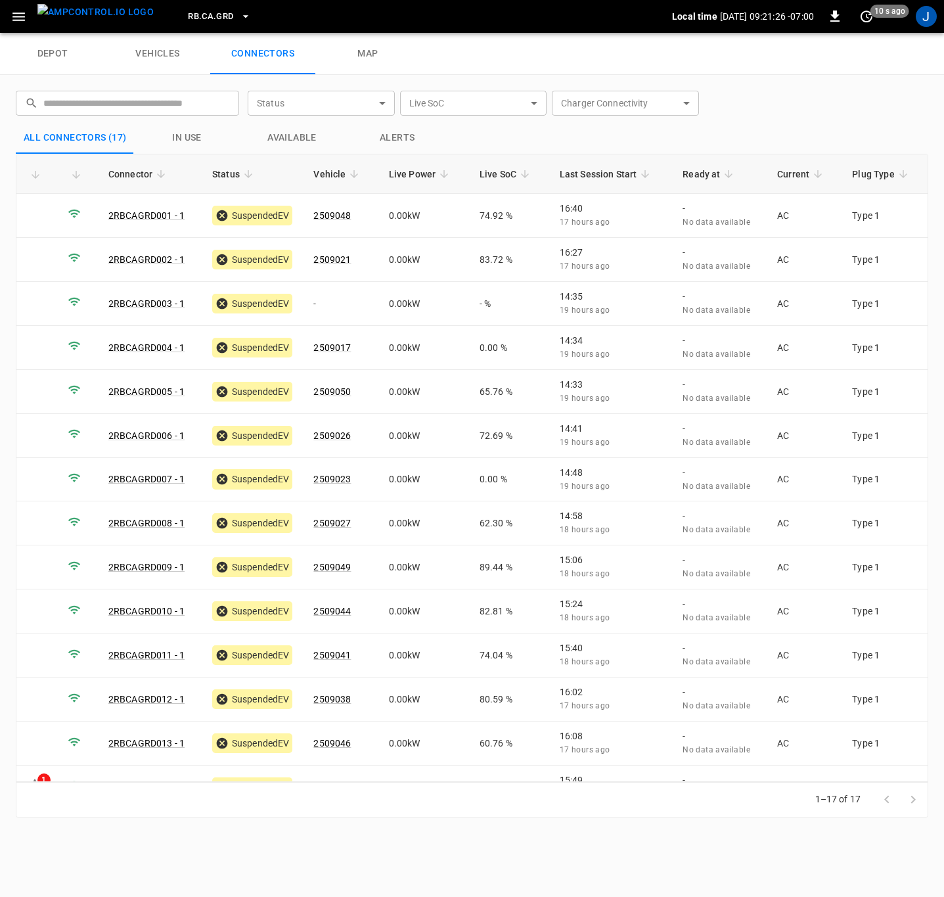
click at [708, 62] on div "depot vehicles connectors map" at bounding box center [472, 54] width 944 height 42
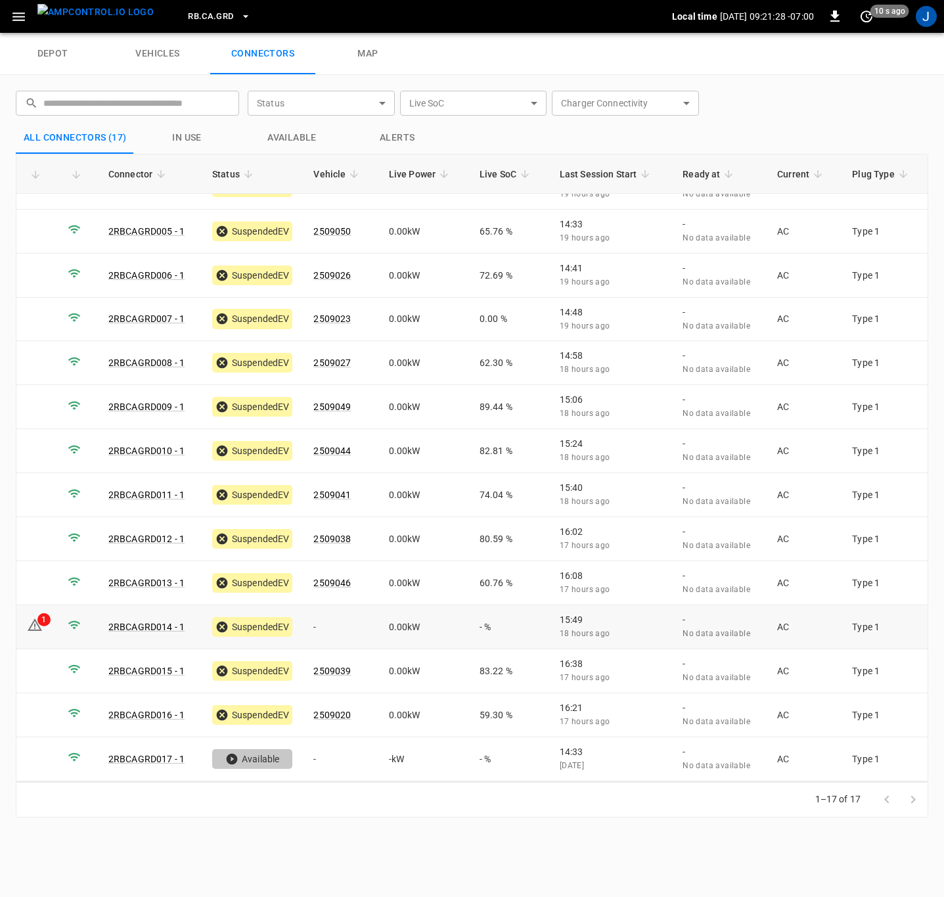
click at [35, 631] on icon at bounding box center [35, 625] width 16 height 16
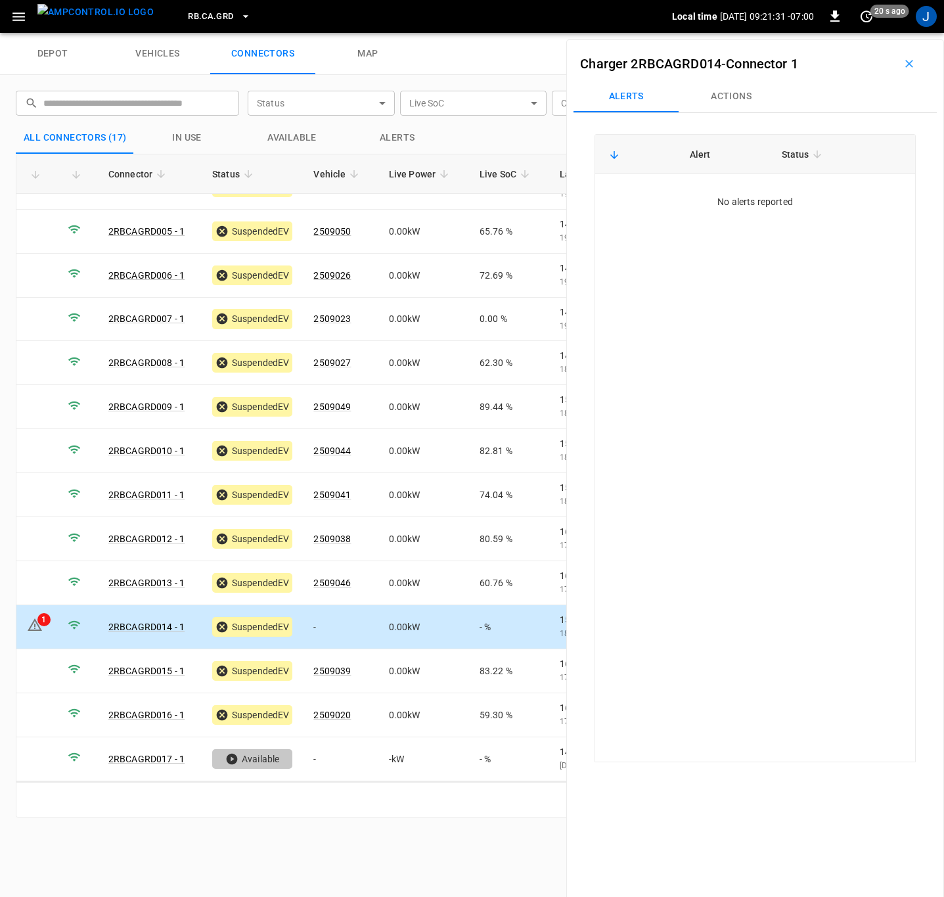
click at [903, 65] on icon "button" at bounding box center [909, 63] width 13 height 13
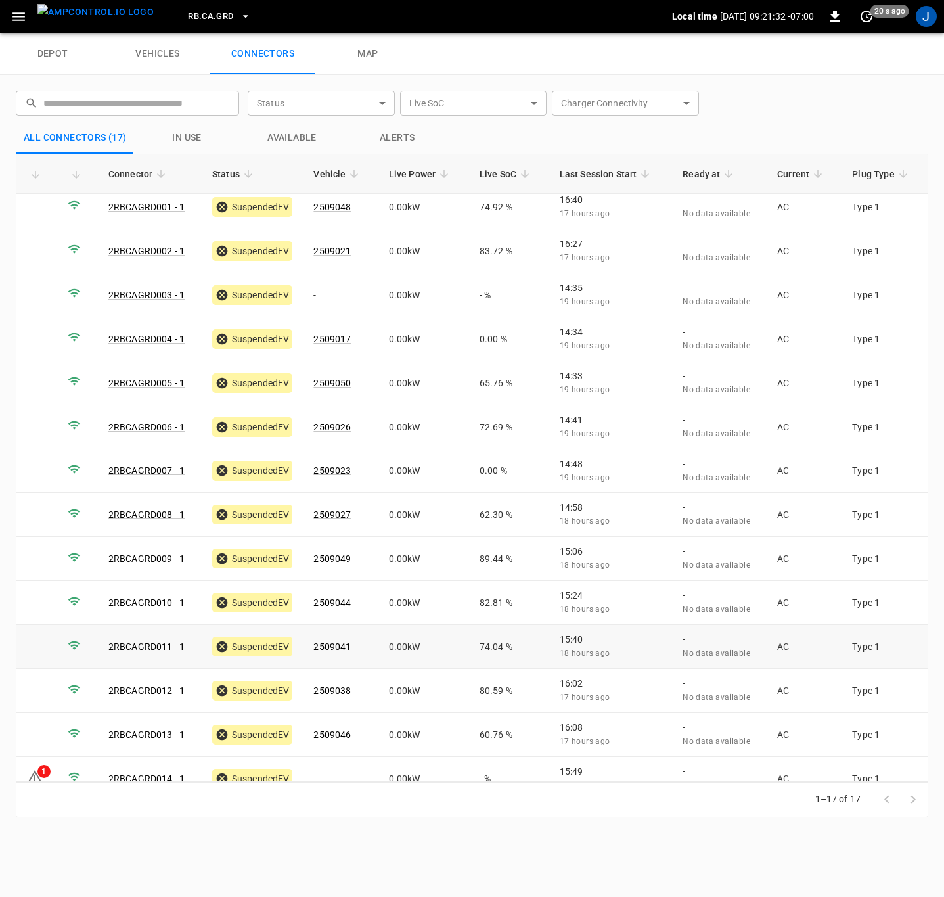
scroll to position [0, 0]
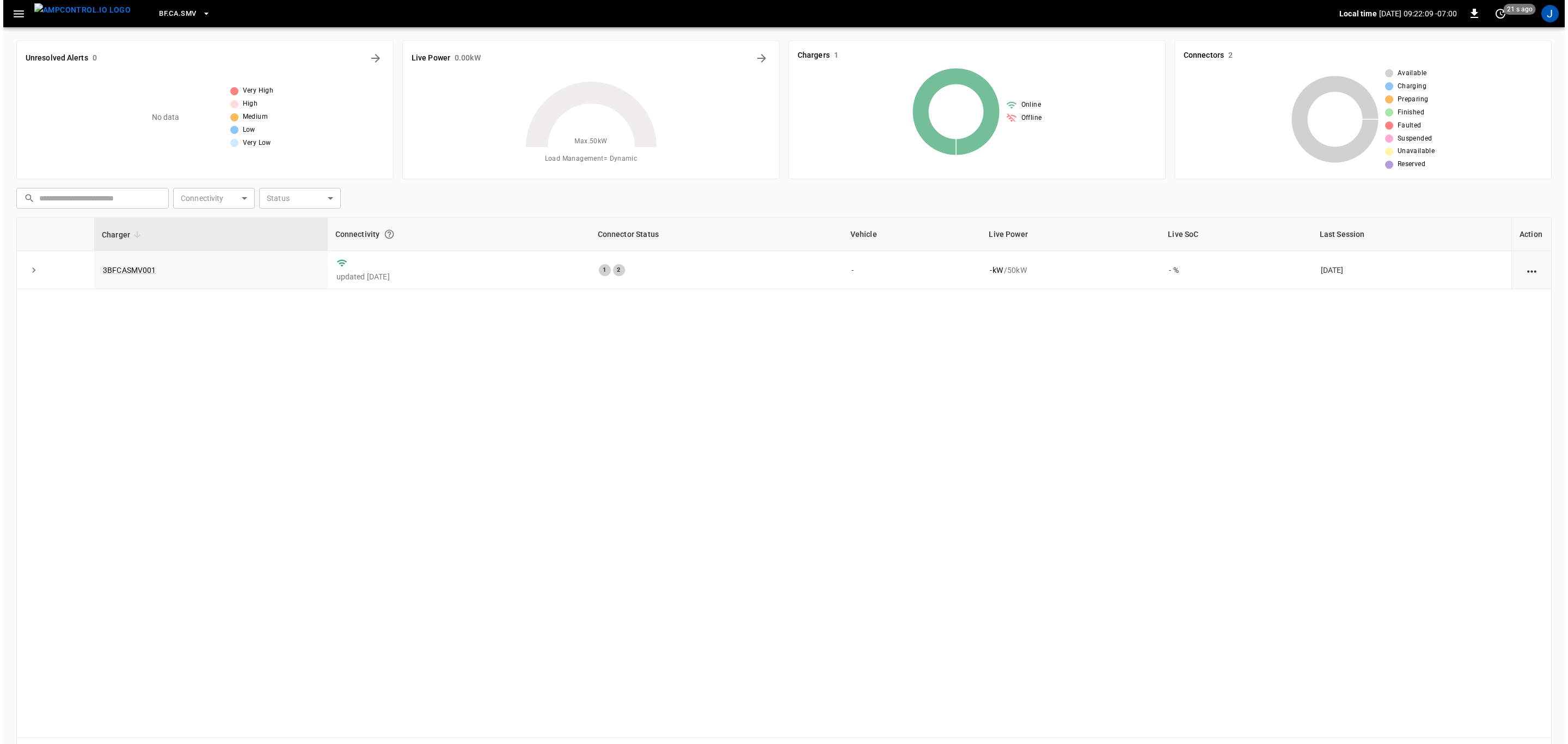
scroll to position [36, 0]
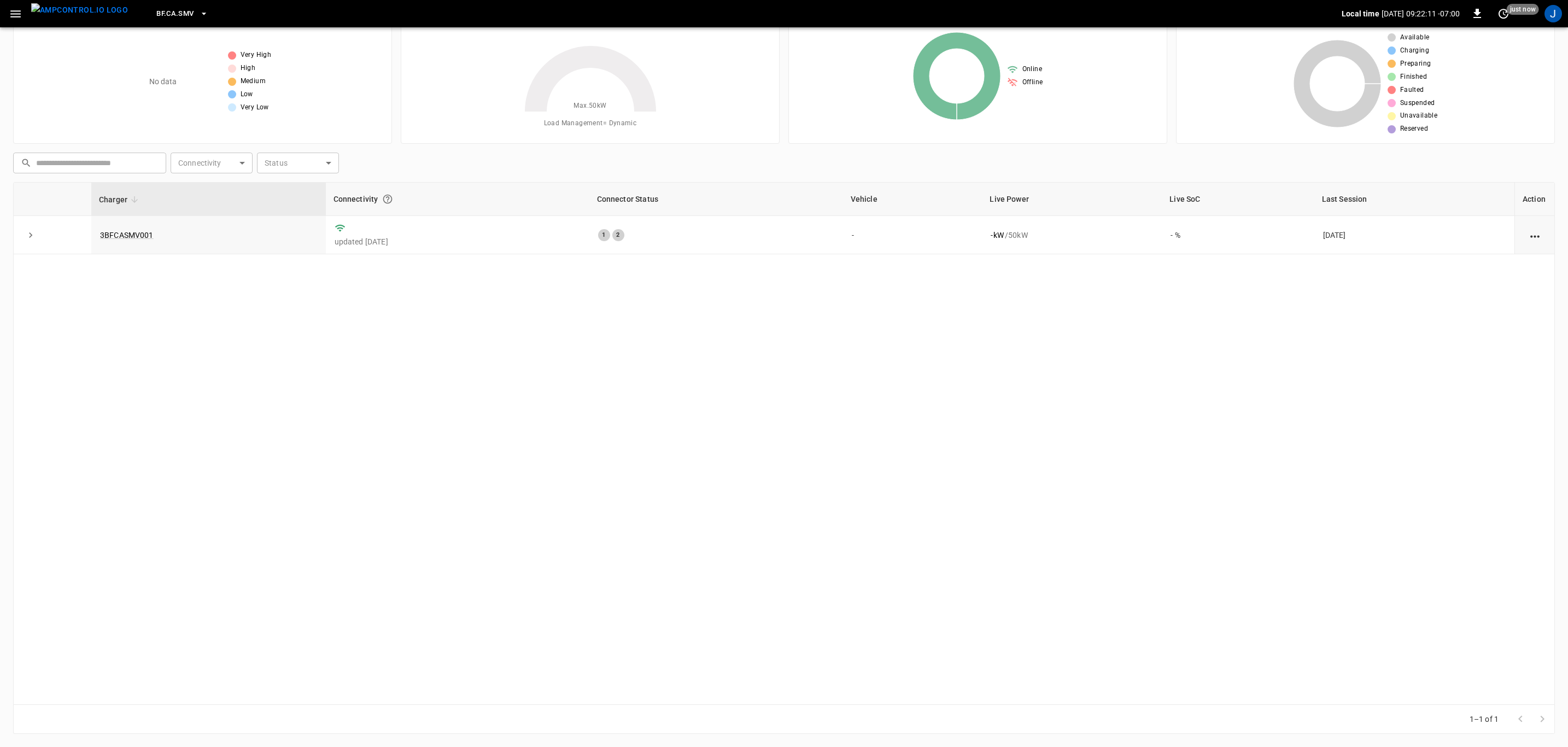
click at [199, 13] on icon "button" at bounding box center [204, 13] width 11 height 11
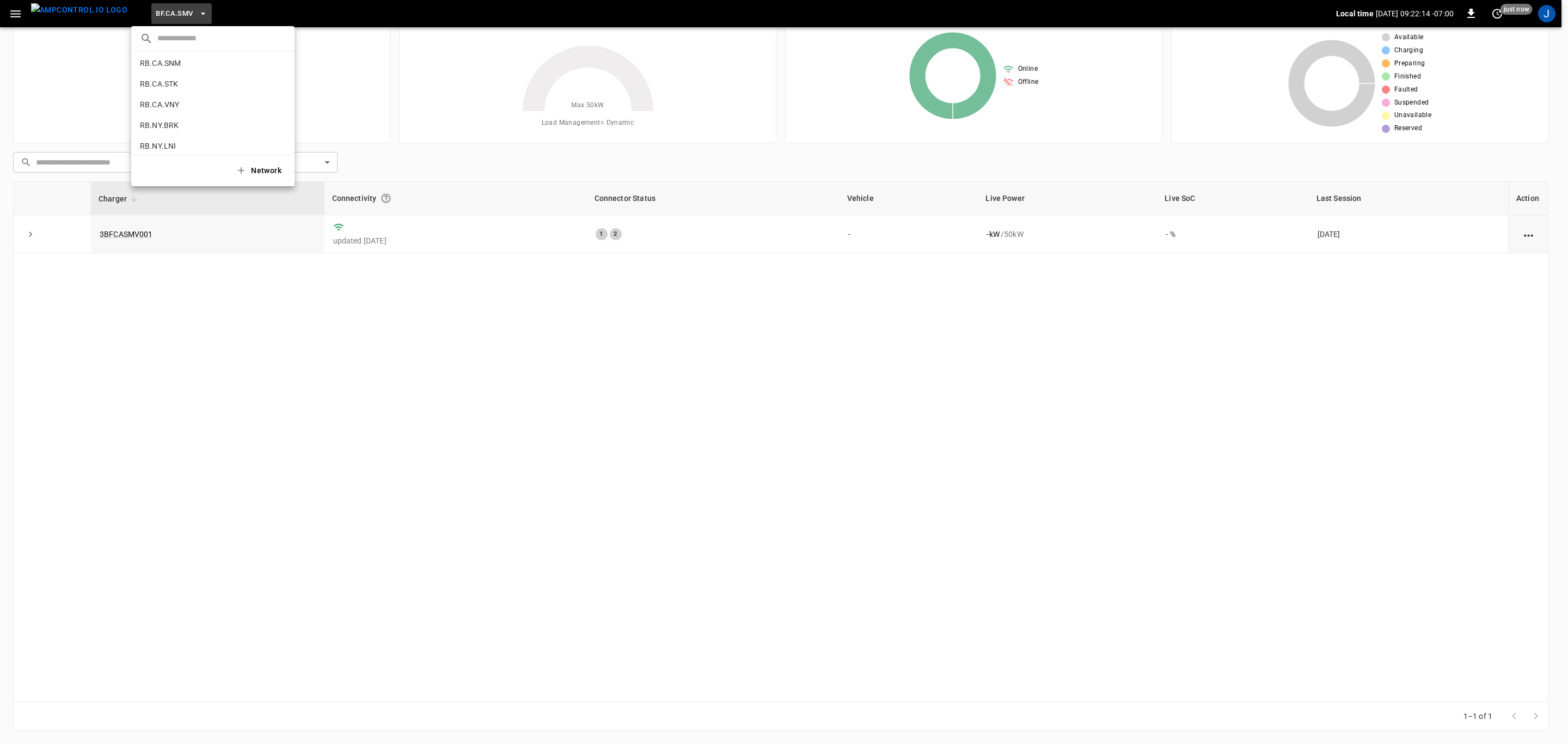
scroll to position [713, 0]
click at [162, 56] on p "RB.CA.SNM" at bounding box center [193, 56] width 107 height 11
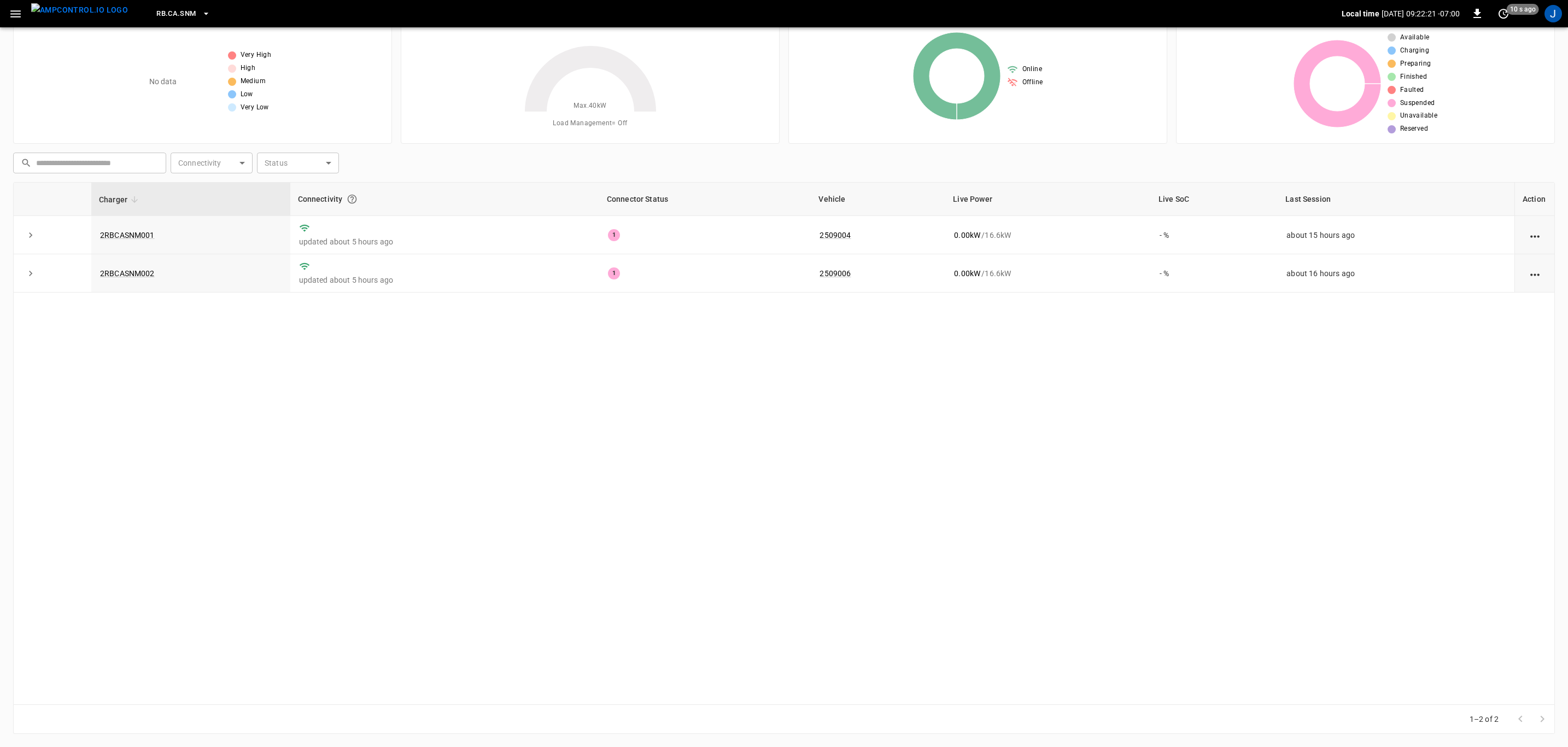
click at [18, 13] on icon "button" at bounding box center [15, 13] width 10 height 7
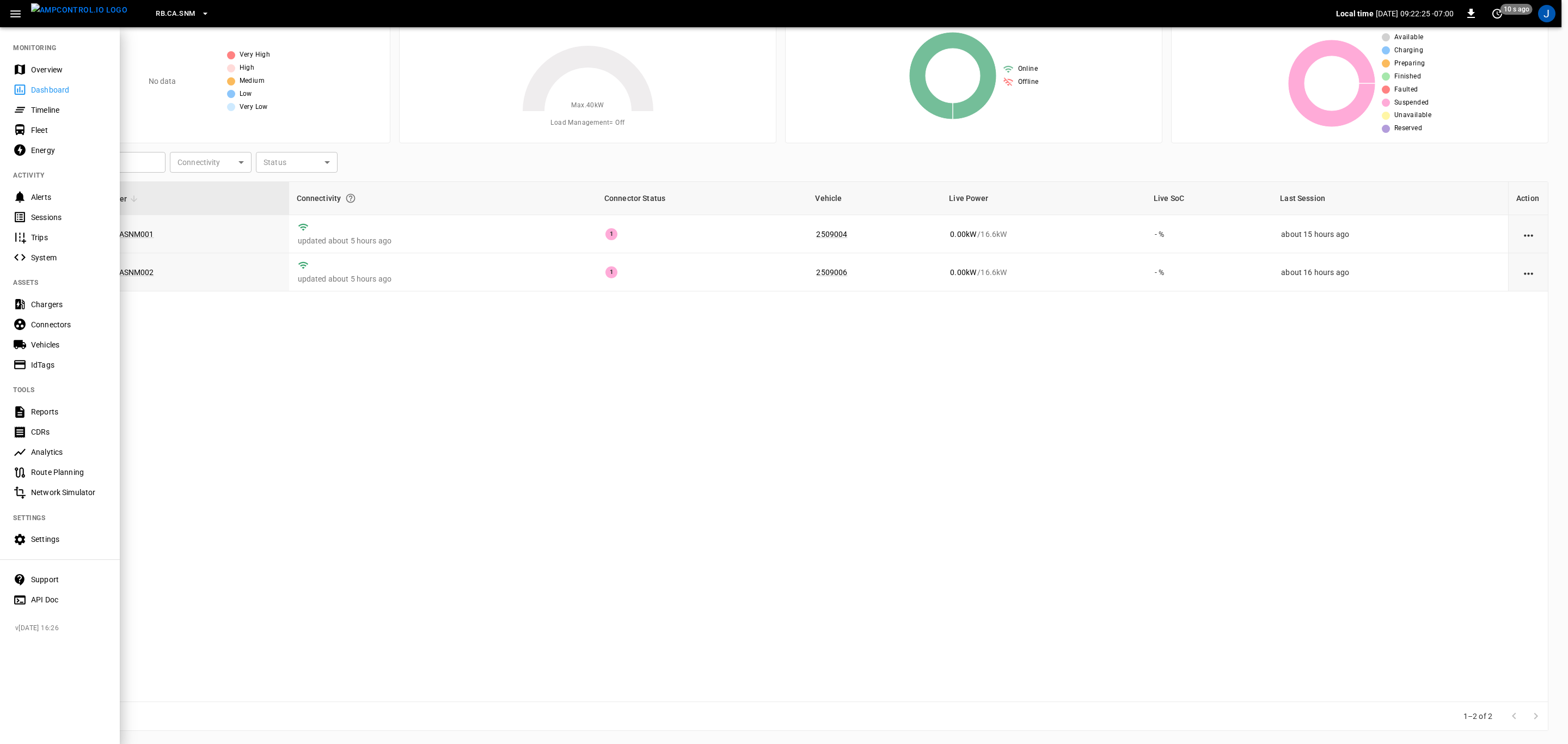
click at [36, 126] on div "Fleet" at bounding box center [68, 129] width 75 height 11
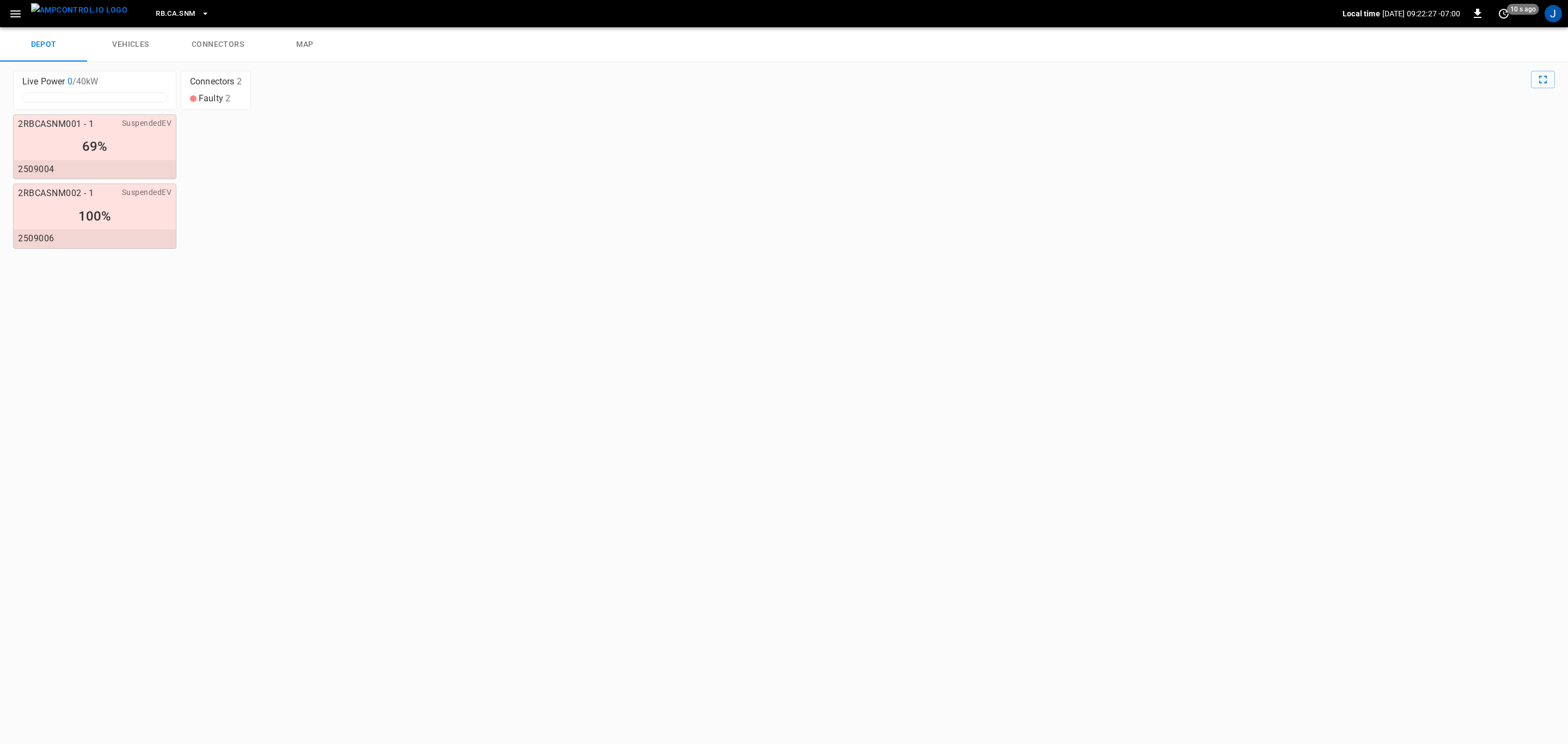
click at [210, 41] on link "connectors" at bounding box center [217, 45] width 87 height 35
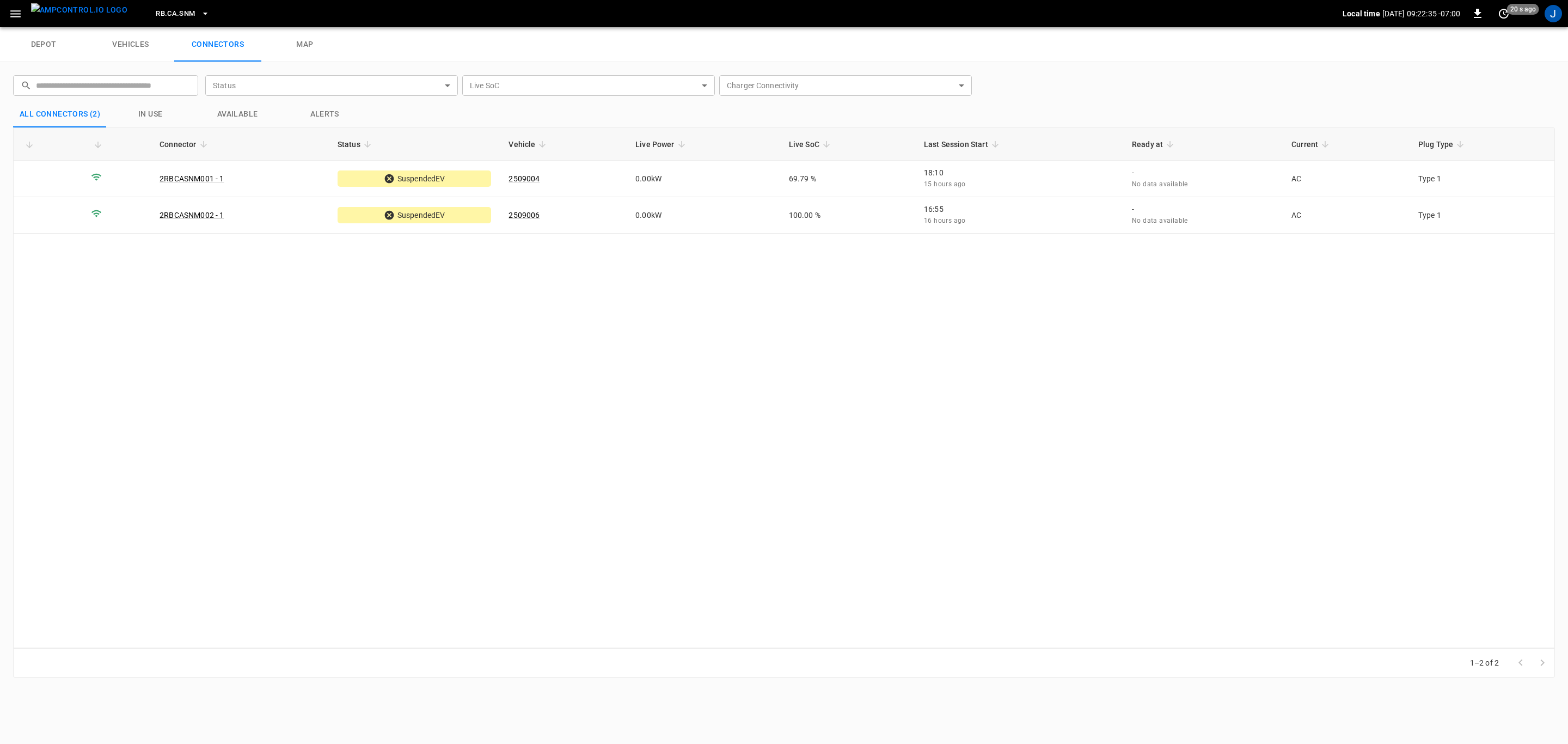
click at [98, 15] on img "menu" at bounding box center [79, 10] width 96 height 13
